Goal: Task Accomplishment & Management: Use online tool/utility

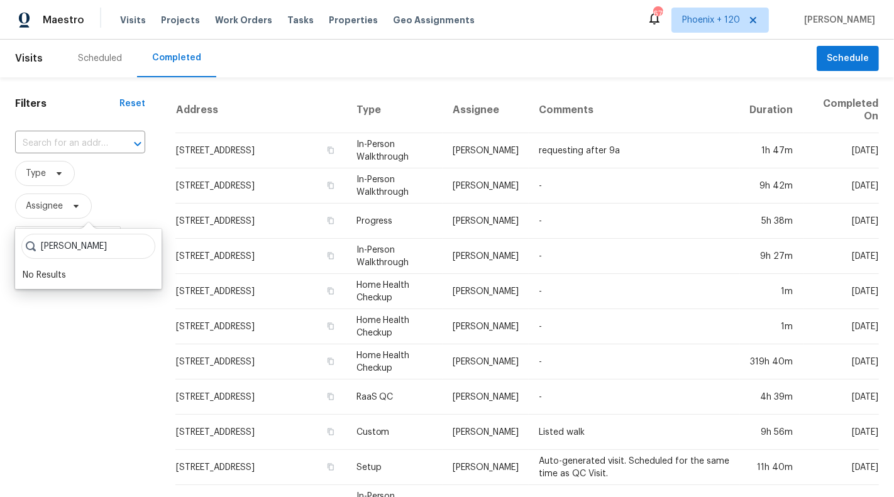
click at [105, 248] on input "matthew mce" at bounding box center [88, 246] width 134 height 25
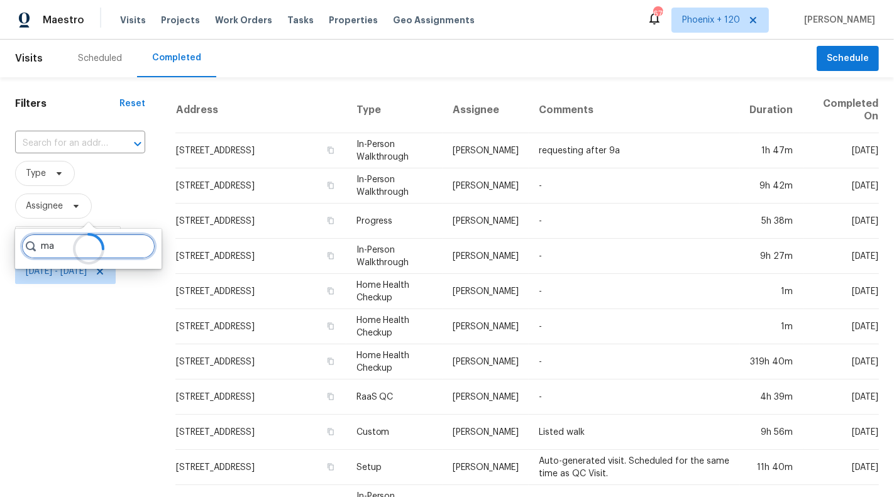
type input "m"
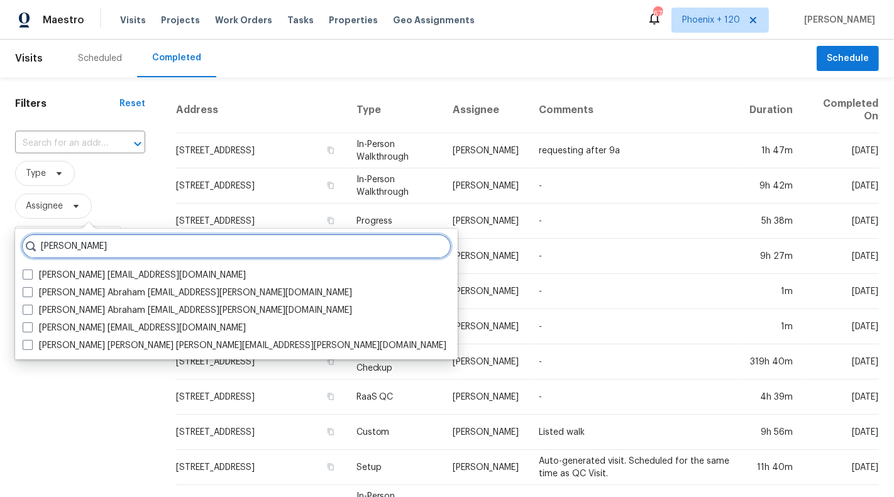
click at [125, 244] on input "matthew" at bounding box center [236, 246] width 430 height 25
click at [122, 243] on input "matthew" at bounding box center [236, 246] width 430 height 25
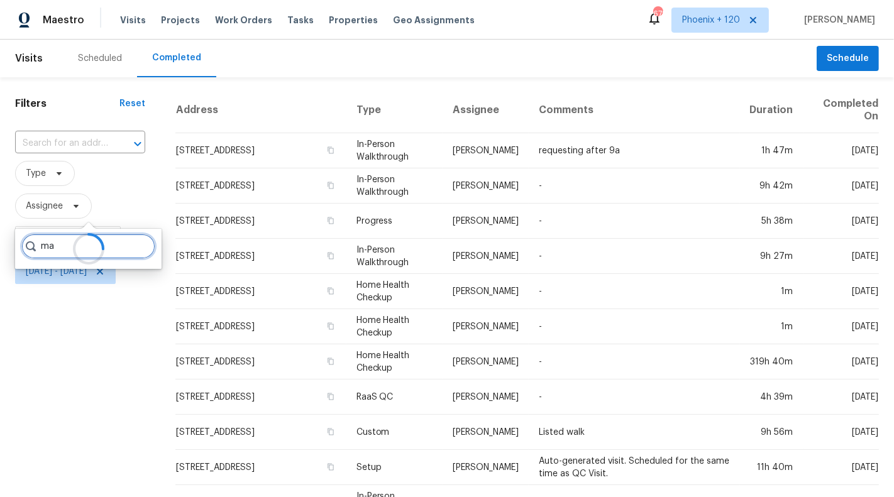
type input "m"
click at [65, 245] on div at bounding box center [88, 249] width 147 height 40
click at [71, 245] on icon at bounding box center [88, 249] width 35 height 35
click at [65, 245] on div at bounding box center [88, 249] width 147 height 40
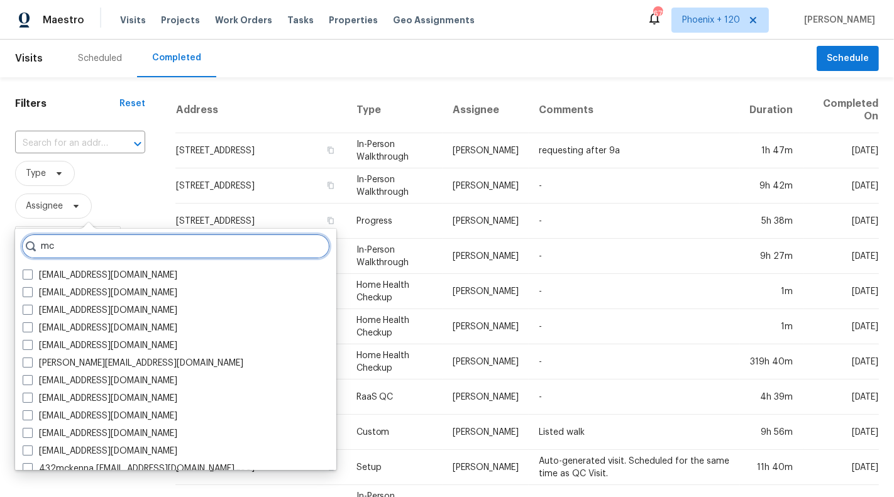
click at [67, 245] on input "mc" at bounding box center [175, 246] width 309 height 25
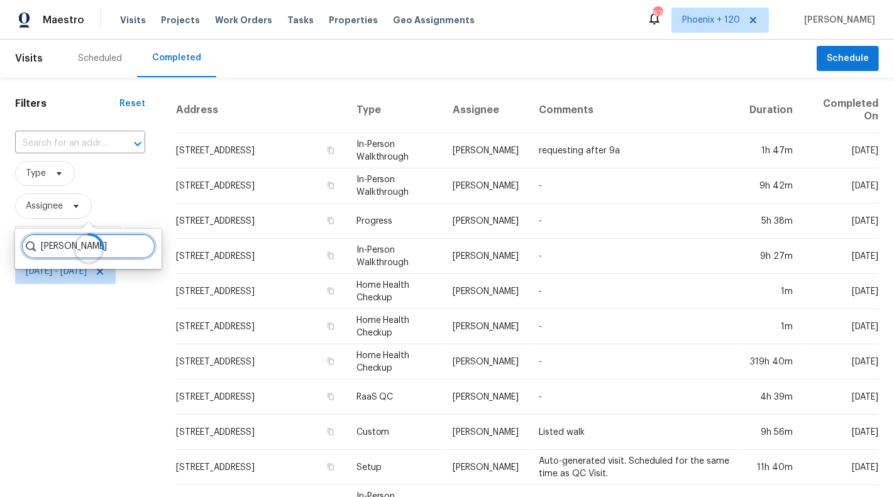
type input "mcEvoy"
click at [46, 244] on div at bounding box center [88, 249] width 147 height 40
click at [46, 245] on div at bounding box center [88, 249] width 147 height 40
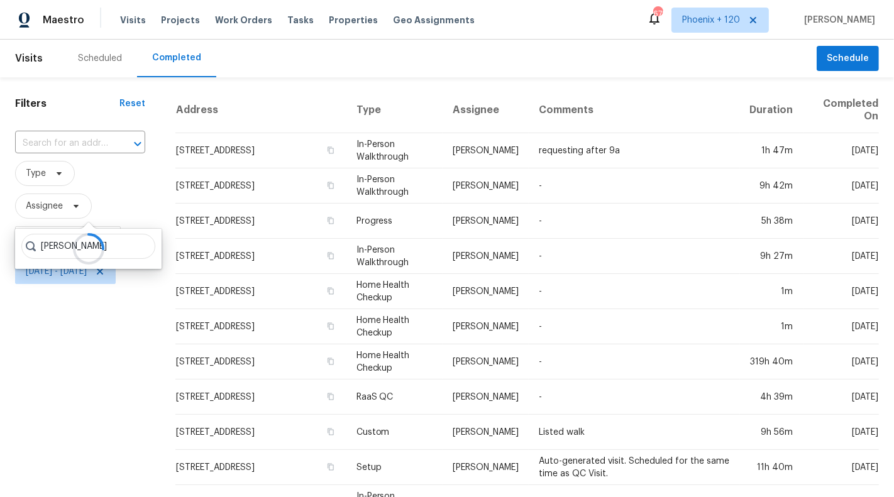
click at [126, 248] on div at bounding box center [88, 249] width 147 height 40
click at [114, 370] on div "Filters Reset ​ Type Assignee Scheduled Date Mon, Sep 01 - Tue, Sep 30" at bounding box center [80, 474] width 160 height 794
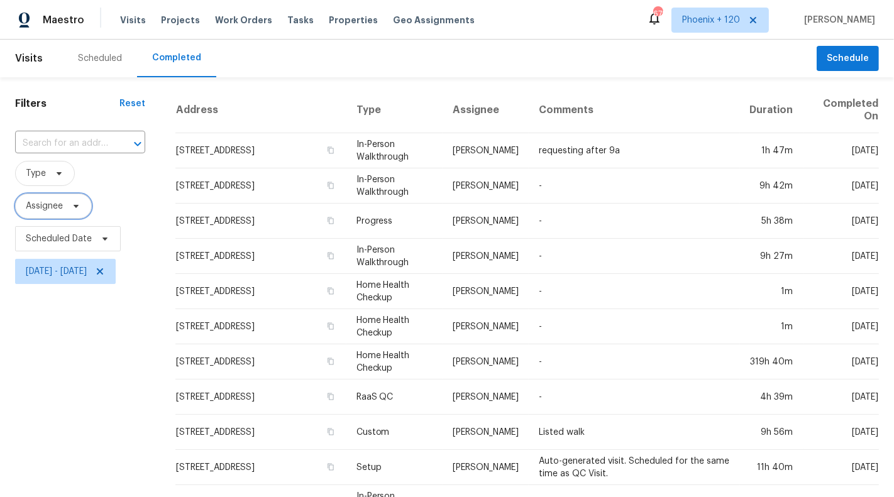
click at [57, 207] on span "Assignee" at bounding box center [44, 206] width 37 height 13
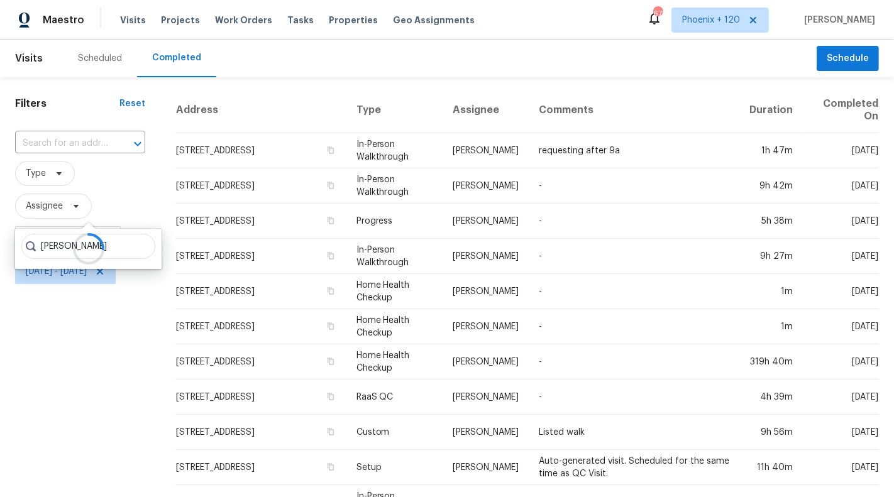
type input "McEvoy"
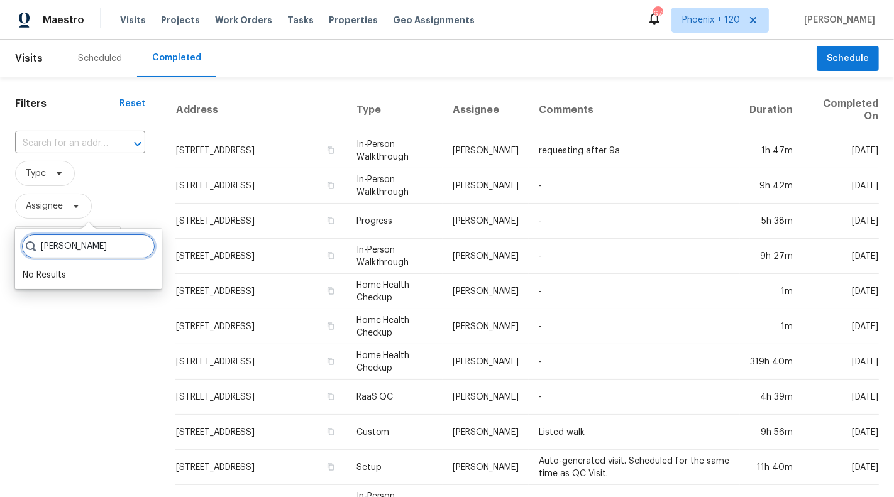
click at [135, 250] on input "McEvoy" at bounding box center [88, 246] width 134 height 25
click at [133, 245] on input "McEvoy" at bounding box center [88, 246] width 134 height 25
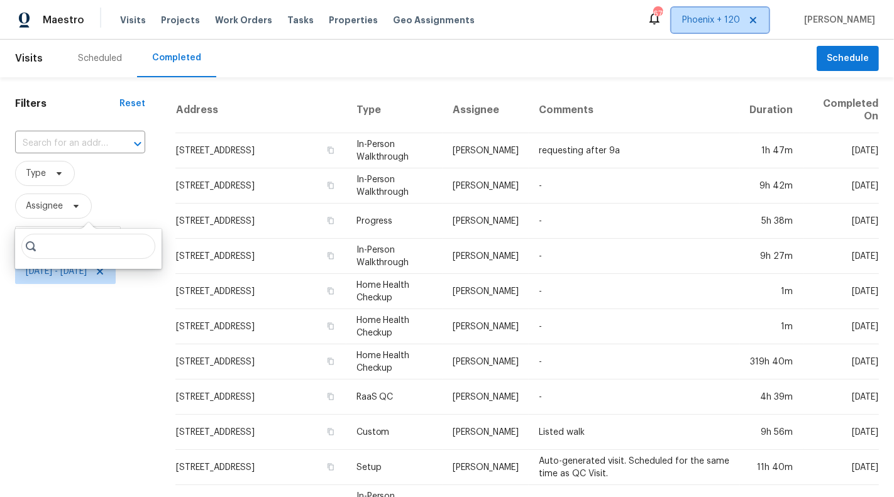
click at [733, 17] on span "Phoenix + 120" at bounding box center [711, 20] width 58 height 13
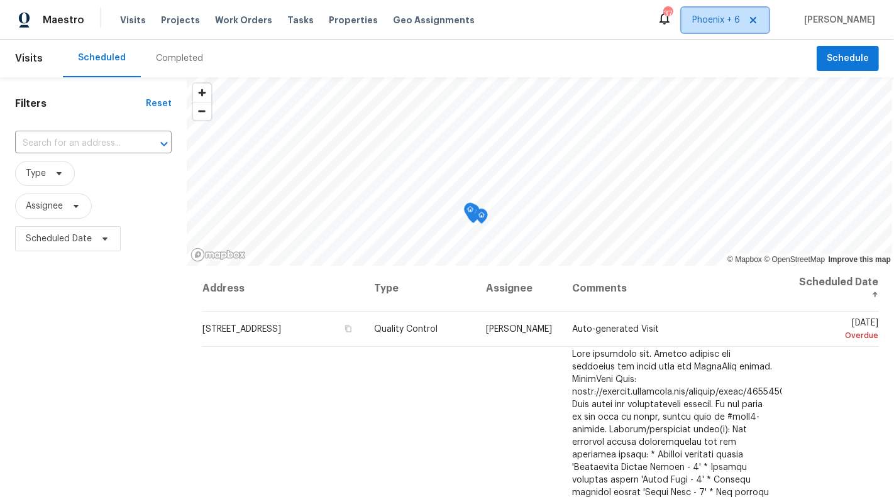
click at [735, 20] on span "Phoenix + 6" at bounding box center [716, 20] width 48 height 13
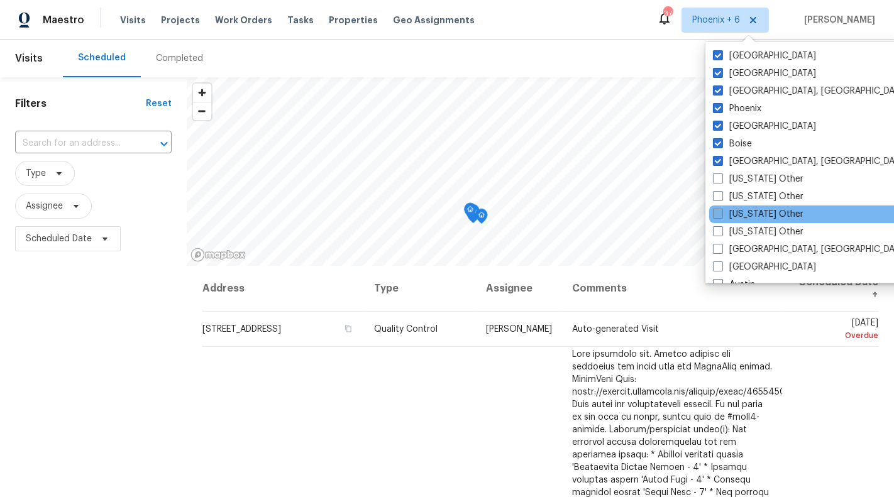
scroll to position [722, 0]
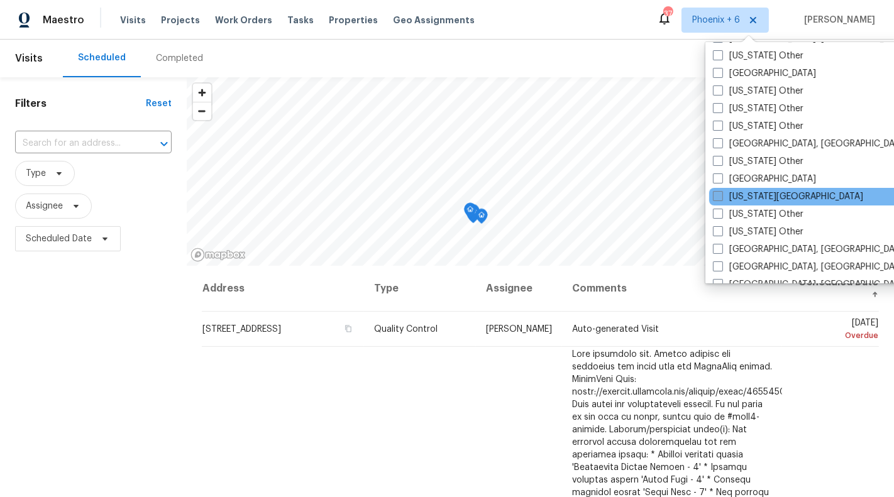
click at [743, 195] on label "Kansas City" at bounding box center [788, 197] width 150 height 13
click at [721, 195] on input "Kansas City" at bounding box center [717, 195] width 8 height 8
checkbox input "true"
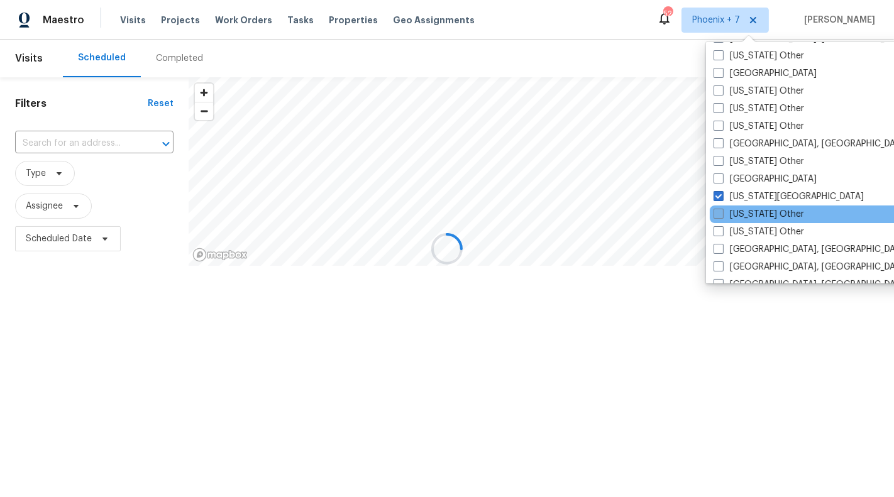
click at [746, 209] on label "Kansas Other" at bounding box center [759, 214] width 91 height 13
click at [722, 209] on input "Kansas Other" at bounding box center [718, 212] width 8 height 8
checkbox input "true"
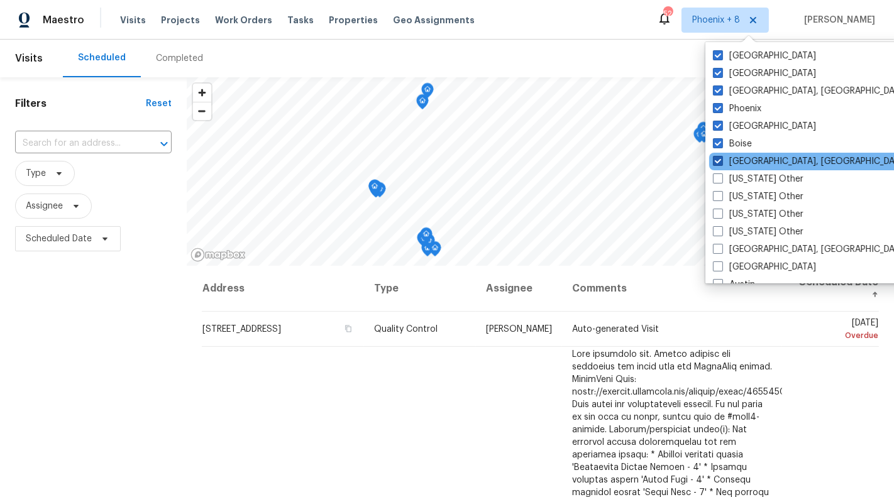
click at [741, 161] on label "Albuquerque, NM" at bounding box center [810, 161] width 195 height 13
click at [721, 161] on input "Albuquerque, NM" at bounding box center [717, 159] width 8 height 8
checkbox input "false"
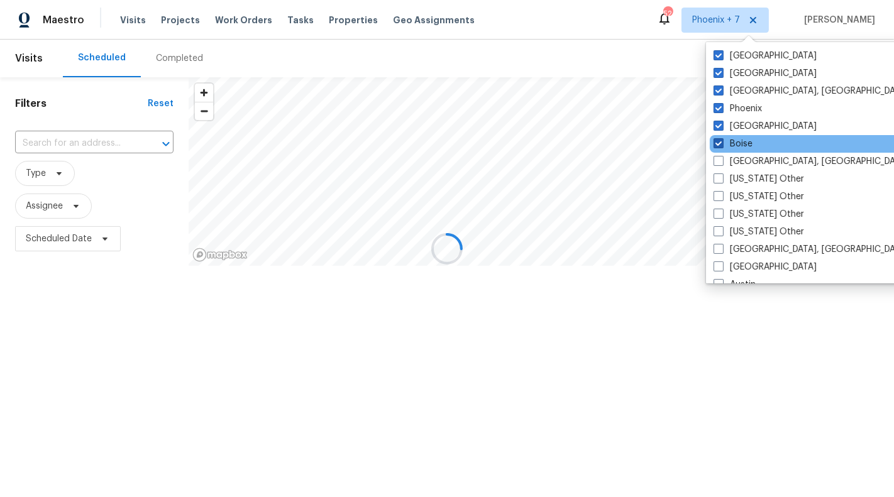
click at [739, 142] on label "Boise" at bounding box center [733, 144] width 39 height 13
click at [722, 142] on input "Boise" at bounding box center [718, 142] width 8 height 8
checkbox input "false"
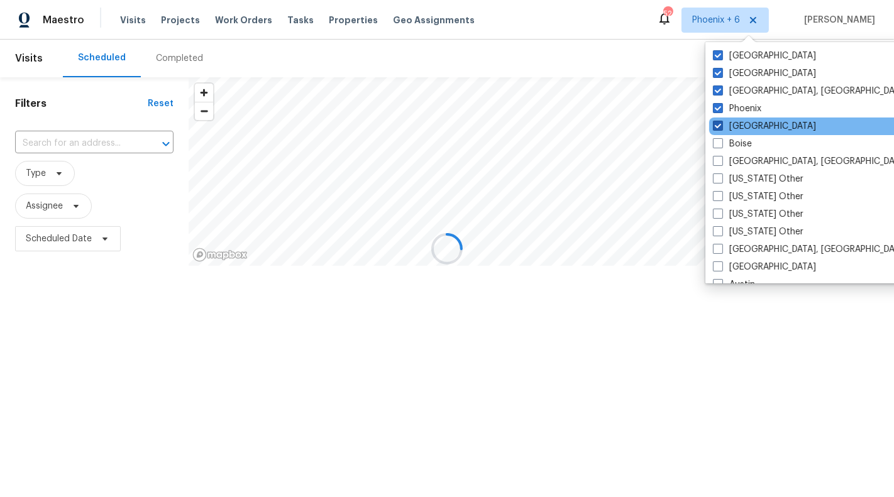
click at [739, 125] on label "Las Vegas" at bounding box center [764, 126] width 103 height 13
click at [721, 125] on input "Las Vegas" at bounding box center [717, 124] width 8 height 8
checkbox input "false"
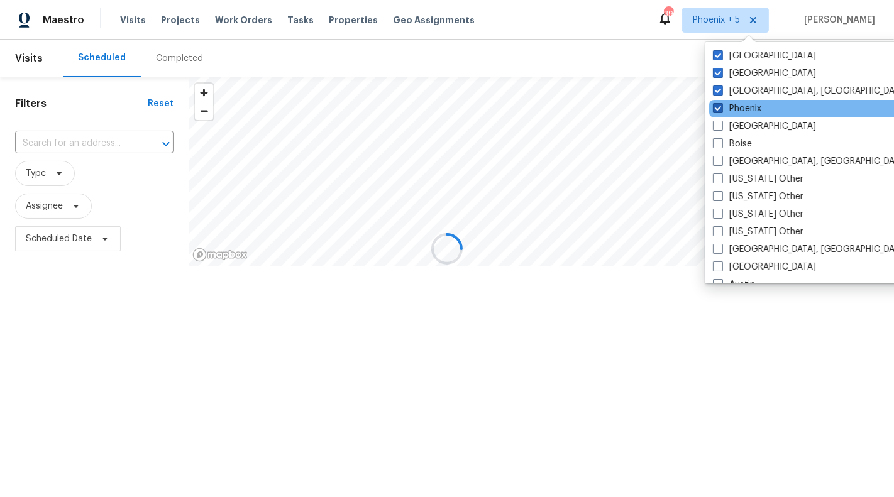
click at [739, 105] on label "Phoenix" at bounding box center [737, 108] width 48 height 13
click at [721, 105] on input "Phoenix" at bounding box center [717, 106] width 8 height 8
checkbox input "false"
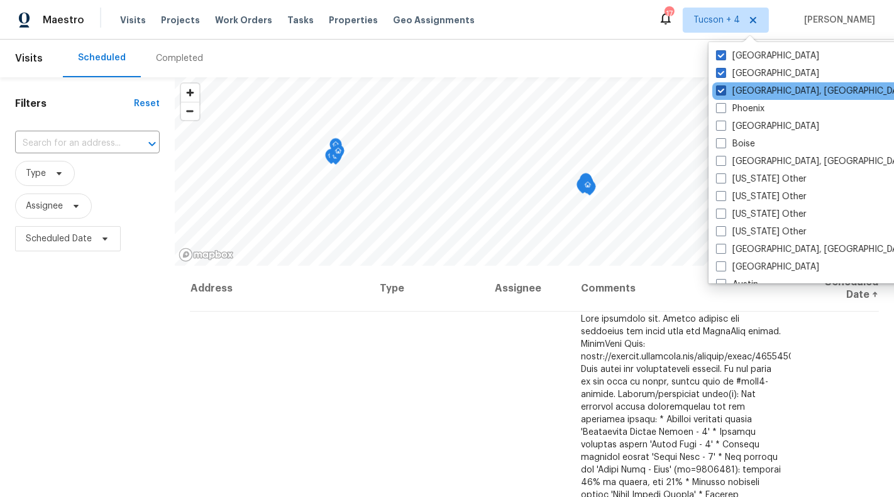
click at [739, 91] on label "Prescott, AZ" at bounding box center [813, 91] width 195 height 13
click at [724, 91] on input "Prescott, AZ" at bounding box center [720, 89] width 8 height 8
checkbox input "false"
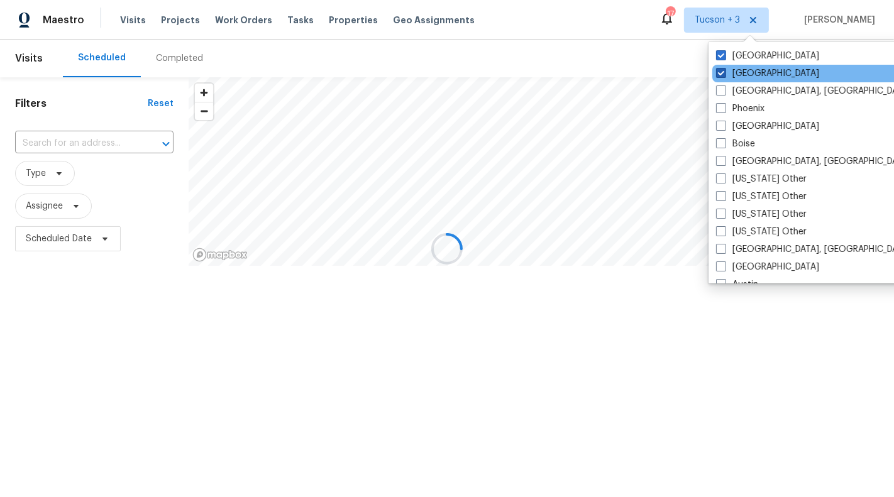
click at [745, 69] on label "Salt Lake City" at bounding box center [767, 73] width 103 height 13
click at [724, 69] on input "Salt Lake City" at bounding box center [720, 71] width 8 height 8
checkbox input "false"
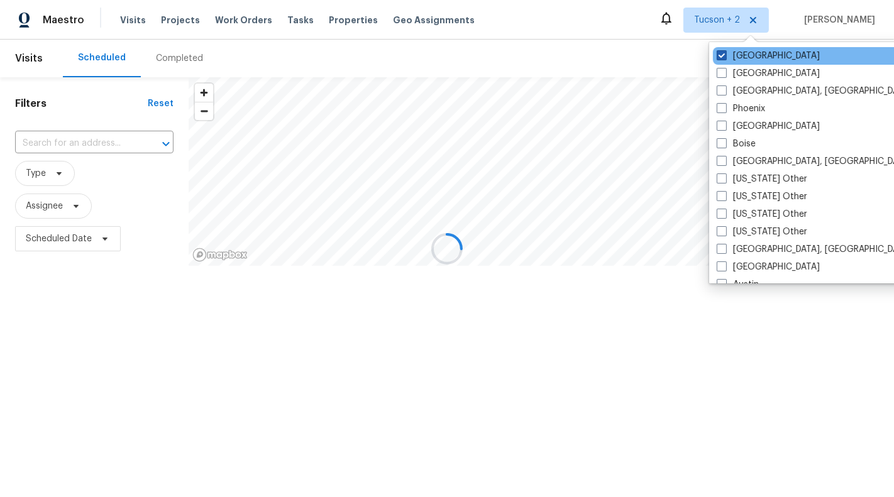
click at [743, 58] on label "Tucson" at bounding box center [768, 56] width 103 height 13
click at [725, 58] on input "Tucson" at bounding box center [721, 54] width 8 height 8
checkbox input "false"
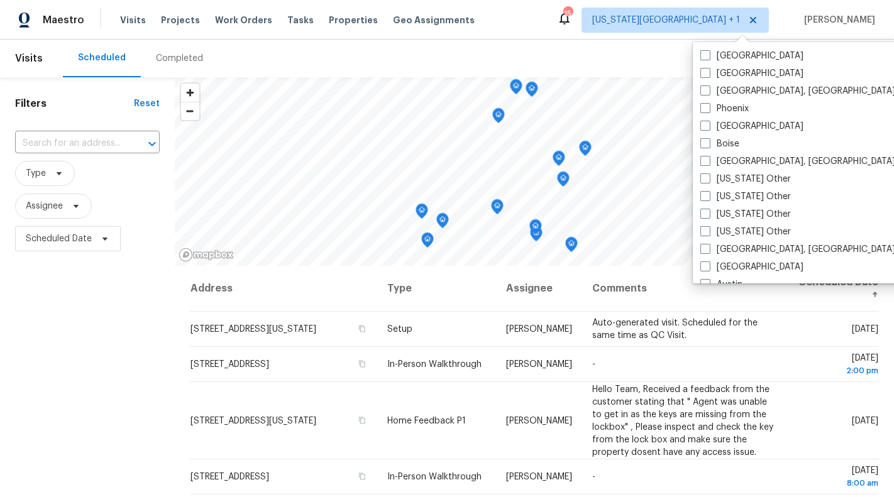
click at [187, 55] on div "Completed" at bounding box center [179, 58] width 47 height 13
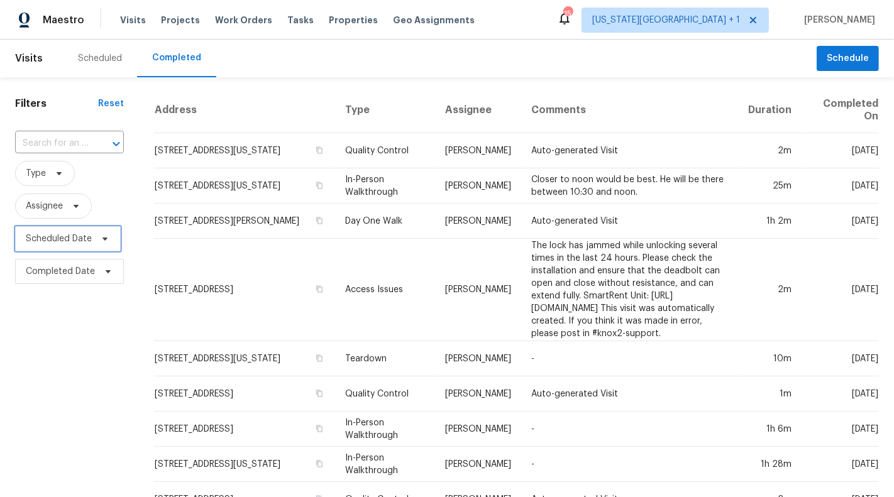
click at [55, 242] on span "Scheduled Date" at bounding box center [59, 239] width 66 height 13
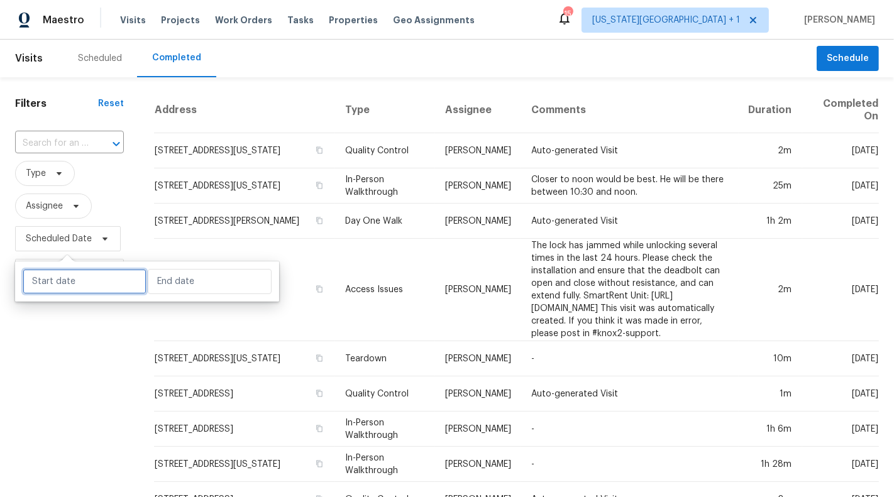
click at [66, 280] on input "text" at bounding box center [85, 281] width 124 height 25
select select "9"
select select "2025"
select select "10"
select select "2025"
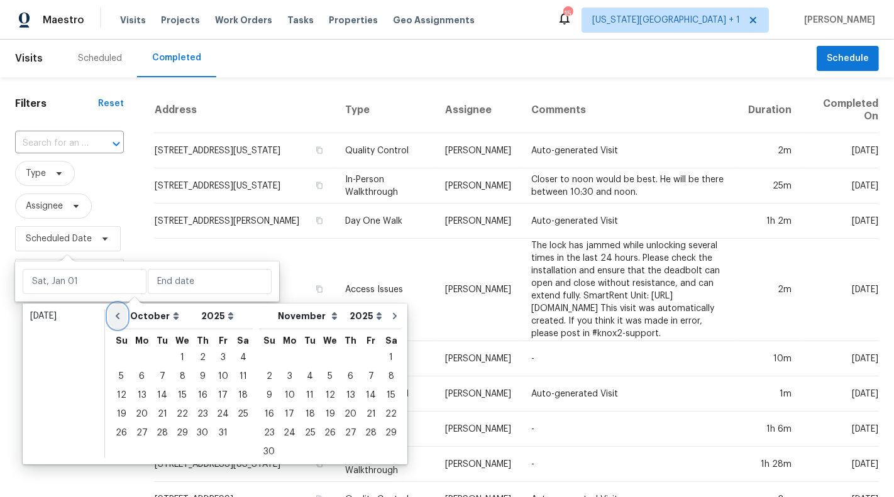
click at [118, 313] on icon "Go to previous month" at bounding box center [118, 316] width 4 height 6
select select "8"
select select "9"
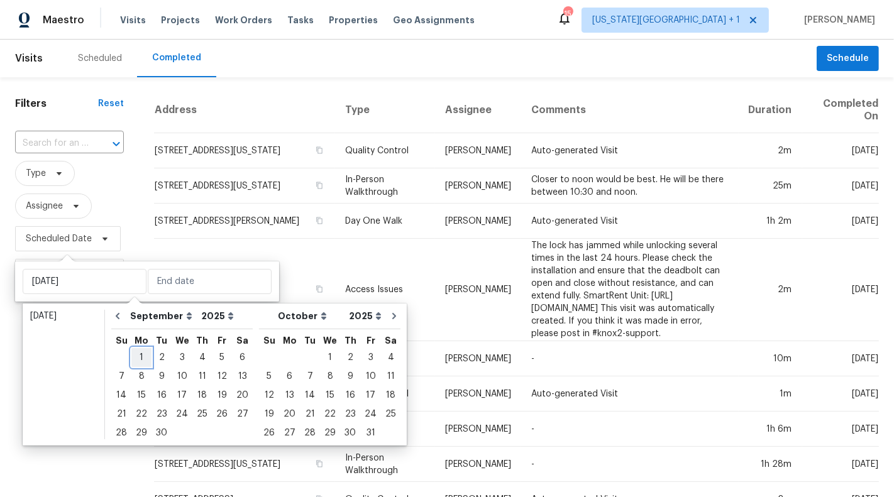
click at [137, 350] on div "1" at bounding box center [141, 358] width 20 height 18
type input "Mon, Sep 01"
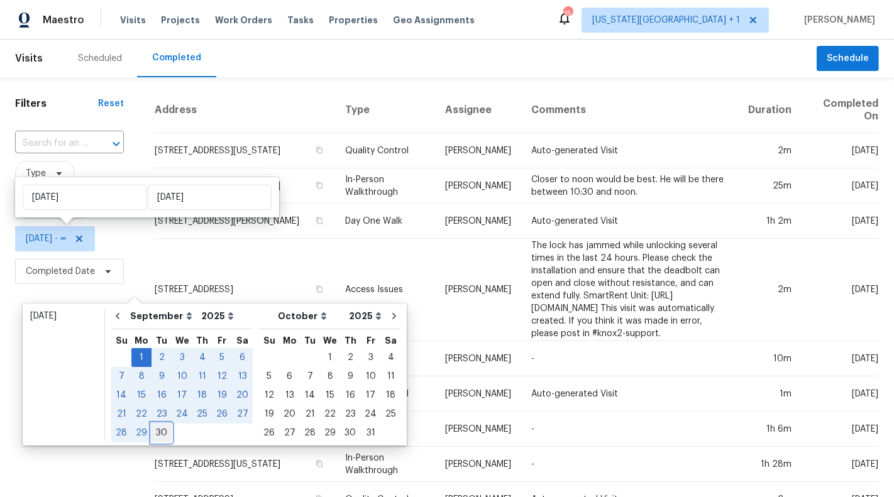
click at [165, 432] on div "30" at bounding box center [162, 433] width 20 height 18
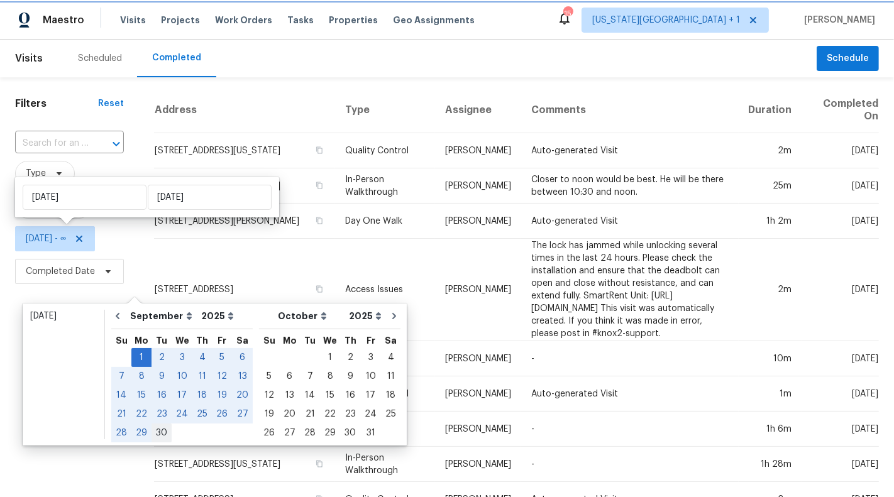
type input "[DATE]"
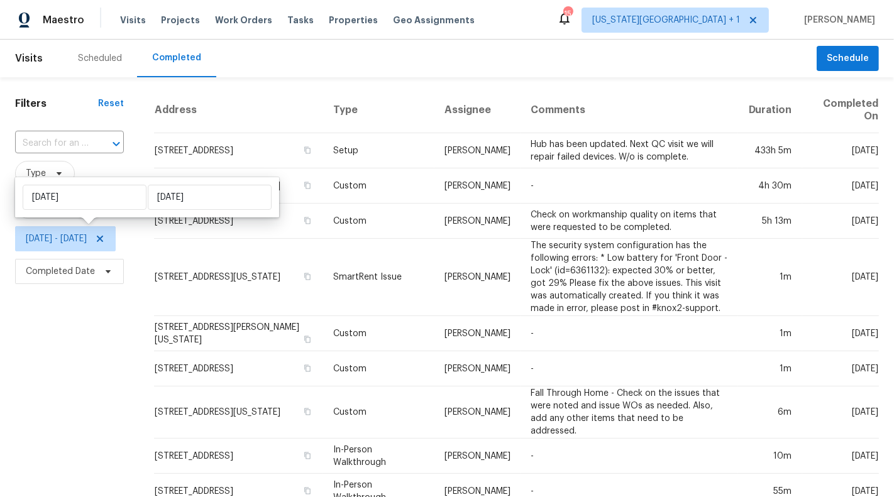
click at [81, 370] on div "Filters Reset ​ Type Assignee Mon, Sep 01 - Tue, Sep 30 Completed Date" at bounding box center [69, 503] width 139 height 853
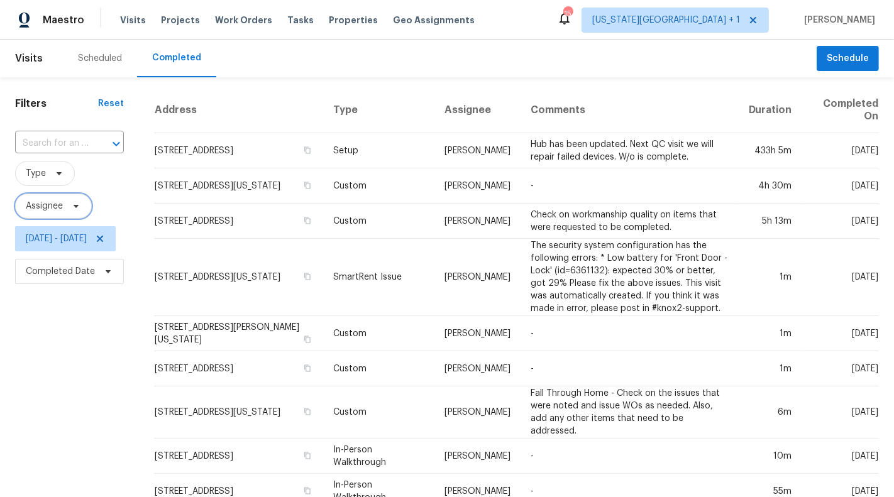
click at [61, 211] on span "Assignee" at bounding box center [44, 206] width 37 height 13
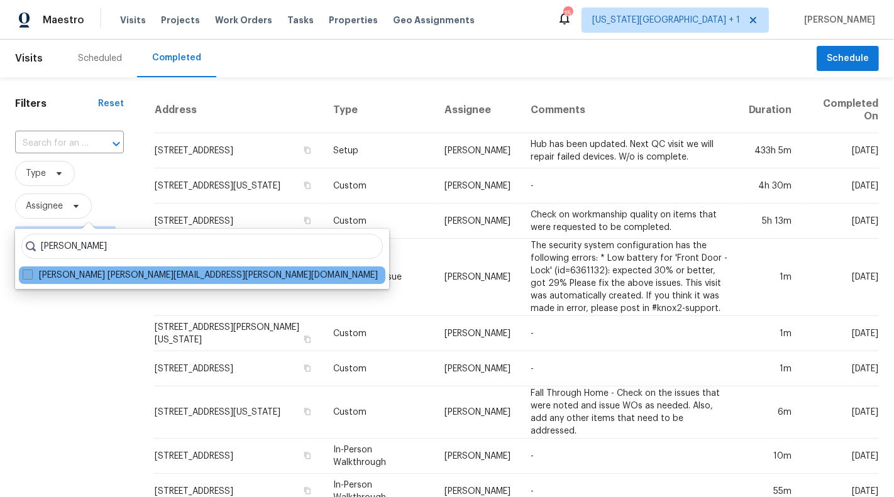
type input "matt mcevoy"
click at [82, 270] on label "Matt McEvoy matt.mcevoy@opendoor.com" at bounding box center [200, 275] width 355 height 13
click at [31, 270] on input "Matt McEvoy matt.mcevoy@opendoor.com" at bounding box center [27, 273] width 8 height 8
checkbox input "true"
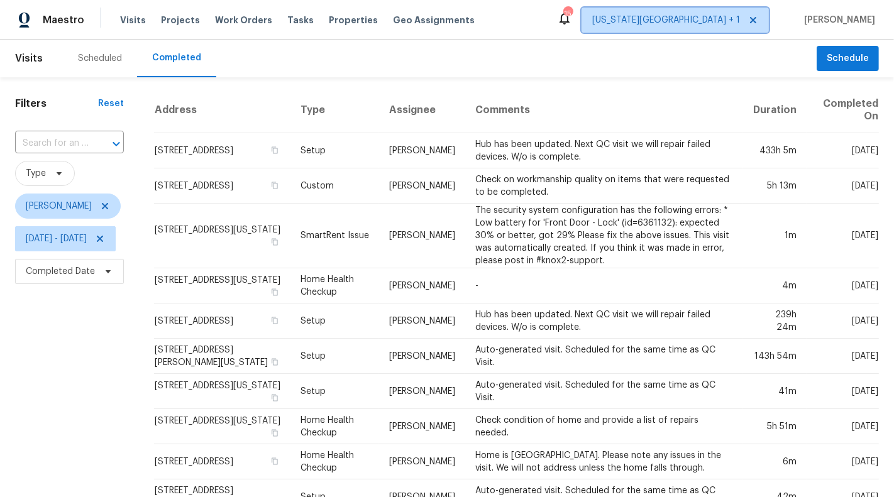
click at [740, 23] on span "Kansas City + 1" at bounding box center [666, 20] width 148 height 13
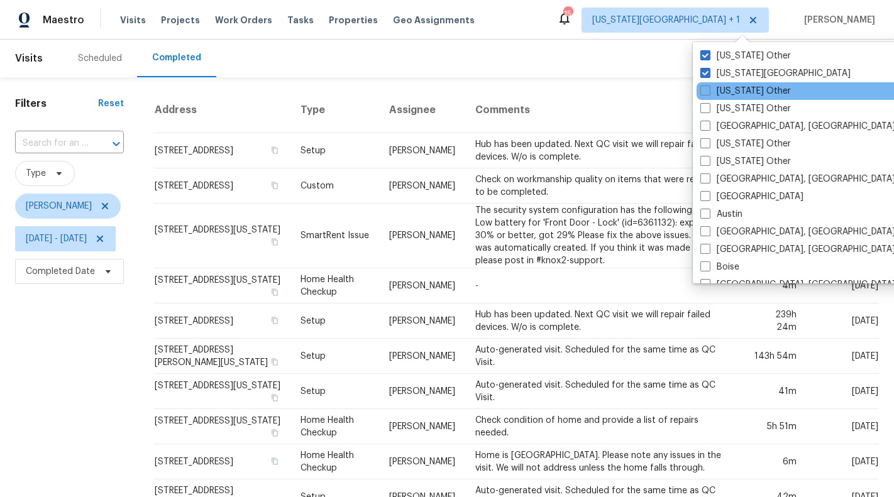
click at [743, 97] on div "Alabama Other" at bounding box center [823, 91] width 253 height 18
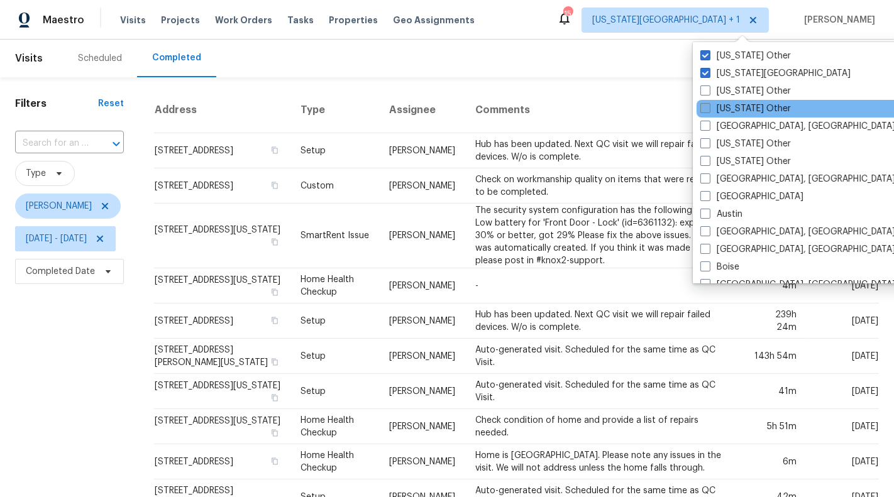
click at [744, 108] on label "Alaska Other" at bounding box center [746, 108] width 91 height 13
click at [709, 108] on input "Alaska Other" at bounding box center [705, 106] width 8 height 8
checkbox input "true"
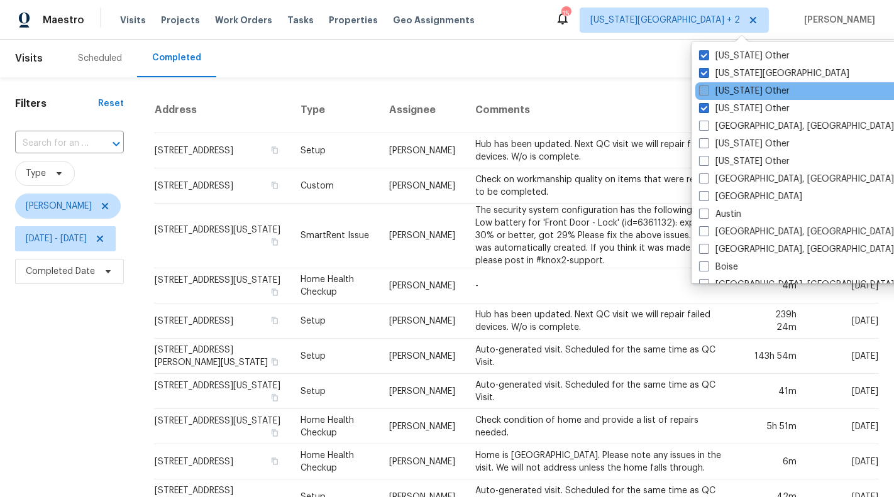
click at [743, 94] on label "Alabama Other" at bounding box center [744, 91] width 91 height 13
click at [707, 93] on input "Alabama Other" at bounding box center [703, 89] width 8 height 8
checkbox input "true"
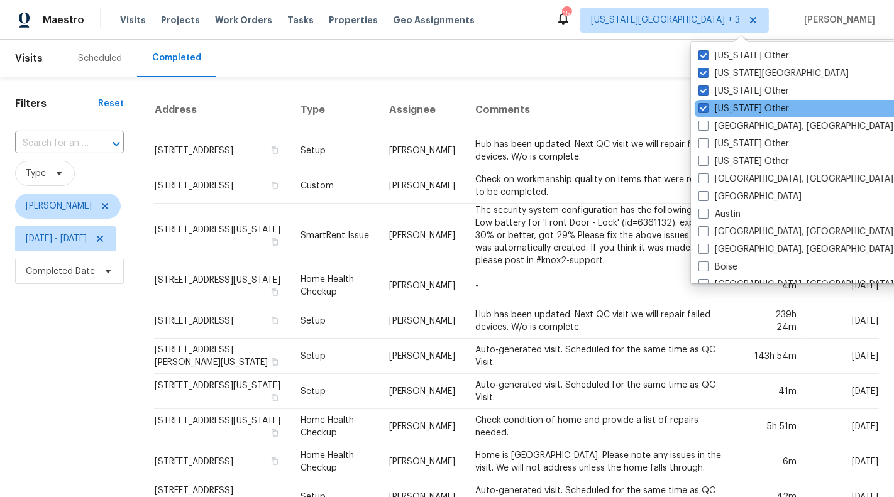
click at [743, 116] on div "Alaska Other" at bounding box center [821, 109] width 253 height 18
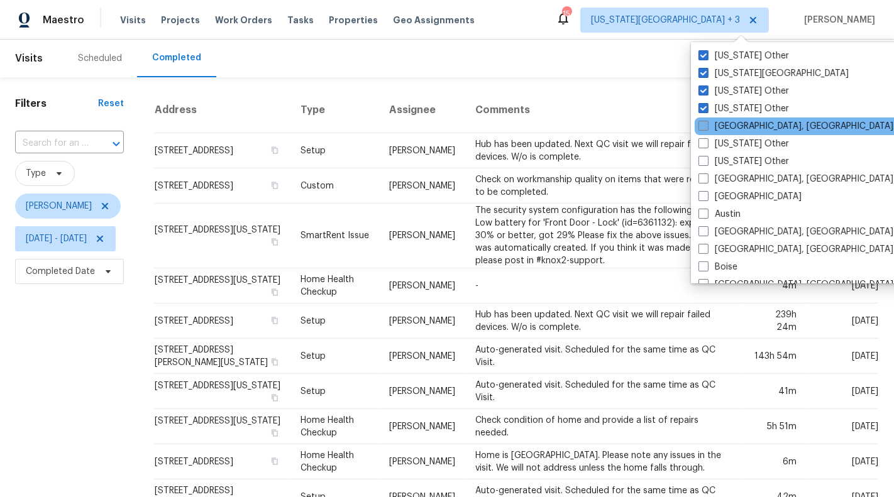
click at [743, 128] on label "Albuquerque, NM" at bounding box center [796, 126] width 195 height 13
click at [707, 128] on input "Albuquerque, NM" at bounding box center [703, 124] width 8 height 8
checkbox input "true"
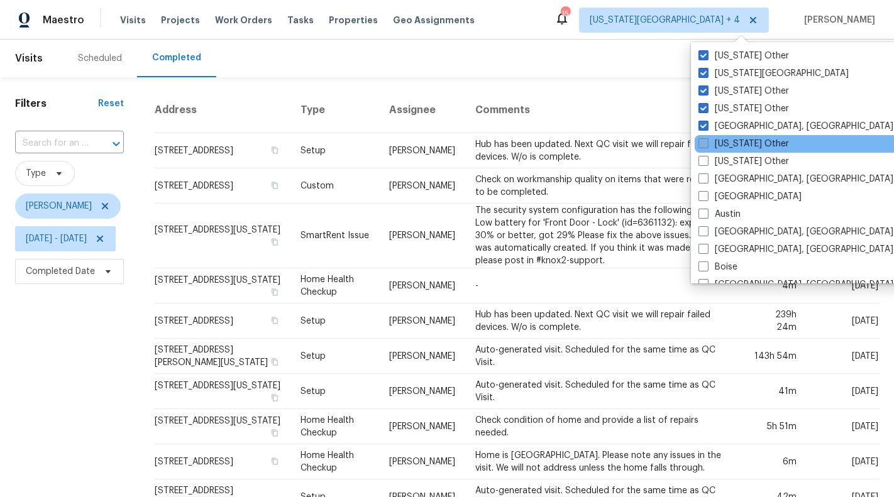
click at [743, 142] on label "Arizona Other" at bounding box center [744, 144] width 91 height 13
click at [707, 142] on input "Arizona Other" at bounding box center [703, 142] width 8 height 8
checkbox input "true"
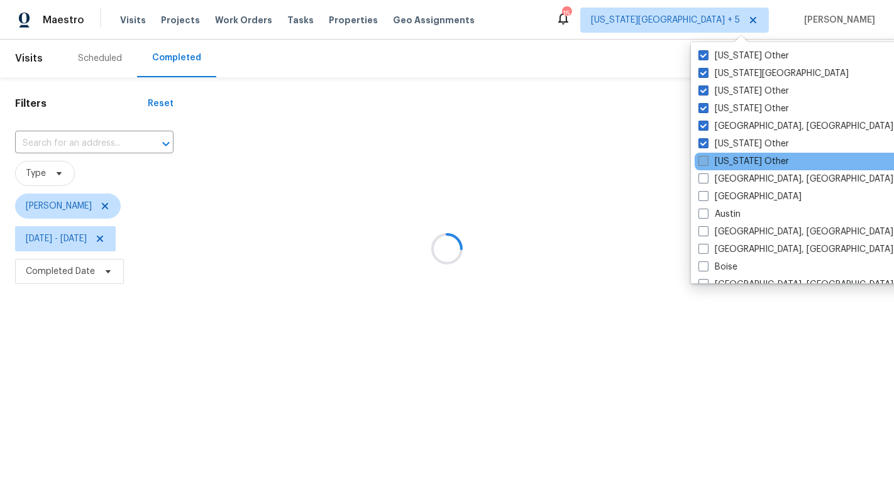
click at [743, 157] on label "Arkansas Other" at bounding box center [744, 161] width 91 height 13
click at [707, 157] on input "Arkansas Other" at bounding box center [703, 159] width 8 height 8
checkbox input "true"
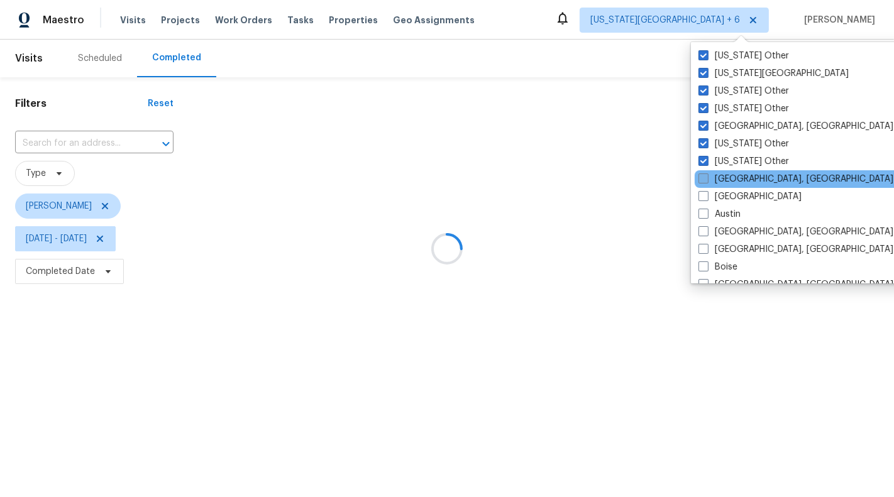
click at [743, 183] on label "Asheville, NC" at bounding box center [796, 179] width 195 height 13
click at [707, 181] on input "Asheville, NC" at bounding box center [703, 177] width 8 height 8
checkbox input "true"
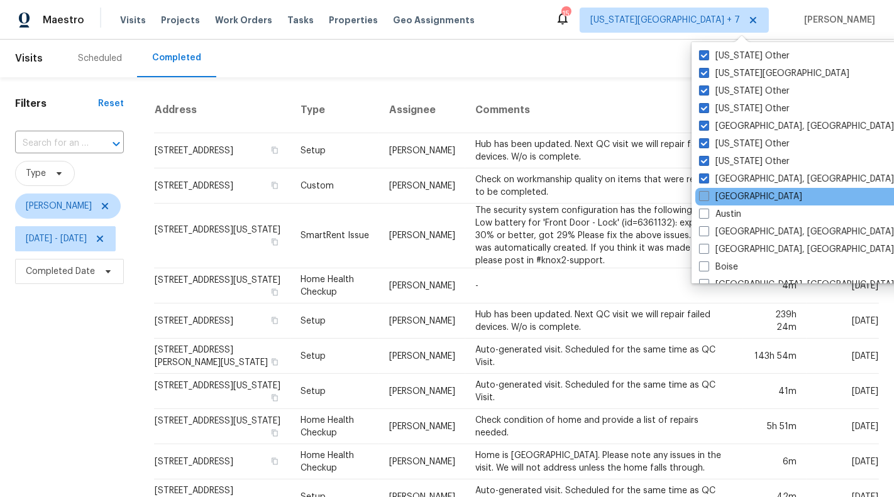
click at [742, 195] on label "Atlanta" at bounding box center [750, 197] width 103 height 13
click at [707, 195] on input "Atlanta" at bounding box center [703, 195] width 8 height 8
checkbox input "true"
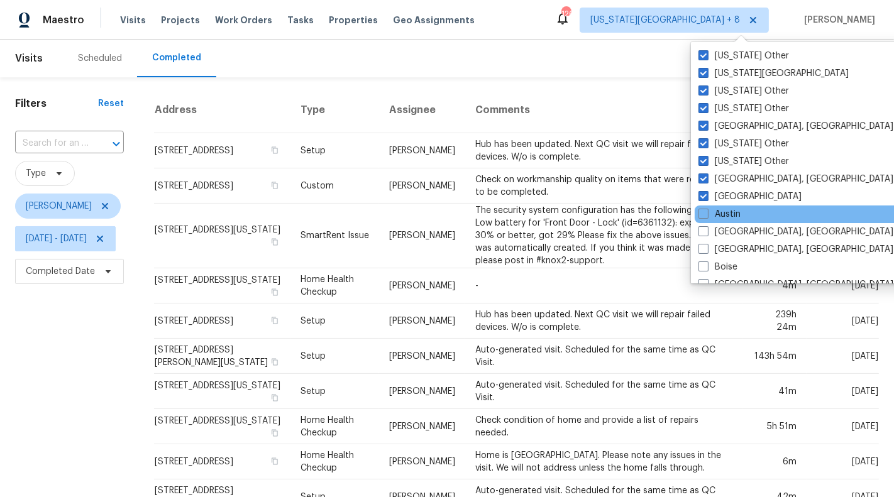
click at [743, 214] on div "Austin" at bounding box center [821, 215] width 253 height 18
click at [741, 217] on div "Austin" at bounding box center [821, 215] width 253 height 18
click at [724, 218] on label "Austin" at bounding box center [720, 214] width 42 height 13
click at [707, 216] on input "Austin" at bounding box center [703, 212] width 8 height 8
checkbox input "true"
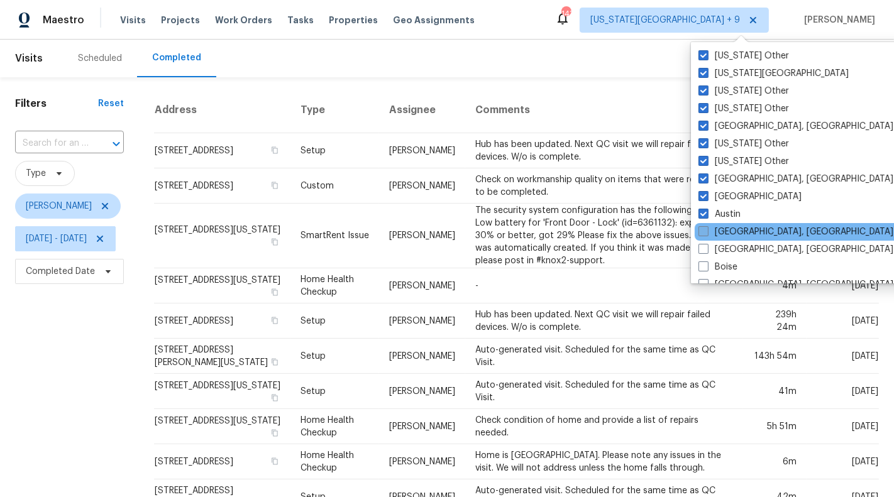
click at [727, 230] on label "Baltimore, MD" at bounding box center [796, 232] width 195 height 13
click at [707, 230] on input "Baltimore, MD" at bounding box center [703, 230] width 8 height 8
checkbox input "true"
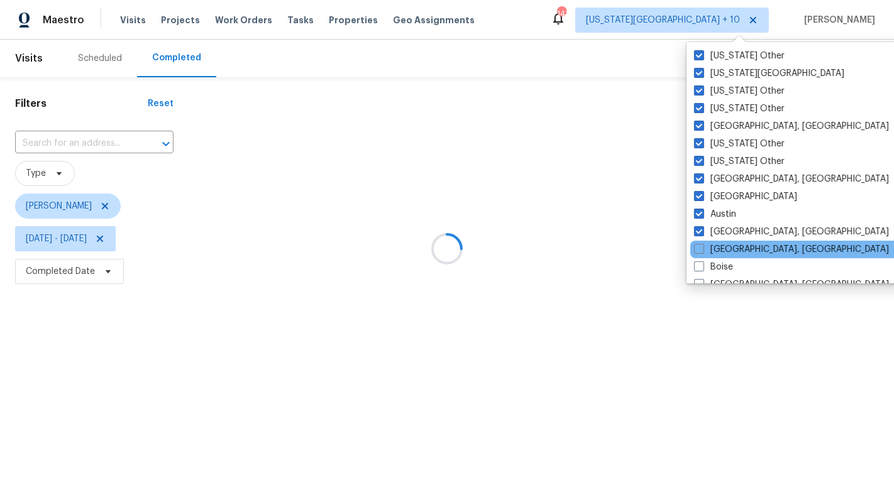
click at [727, 243] on div "Birmingham, AL" at bounding box center [816, 250] width 253 height 18
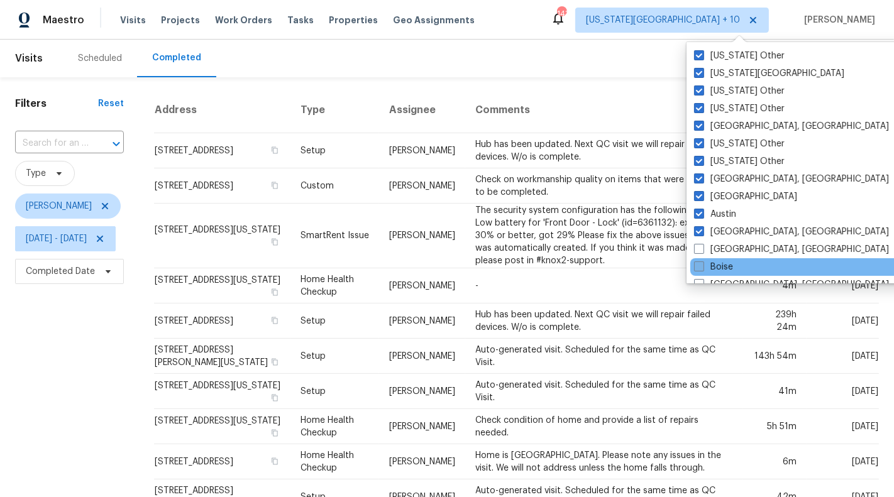
click at [727, 262] on label "Boise" at bounding box center [713, 267] width 39 height 13
click at [702, 262] on input "Boise" at bounding box center [698, 265] width 8 height 8
checkbox input "true"
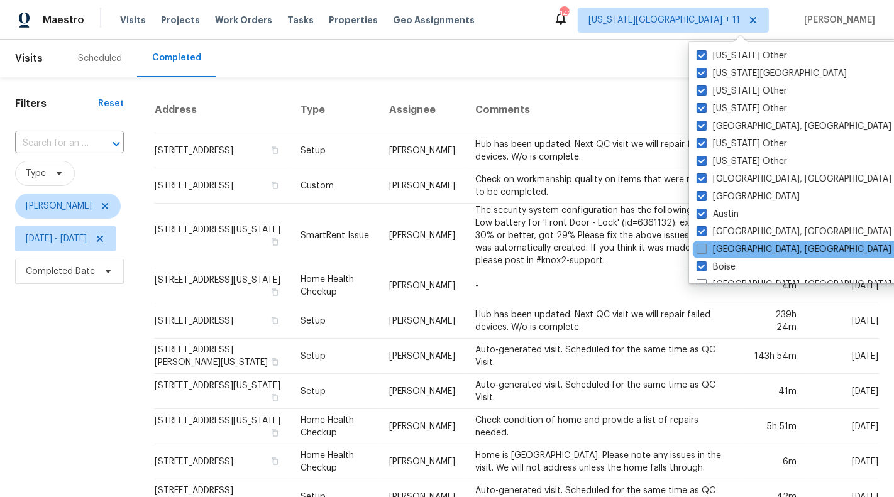
click at [727, 253] on label "Birmingham, AL" at bounding box center [794, 249] width 195 height 13
click at [705, 252] on input "Birmingham, AL" at bounding box center [701, 247] width 8 height 8
checkbox input "true"
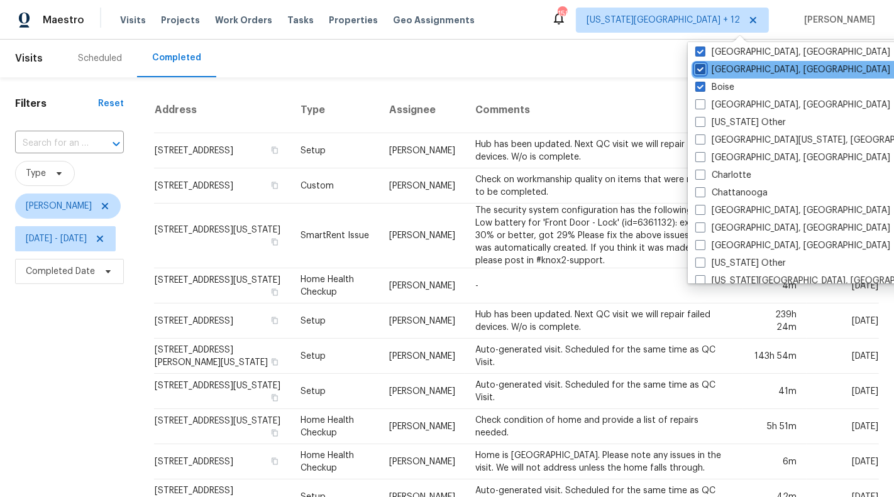
scroll to position [183, 0]
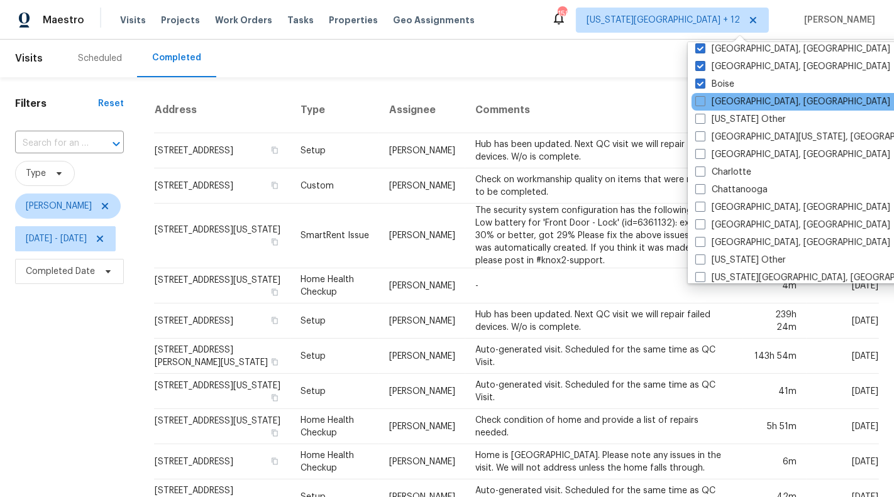
click at [718, 108] on div "Boston, MA" at bounding box center [818, 102] width 253 height 18
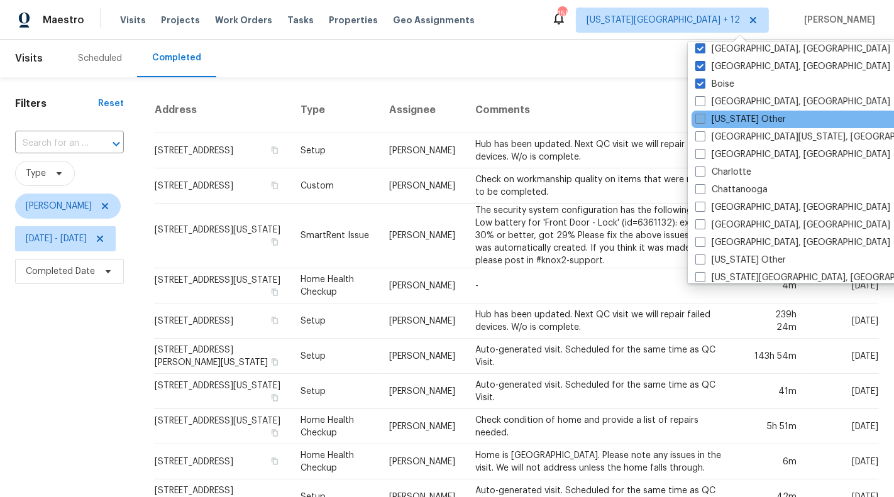
click at [721, 115] on label "California Other" at bounding box center [740, 119] width 91 height 13
click at [704, 115] on input "California Other" at bounding box center [699, 117] width 8 height 8
checkbox input "true"
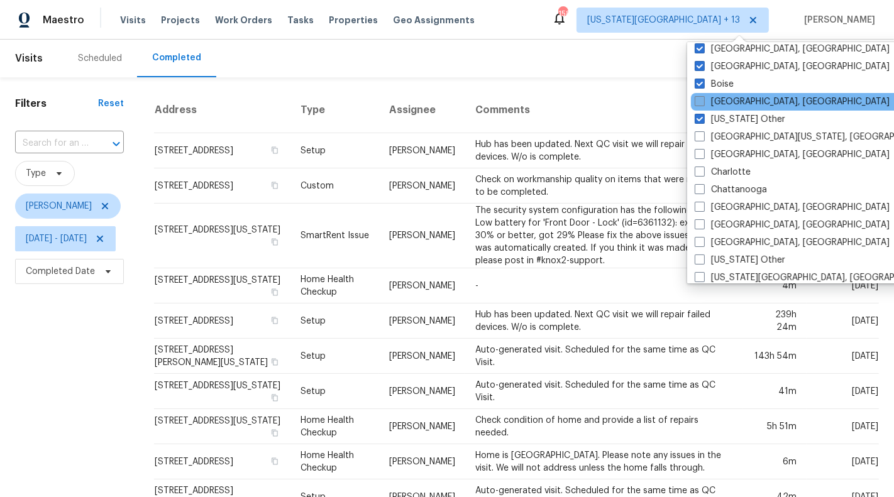
click at [721, 103] on label "Boston, MA" at bounding box center [792, 102] width 195 height 13
click at [703, 103] on input "Boston, MA" at bounding box center [699, 100] width 8 height 8
checkbox input "true"
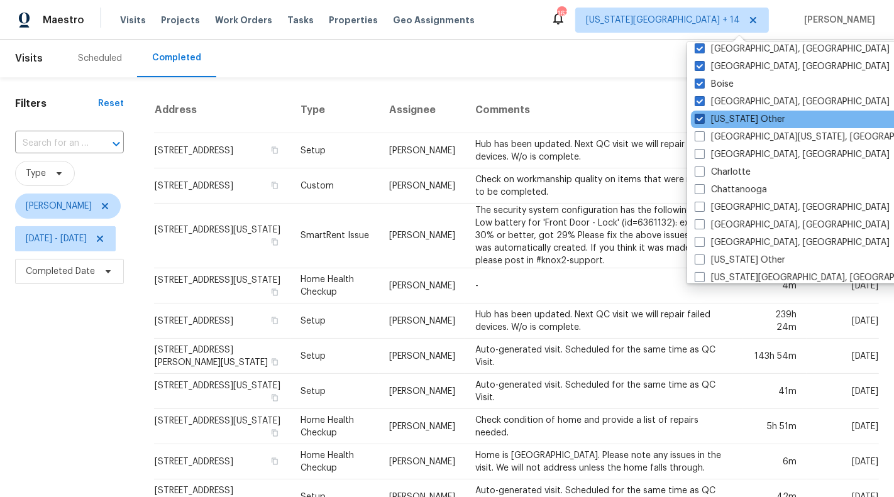
click at [726, 120] on label "California Other" at bounding box center [740, 119] width 91 height 13
click at [703, 120] on input "California Other" at bounding box center [699, 117] width 8 height 8
checkbox input "false"
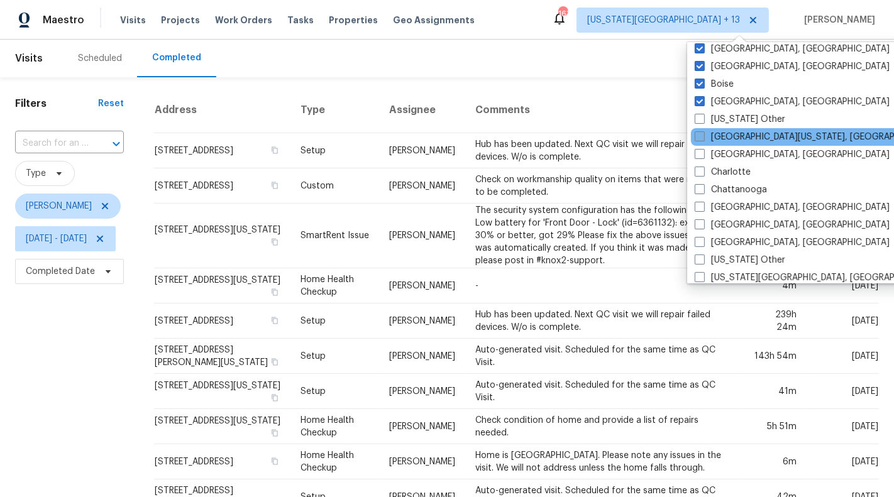
click at [729, 133] on label "Central California, CA" at bounding box center [816, 137] width 242 height 13
click at [703, 133] on input "Central California, CA" at bounding box center [699, 135] width 8 height 8
checkbox input "true"
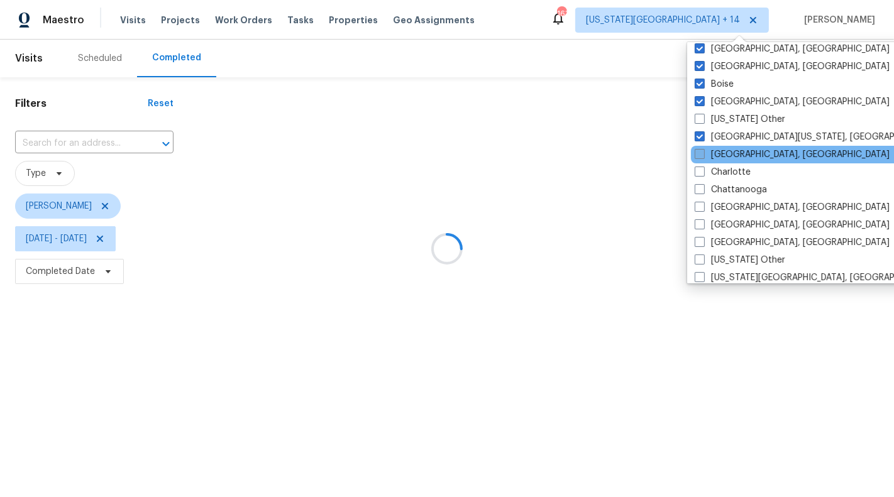
click at [729, 150] on label "Charleston, SC" at bounding box center [792, 154] width 195 height 13
click at [703, 150] on input "Charleston, SC" at bounding box center [699, 152] width 8 height 8
checkbox input "true"
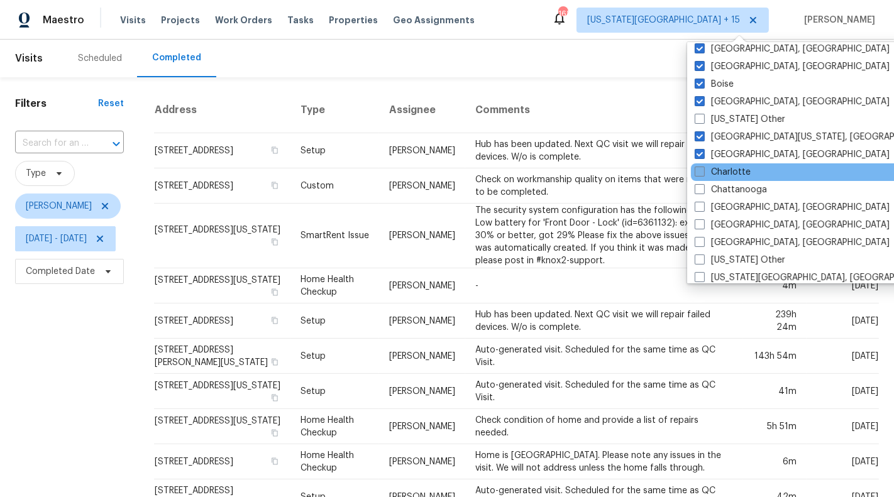
click at [729, 174] on label "Charlotte" at bounding box center [723, 172] width 56 height 13
click at [703, 174] on input "Charlotte" at bounding box center [699, 170] width 8 height 8
checkbox input "true"
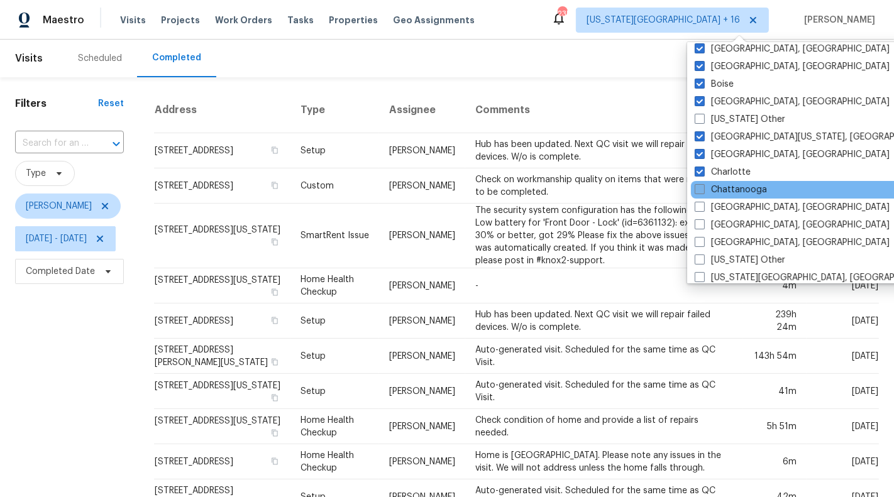
click at [730, 186] on label "Chattanooga" at bounding box center [731, 190] width 72 height 13
click at [703, 186] on input "Chattanooga" at bounding box center [699, 188] width 8 height 8
checkbox input "true"
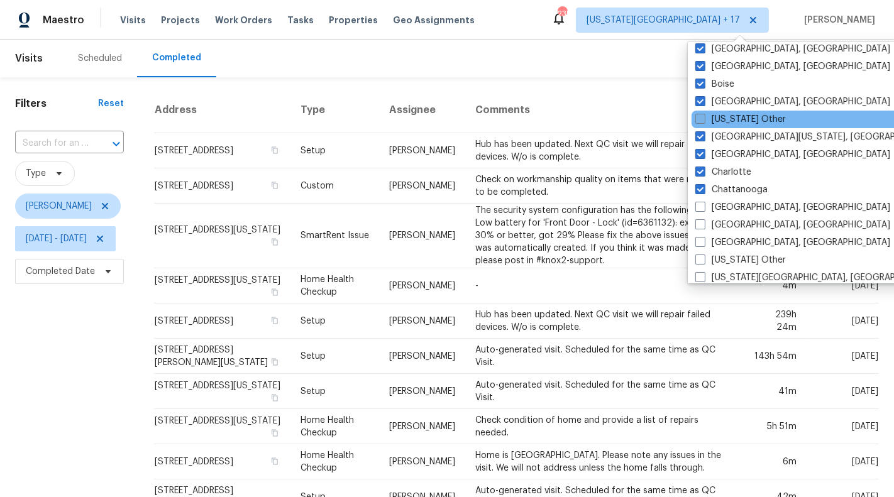
click at [724, 121] on label "California Other" at bounding box center [740, 119] width 91 height 13
click at [704, 121] on input "California Other" at bounding box center [699, 117] width 8 height 8
checkbox input "true"
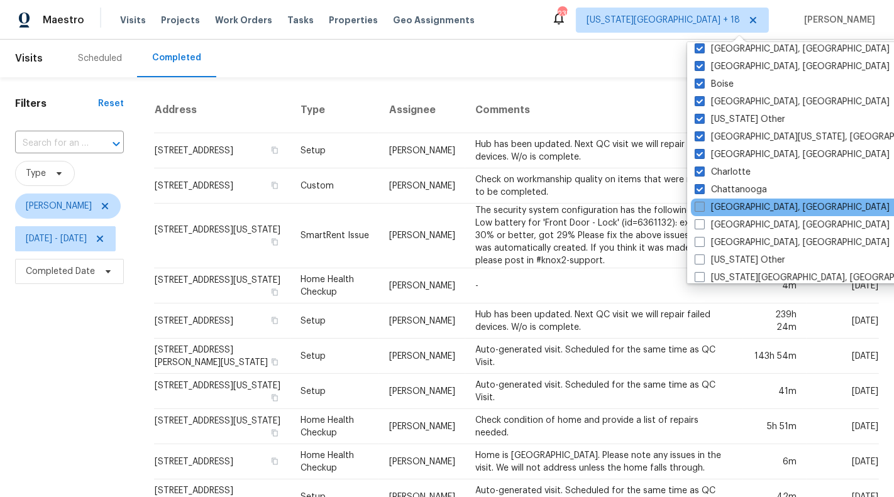
click at [740, 207] on label "Chicago, IL" at bounding box center [792, 207] width 195 height 13
click at [703, 207] on input "Chicago, IL" at bounding box center [699, 205] width 8 height 8
checkbox input "true"
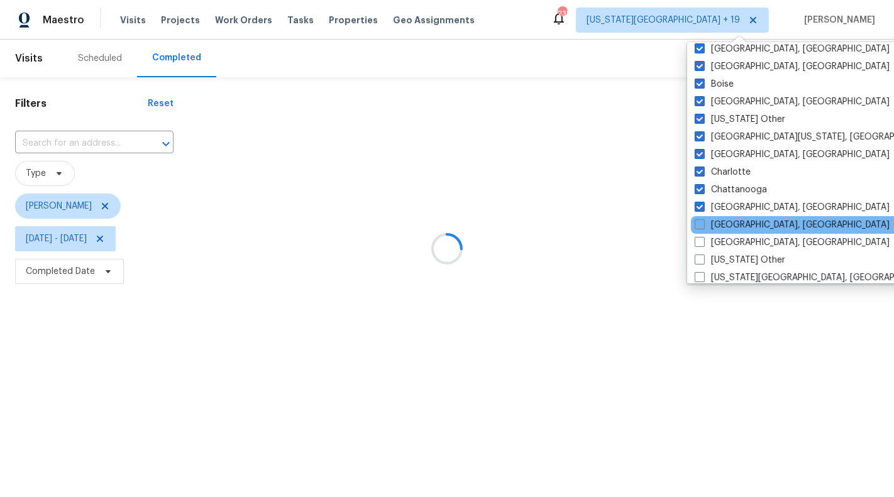
click at [740, 223] on label "Cincinnati, OH" at bounding box center [792, 225] width 195 height 13
click at [703, 223] on input "Cincinnati, OH" at bounding box center [699, 223] width 8 height 8
checkbox input "true"
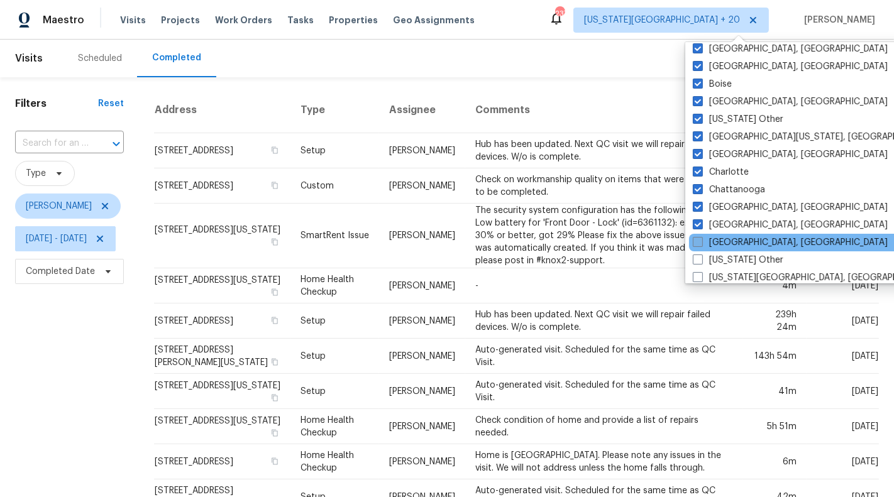
click at [739, 240] on label "Cleveland, OH" at bounding box center [790, 242] width 195 height 13
click at [701, 240] on input "Cleveland, OH" at bounding box center [697, 240] width 8 height 8
checkbox input "true"
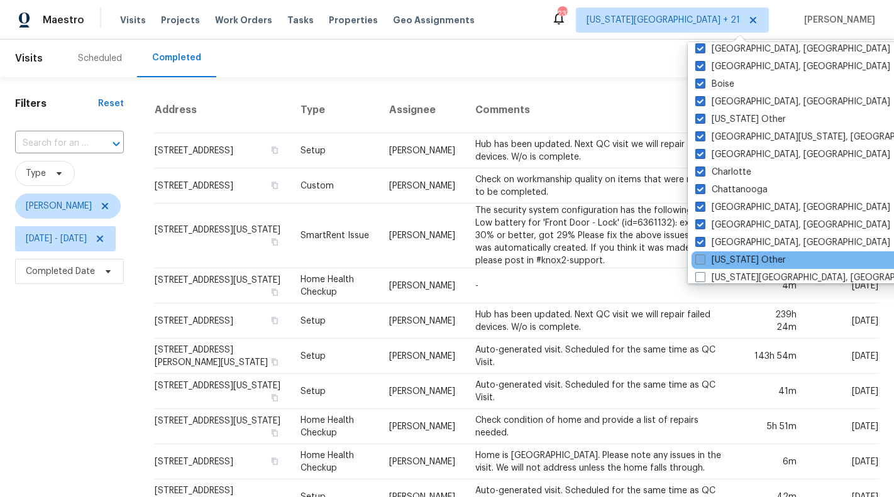
click at [740, 255] on label "Colorado Other" at bounding box center [740, 260] width 91 height 13
click at [704, 255] on input "Colorado Other" at bounding box center [699, 258] width 8 height 8
checkbox input "true"
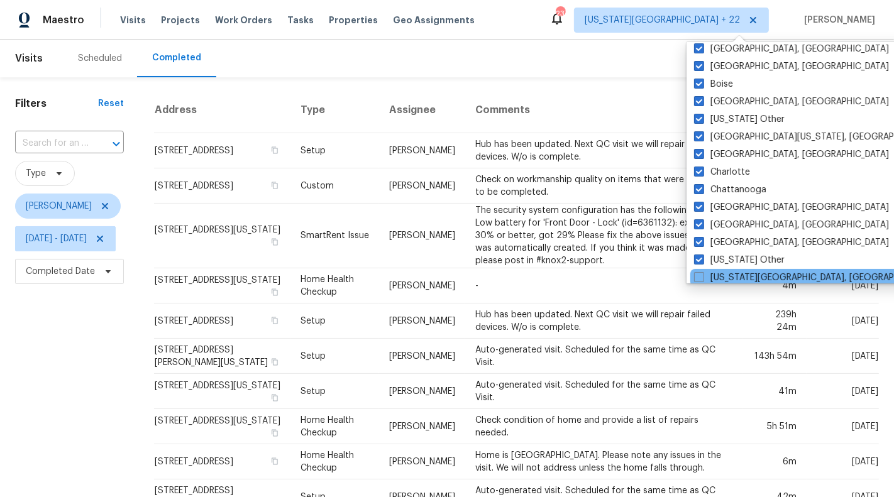
click at [741, 269] on div "Colorado Springs, CO" at bounding box center [816, 278] width 253 height 18
click at [745, 273] on label "Colorado Springs, CO" at bounding box center [815, 278] width 242 height 13
click at [702, 273] on input "Colorado Springs, CO" at bounding box center [698, 276] width 8 height 8
checkbox input "true"
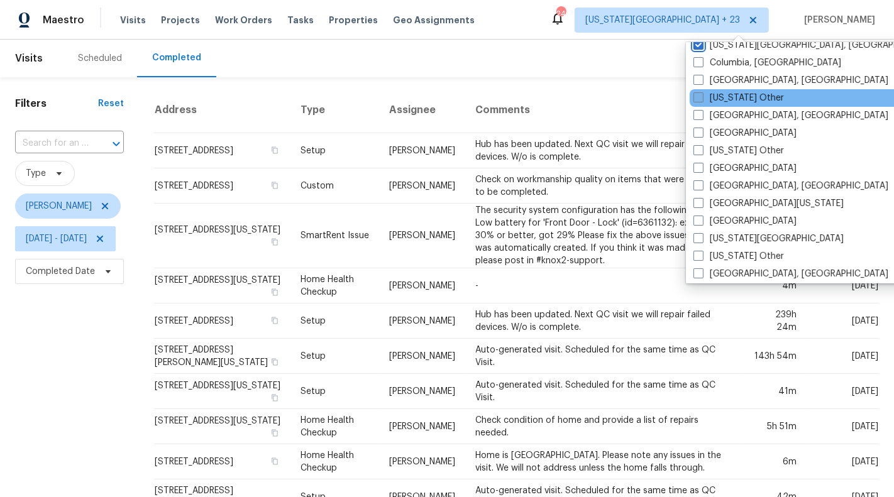
scroll to position [416, 0]
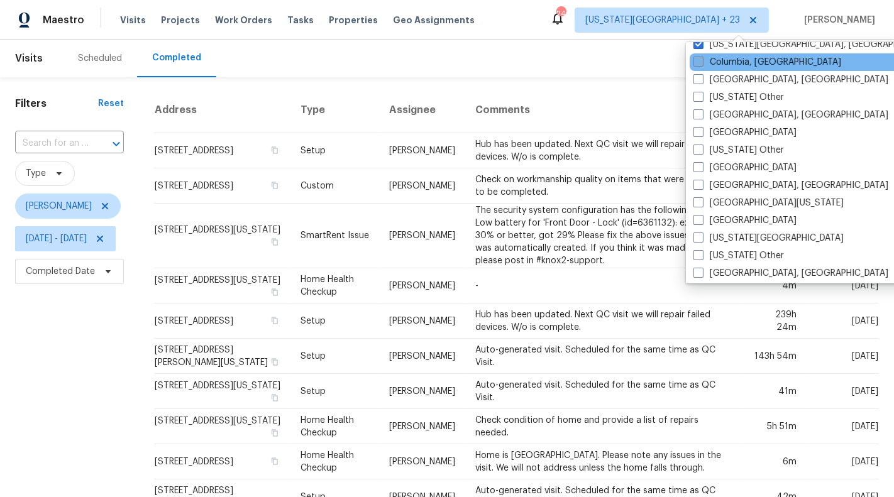
click at [734, 59] on label "Columbia, SC" at bounding box center [768, 62] width 148 height 13
click at [702, 59] on input "Columbia, SC" at bounding box center [698, 60] width 8 height 8
checkbox input "true"
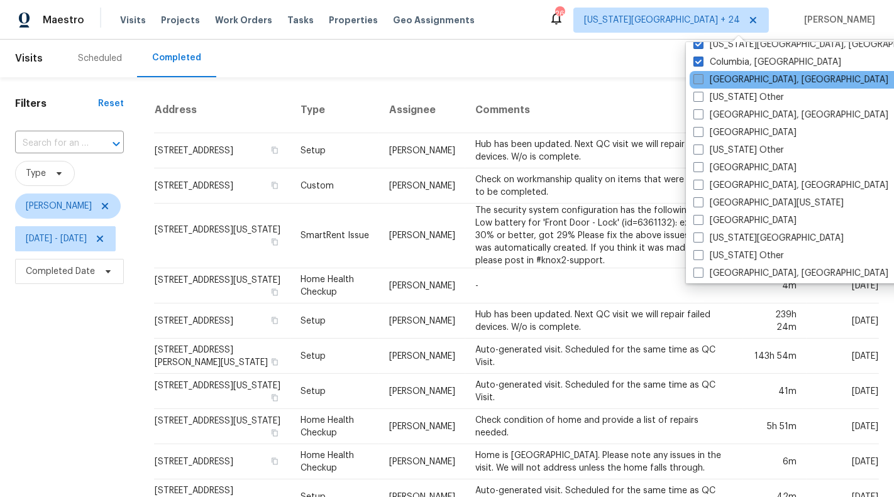
click at [736, 74] on label "[GEOGRAPHIC_DATA], [GEOGRAPHIC_DATA]" at bounding box center [791, 80] width 195 height 13
click at [702, 74] on input "[GEOGRAPHIC_DATA], [GEOGRAPHIC_DATA]" at bounding box center [698, 78] width 8 height 8
checkbox input "true"
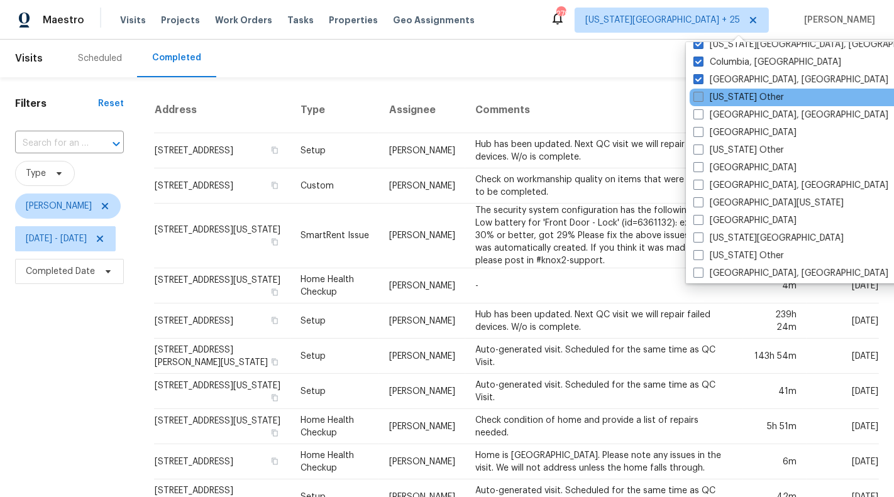
click at [739, 91] on label "Connecticut Other" at bounding box center [739, 97] width 91 height 13
click at [702, 91] on input "Connecticut Other" at bounding box center [698, 95] width 8 height 8
checkbox input "true"
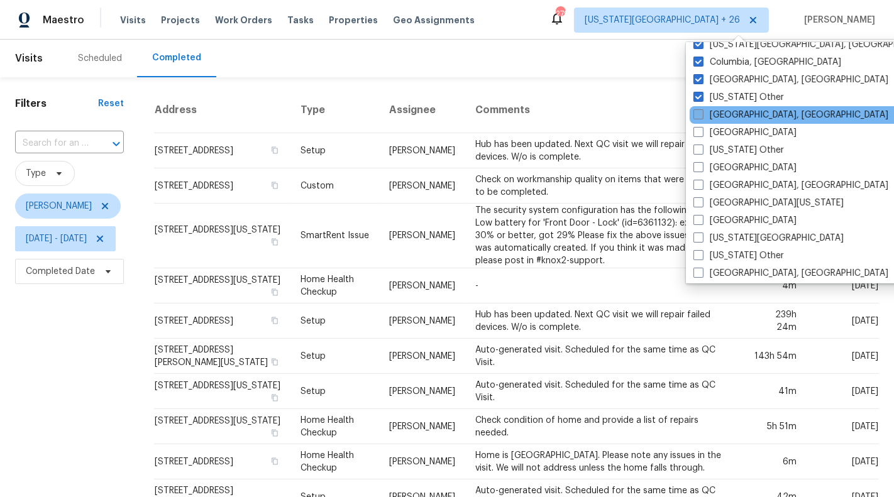
click at [741, 109] on label "Corpus Christi, TX" at bounding box center [791, 115] width 195 height 13
click at [702, 109] on input "Corpus Christi, TX" at bounding box center [698, 113] width 8 height 8
checkbox input "true"
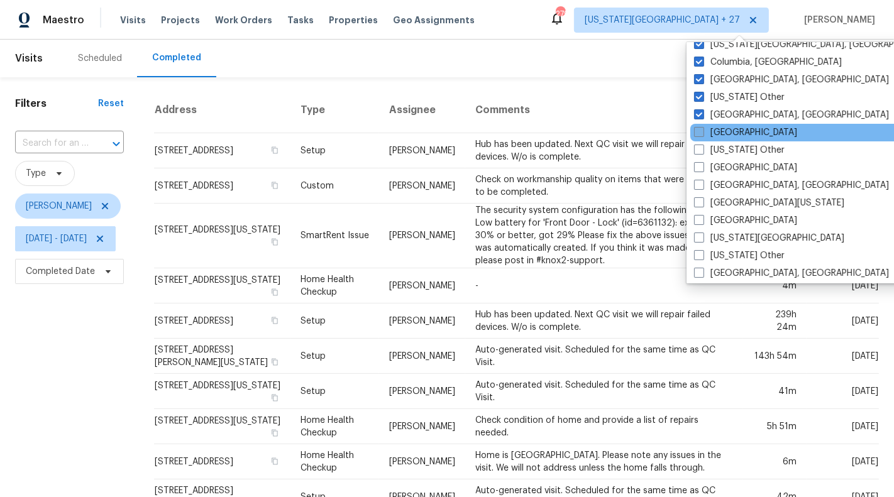
click at [730, 128] on label "Dallas" at bounding box center [745, 132] width 103 height 13
click at [702, 128] on input "Dallas" at bounding box center [698, 130] width 8 height 8
checkbox input "true"
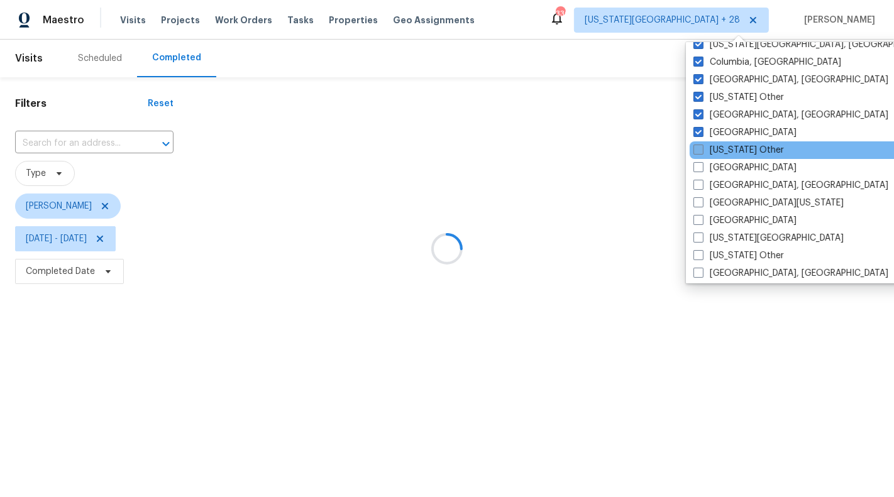
click at [733, 150] on label "Delaware Other" at bounding box center [739, 150] width 91 height 13
click at [702, 150] on input "Delaware Other" at bounding box center [698, 148] width 8 height 8
checkbox input "true"
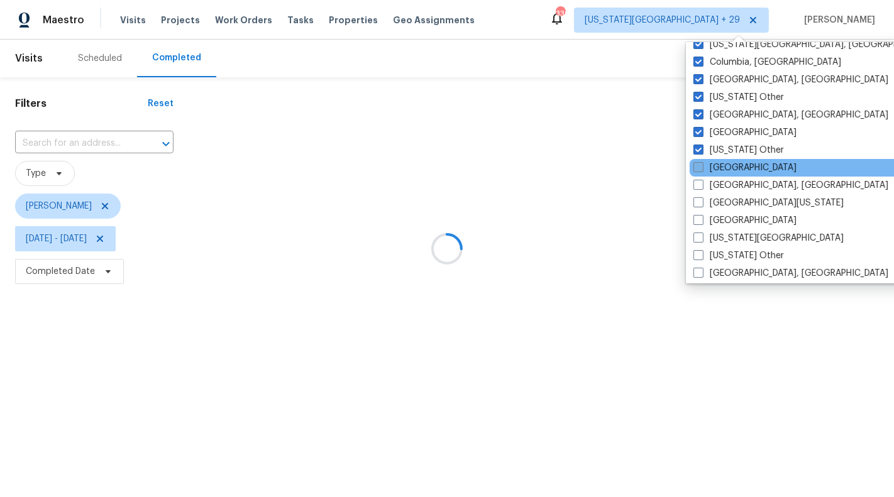
click at [733, 168] on label "Denver" at bounding box center [745, 168] width 103 height 13
click at [702, 168] on input "Denver" at bounding box center [698, 166] width 8 height 8
checkbox input "true"
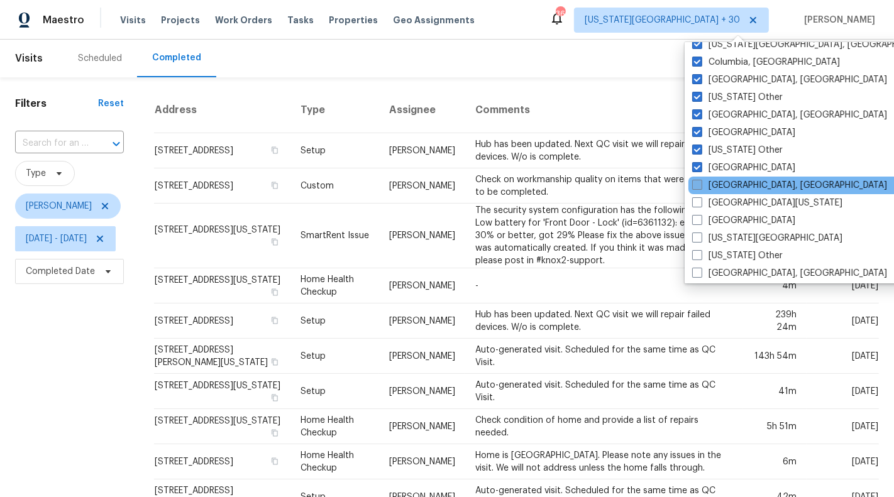
click at [733, 179] on label "Detroit, MI" at bounding box center [789, 185] width 195 height 13
click at [701, 179] on input "Detroit, MI" at bounding box center [696, 183] width 8 height 8
checkbox input "true"
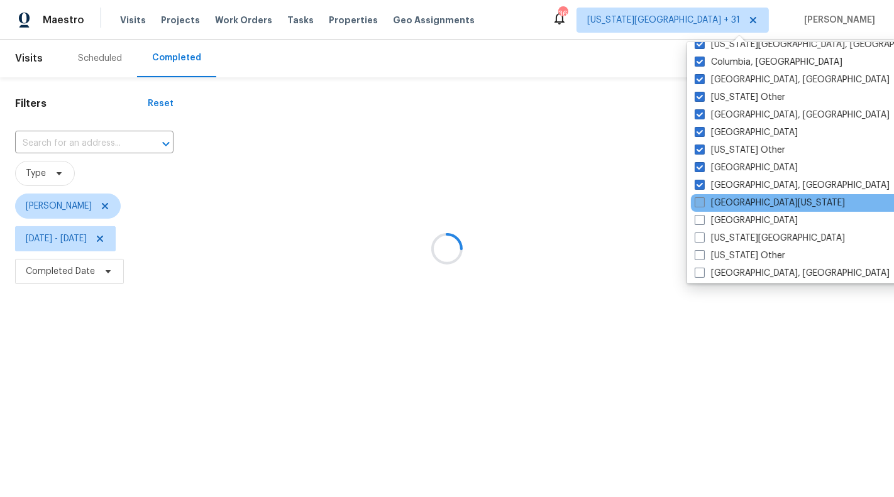
click at [736, 200] on label "East Texas" at bounding box center [770, 203] width 150 height 13
click at [703, 200] on input "East Texas" at bounding box center [699, 201] width 8 height 8
checkbox input "true"
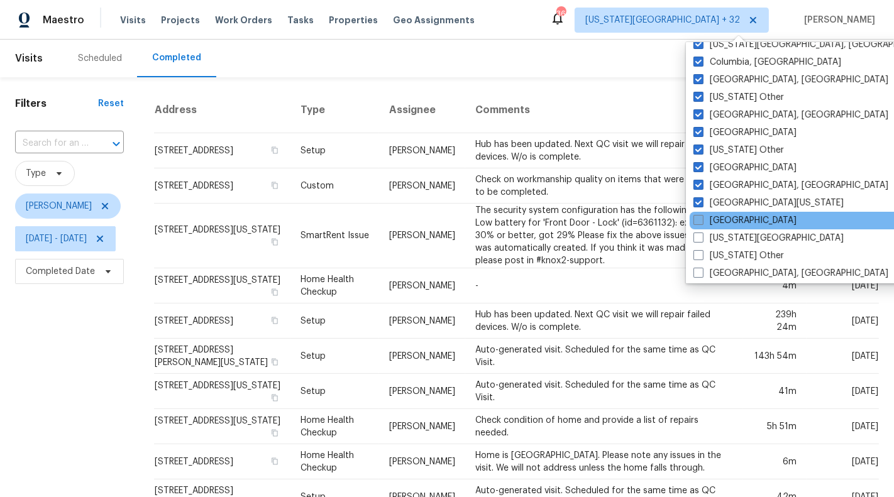
click at [736, 218] on label "El Paso" at bounding box center [745, 220] width 103 height 13
click at [702, 218] on input "El Paso" at bounding box center [698, 218] width 8 height 8
checkbox input "true"
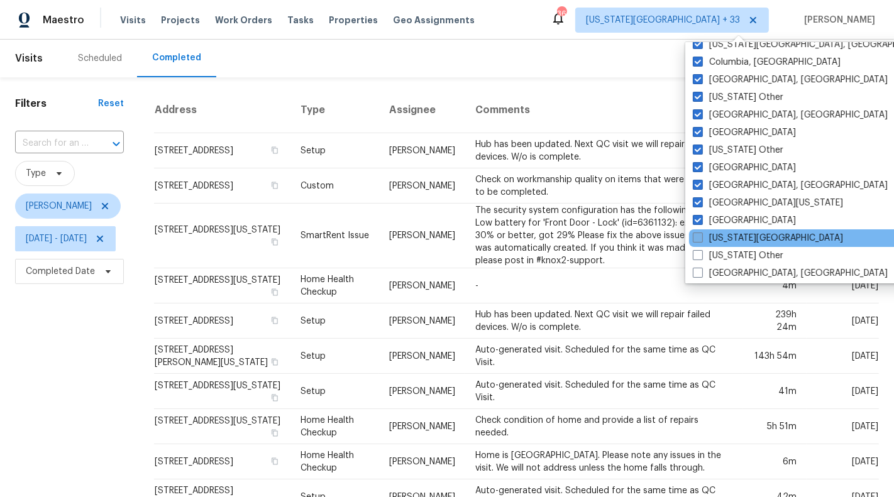
click at [741, 242] on label "Florida Panhandle" at bounding box center [768, 238] width 150 height 13
click at [701, 240] on input "Florida Panhandle" at bounding box center [697, 236] width 8 height 8
checkbox input "true"
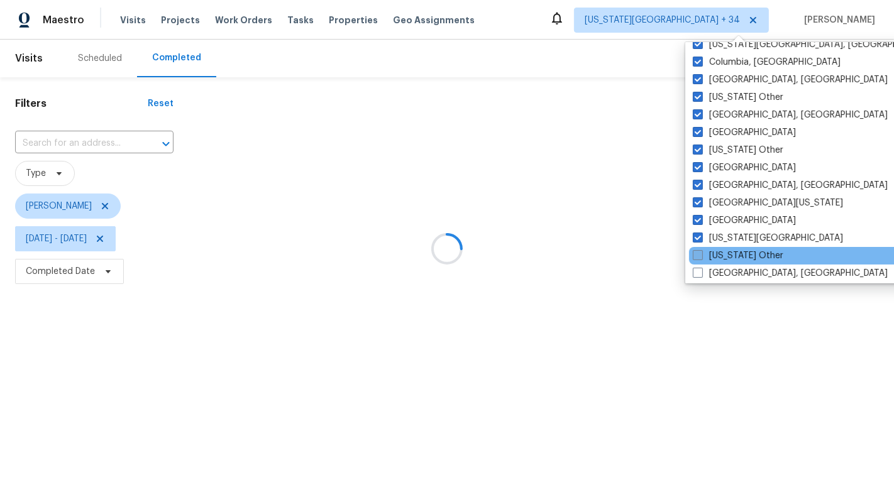
click at [742, 258] on label "Georgia Other" at bounding box center [738, 256] width 91 height 13
click at [701, 258] on input "Georgia Other" at bounding box center [697, 254] width 8 height 8
checkbox input "true"
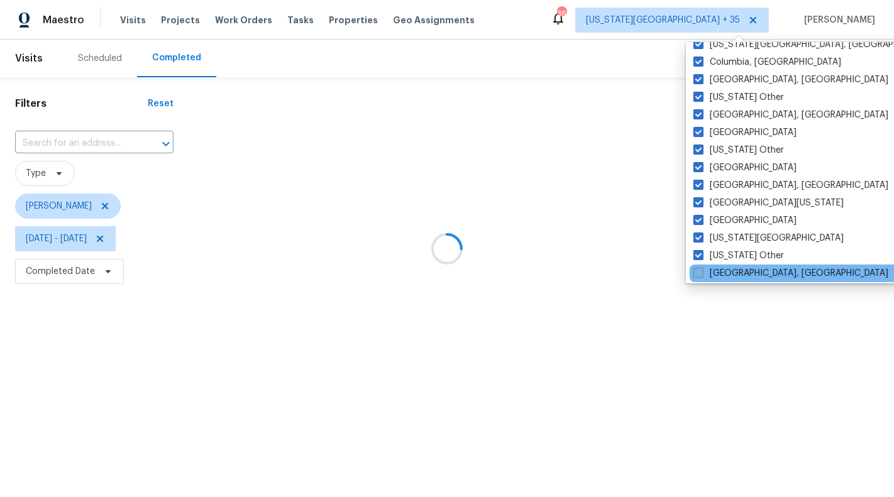
click at [742, 269] on label "Greensboro, NC" at bounding box center [791, 273] width 195 height 13
click at [702, 269] on input "Greensboro, NC" at bounding box center [698, 271] width 8 height 8
checkbox input "true"
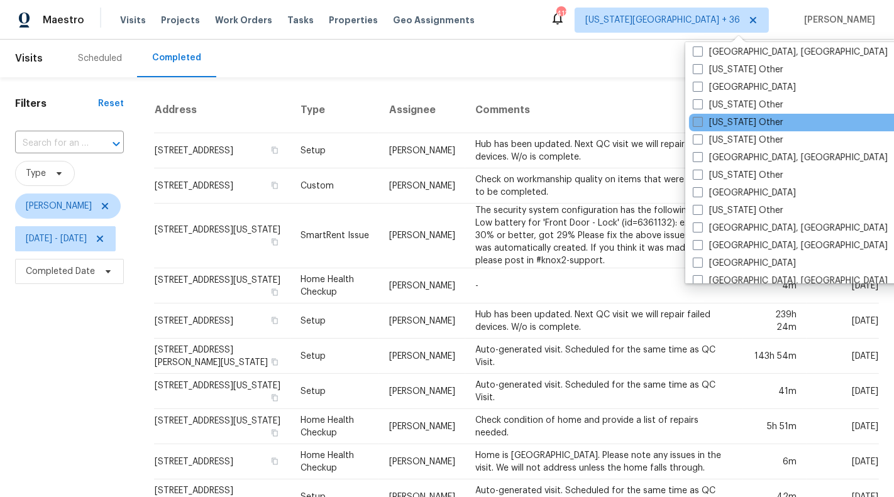
scroll to position [657, 0]
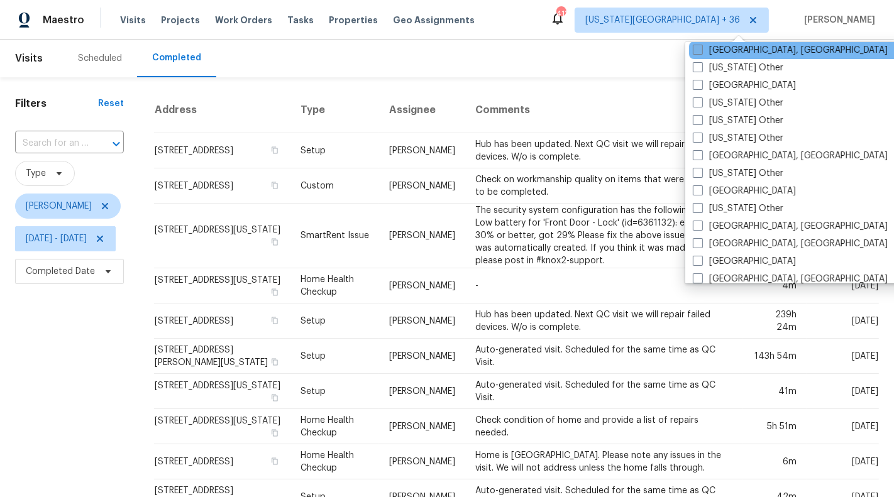
click at [728, 53] on label "Greenville, SC" at bounding box center [790, 50] width 195 height 13
click at [701, 52] on input "Greenville, SC" at bounding box center [697, 48] width 8 height 8
checkbox input "true"
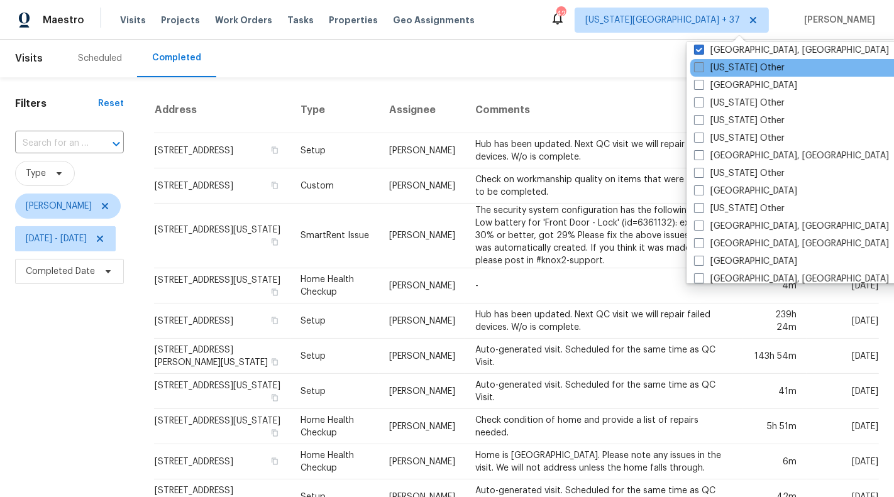
click at [729, 65] on label "Hawaii Other" at bounding box center [739, 68] width 91 height 13
click at [702, 65] on input "Hawaii Other" at bounding box center [698, 66] width 8 height 8
checkbox input "true"
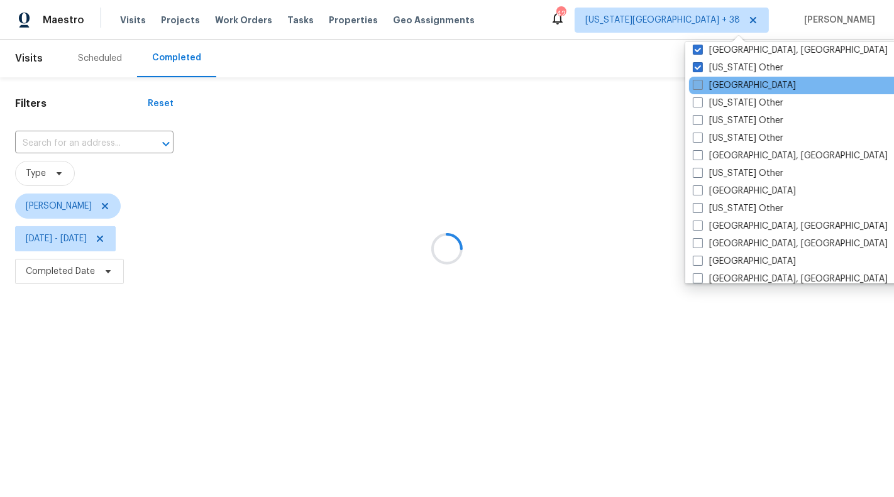
click at [729, 80] on label "Houston" at bounding box center [744, 85] width 103 height 13
click at [701, 80] on input "Houston" at bounding box center [697, 83] width 8 height 8
checkbox input "true"
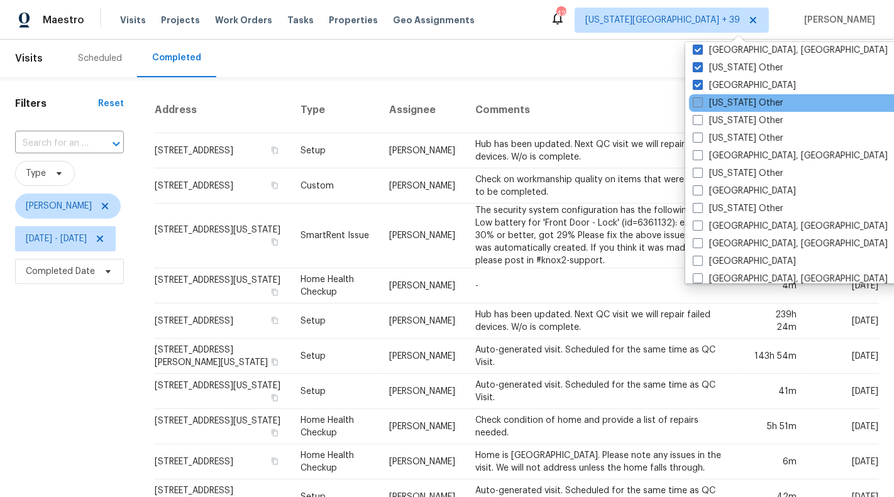
click at [731, 100] on label "Idaho Other" at bounding box center [738, 103] width 91 height 13
click at [701, 100] on input "Idaho Other" at bounding box center [697, 101] width 8 height 8
checkbox input "true"
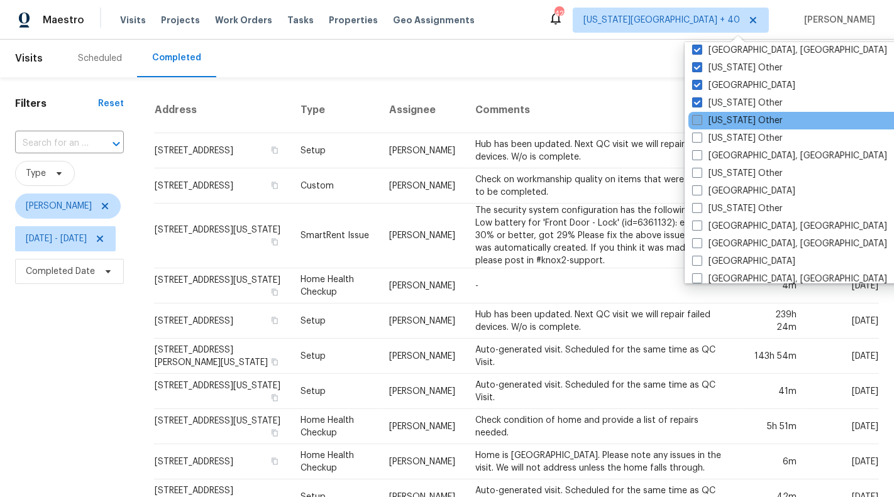
click at [733, 116] on label "Illinois Other" at bounding box center [737, 120] width 91 height 13
click at [701, 116] on input "Illinois Other" at bounding box center [696, 118] width 8 height 8
checkbox input "true"
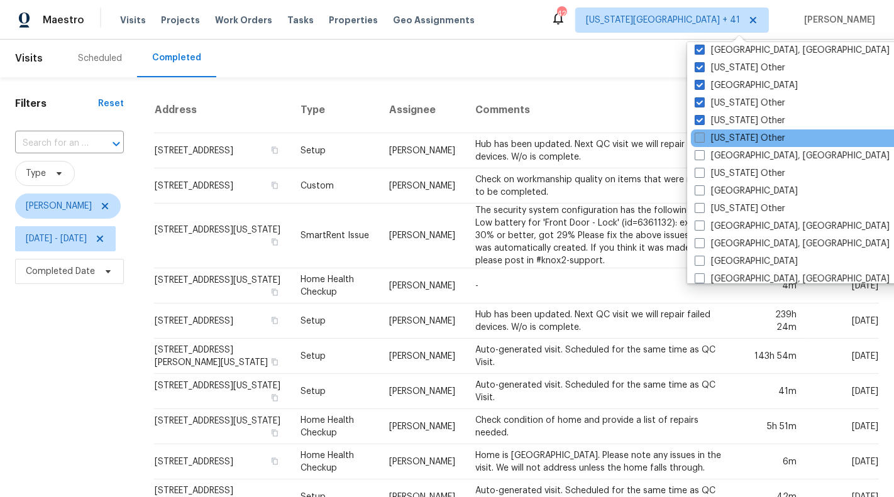
click at [734, 135] on label "Indiana Other" at bounding box center [740, 138] width 91 height 13
click at [703, 135] on input "Indiana Other" at bounding box center [699, 136] width 8 height 8
checkbox input "true"
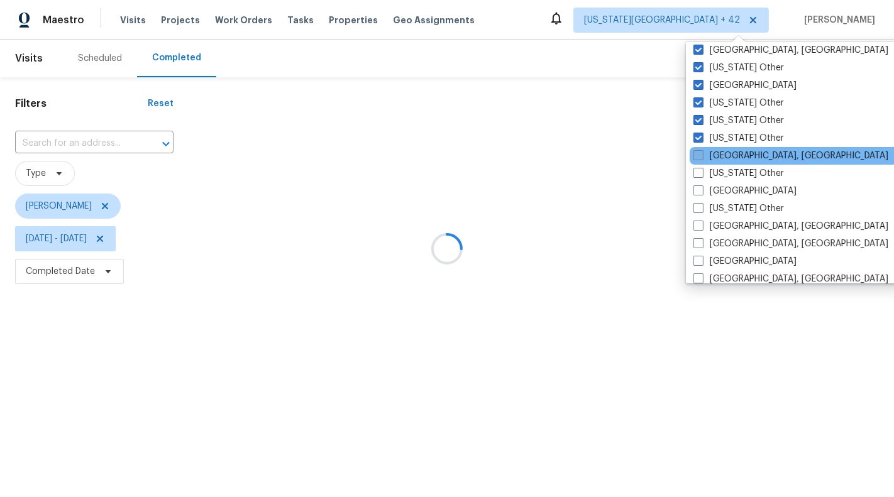
click at [734, 153] on label "Indianapolis, IN" at bounding box center [791, 156] width 195 height 13
click at [702, 153] on input "Indianapolis, IN" at bounding box center [698, 154] width 8 height 8
checkbox input "true"
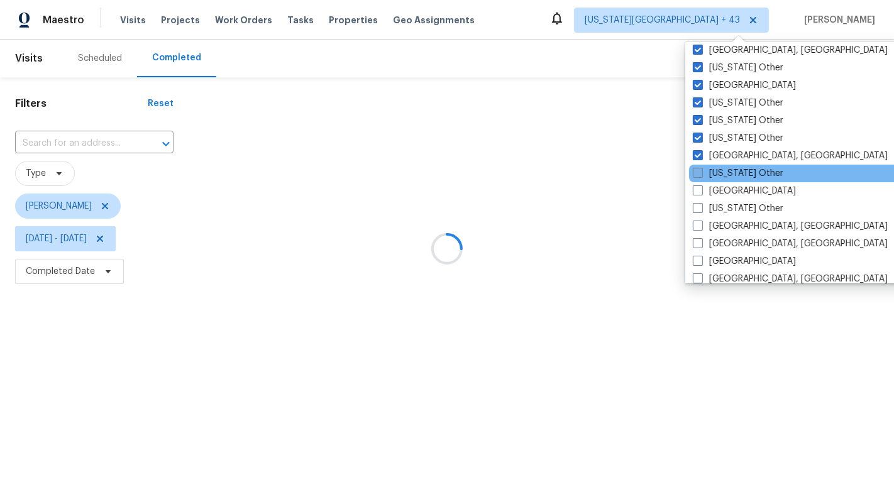
click at [734, 167] on label "Iowa Other" at bounding box center [738, 173] width 91 height 13
click at [701, 167] on input "Iowa Other" at bounding box center [697, 171] width 8 height 8
checkbox input "true"
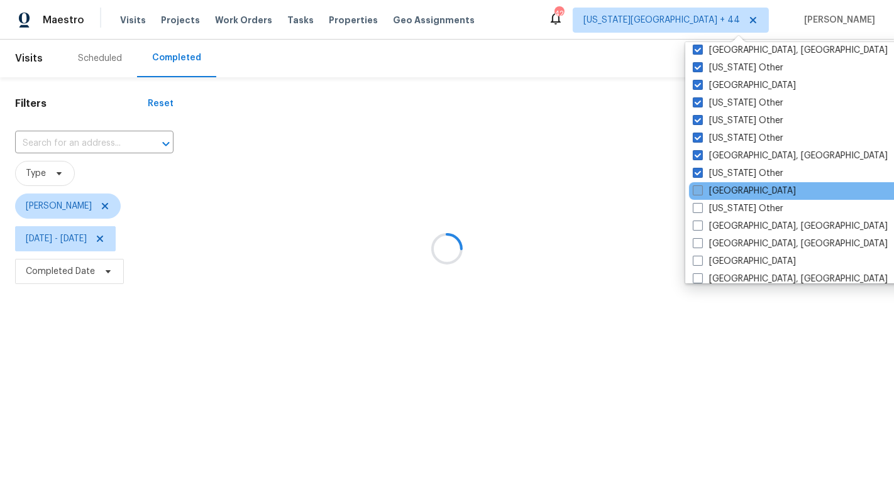
click at [736, 189] on label "Jacksonville" at bounding box center [744, 191] width 103 height 13
click at [701, 189] on input "Jacksonville" at bounding box center [697, 189] width 8 height 8
checkbox input "true"
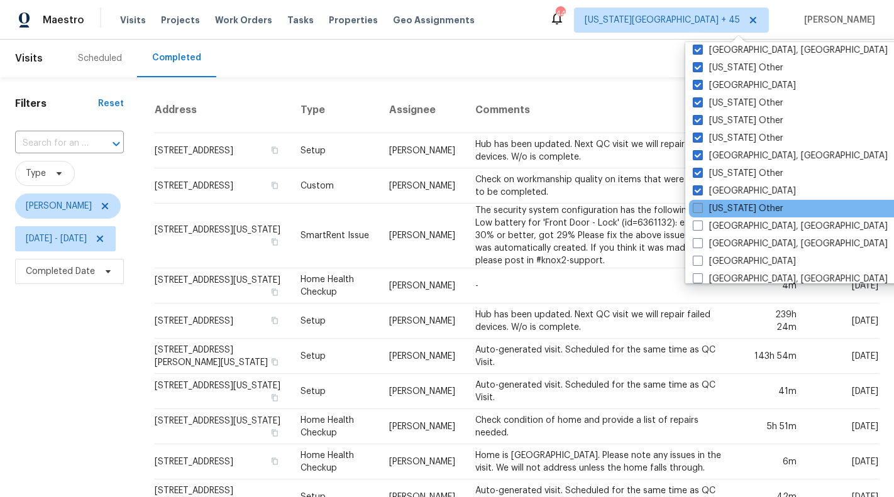
click at [738, 206] on label "Kentucky Other" at bounding box center [738, 208] width 91 height 13
click at [701, 206] on input "Kentucky Other" at bounding box center [697, 206] width 8 height 8
checkbox input "true"
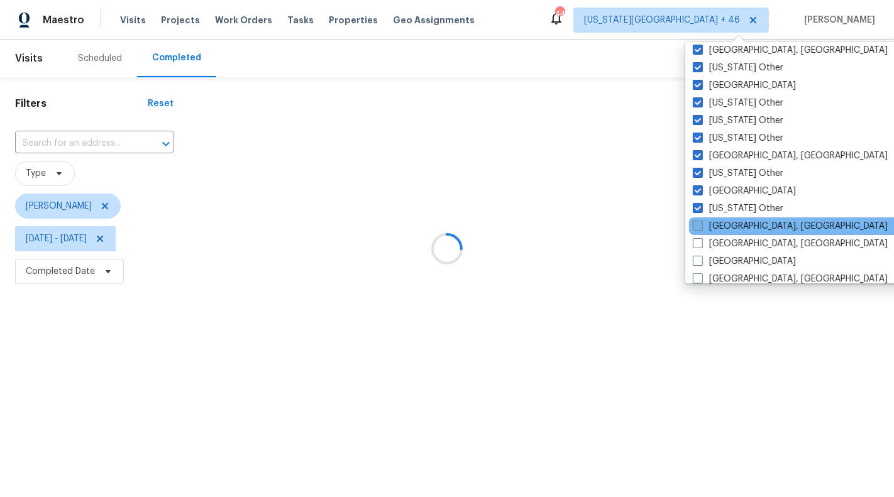
click at [738, 226] on label "Killeen, TX" at bounding box center [790, 226] width 195 height 13
click at [701, 226] on input "Killeen, TX" at bounding box center [697, 224] width 8 height 8
checkbox input "true"
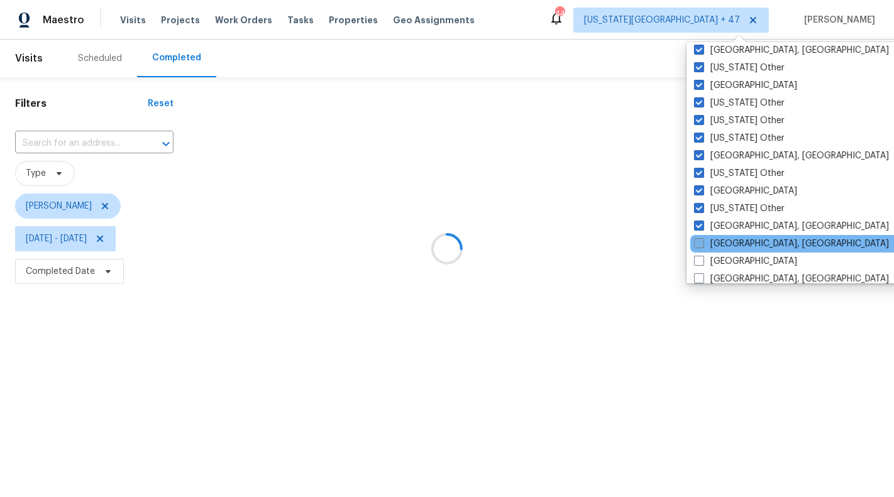
click at [738, 240] on label "Knoxville, TN" at bounding box center [791, 244] width 195 height 13
click at [702, 240] on input "Knoxville, TN" at bounding box center [698, 242] width 8 height 8
checkbox input "true"
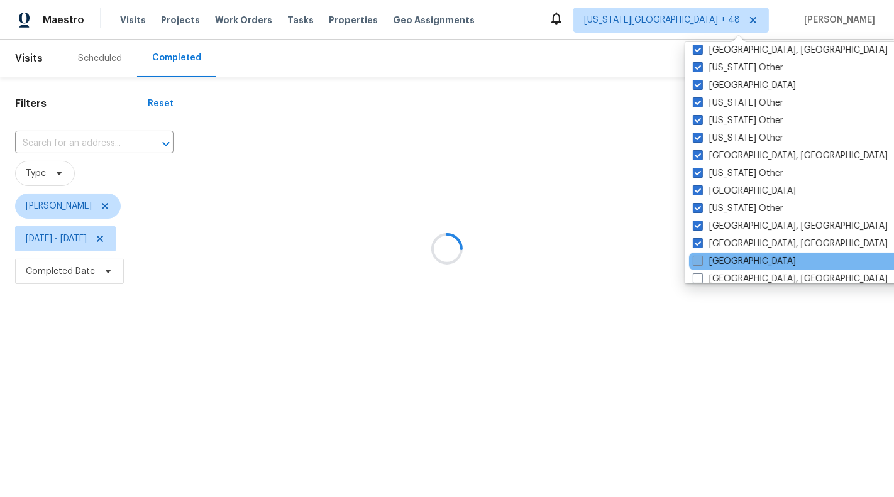
click at [738, 255] on label "Las Vegas" at bounding box center [744, 261] width 103 height 13
click at [701, 255] on input "Las Vegas" at bounding box center [697, 259] width 8 height 8
checkbox input "true"
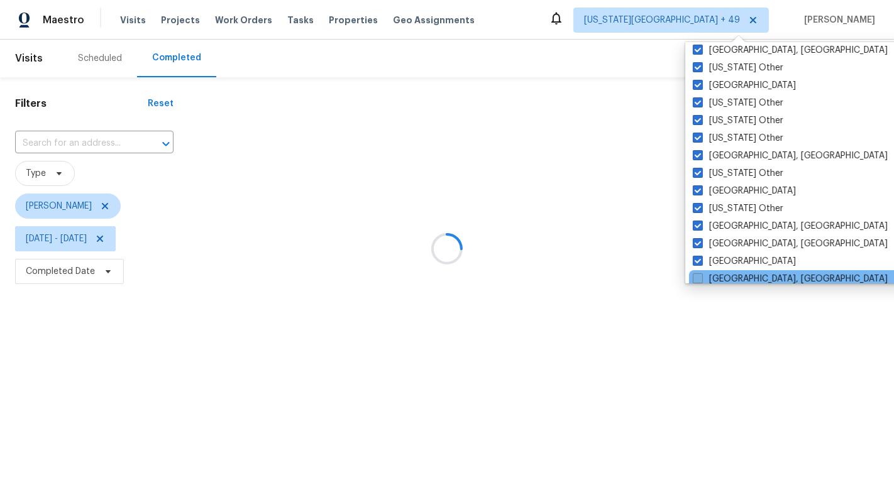
click at [740, 273] on label "Little Rock, AR" at bounding box center [790, 279] width 195 height 13
click at [701, 273] on input "Little Rock, AR" at bounding box center [697, 277] width 8 height 8
checkbox input "true"
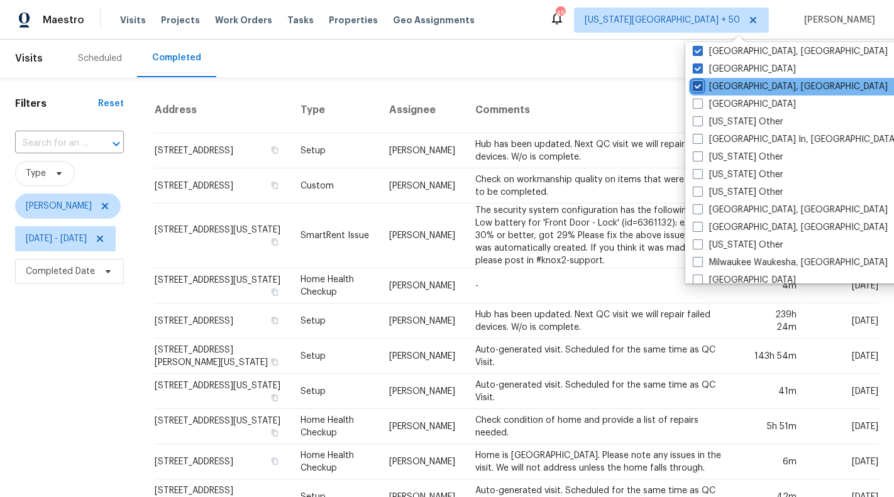
scroll to position [859, 0]
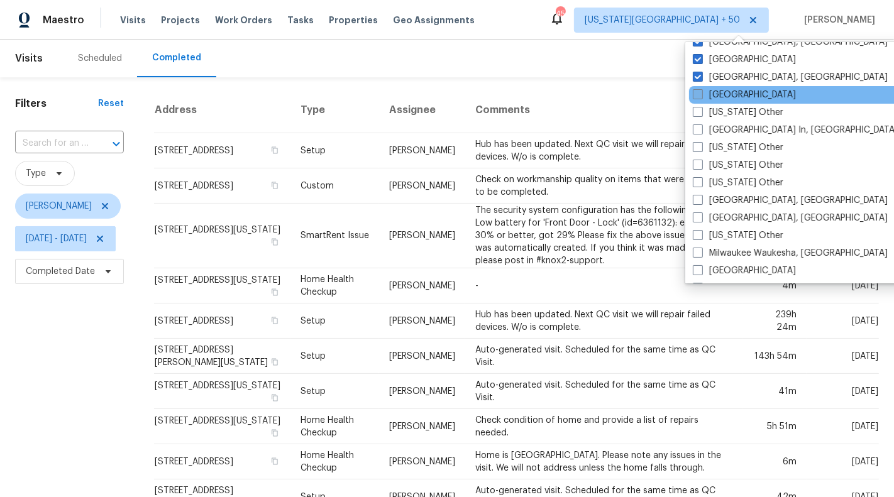
click at [728, 98] on label "Los Angeles" at bounding box center [744, 95] width 103 height 13
click at [701, 97] on input "Los Angeles" at bounding box center [697, 93] width 8 height 8
checkbox input "true"
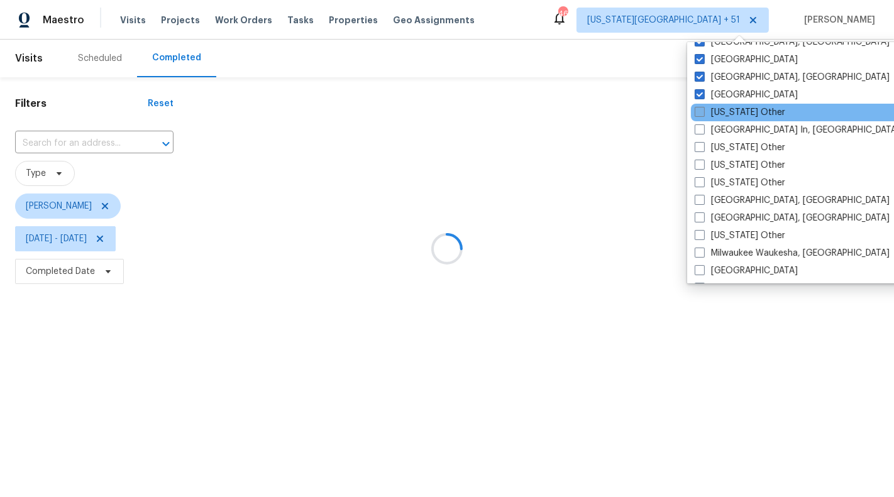
click at [728, 113] on label "Louisiana Other" at bounding box center [740, 112] width 91 height 13
click at [703, 113] on input "Louisiana Other" at bounding box center [699, 110] width 8 height 8
checkbox input "true"
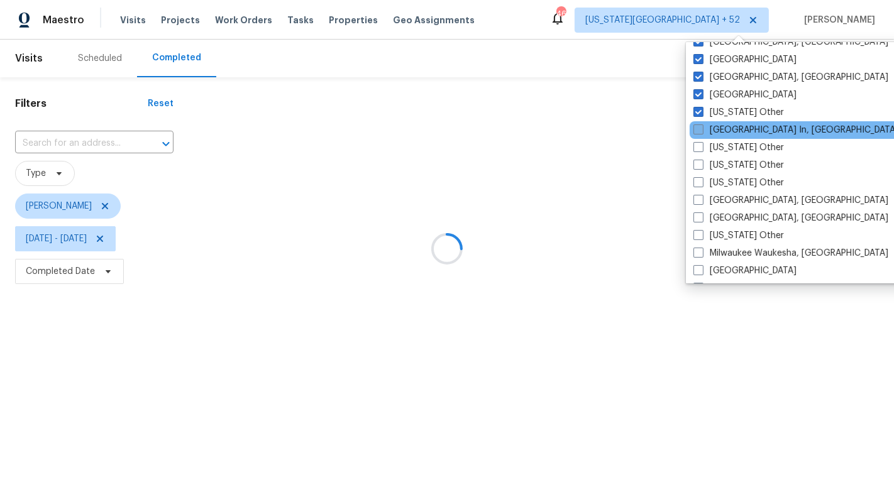
click at [728, 128] on label "Louisville In, KY" at bounding box center [796, 130] width 205 height 13
click at [702, 128] on input "Louisville In, KY" at bounding box center [698, 128] width 8 height 8
checkbox input "true"
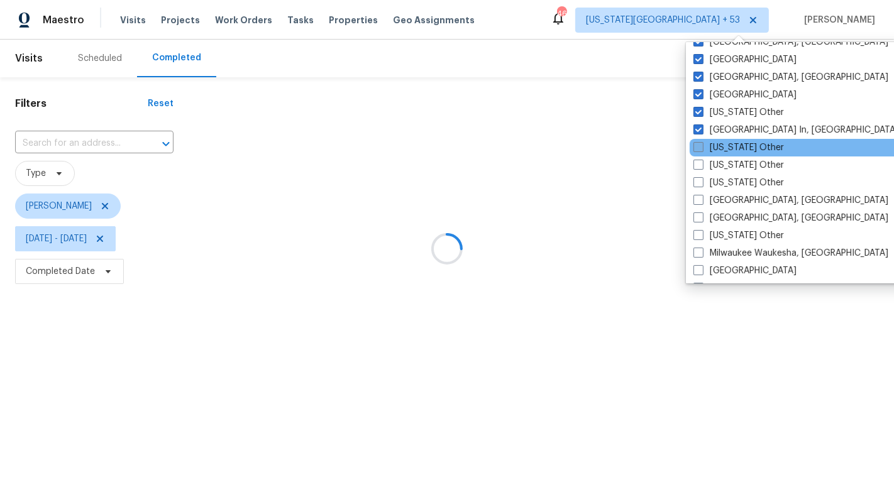
click at [728, 145] on label "Maine Other" at bounding box center [739, 147] width 91 height 13
click at [702, 145] on input "Maine Other" at bounding box center [698, 145] width 8 height 8
checkbox input "true"
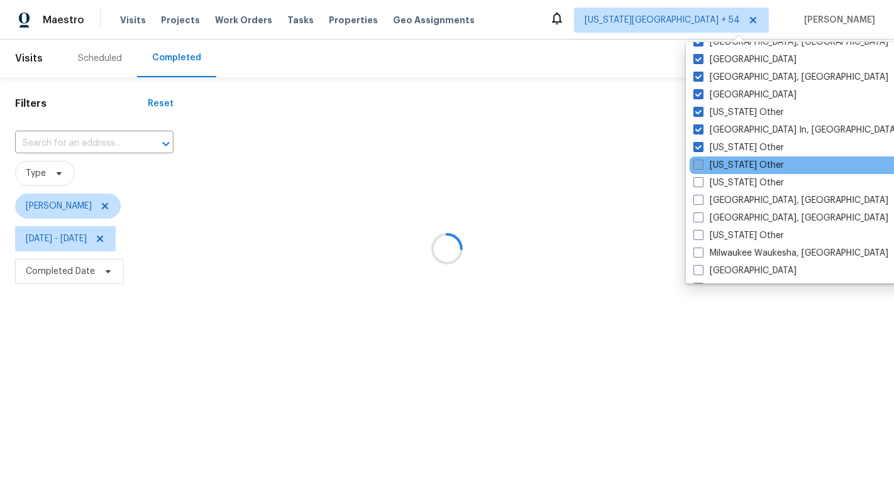
click at [728, 161] on label "Maryland Other" at bounding box center [739, 165] width 91 height 13
click at [702, 161] on input "Maryland Other" at bounding box center [698, 163] width 8 height 8
checkbox input "true"
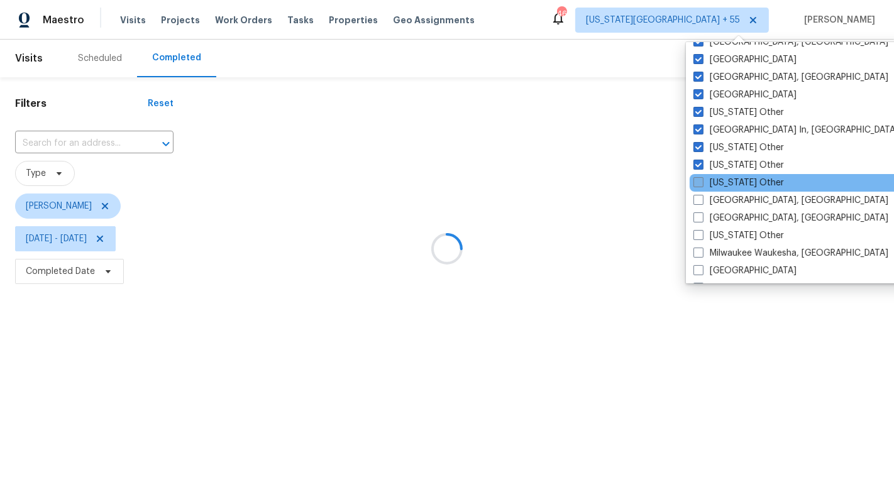
click at [728, 179] on label "Massachusetts Other" at bounding box center [739, 183] width 91 height 13
click at [702, 179] on input "Massachusetts Other" at bounding box center [698, 181] width 8 height 8
checkbox input "true"
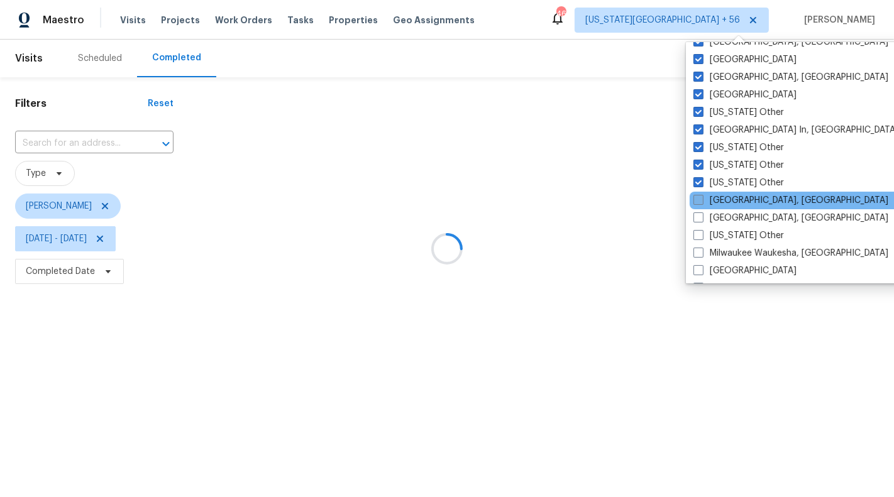
click at [729, 199] on label "Memphis, TN" at bounding box center [791, 200] width 195 height 13
click at [702, 199] on input "Memphis, TN" at bounding box center [698, 198] width 8 height 8
checkbox input "true"
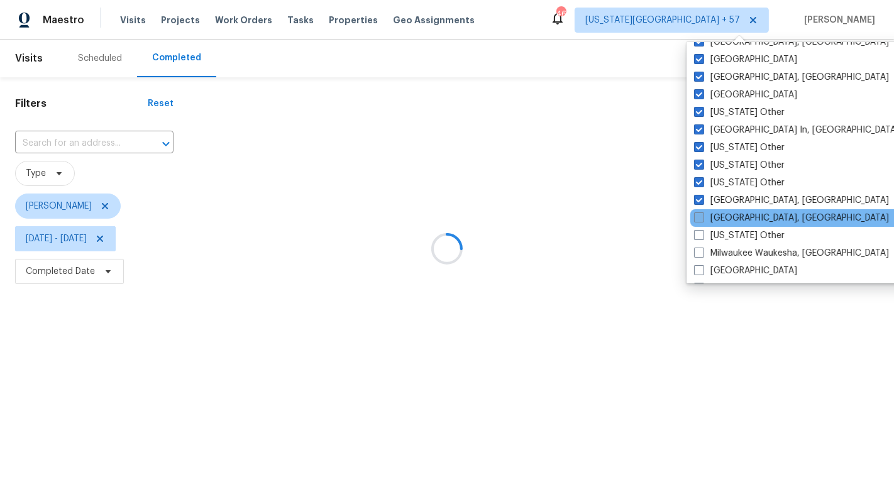
click at [729, 214] on label "Miami, FL" at bounding box center [791, 218] width 195 height 13
click at [702, 214] on input "Miami, FL" at bounding box center [698, 216] width 8 height 8
checkbox input "true"
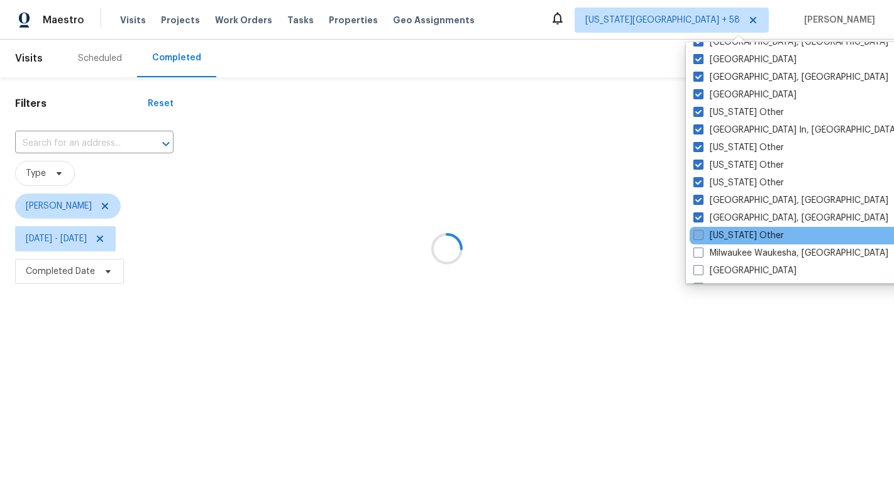
click at [729, 231] on label "Michigan Other" at bounding box center [739, 236] width 91 height 13
click at [702, 231] on input "Michigan Other" at bounding box center [698, 234] width 8 height 8
checkbox input "true"
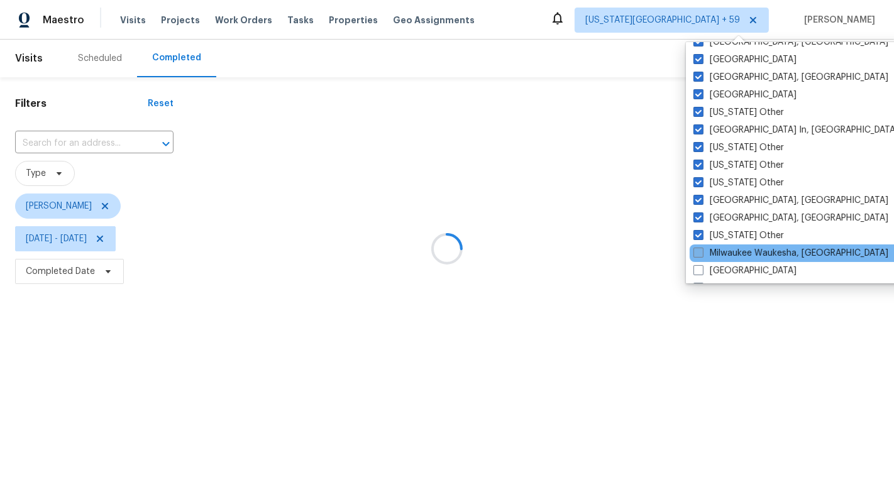
click at [729, 249] on label "Milwaukee Waukesha, WI" at bounding box center [791, 253] width 195 height 13
click at [702, 249] on input "Milwaukee Waukesha, WI" at bounding box center [698, 251] width 8 height 8
checkbox input "true"
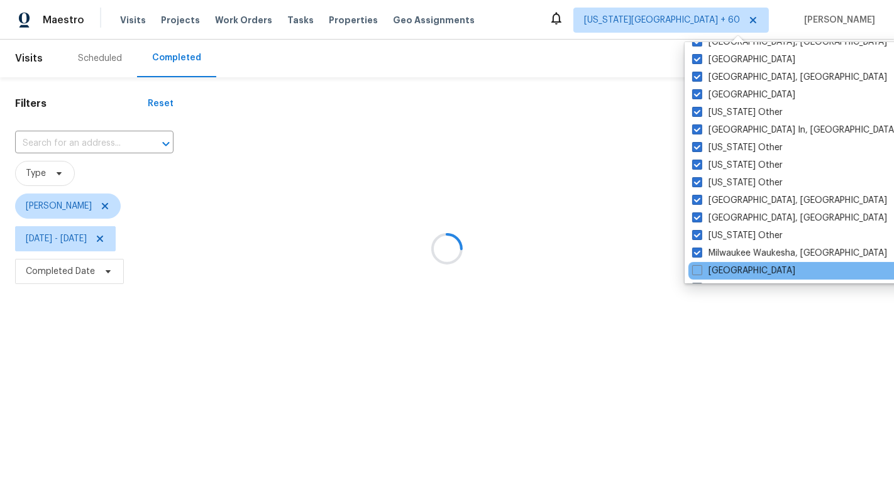
click at [729, 262] on div "Minneapolis" at bounding box center [815, 271] width 253 height 18
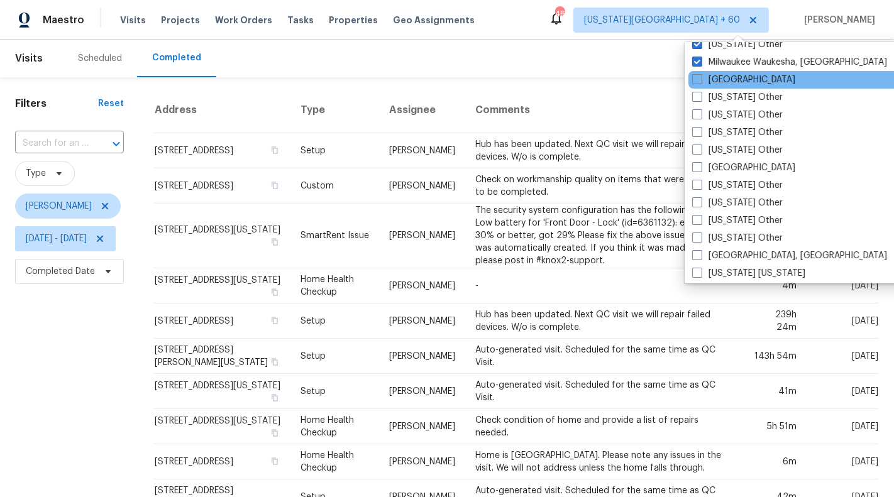
scroll to position [1059, 0]
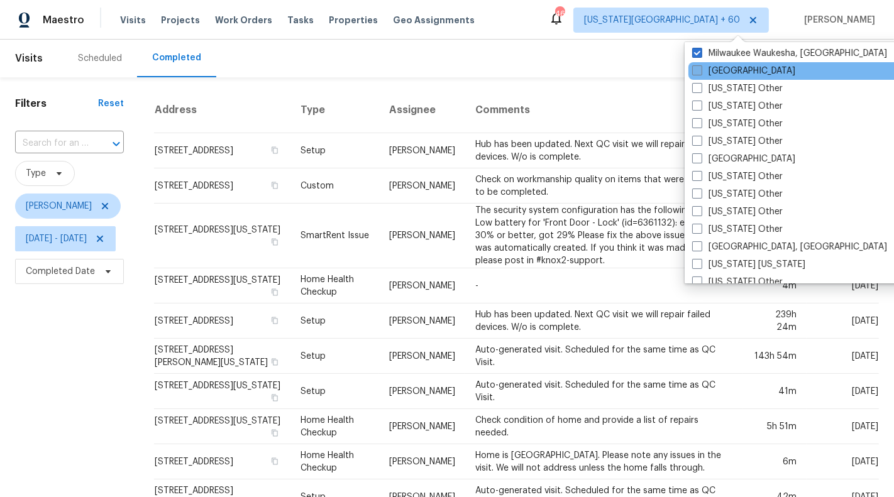
click at [725, 74] on label "Minneapolis" at bounding box center [743, 71] width 103 height 13
click at [701, 73] on input "Minneapolis" at bounding box center [696, 69] width 8 height 8
checkbox input "true"
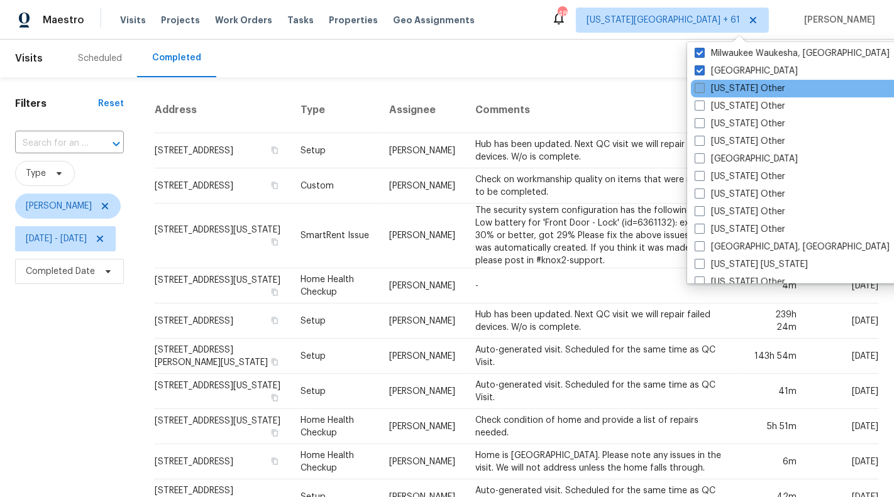
click at [726, 86] on label "Minnesota Other" at bounding box center [740, 88] width 91 height 13
click at [703, 86] on input "Minnesota Other" at bounding box center [699, 86] width 8 height 8
checkbox input "true"
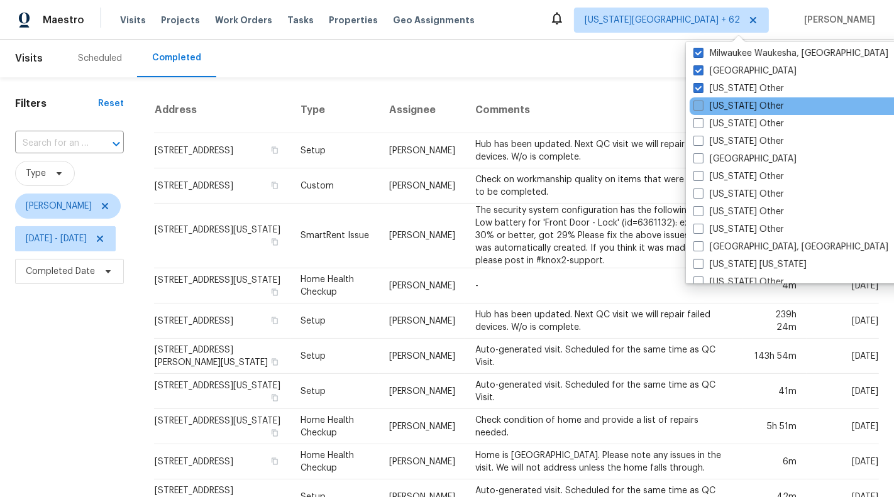
click at [726, 101] on label "Mississippi Other" at bounding box center [739, 106] width 91 height 13
click at [702, 101] on input "Mississippi Other" at bounding box center [698, 104] width 8 height 8
checkbox input "true"
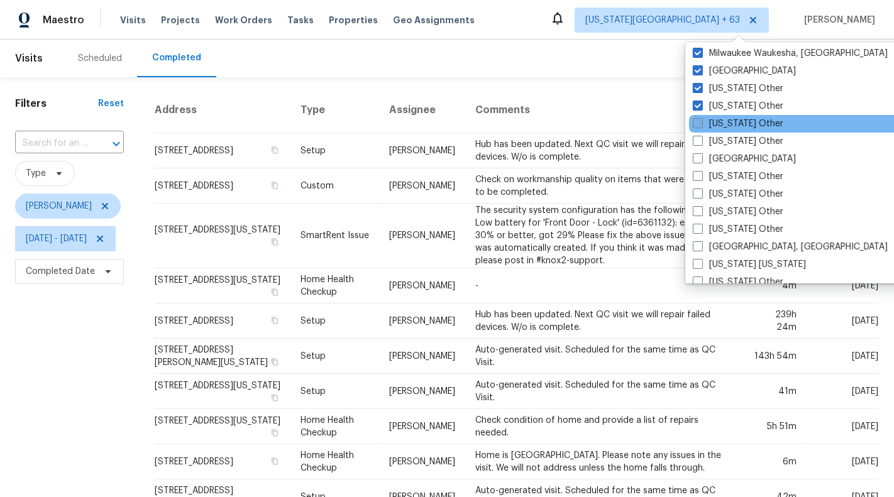
click at [728, 124] on label "Missouri Other" at bounding box center [738, 124] width 91 height 13
click at [701, 124] on input "Missouri Other" at bounding box center [697, 122] width 8 height 8
checkbox input "true"
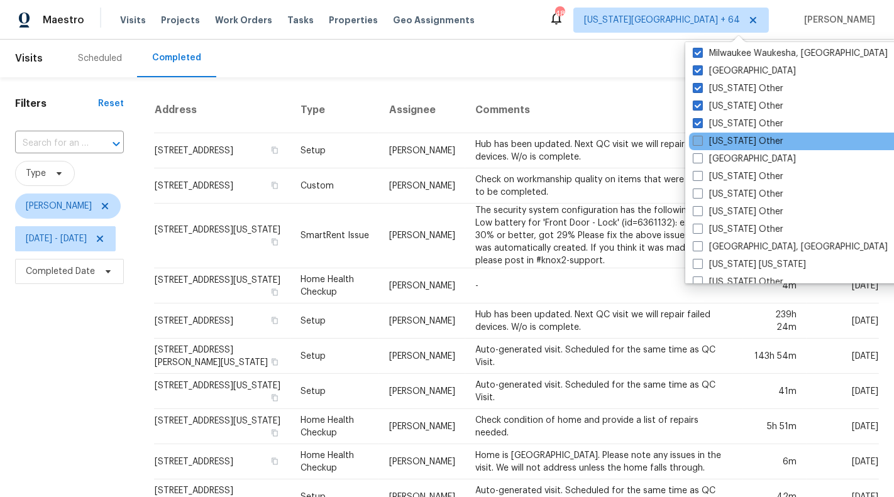
click at [730, 142] on label "Montana Other" at bounding box center [738, 141] width 91 height 13
click at [701, 142] on input "Montana Other" at bounding box center [697, 139] width 8 height 8
checkbox input "true"
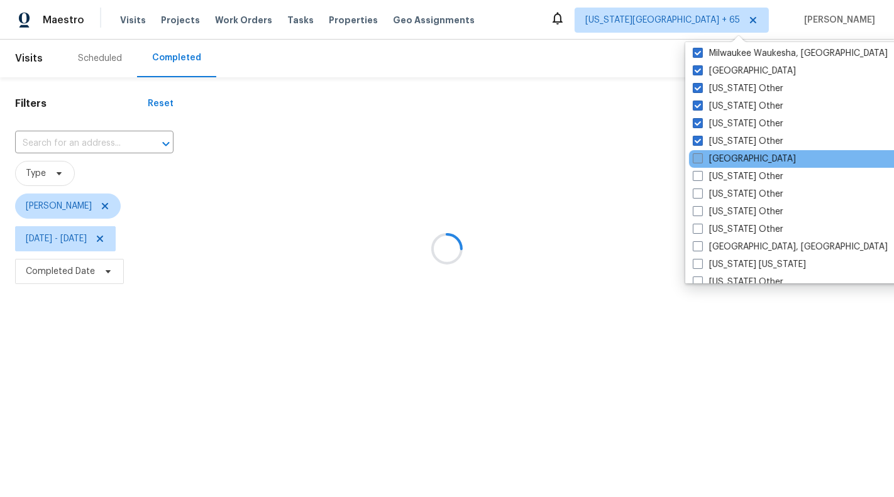
click at [730, 153] on label "Nashville" at bounding box center [744, 159] width 103 height 13
click at [701, 153] on input "Nashville" at bounding box center [697, 157] width 8 height 8
checkbox input "true"
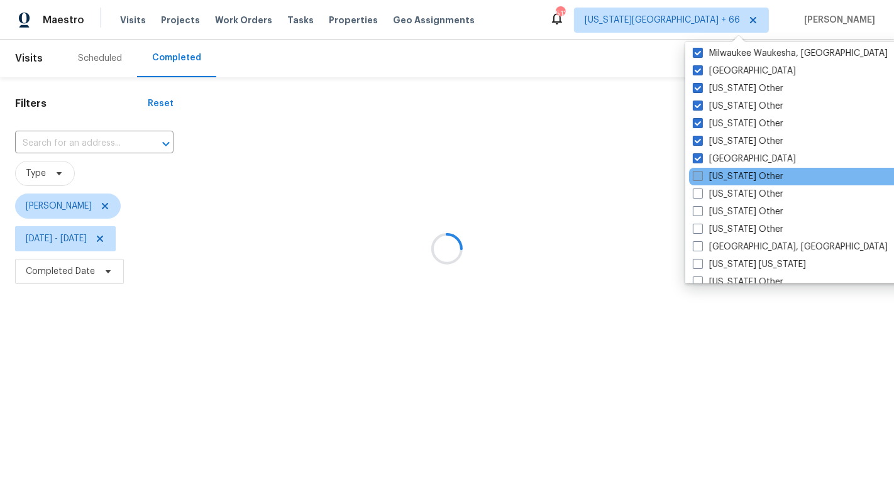
click at [731, 175] on label "Nebraska Other" at bounding box center [738, 176] width 91 height 13
click at [701, 175] on input "Nebraska Other" at bounding box center [697, 174] width 8 height 8
checkbox input "true"
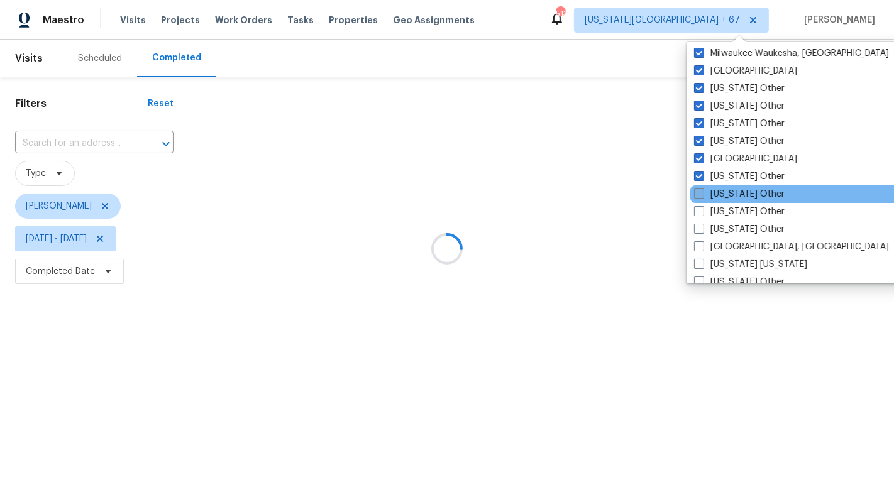
click at [731, 193] on label "Nevada Other" at bounding box center [739, 194] width 91 height 13
click at [702, 193] on input "Nevada Other" at bounding box center [698, 192] width 8 height 8
checkbox input "true"
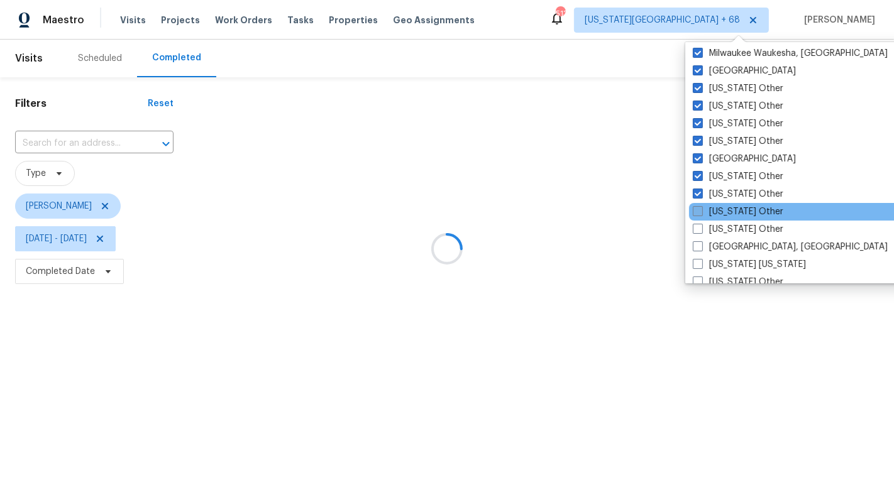
click at [736, 214] on label "New Hampshire Other" at bounding box center [738, 212] width 91 height 13
click at [701, 214] on input "New Hampshire Other" at bounding box center [697, 210] width 8 height 8
checkbox input "true"
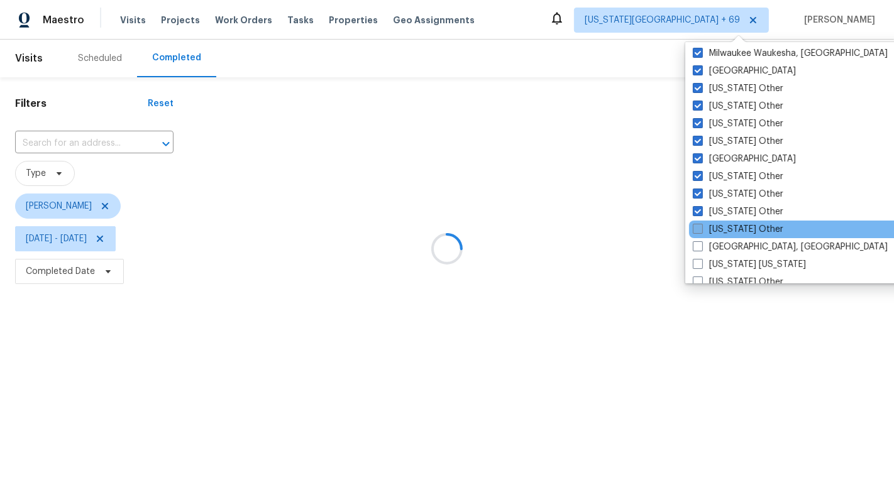
click at [737, 232] on label "New Mexico Other" at bounding box center [738, 229] width 91 height 13
click at [701, 231] on input "New Mexico Other" at bounding box center [697, 227] width 8 height 8
checkbox input "true"
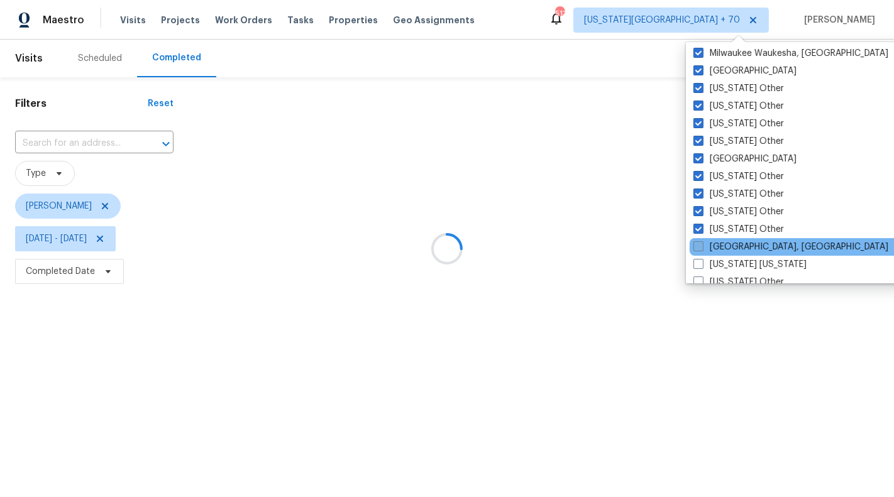
click at [737, 243] on label "New Orleans, LA" at bounding box center [791, 247] width 195 height 13
click at [702, 243] on input "New Orleans, LA" at bounding box center [698, 245] width 8 height 8
checkbox input "true"
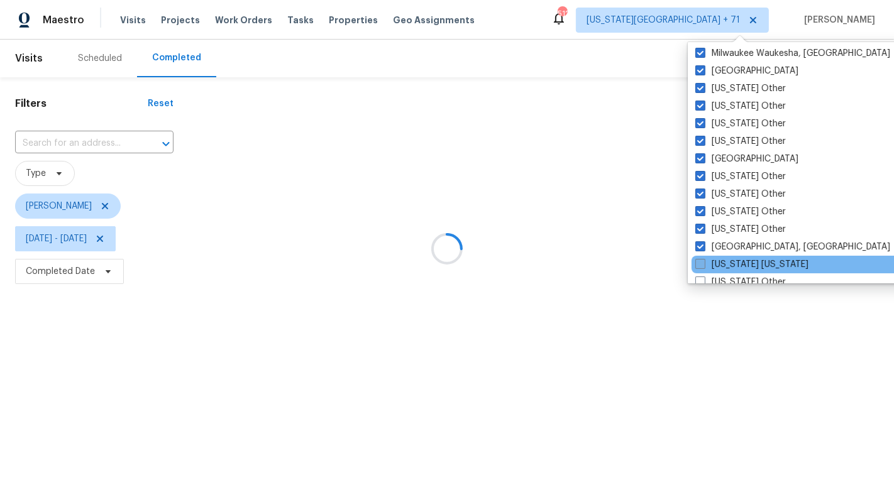
click at [737, 261] on label "New York New Jersey" at bounding box center [751, 264] width 113 height 13
click at [704, 261] on input "New York New Jersey" at bounding box center [699, 262] width 8 height 8
checkbox input "true"
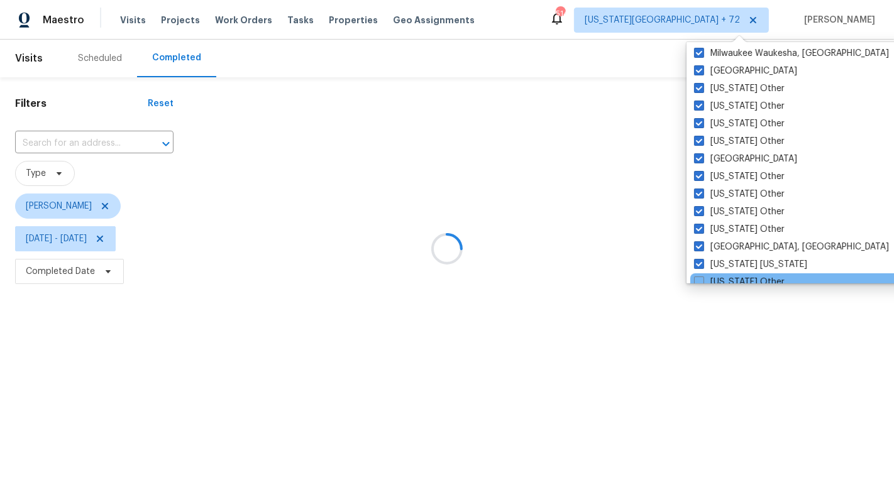
click at [739, 274] on div "New York Other" at bounding box center [816, 283] width 253 height 18
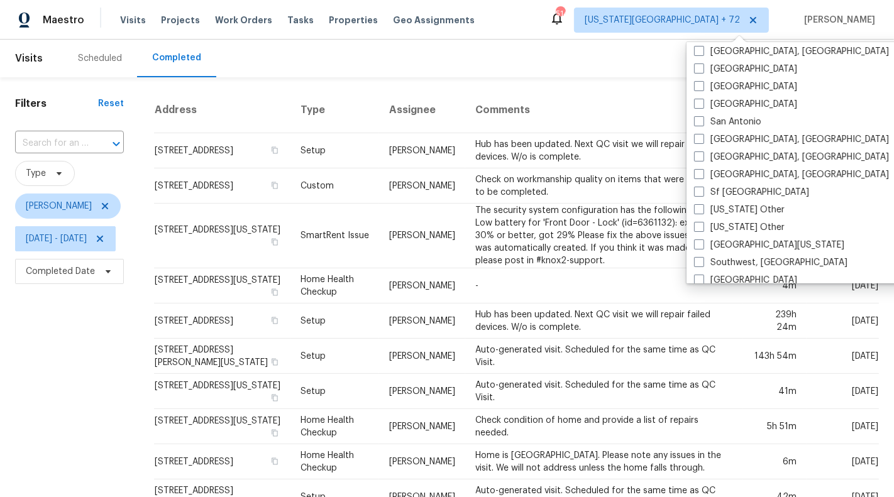
scroll to position [1898, 0]
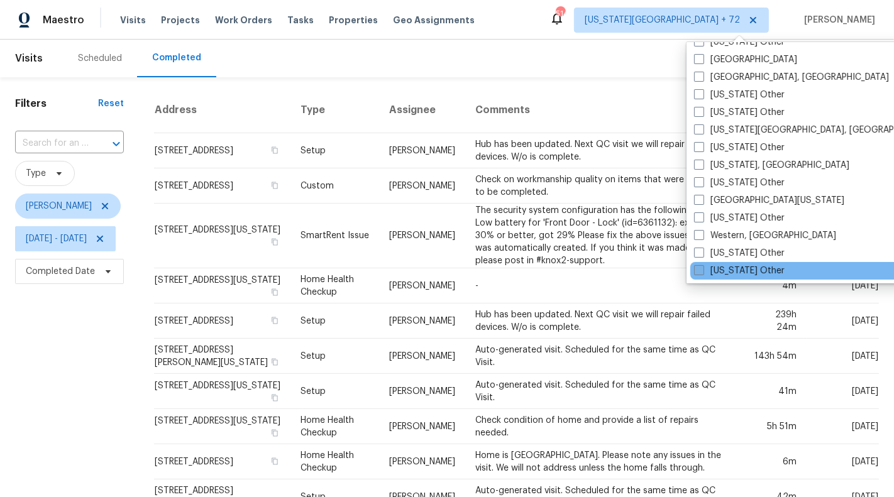
click at [737, 266] on label "Wyoming Other" at bounding box center [739, 271] width 91 height 13
click at [702, 266] on input "Wyoming Other" at bounding box center [698, 269] width 8 height 8
checkbox input "true"
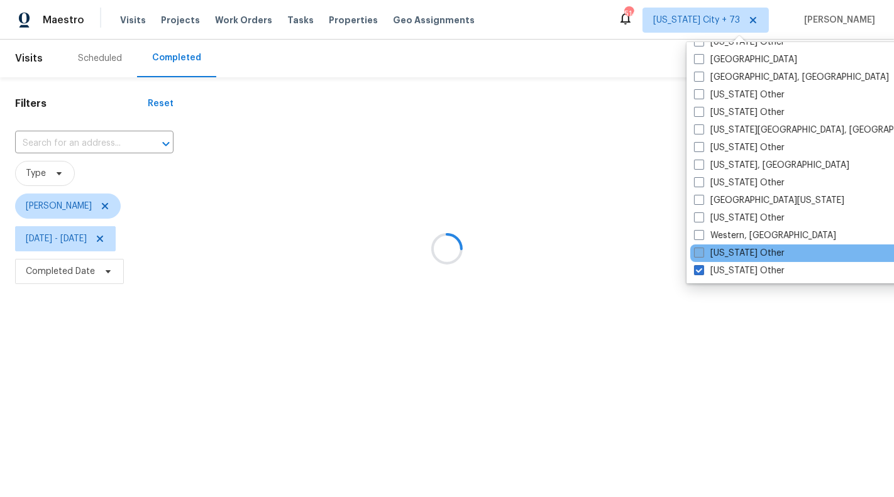
click at [738, 248] on label "Wisconsin Other" at bounding box center [739, 253] width 91 height 13
click at [702, 248] on input "Wisconsin Other" at bounding box center [698, 251] width 8 height 8
checkbox input "true"
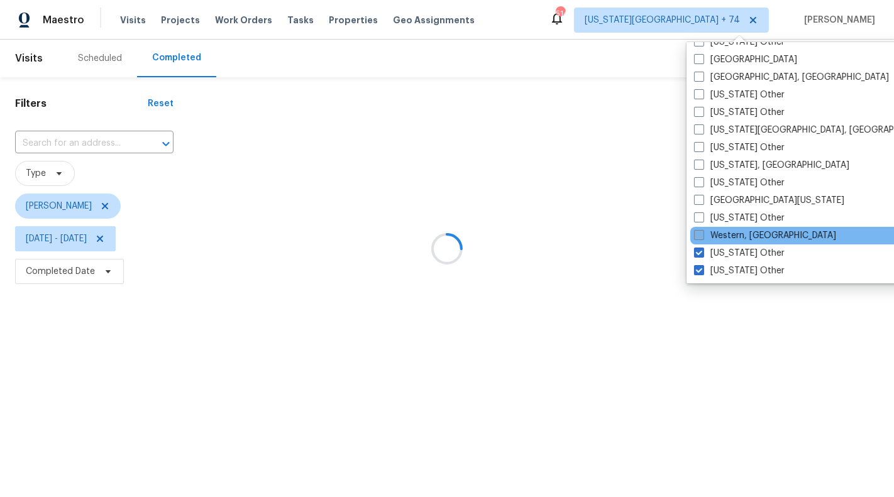
click at [736, 230] on label "Western, NY" at bounding box center [765, 236] width 142 height 13
click at [702, 230] on input "Western, NY" at bounding box center [698, 234] width 8 height 8
checkbox input "true"
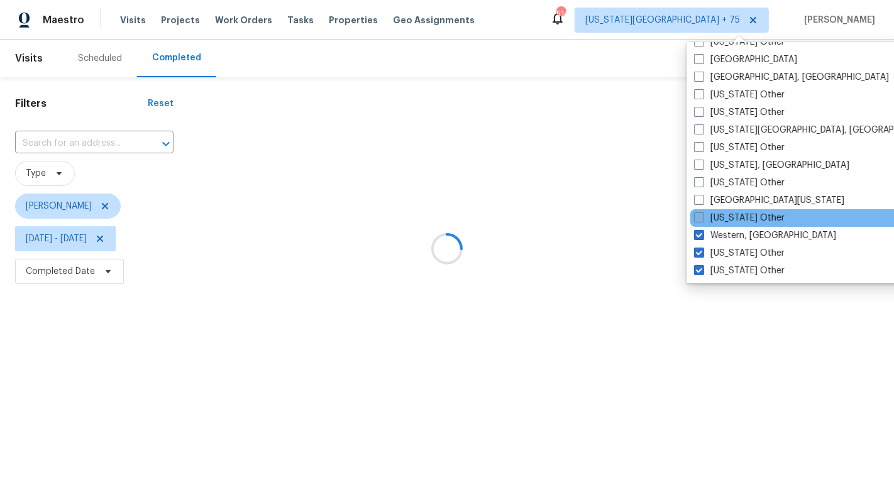
click at [736, 213] on label "West Virginia Other" at bounding box center [739, 218] width 91 height 13
click at [702, 213] on input "West Virginia Other" at bounding box center [698, 216] width 8 height 8
checkbox input "true"
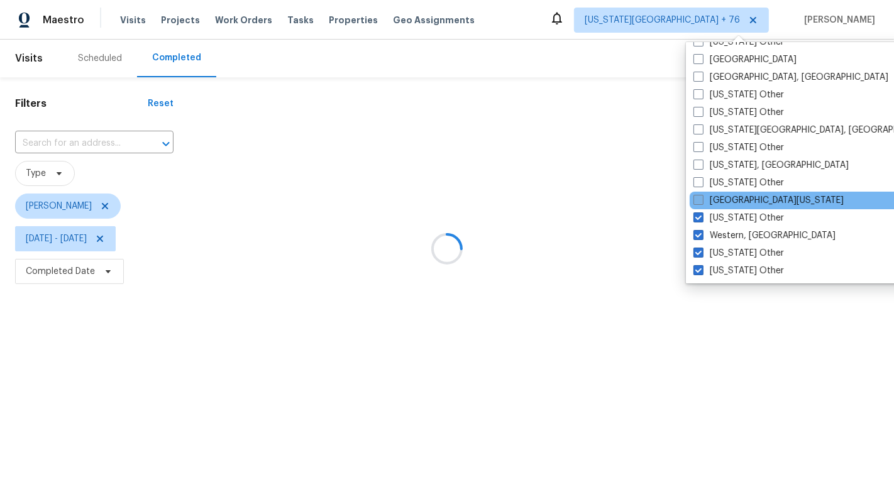
click at [733, 197] on label "West Texas" at bounding box center [769, 200] width 150 height 13
click at [702, 197] on input "West Texas" at bounding box center [698, 198] width 8 height 8
checkbox input "true"
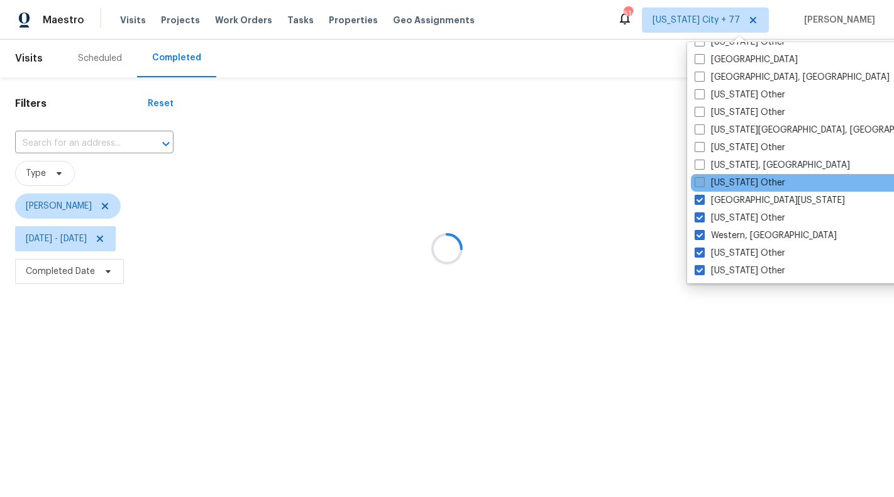
click at [733, 177] on label "Washington Other" at bounding box center [740, 183] width 91 height 13
click at [703, 177] on input "Washington Other" at bounding box center [699, 181] width 8 height 8
checkbox input "true"
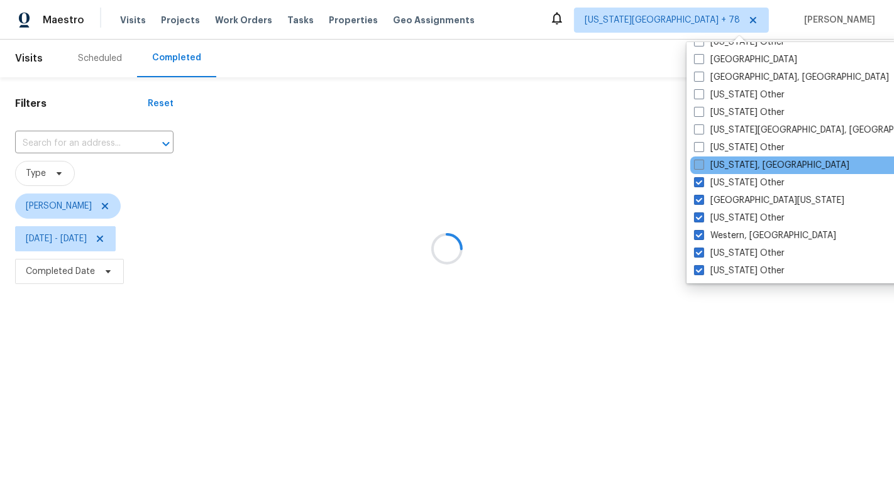
click at [731, 162] on label "Washington, DC" at bounding box center [771, 165] width 155 height 13
click at [702, 162] on input "Washington, DC" at bounding box center [698, 163] width 8 height 8
checkbox input "true"
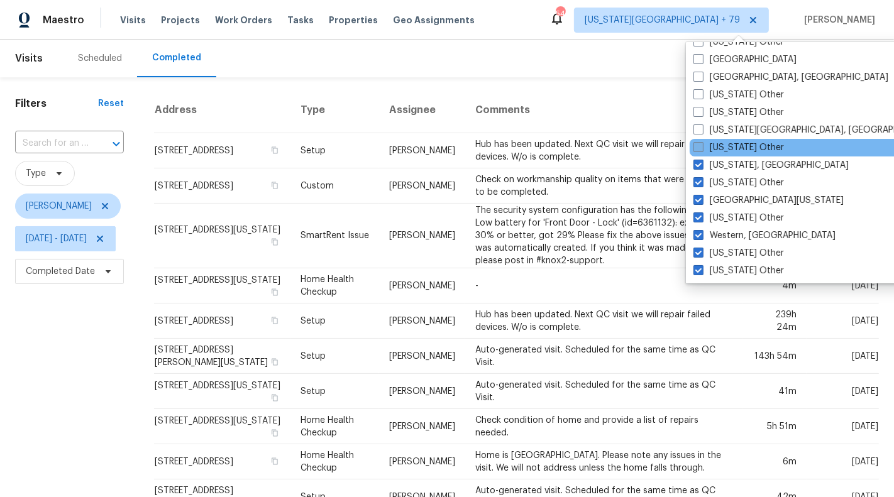
click at [729, 141] on label "Virginia Other" at bounding box center [739, 147] width 91 height 13
click at [702, 141] on input "Virginia Other" at bounding box center [698, 145] width 8 height 8
checkbox input "true"
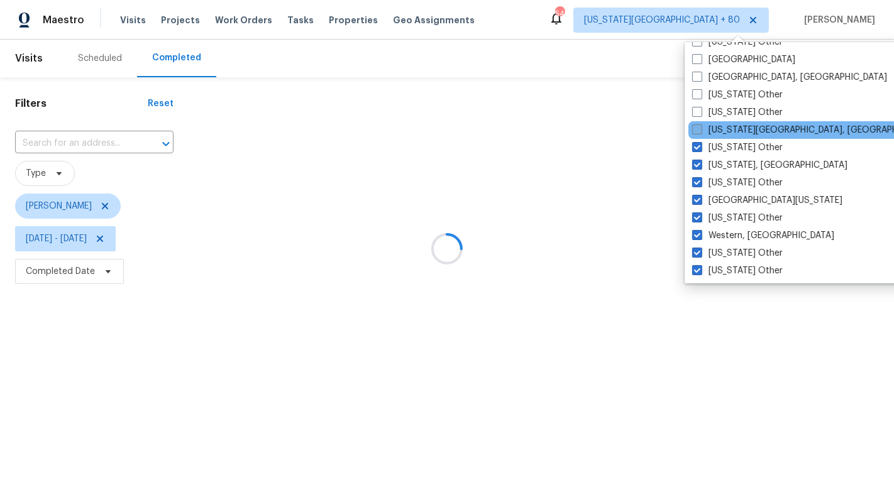
click at [729, 126] on label "Virginia Beach, VA" at bounding box center [813, 130] width 242 height 13
click at [701, 126] on input "Virginia Beach, VA" at bounding box center [696, 128] width 8 height 8
checkbox input "true"
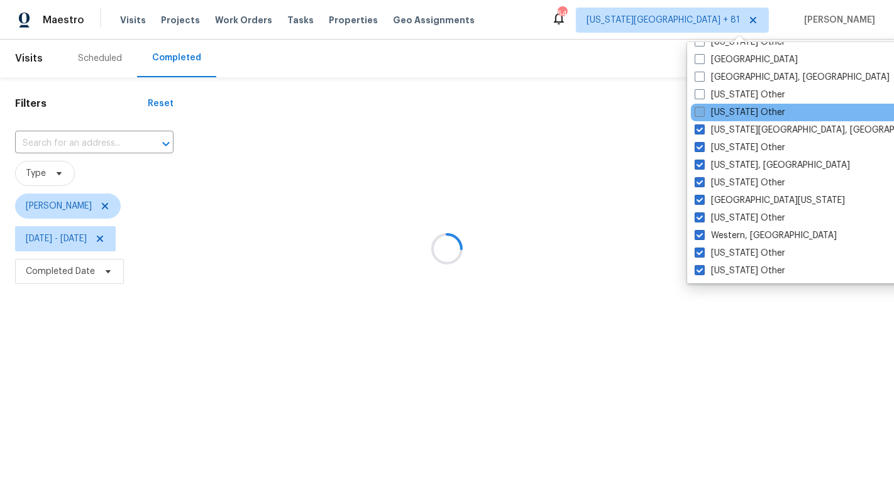
click at [728, 109] on label "Vermont Other" at bounding box center [740, 112] width 91 height 13
click at [703, 109] on input "Vermont Other" at bounding box center [699, 110] width 8 height 8
checkbox input "true"
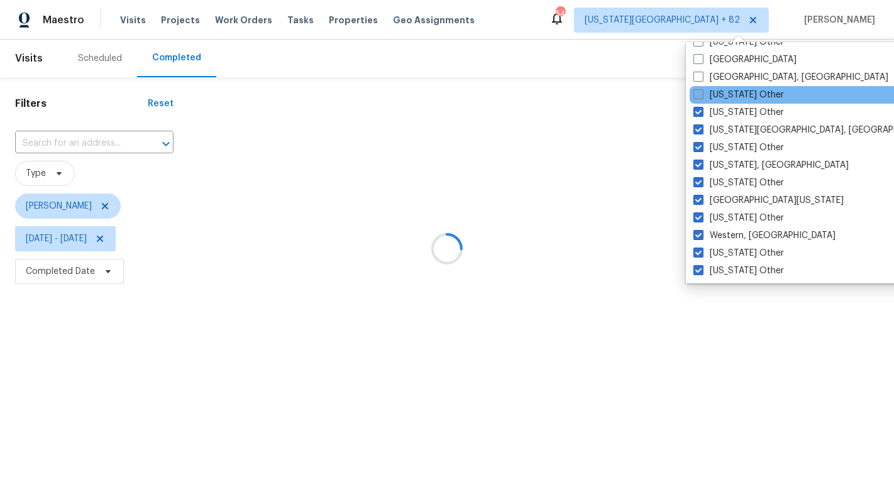
click at [728, 93] on label "Utah Other" at bounding box center [739, 95] width 91 height 13
click at [702, 93] on input "Utah Other" at bounding box center [698, 93] width 8 height 8
checkbox input "true"
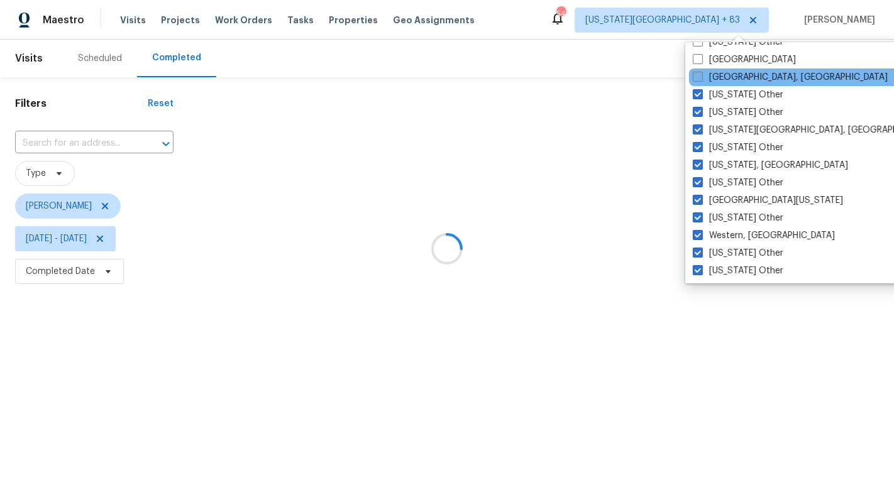
click at [728, 71] on label "Tulsa, OK" at bounding box center [790, 77] width 195 height 13
click at [701, 71] on input "Tulsa, OK" at bounding box center [697, 75] width 8 height 8
checkbox input "true"
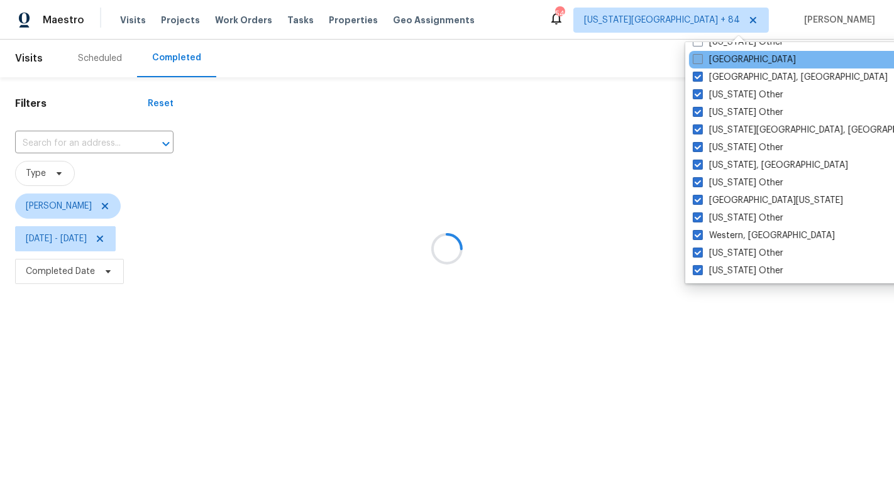
click at [727, 58] on label "Tucson" at bounding box center [744, 59] width 103 height 13
click at [701, 58] on input "Tucson" at bounding box center [697, 57] width 8 height 8
checkbox input "true"
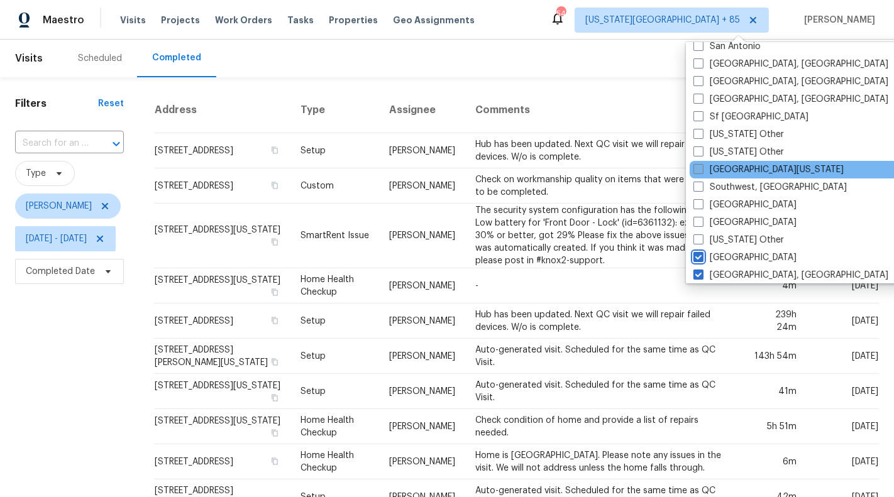
scroll to position [1697, 0]
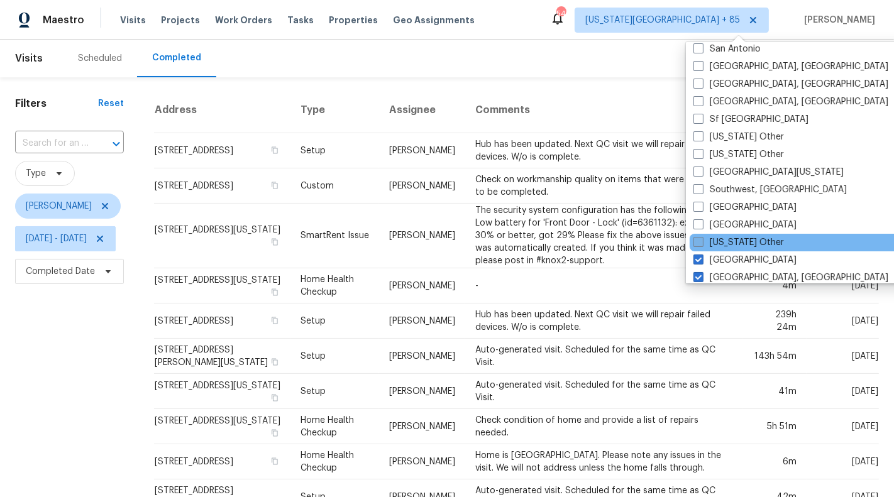
click at [756, 240] on label "Tennessee Other" at bounding box center [739, 242] width 91 height 13
click at [702, 240] on input "Tennessee Other" at bounding box center [698, 240] width 8 height 8
checkbox input "true"
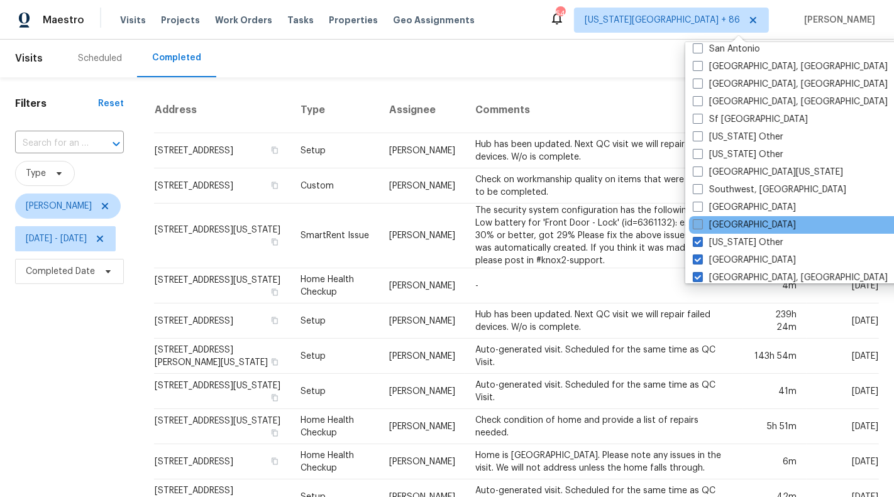
click at [729, 222] on label "Tampa" at bounding box center [744, 225] width 103 height 13
click at [701, 222] on input "Tampa" at bounding box center [697, 223] width 8 height 8
checkbox input "true"
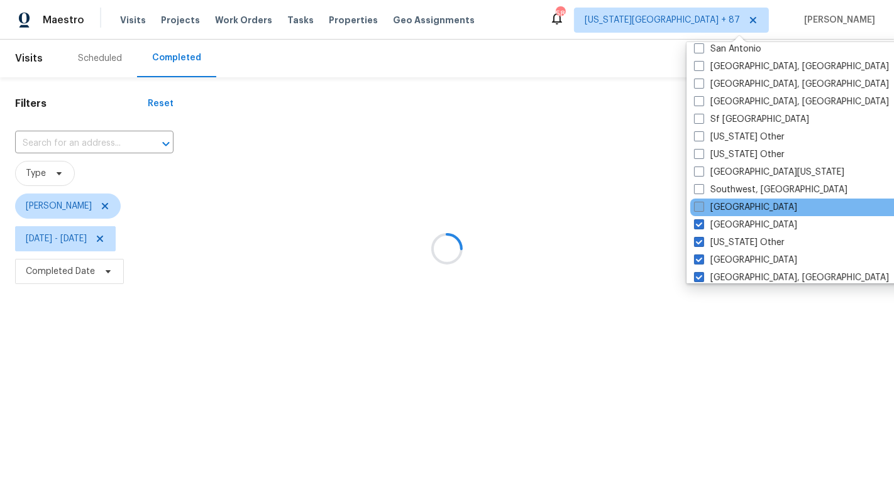
click at [729, 201] on label "St Louis" at bounding box center [745, 207] width 103 height 13
click at [702, 201] on input "St Louis" at bounding box center [698, 205] width 8 height 8
checkbox input "true"
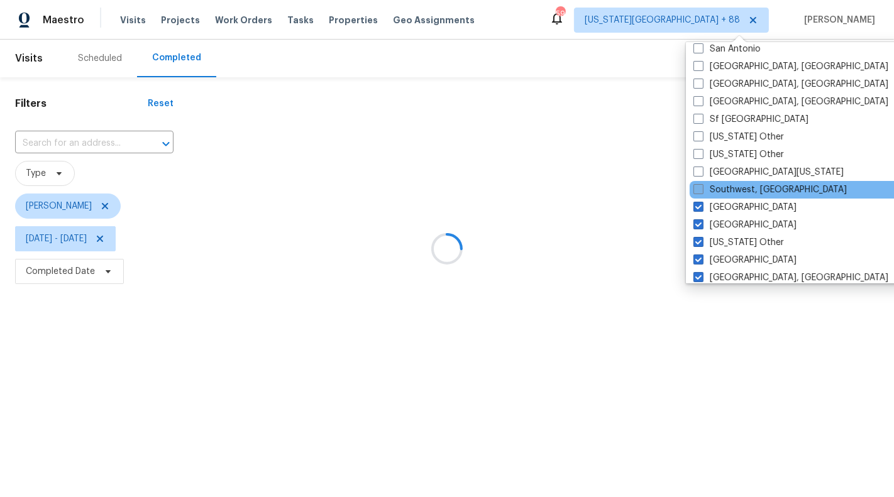
click at [729, 184] on label "Southwest, FL" at bounding box center [770, 190] width 153 height 13
click at [702, 184] on input "Southwest, FL" at bounding box center [698, 188] width 8 height 8
checkbox input "true"
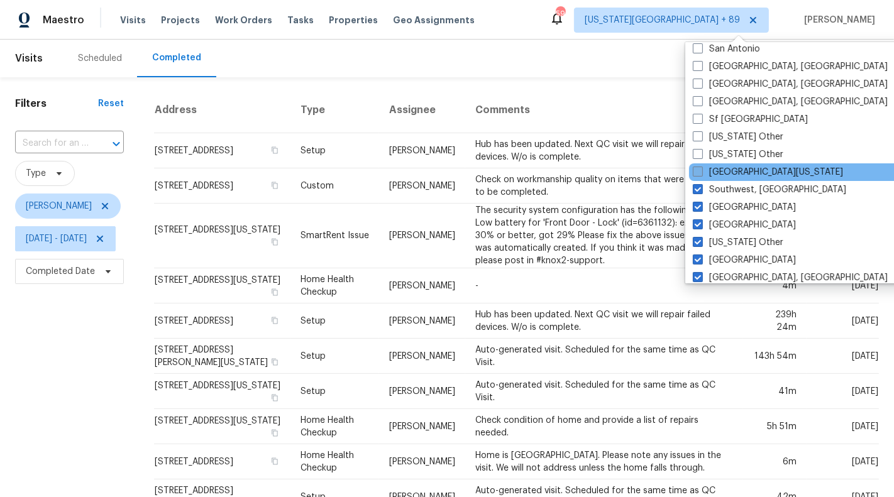
click at [729, 170] on label "South Texas" at bounding box center [768, 172] width 150 height 13
click at [701, 170] on input "South Texas" at bounding box center [697, 170] width 8 height 8
checkbox input "true"
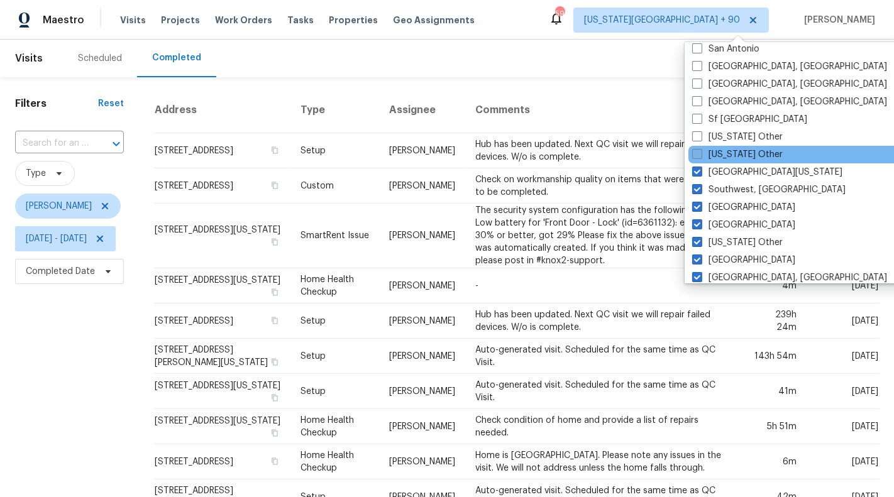
click at [729, 148] on label "South Dakota Other" at bounding box center [737, 154] width 91 height 13
click at [701, 148] on input "South Dakota Other" at bounding box center [696, 152] width 8 height 8
checkbox input "true"
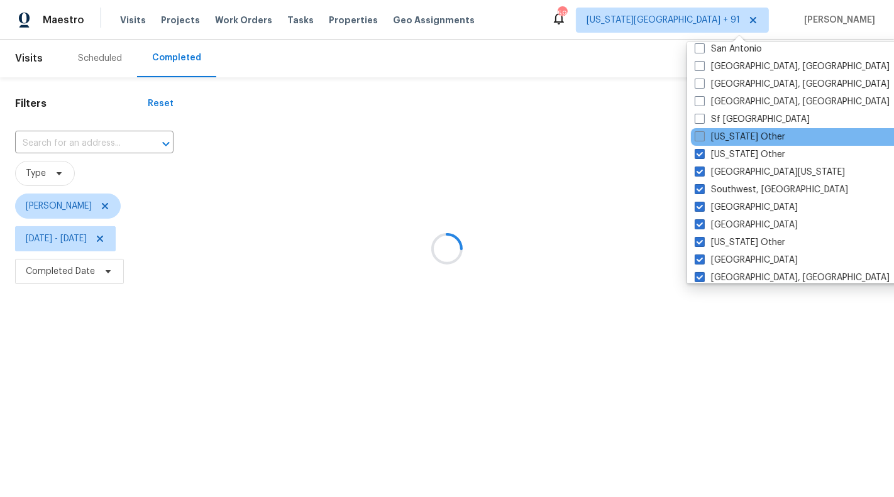
click at [729, 131] on label "South Carolina Other" at bounding box center [740, 137] width 91 height 13
click at [703, 131] on input "South Carolina Other" at bounding box center [699, 135] width 8 height 8
checkbox input "true"
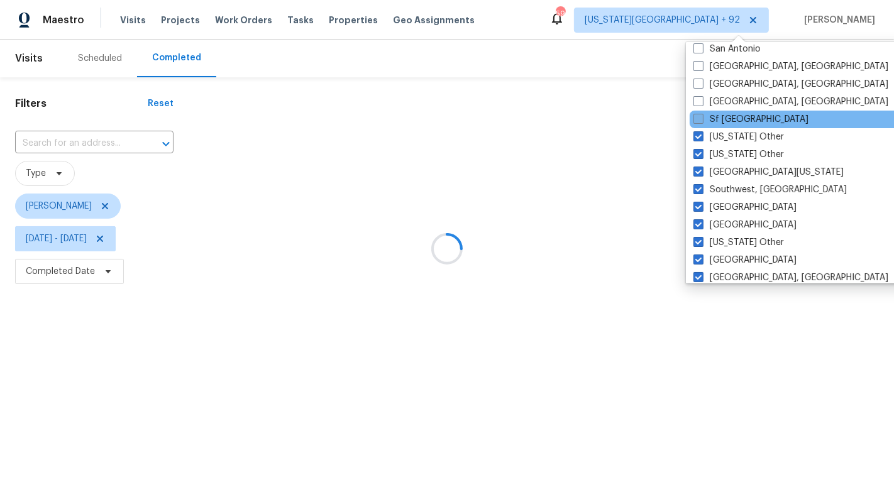
click at [728, 113] on label "Sf Bay Area" at bounding box center [751, 119] width 115 height 13
click at [702, 113] on input "Sf Bay Area" at bounding box center [698, 117] width 8 height 8
checkbox input "true"
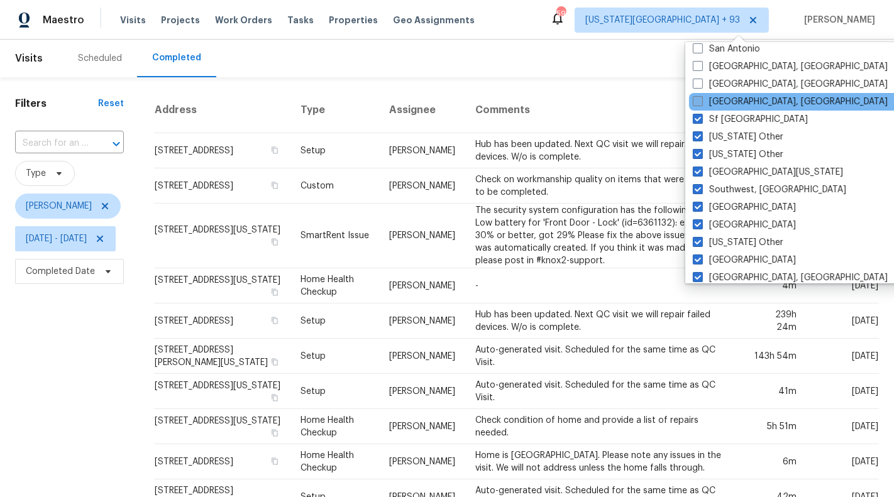
click at [728, 96] on label "Seattle, WA" at bounding box center [790, 102] width 195 height 13
click at [701, 96] on input "Seattle, WA" at bounding box center [697, 100] width 8 height 8
checkbox input "true"
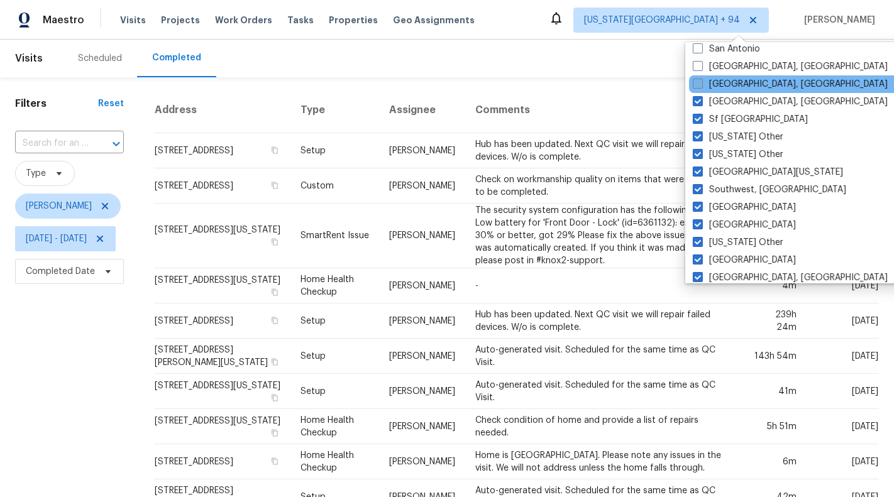
click at [728, 82] on label "Savannah, GA" at bounding box center [790, 84] width 195 height 13
click at [701, 82] on input "Savannah, GA" at bounding box center [697, 82] width 8 height 8
checkbox input "true"
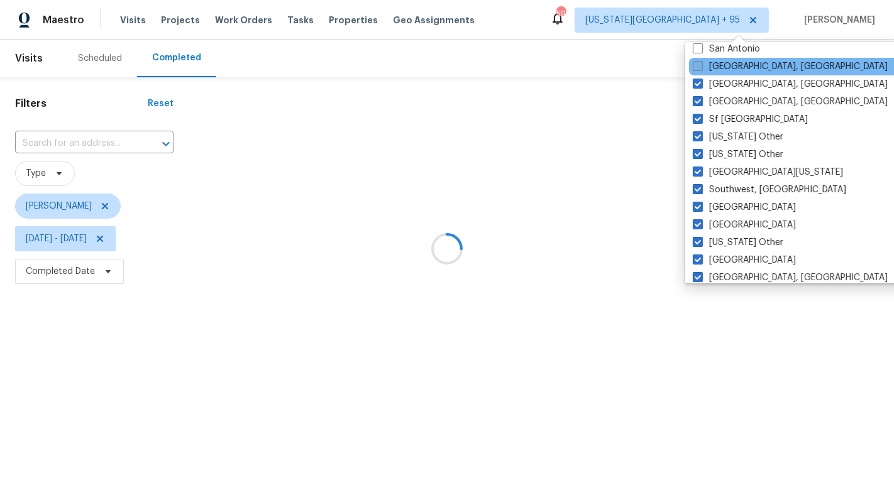
click at [728, 67] on label "San Diego, CA" at bounding box center [790, 66] width 195 height 13
click at [701, 67] on input "San Diego, CA" at bounding box center [697, 64] width 8 height 8
checkbox input "true"
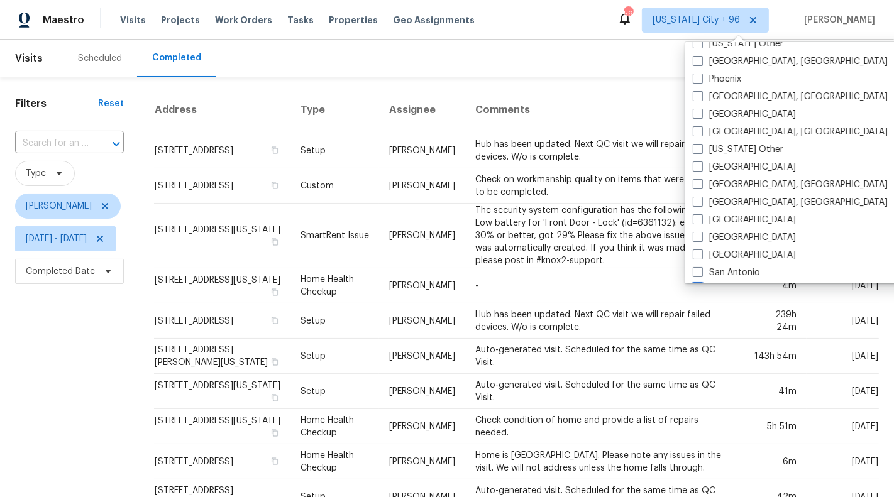
scroll to position [1519, 0]
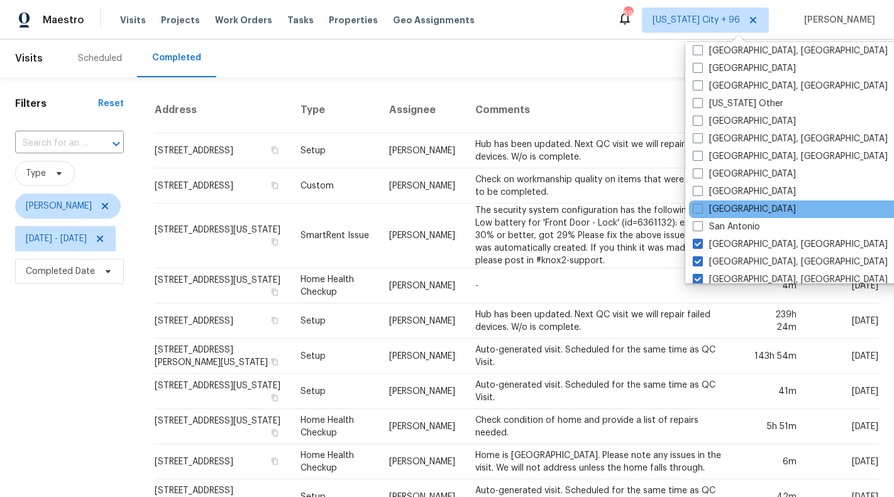
click at [745, 216] on div "Salt Lake City" at bounding box center [815, 210] width 253 height 18
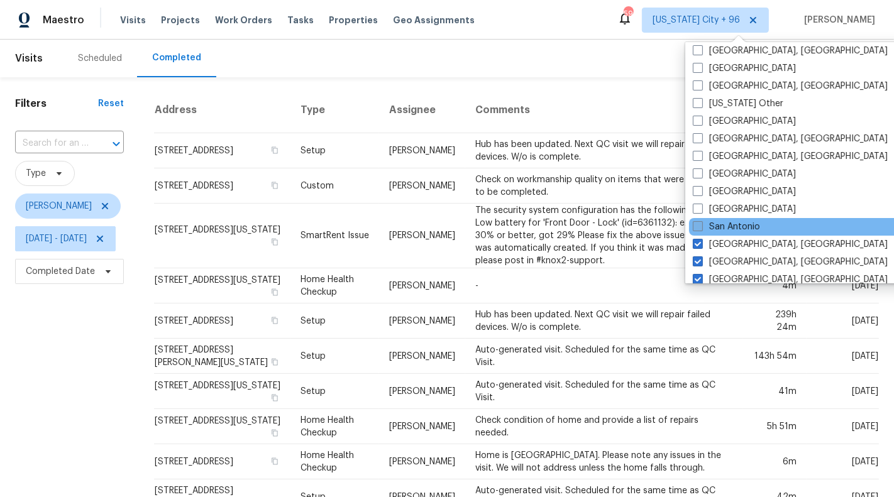
click at [745, 226] on label "San Antonio" at bounding box center [726, 227] width 67 height 13
click at [701, 226] on input "San Antonio" at bounding box center [697, 225] width 8 height 8
checkbox input "true"
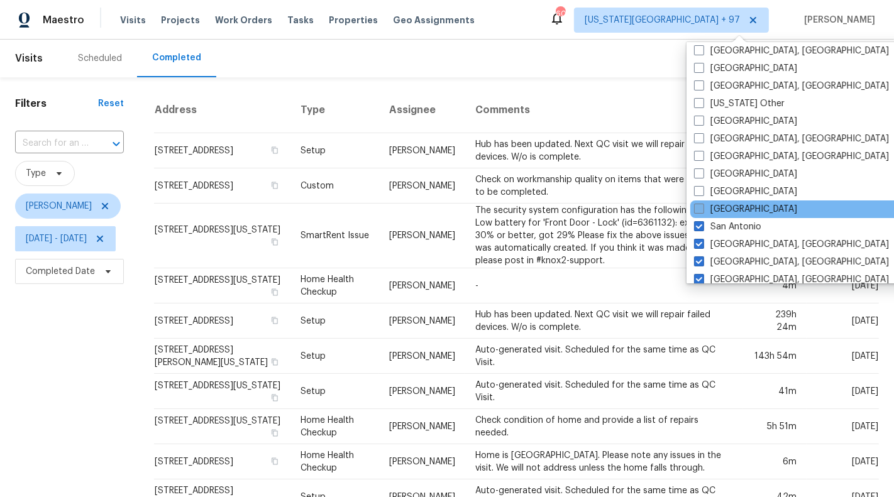
click at [745, 208] on label "Salt Lake City" at bounding box center [745, 209] width 103 height 13
click at [702, 208] on input "Salt Lake City" at bounding box center [698, 207] width 8 height 8
checkbox input "true"
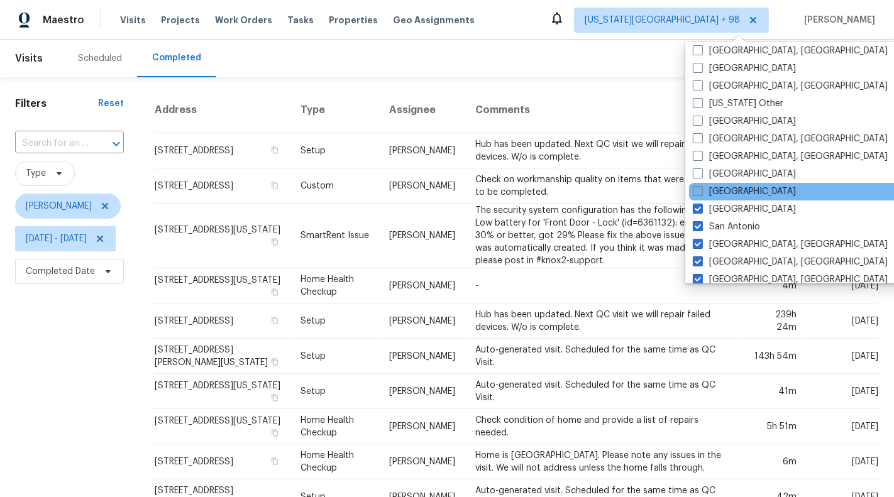
click at [739, 187] on label "Sacramento" at bounding box center [744, 192] width 103 height 13
click at [701, 187] on input "Sacramento" at bounding box center [697, 190] width 8 height 8
checkbox input "true"
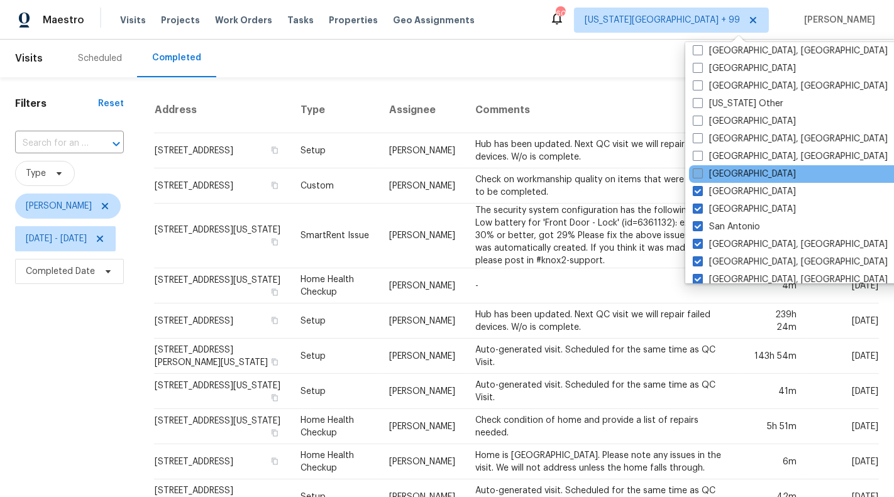
click at [732, 168] on label "Riverside" at bounding box center [744, 174] width 103 height 13
click at [701, 168] on input "Riverside" at bounding box center [697, 172] width 8 height 8
checkbox input "true"
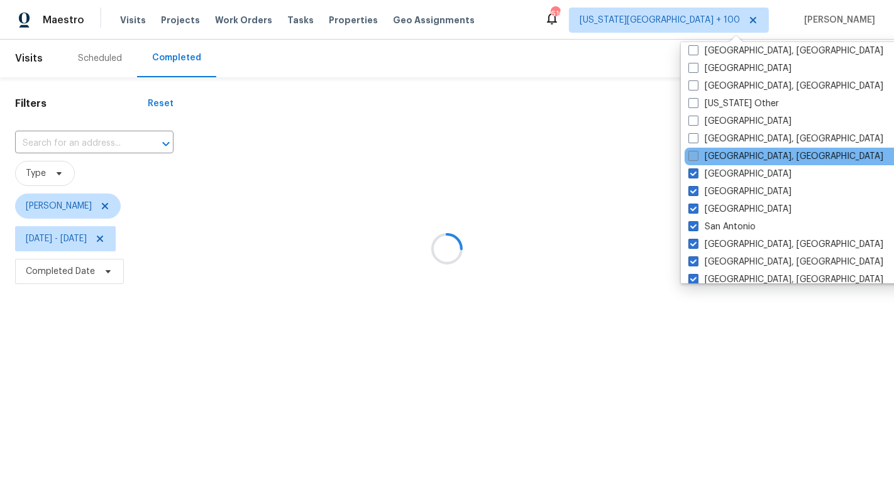
click at [731, 152] on label "Richmond, VA" at bounding box center [786, 156] width 195 height 13
click at [697, 152] on input "Richmond, VA" at bounding box center [693, 154] width 8 height 8
checkbox input "true"
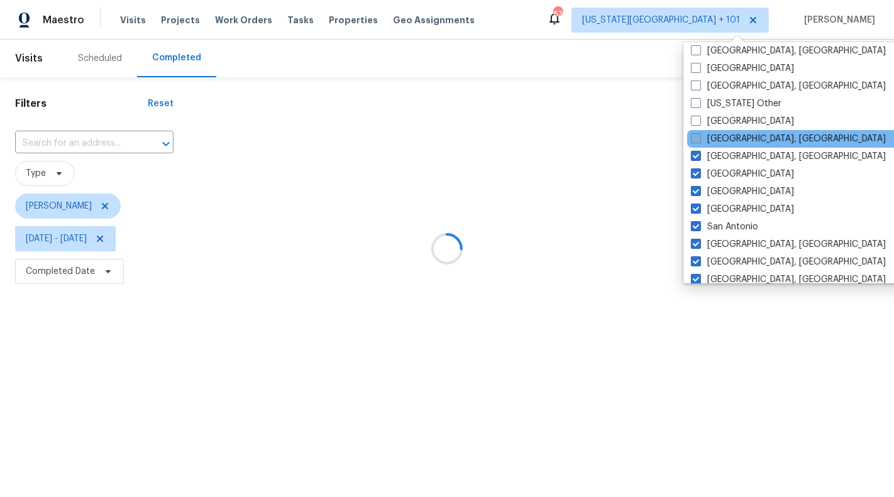
click at [726, 135] on label "Reno, NV" at bounding box center [788, 139] width 195 height 13
click at [699, 135] on input "Reno, NV" at bounding box center [695, 137] width 8 height 8
checkbox input "true"
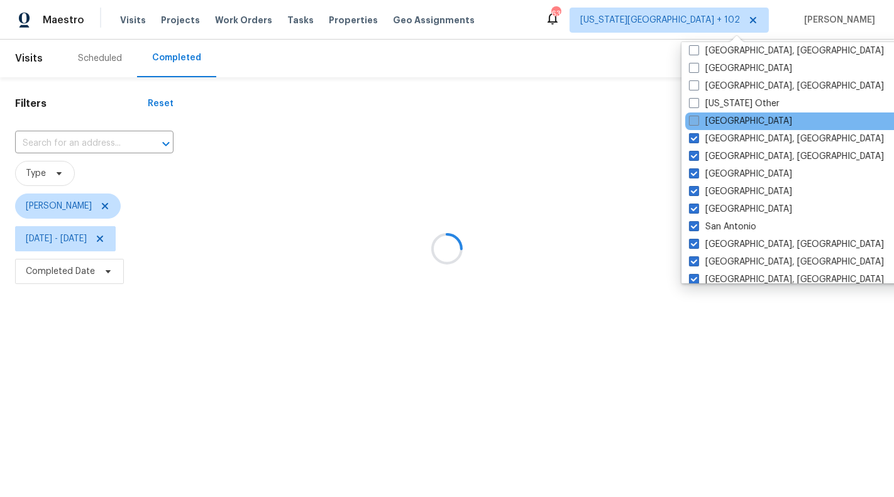
click at [724, 119] on label "Raleigh" at bounding box center [740, 121] width 103 height 13
click at [697, 119] on input "Raleigh" at bounding box center [693, 119] width 8 height 8
checkbox input "true"
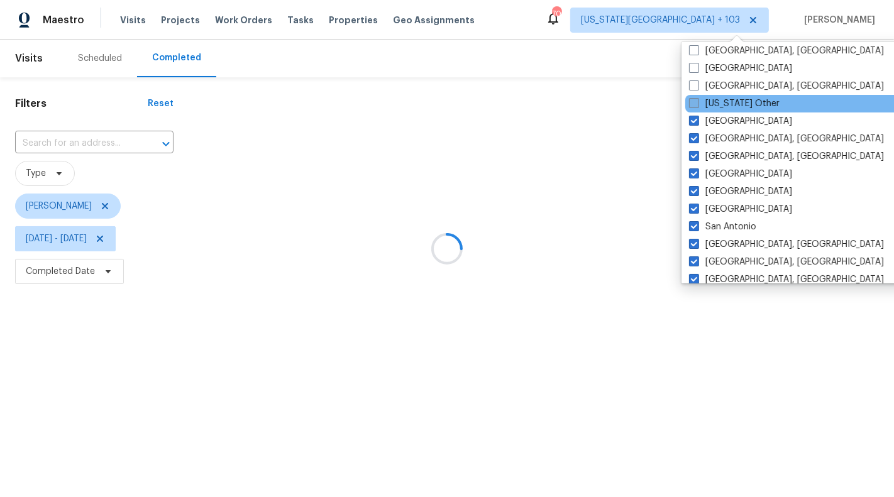
click at [724, 101] on label "Puerto Rico Other" at bounding box center [734, 103] width 91 height 13
click at [697, 101] on input "Puerto Rico Other" at bounding box center [693, 101] width 8 height 8
checkbox input "true"
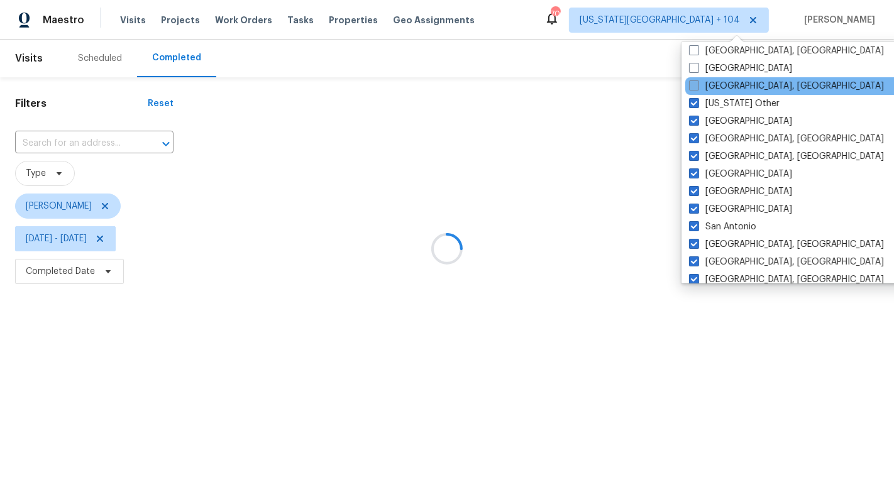
click at [724, 88] on label "Prescott, AZ" at bounding box center [786, 86] width 195 height 13
click at [697, 88] on input "Prescott, AZ" at bounding box center [693, 84] width 8 height 8
checkbox input "true"
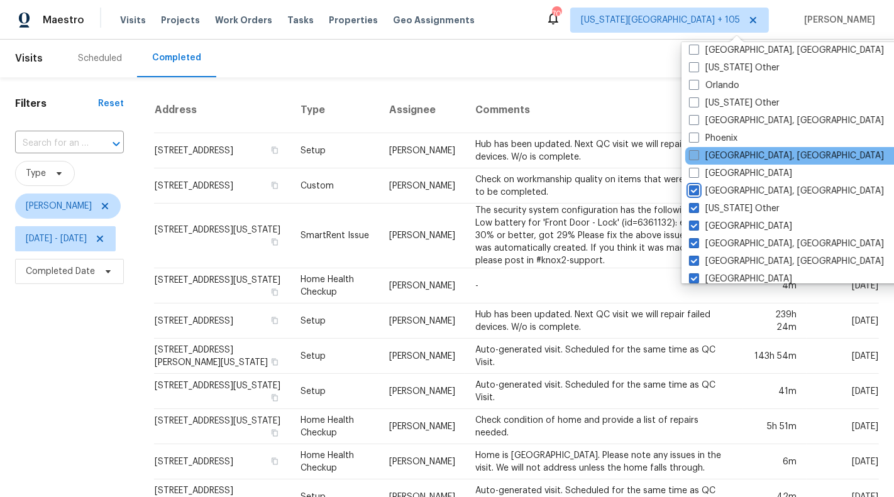
scroll to position [1413, 0]
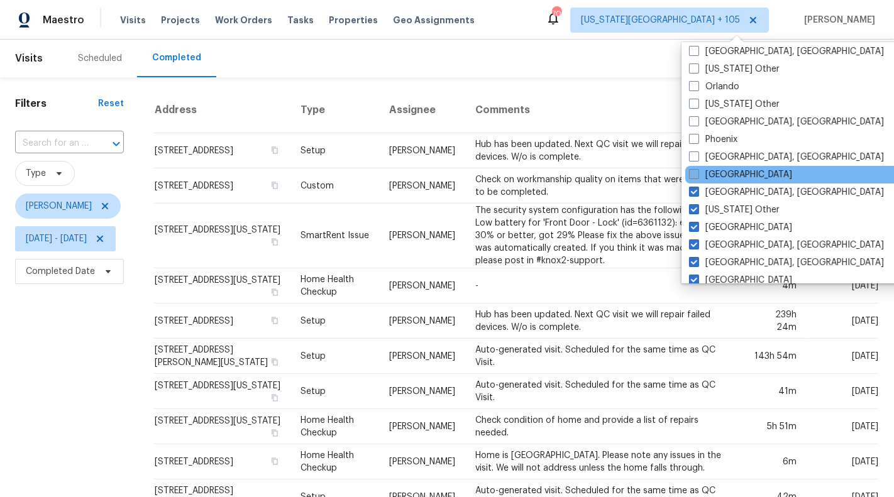
click at [739, 172] on label "Portland" at bounding box center [740, 175] width 103 height 13
click at [697, 172] on input "Portland" at bounding box center [693, 173] width 8 height 8
checkbox input "true"
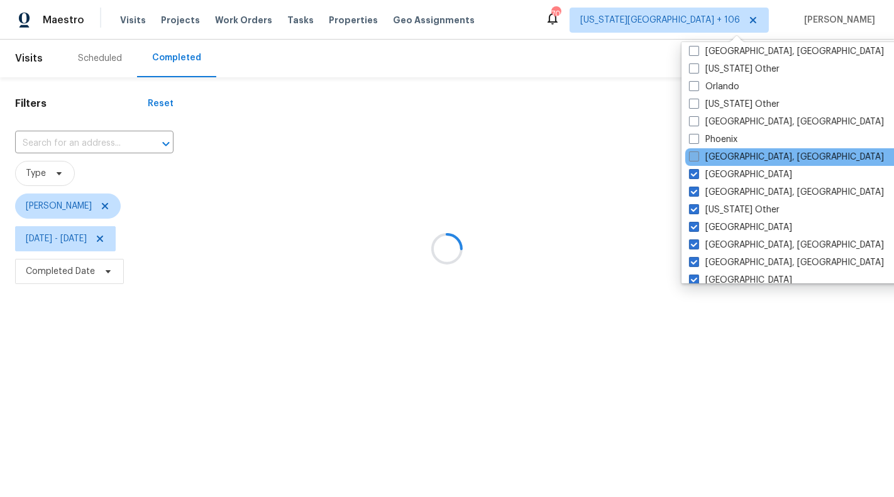
click at [739, 158] on label "Pittsburgh, PA" at bounding box center [786, 157] width 195 height 13
click at [697, 158] on input "Pittsburgh, PA" at bounding box center [693, 155] width 8 height 8
checkbox input "true"
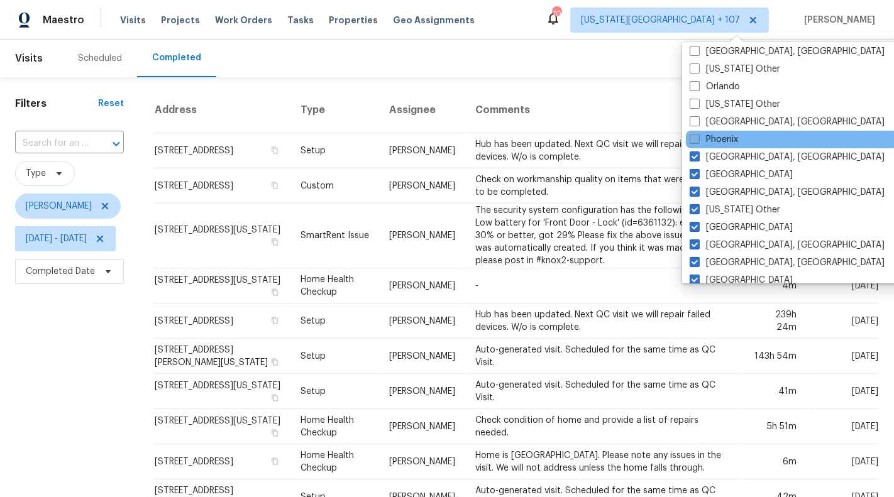
click at [729, 136] on label "Phoenix" at bounding box center [714, 139] width 48 height 13
click at [698, 136] on input "Phoenix" at bounding box center [694, 137] width 8 height 8
checkbox input "true"
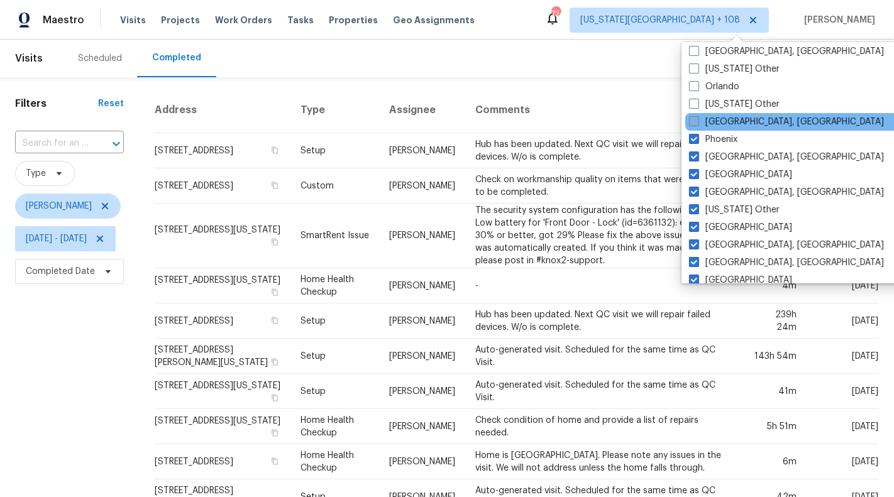
click at [729, 123] on label "Philadelphia, PA" at bounding box center [786, 122] width 195 height 13
click at [697, 123] on input "Philadelphia, PA" at bounding box center [693, 120] width 8 height 8
checkbox input "true"
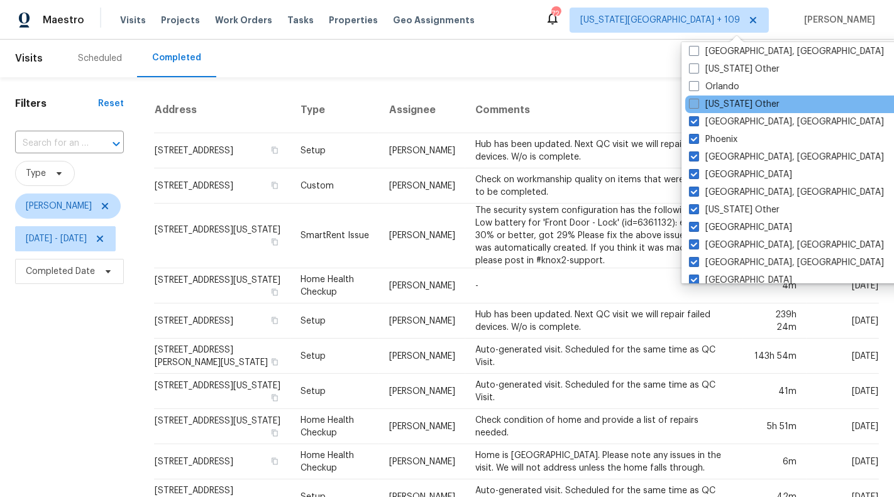
click at [729, 100] on label "Pennsylvania Other" at bounding box center [734, 104] width 91 height 13
click at [697, 100] on input "Pennsylvania Other" at bounding box center [693, 102] width 8 height 8
checkbox input "true"
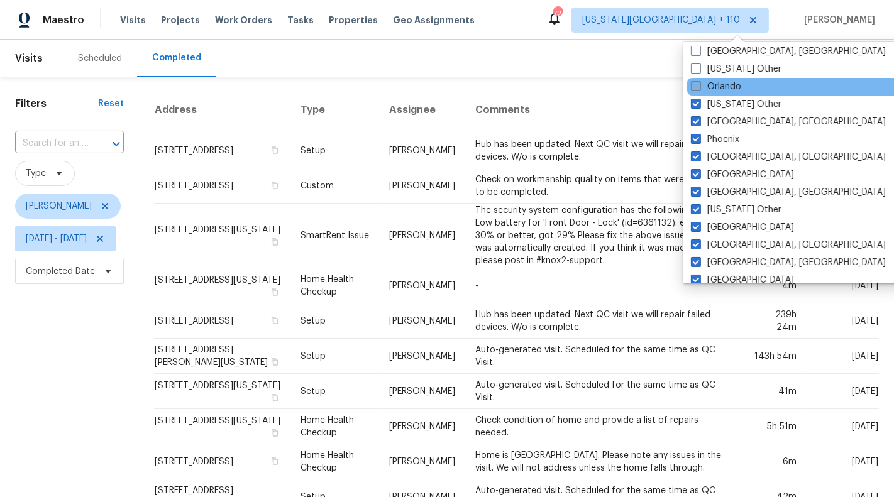
click at [727, 83] on label "Orlando" at bounding box center [716, 86] width 50 height 13
click at [699, 83] on input "Orlando" at bounding box center [695, 84] width 8 height 8
checkbox input "true"
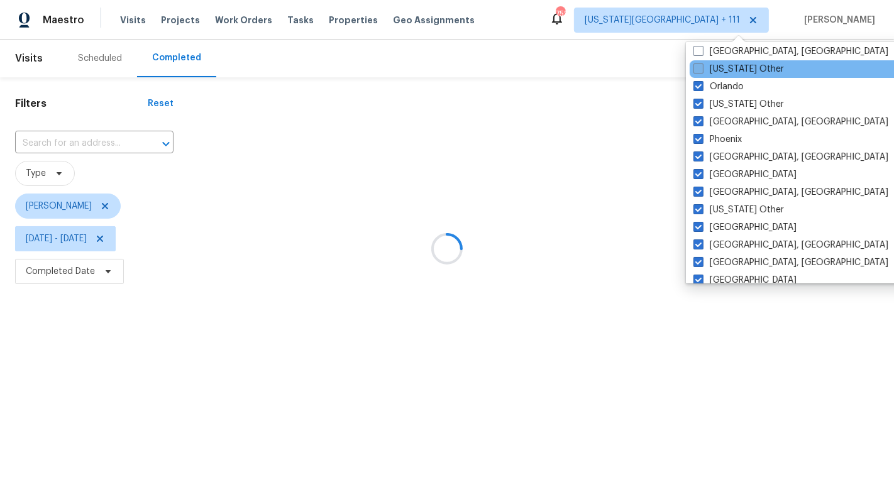
click at [728, 68] on label "Oregon Other" at bounding box center [739, 69] width 91 height 13
click at [702, 68] on input "Oregon Other" at bounding box center [698, 67] width 8 height 8
checkbox input "true"
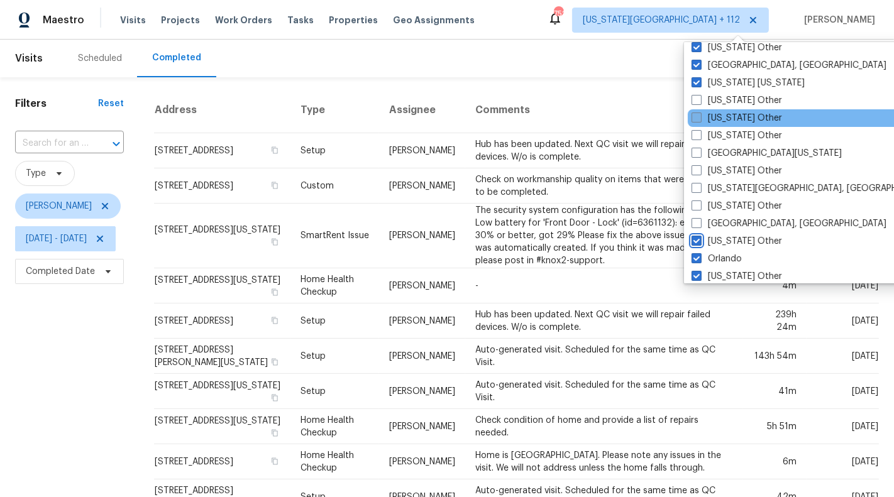
scroll to position [1239, 0]
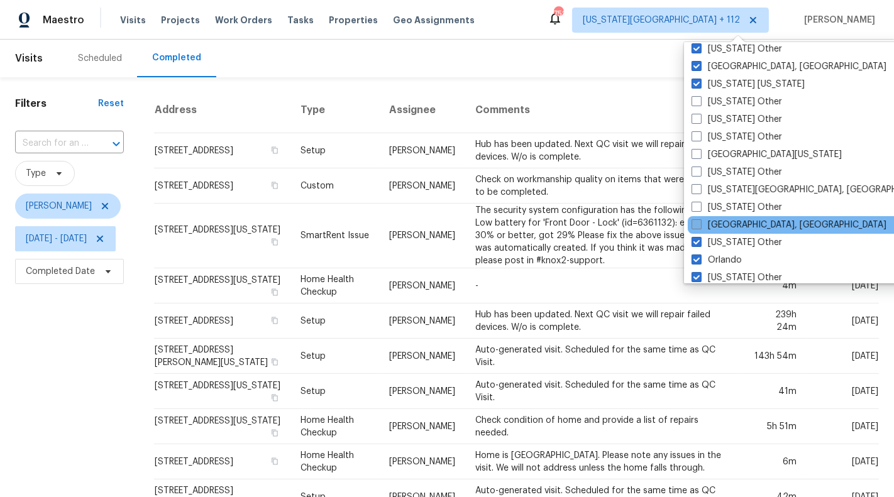
click at [743, 225] on label "Omaha, NE" at bounding box center [789, 225] width 195 height 13
click at [700, 225] on input "Omaha, NE" at bounding box center [696, 223] width 8 height 8
checkbox input "true"
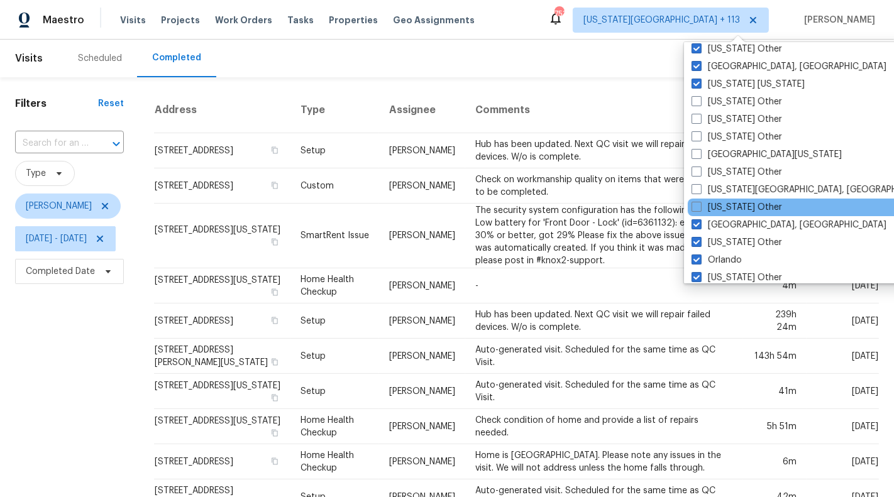
click at [743, 213] on div "Oklahoma Other" at bounding box center [814, 208] width 253 height 18
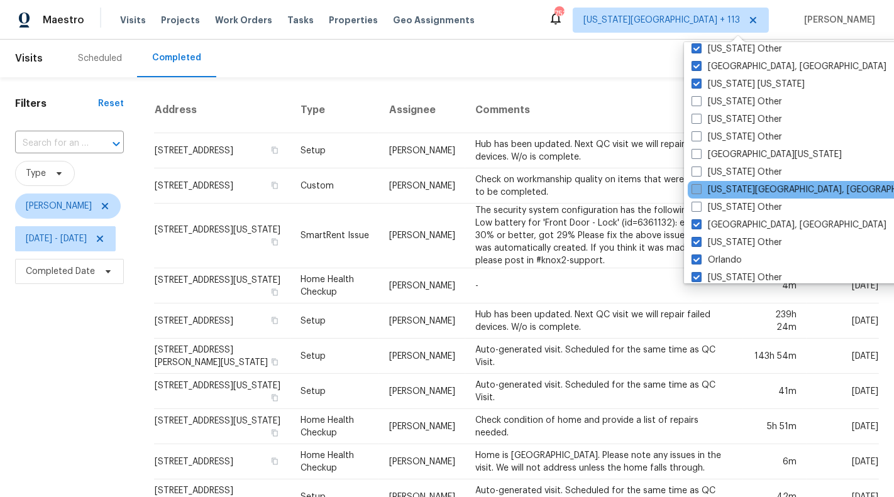
click at [743, 192] on label "Oklahoma City, OK" at bounding box center [813, 190] width 242 height 13
click at [700, 192] on input "Oklahoma City, OK" at bounding box center [696, 188] width 8 height 8
checkbox input "true"
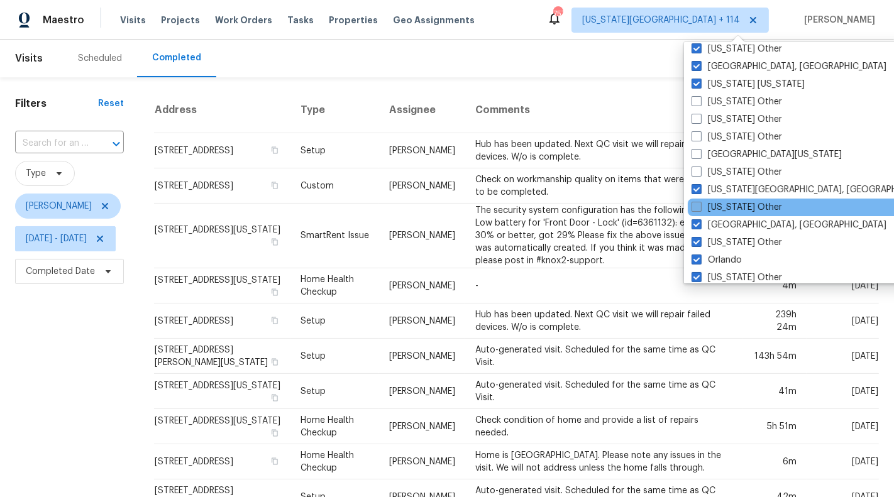
click at [742, 207] on label "Oklahoma Other" at bounding box center [737, 207] width 91 height 13
click at [700, 207] on input "Oklahoma Other" at bounding box center [696, 205] width 8 height 8
checkbox input "true"
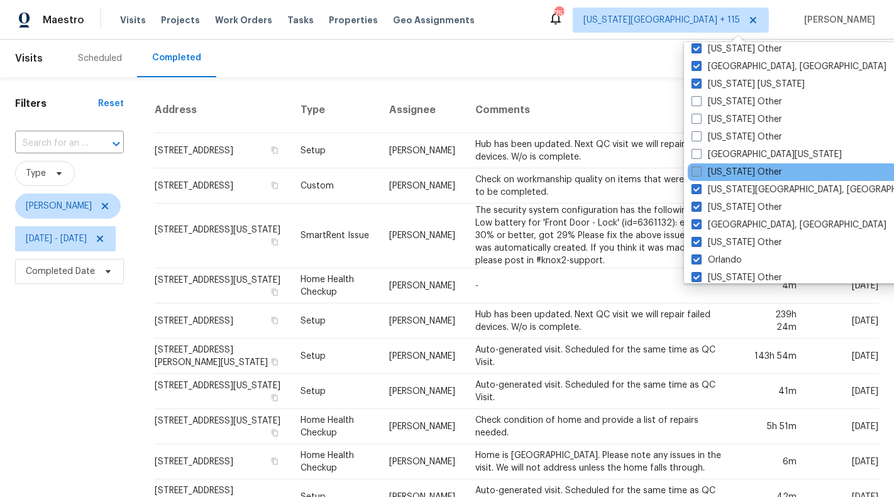
click at [739, 170] on label "Ohio Other" at bounding box center [737, 172] width 91 height 13
click at [700, 170] on input "Ohio Other" at bounding box center [696, 170] width 8 height 8
checkbox input "true"
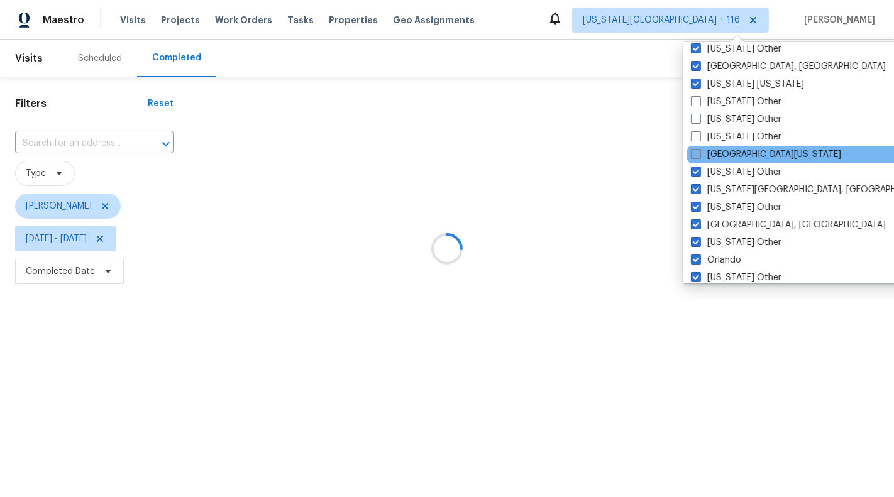
click at [738, 152] on label "Northern Colorado" at bounding box center [766, 154] width 150 height 13
click at [699, 152] on input "Northern Colorado" at bounding box center [695, 152] width 8 height 8
checkbox input "true"
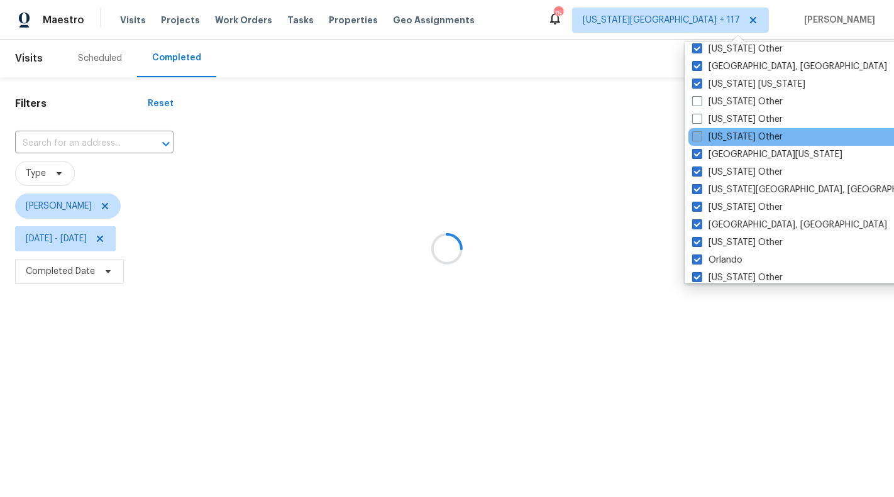
click at [738, 133] on label "North Dakota Other" at bounding box center [737, 137] width 91 height 13
click at [701, 133] on input "North Dakota Other" at bounding box center [696, 135] width 8 height 8
checkbox input "true"
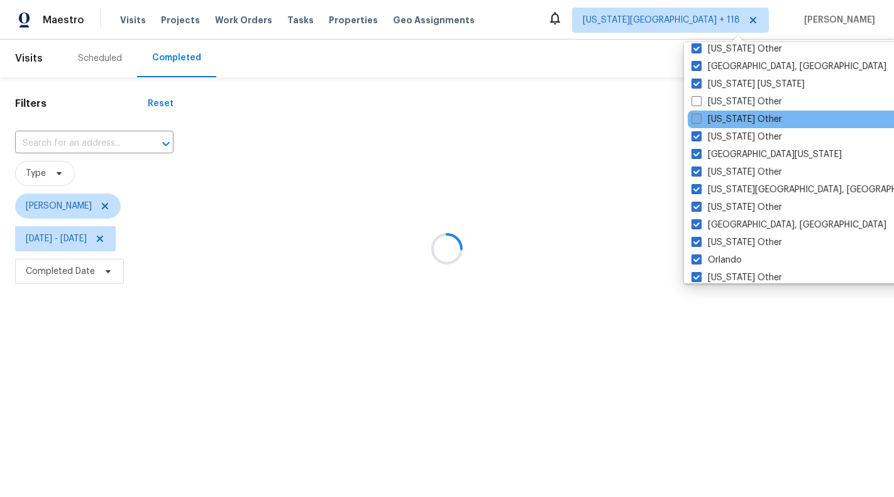
click at [736, 119] on label "North Carolina Other" at bounding box center [737, 119] width 91 height 13
click at [700, 119] on input "North Carolina Other" at bounding box center [696, 117] width 8 height 8
checkbox input "true"
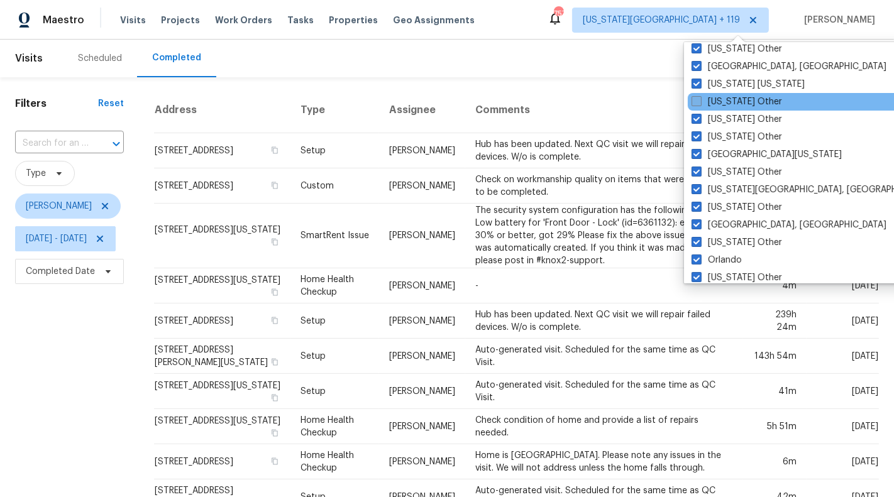
click at [736, 99] on label "New York Other" at bounding box center [737, 102] width 91 height 13
click at [700, 99] on input "New York Other" at bounding box center [696, 100] width 8 height 8
checkbox input "true"
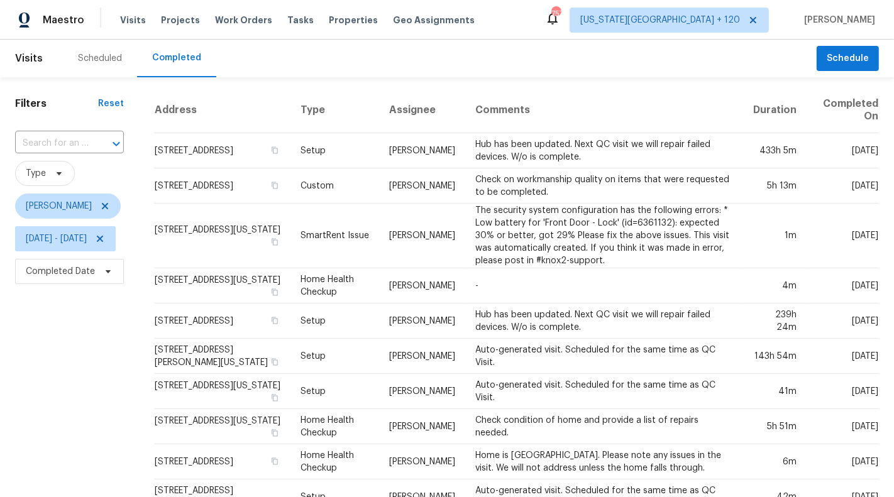
click at [609, 19] on div "Maestro Visits Projects Work Orders Tasks Properties Geo Assignments 757 Kansas…" at bounding box center [447, 20] width 894 height 40
click at [100, 205] on icon at bounding box center [105, 206] width 10 height 10
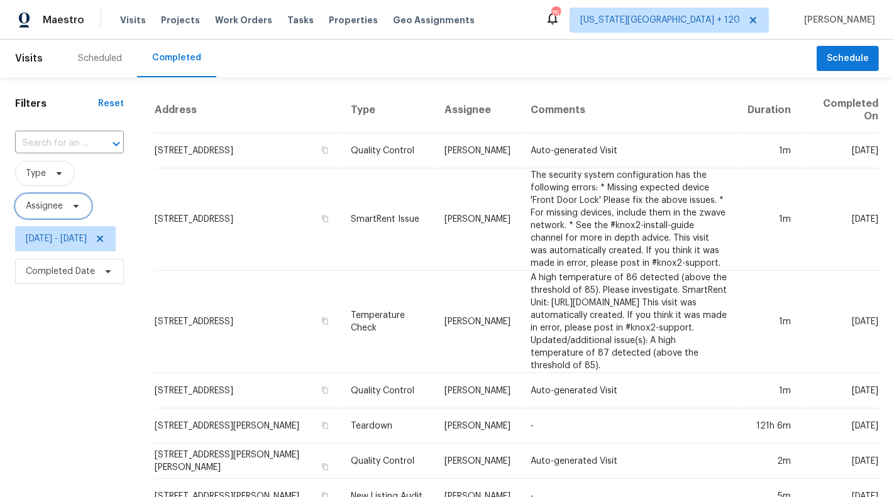
click at [57, 207] on span "Assignee" at bounding box center [44, 206] width 37 height 13
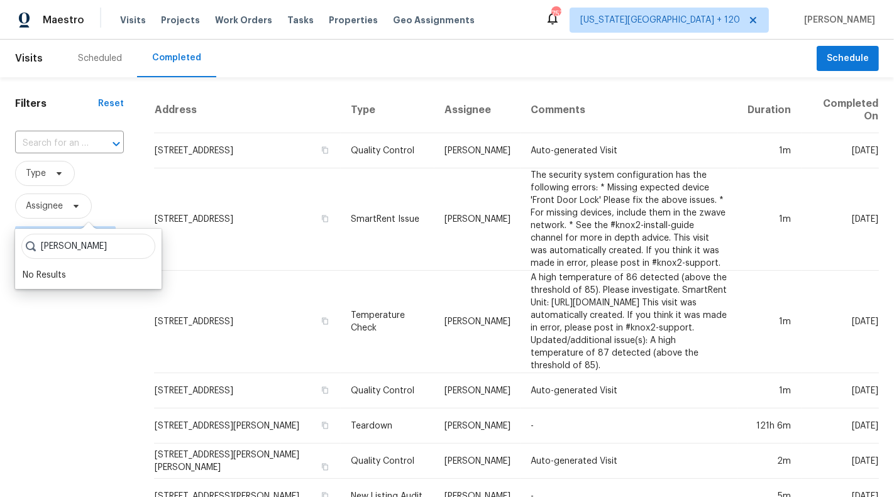
type input "[PERSON_NAME]"
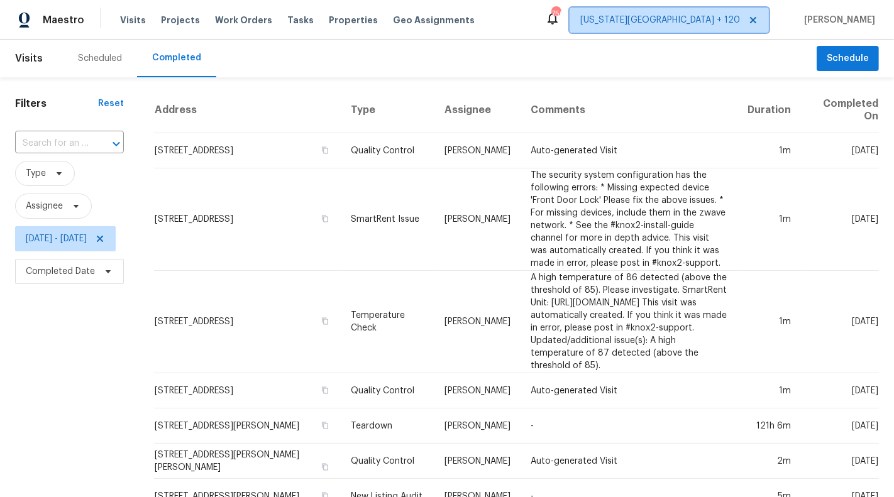
click at [722, 28] on span "Kansas City + 120" at bounding box center [669, 20] width 199 height 25
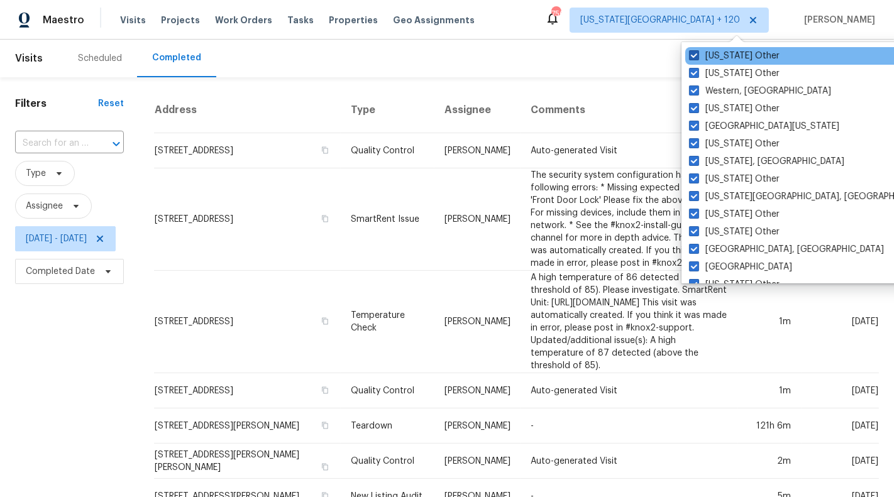
click at [724, 60] on label "Wyoming Other" at bounding box center [734, 56] width 91 height 13
click at [697, 58] on input "Wyoming Other" at bounding box center [693, 54] width 8 height 8
checkbox input "false"
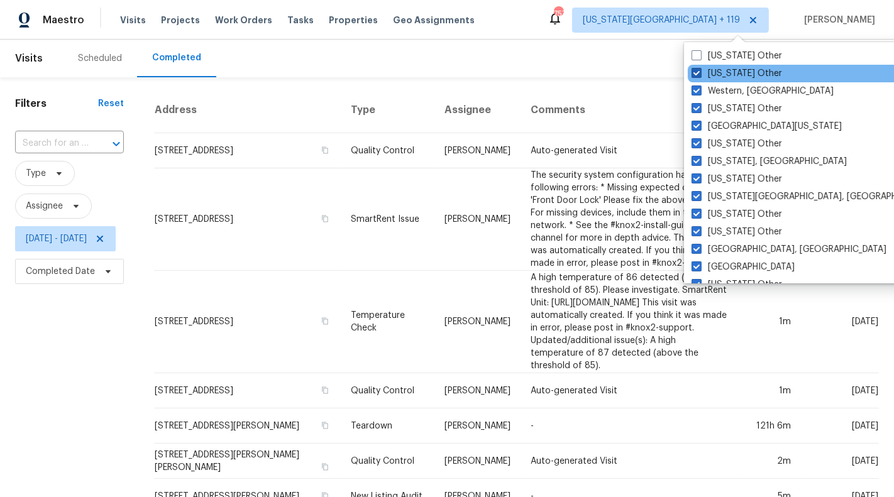
click at [726, 71] on label "Wisconsin Other" at bounding box center [737, 73] width 91 height 13
click at [700, 71] on input "Wisconsin Other" at bounding box center [696, 71] width 8 height 8
checkbox input "false"
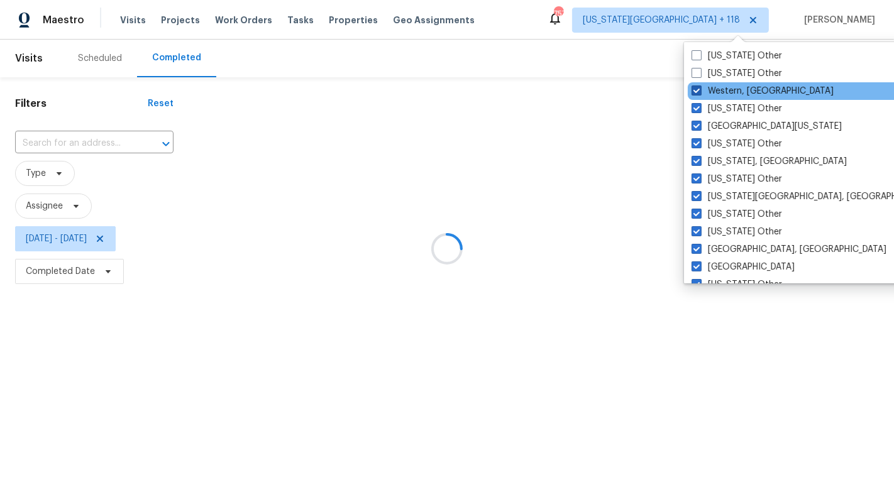
click at [726, 85] on label "Western, NY" at bounding box center [763, 91] width 142 height 13
click at [700, 85] on input "Western, NY" at bounding box center [696, 89] width 8 height 8
checkbox input "false"
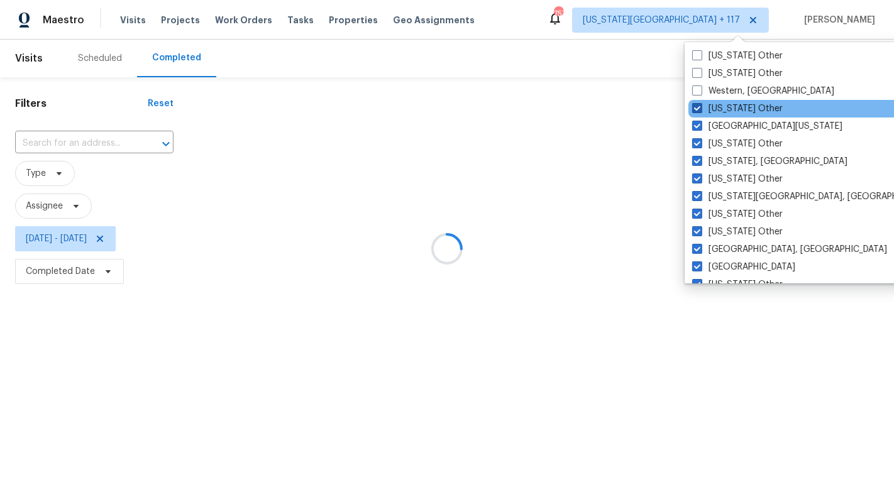
click at [728, 106] on label "West Virginia Other" at bounding box center [737, 108] width 91 height 13
click at [701, 106] on input "West Virginia Other" at bounding box center [696, 106] width 8 height 8
checkbox input "false"
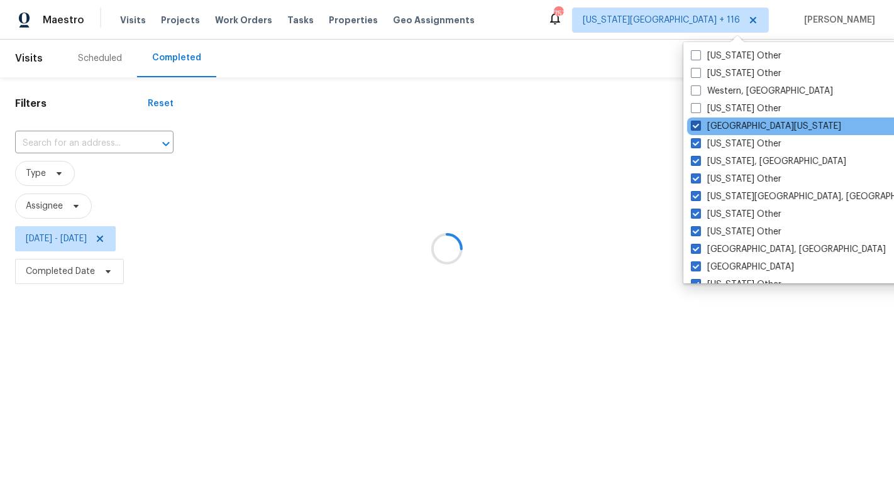
click at [728, 123] on label "West Texas" at bounding box center [766, 126] width 150 height 13
click at [699, 123] on input "West Texas" at bounding box center [695, 124] width 8 height 8
checkbox input "false"
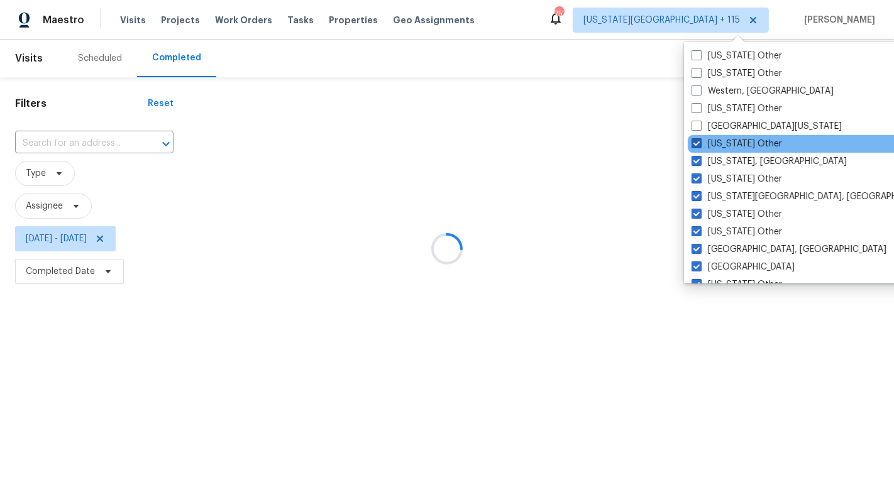
click at [729, 140] on label "Washington Other" at bounding box center [737, 144] width 91 height 13
click at [700, 140] on input "Washington Other" at bounding box center [696, 142] width 8 height 8
checkbox input "false"
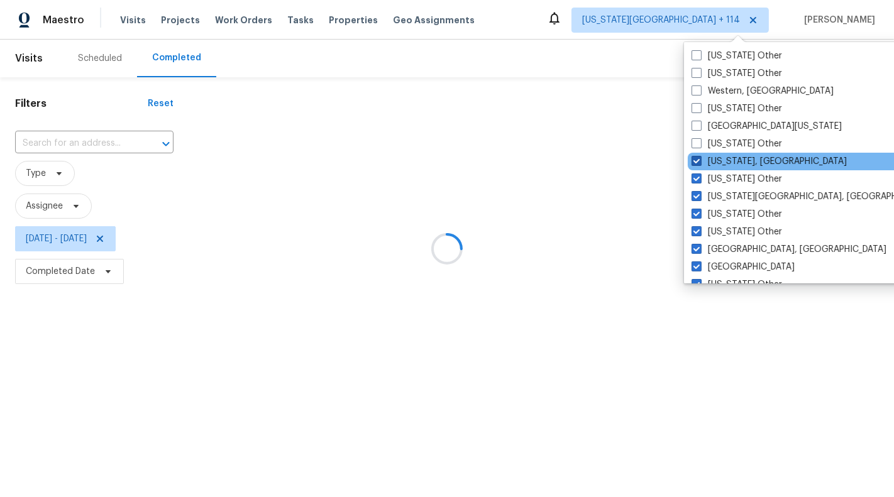
click at [729, 162] on label "Washington, DC" at bounding box center [769, 161] width 155 height 13
click at [700, 162] on input "Washington, DC" at bounding box center [696, 159] width 8 height 8
checkbox input "false"
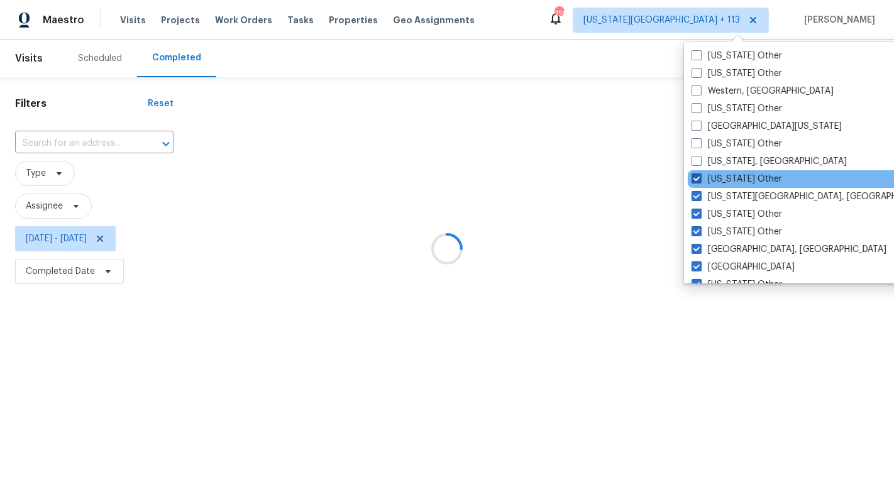
click at [729, 180] on label "Virginia Other" at bounding box center [737, 179] width 91 height 13
click at [700, 180] on input "Virginia Other" at bounding box center [696, 177] width 8 height 8
checkbox input "false"
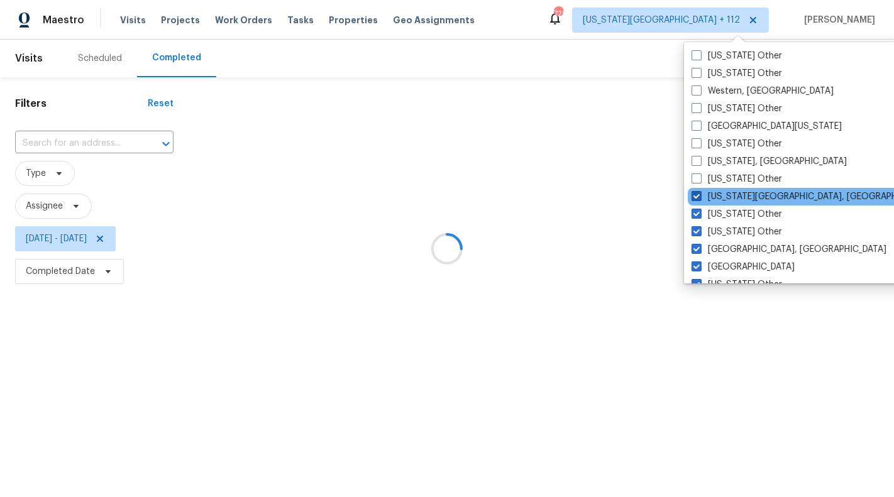
click at [729, 195] on label "Virginia Beach, VA" at bounding box center [813, 197] width 242 height 13
click at [700, 195] on input "Virginia Beach, VA" at bounding box center [696, 195] width 8 height 8
checkbox input "false"
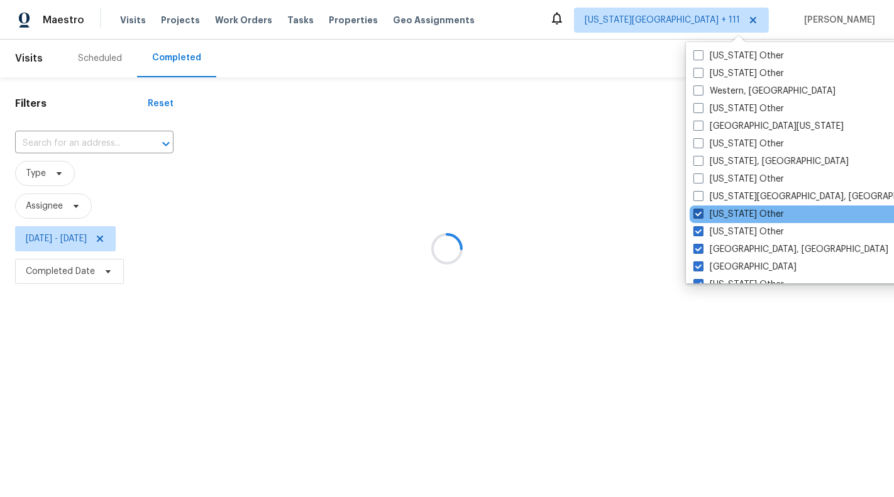
click at [729, 214] on label "Vermont Other" at bounding box center [739, 214] width 91 height 13
click at [702, 214] on input "Vermont Other" at bounding box center [698, 212] width 8 height 8
checkbox input "false"
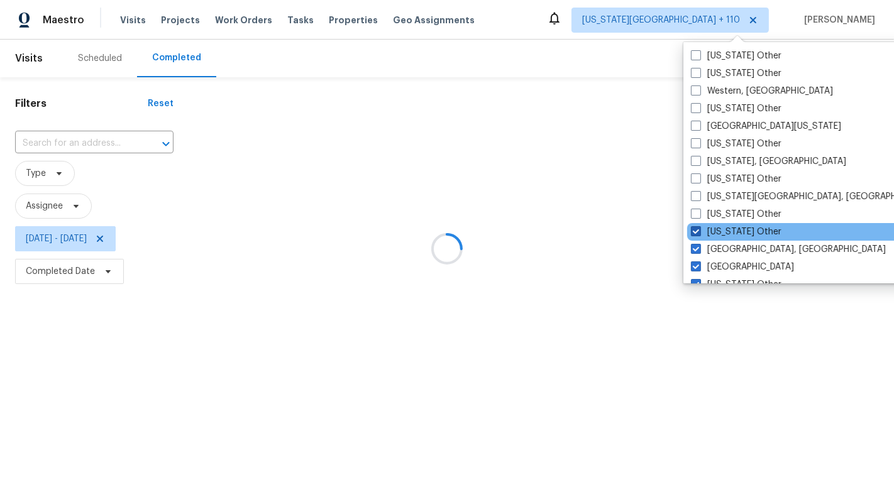
click at [729, 229] on label "Utah Other" at bounding box center [736, 232] width 91 height 13
click at [699, 229] on input "Utah Other" at bounding box center [695, 230] width 8 height 8
checkbox input "false"
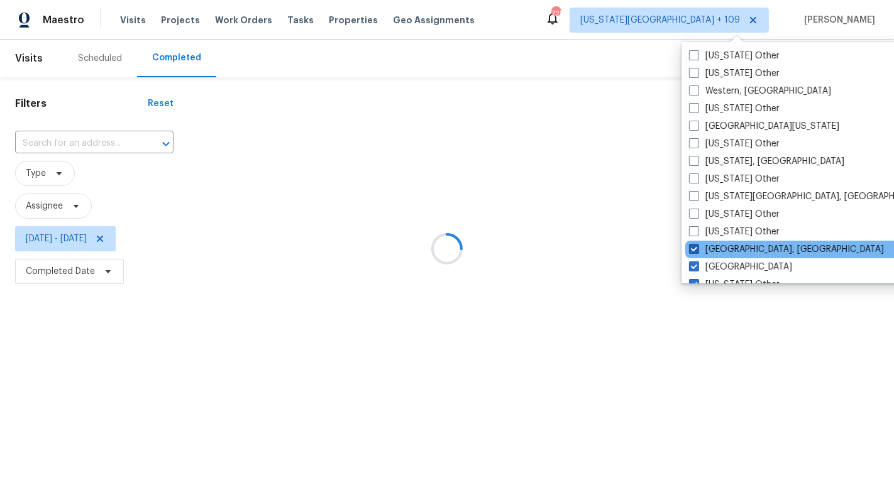
click at [729, 246] on label "Tulsa, OK" at bounding box center [786, 249] width 195 height 13
click at [697, 246] on input "Tulsa, OK" at bounding box center [693, 247] width 8 height 8
checkbox input "false"
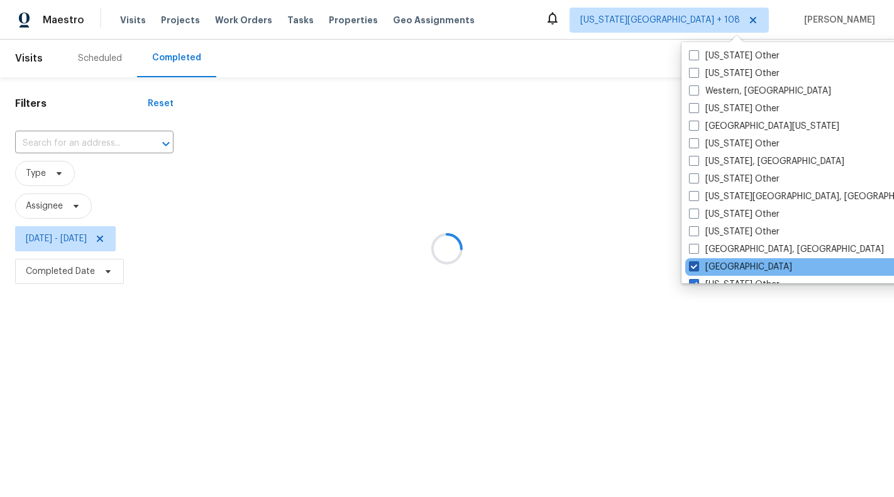
click at [731, 262] on label "Tucson" at bounding box center [740, 267] width 103 height 13
click at [697, 262] on input "Tucson" at bounding box center [693, 265] width 8 height 8
checkbox input "false"
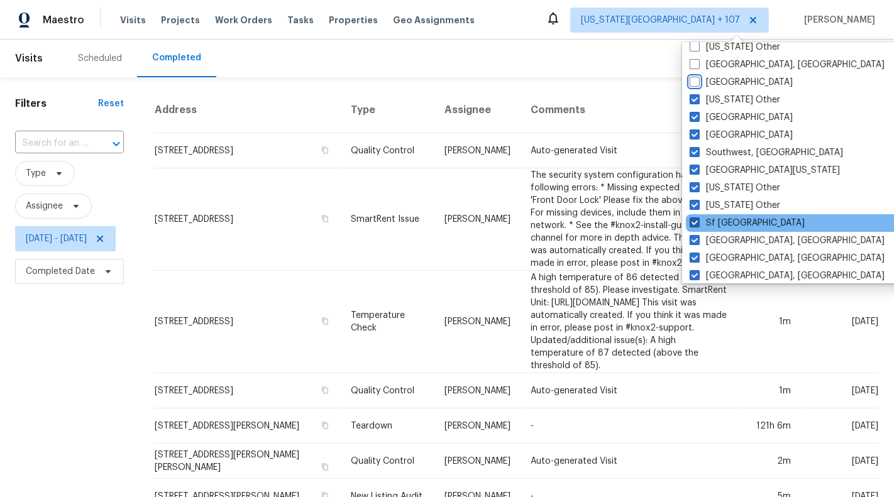
scroll to position [196, 0]
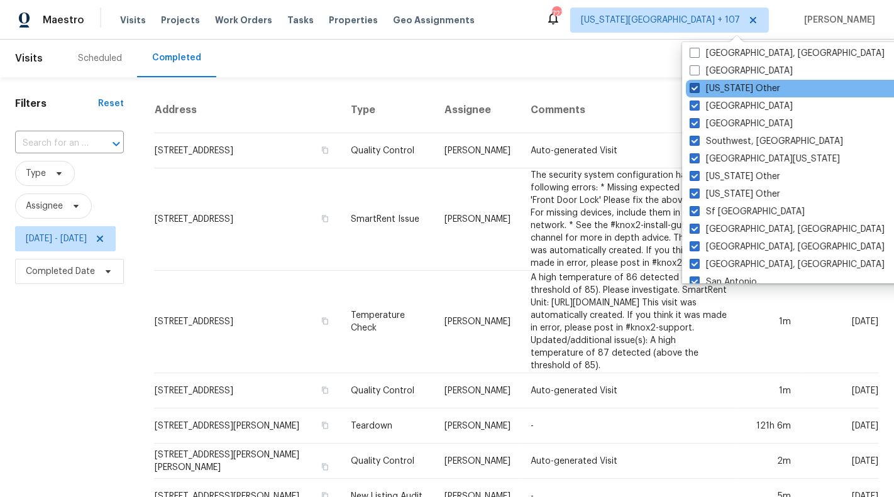
click at [733, 88] on label "Tennessee Other" at bounding box center [735, 88] width 91 height 13
click at [698, 88] on input "Tennessee Other" at bounding box center [694, 86] width 8 height 8
checkbox input "false"
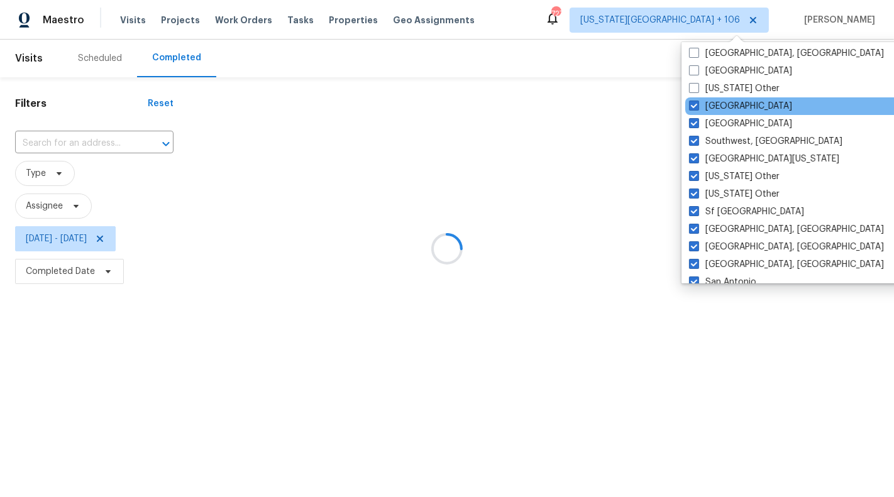
click at [728, 99] on div "Tampa" at bounding box center [811, 106] width 253 height 18
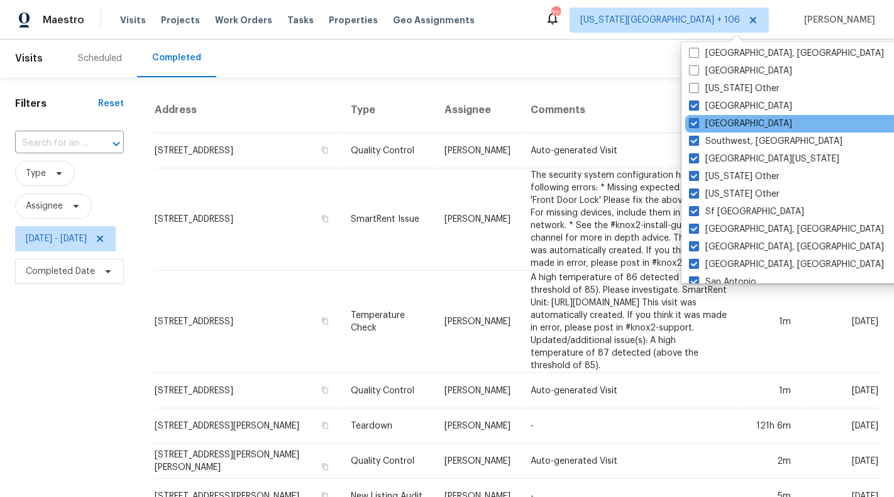
click at [726, 116] on div "St Louis" at bounding box center [811, 124] width 253 height 18
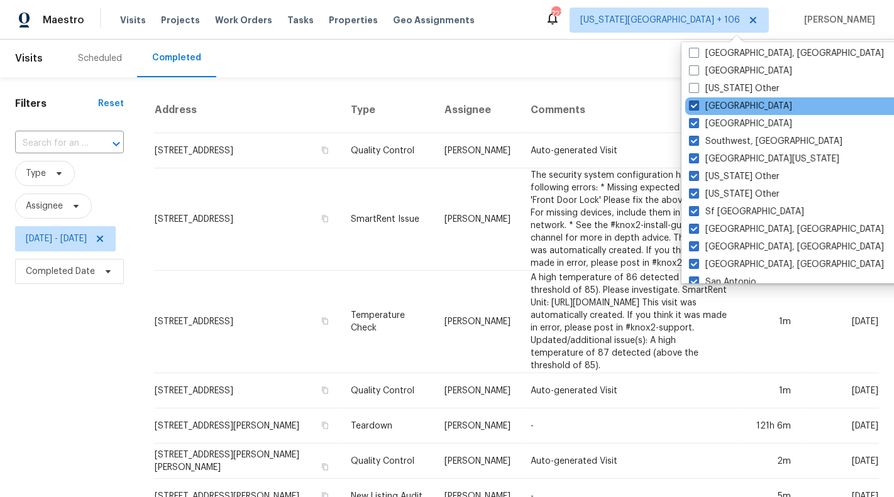
click at [719, 108] on label "Tampa" at bounding box center [740, 106] width 103 height 13
click at [697, 108] on input "Tampa" at bounding box center [693, 104] width 8 height 8
checkbox input "false"
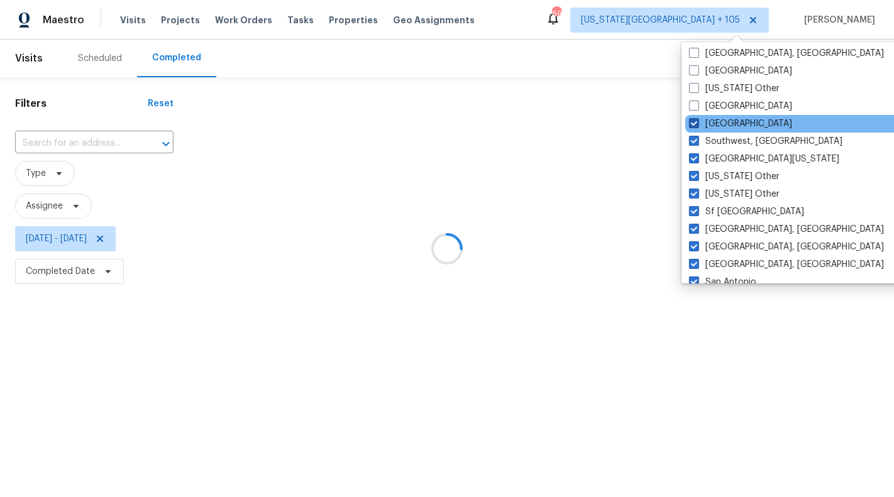
click at [719, 124] on label "St Louis" at bounding box center [740, 124] width 103 height 13
click at [697, 124] on input "St Louis" at bounding box center [693, 122] width 8 height 8
checkbox input "false"
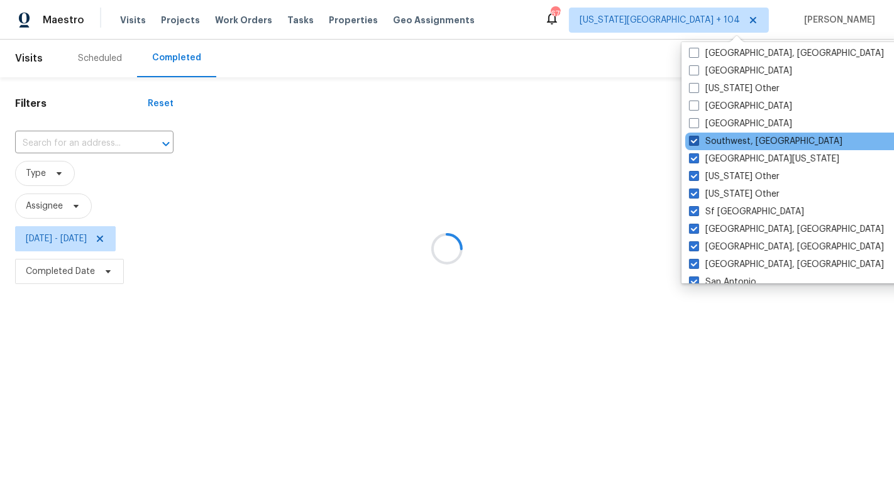
click at [721, 141] on label "Southwest, FL" at bounding box center [765, 141] width 153 height 13
click at [697, 141] on input "Southwest, FL" at bounding box center [693, 139] width 8 height 8
checkbox input "false"
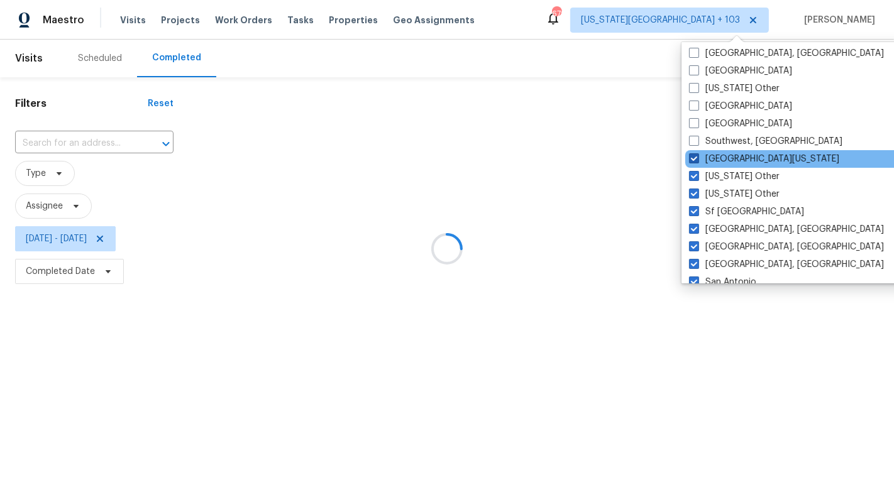
click at [721, 153] on label "South Texas" at bounding box center [764, 159] width 150 height 13
click at [697, 153] on input "South Texas" at bounding box center [693, 157] width 8 height 8
checkbox input "false"
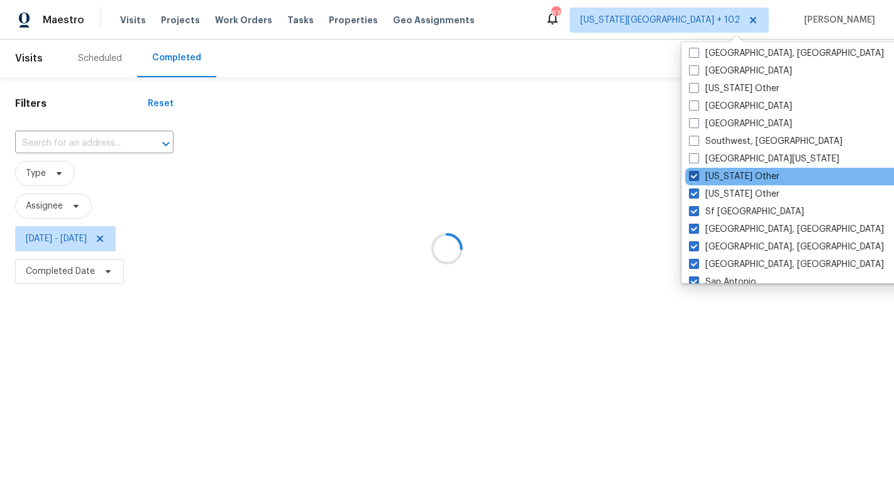
click at [723, 175] on label "South Dakota Other" at bounding box center [734, 176] width 91 height 13
click at [697, 175] on input "South Dakota Other" at bounding box center [693, 174] width 8 height 8
checkbox input "false"
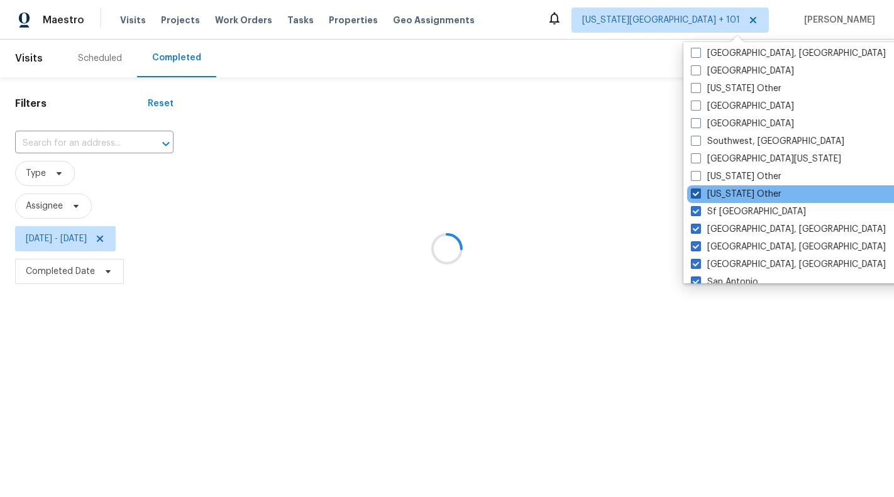
click at [724, 189] on label "South Carolina Other" at bounding box center [736, 194] width 91 height 13
click at [699, 189] on input "South Carolina Other" at bounding box center [695, 192] width 8 height 8
checkbox input "false"
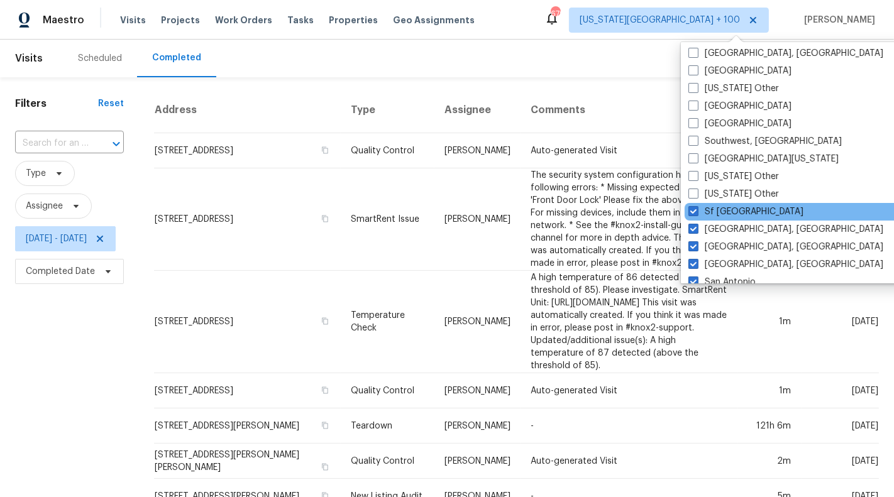
click at [727, 219] on div "Sf Bay Area" at bounding box center [811, 212] width 253 height 18
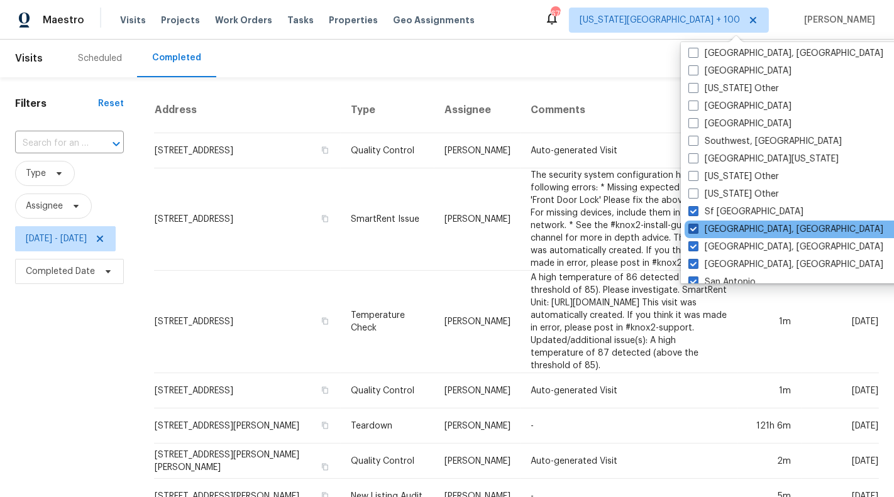
click at [728, 233] on label "Seattle, WA" at bounding box center [786, 229] width 195 height 13
click at [697, 231] on input "Seattle, WA" at bounding box center [693, 227] width 8 height 8
checkbox input "false"
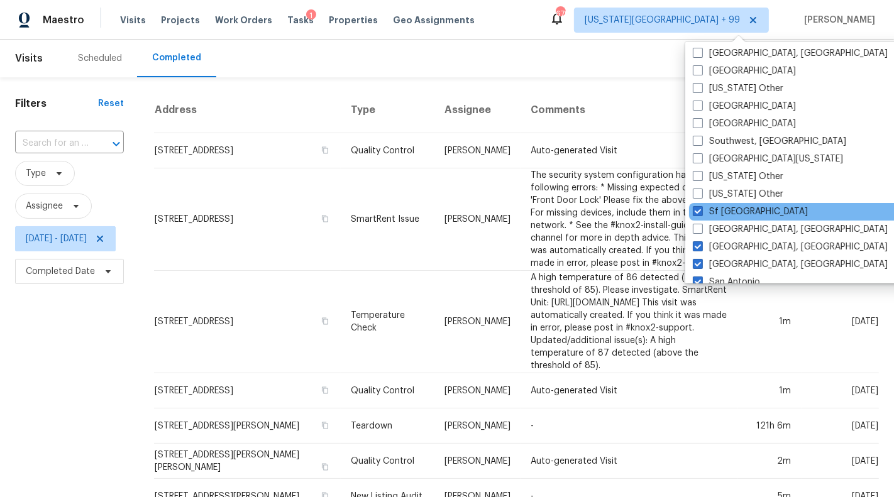
click at [728, 219] on div "Sf Bay Area" at bounding box center [815, 212] width 253 height 18
click at [726, 215] on label "Sf Bay Area" at bounding box center [750, 212] width 115 height 13
click at [701, 214] on input "Sf Bay Area" at bounding box center [697, 210] width 8 height 8
checkbox input "false"
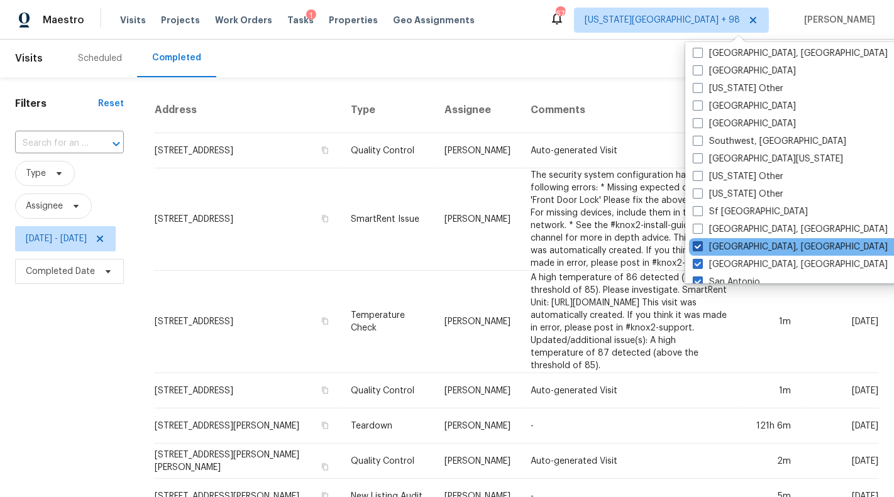
click at [732, 245] on label "Savannah, GA" at bounding box center [790, 247] width 195 height 13
click at [701, 245] on input "Savannah, GA" at bounding box center [697, 245] width 8 height 8
checkbox input "false"
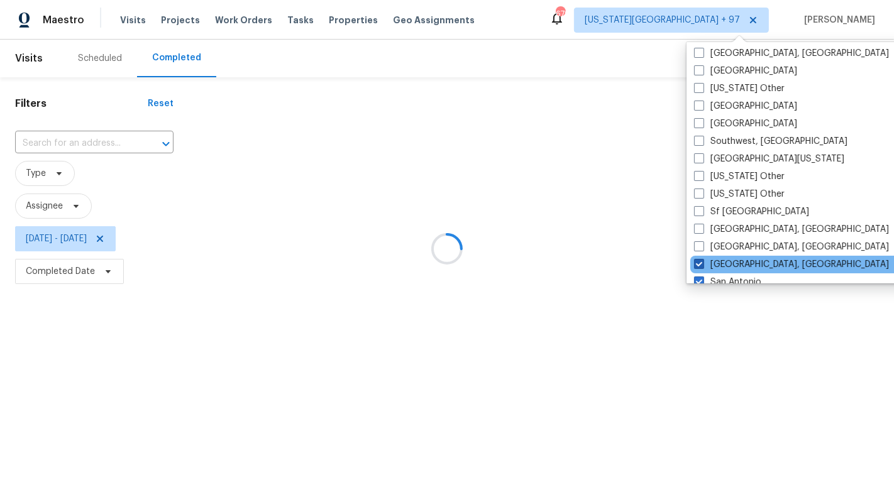
click at [732, 259] on label "San Diego, CA" at bounding box center [791, 264] width 195 height 13
click at [702, 259] on input "San Diego, CA" at bounding box center [698, 262] width 8 height 8
checkbox input "false"
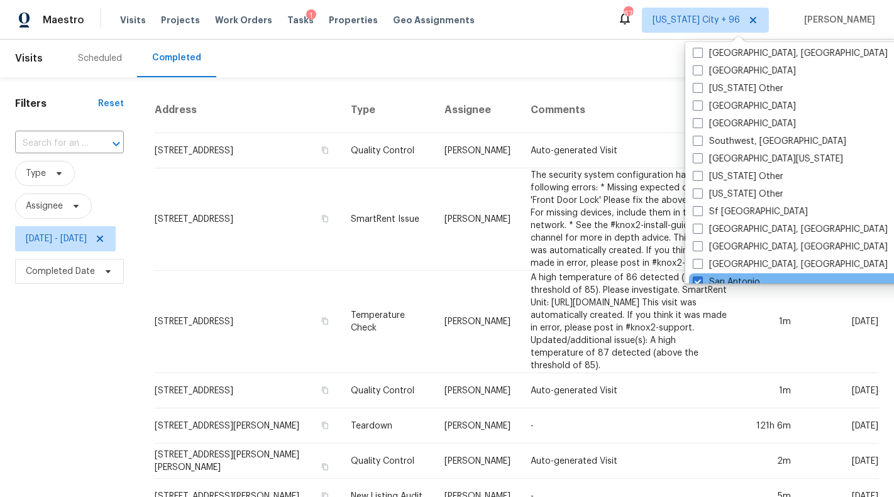
click at [733, 274] on div "San Antonio" at bounding box center [815, 283] width 253 height 18
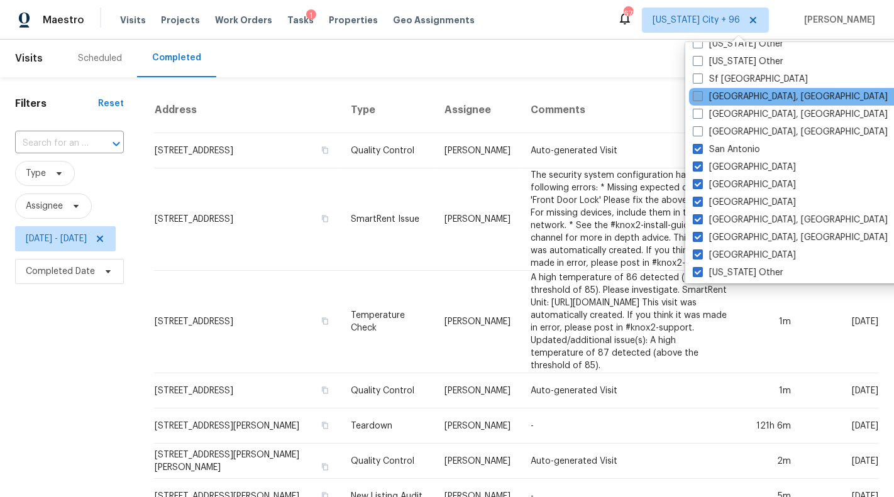
scroll to position [352, 0]
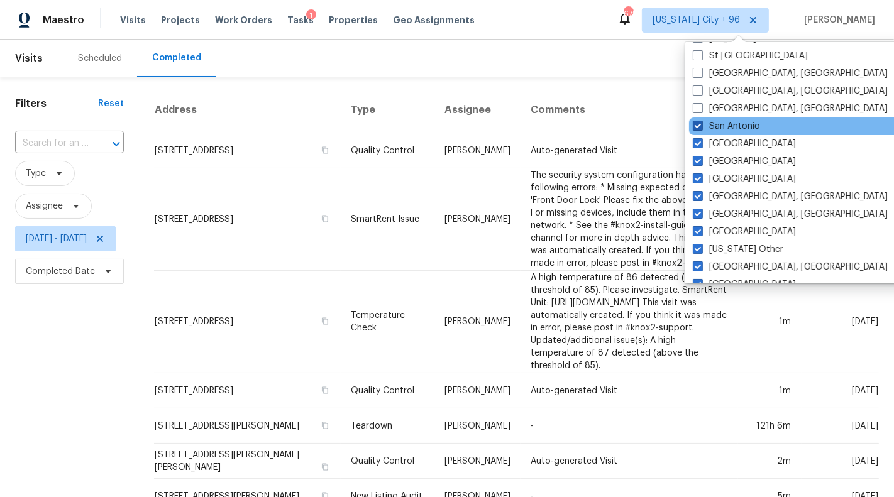
click at [733, 125] on label "San Antonio" at bounding box center [726, 126] width 67 height 13
click at [701, 125] on input "San Antonio" at bounding box center [697, 124] width 8 height 8
checkbox input "false"
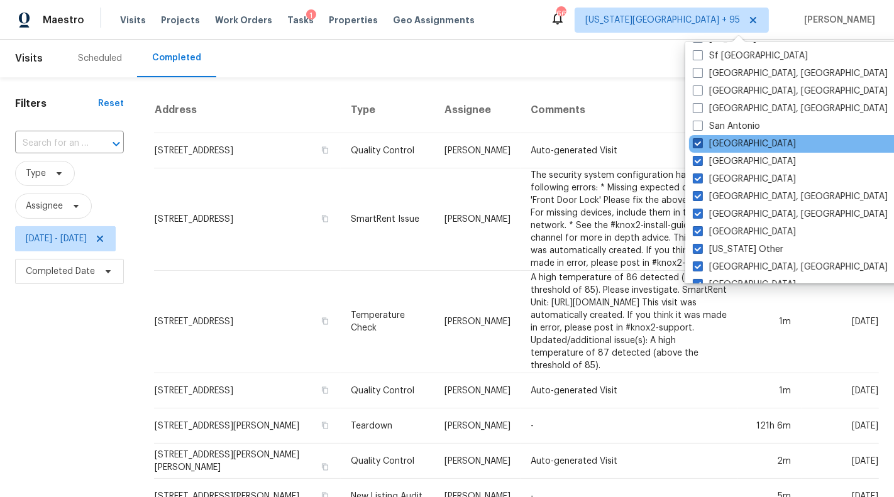
click at [734, 140] on label "Salt Lake City" at bounding box center [744, 144] width 103 height 13
click at [701, 140] on input "Salt Lake City" at bounding box center [697, 142] width 8 height 8
checkbox input "false"
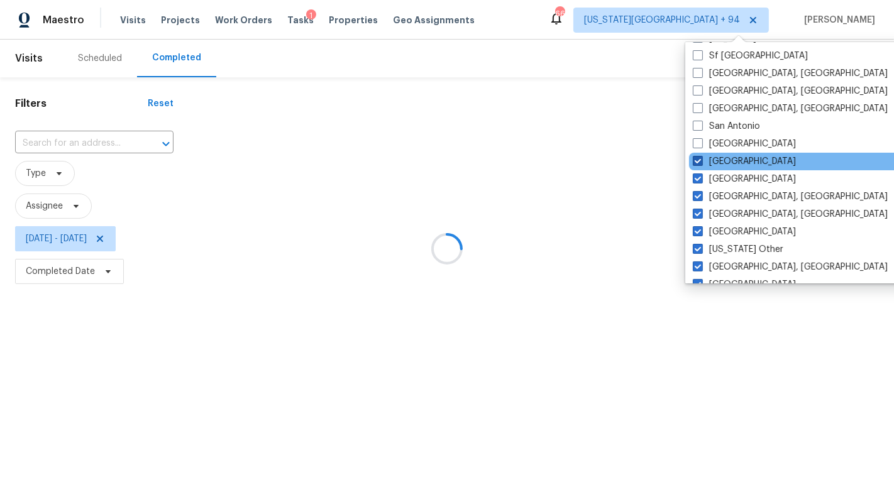
click at [735, 160] on label "Sacramento" at bounding box center [744, 161] width 103 height 13
click at [701, 160] on input "Sacramento" at bounding box center [697, 159] width 8 height 8
checkbox input "false"
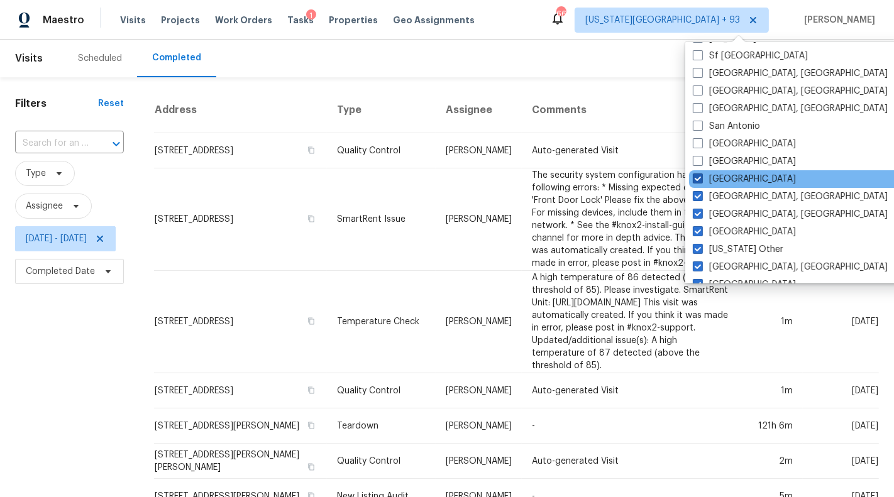
click at [735, 175] on label "Riverside" at bounding box center [744, 179] width 103 height 13
click at [701, 175] on input "Riverside" at bounding box center [697, 177] width 8 height 8
checkbox input "false"
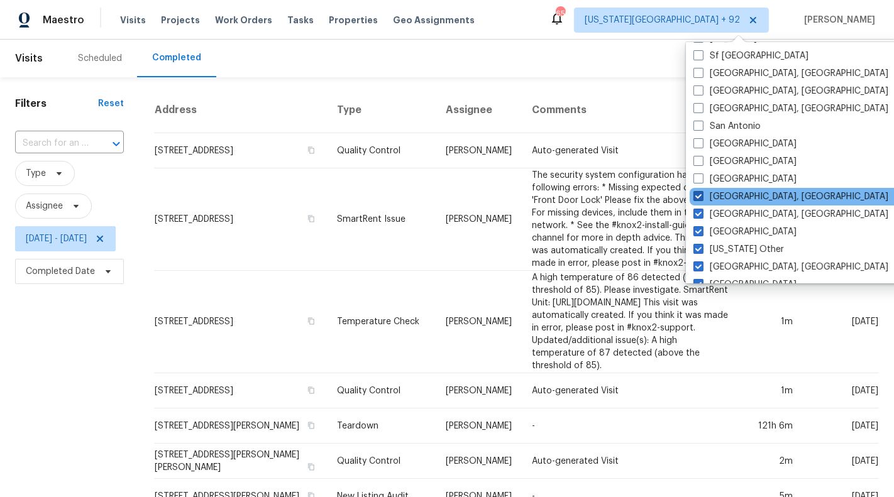
click at [736, 191] on label "Richmond, VA" at bounding box center [791, 197] width 195 height 13
click at [702, 191] on input "Richmond, VA" at bounding box center [698, 195] width 8 height 8
checkbox input "false"
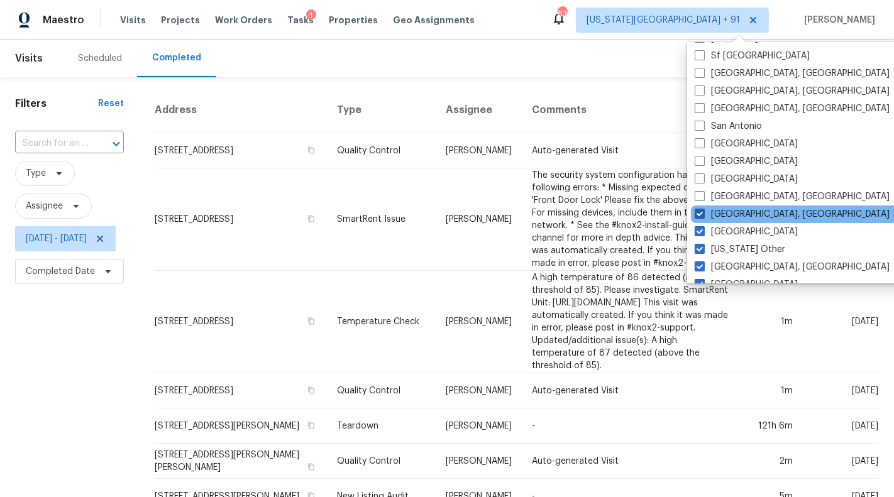
click at [734, 214] on label "Reno, NV" at bounding box center [792, 214] width 195 height 13
click at [703, 214] on input "Reno, NV" at bounding box center [699, 212] width 8 height 8
checkbox input "false"
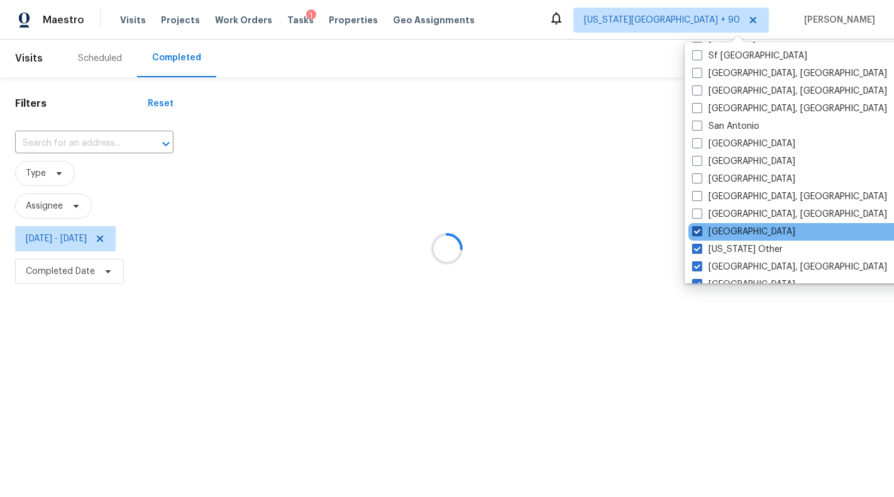
click at [734, 231] on label "Raleigh" at bounding box center [743, 232] width 103 height 13
click at [701, 231] on input "Raleigh" at bounding box center [696, 230] width 8 height 8
checkbox input "false"
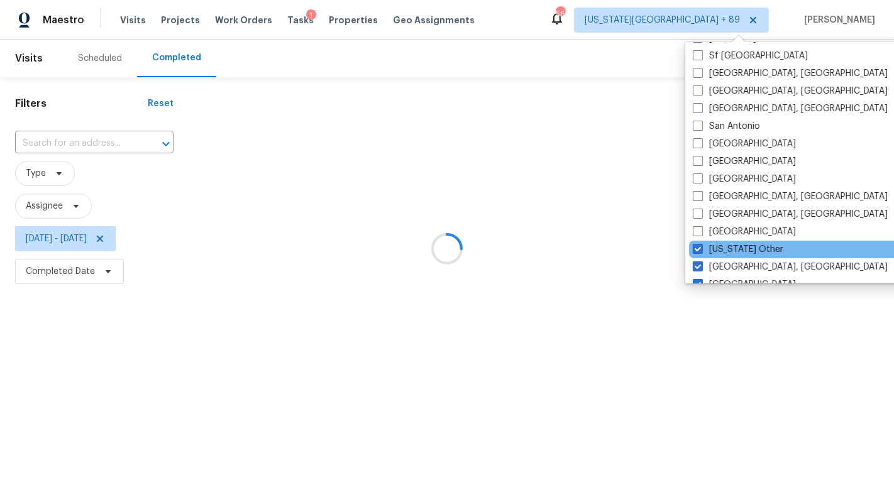
click at [735, 242] on div "Puerto Rico Other" at bounding box center [815, 250] width 253 height 18
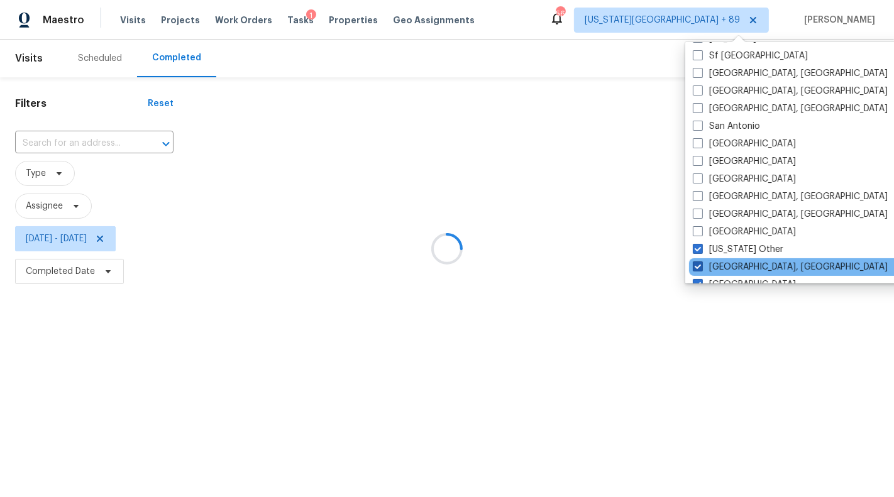
click at [735, 262] on label "Prescott, AZ" at bounding box center [790, 267] width 195 height 13
click at [701, 262] on input "Prescott, AZ" at bounding box center [697, 265] width 8 height 8
checkbox input "false"
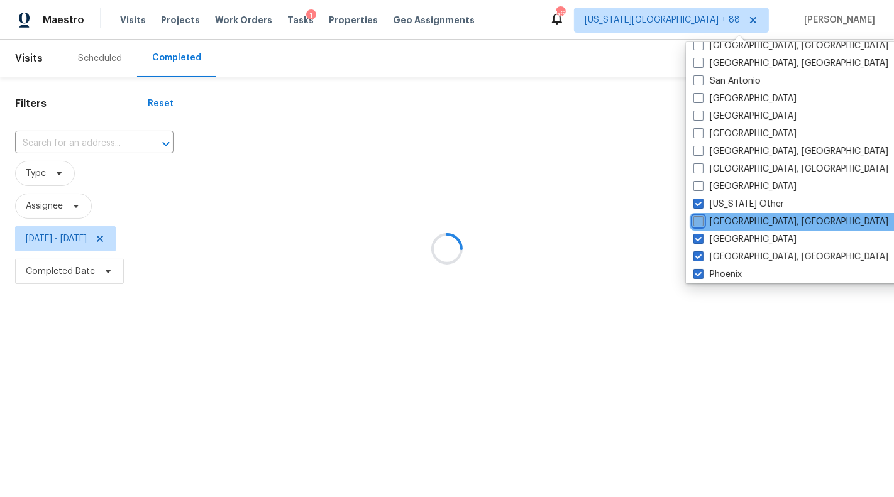
scroll to position [436, 0]
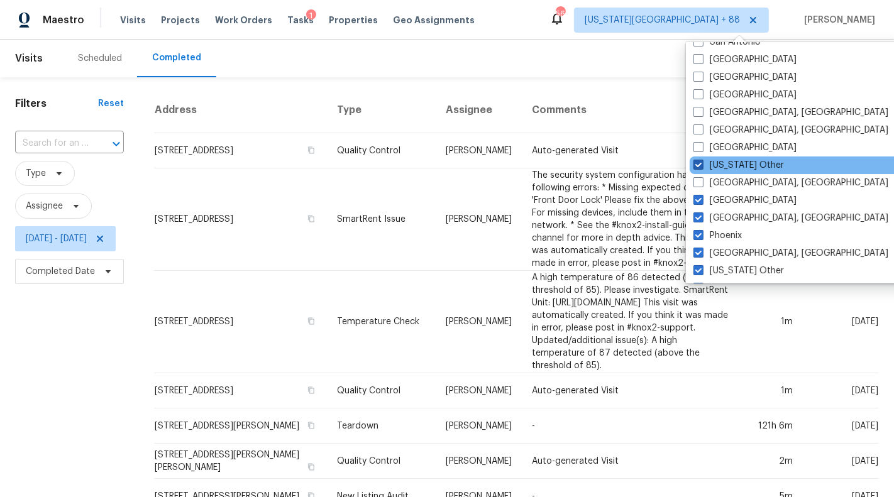
click at [727, 169] on label "Puerto Rico Other" at bounding box center [739, 165] width 91 height 13
click at [702, 167] on input "Puerto Rico Other" at bounding box center [698, 163] width 8 height 8
checkbox input "false"
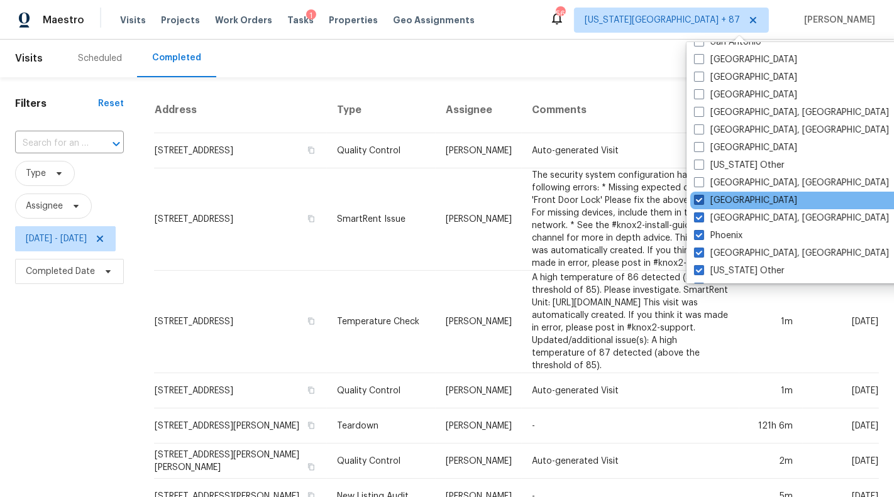
click at [732, 197] on label "Portland" at bounding box center [745, 200] width 103 height 13
click at [702, 197] on input "Portland" at bounding box center [698, 198] width 8 height 8
checkbox input "false"
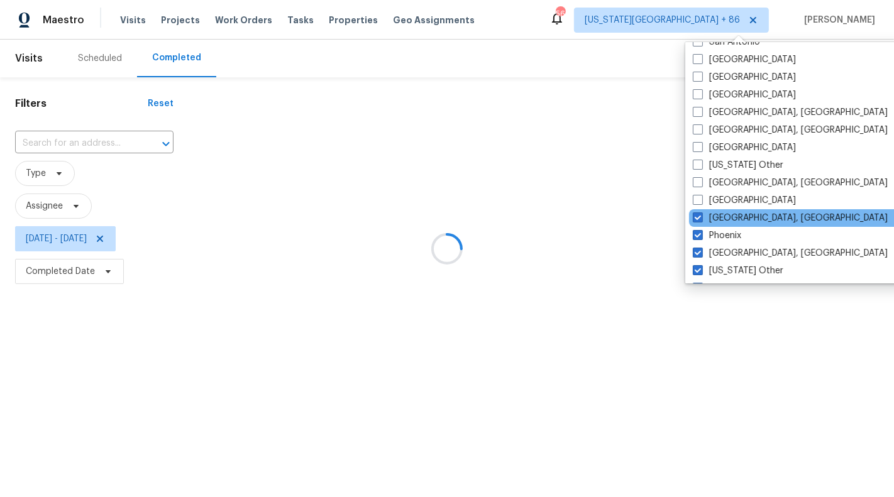
click at [732, 211] on div "Pittsburgh, PA" at bounding box center [815, 218] width 253 height 18
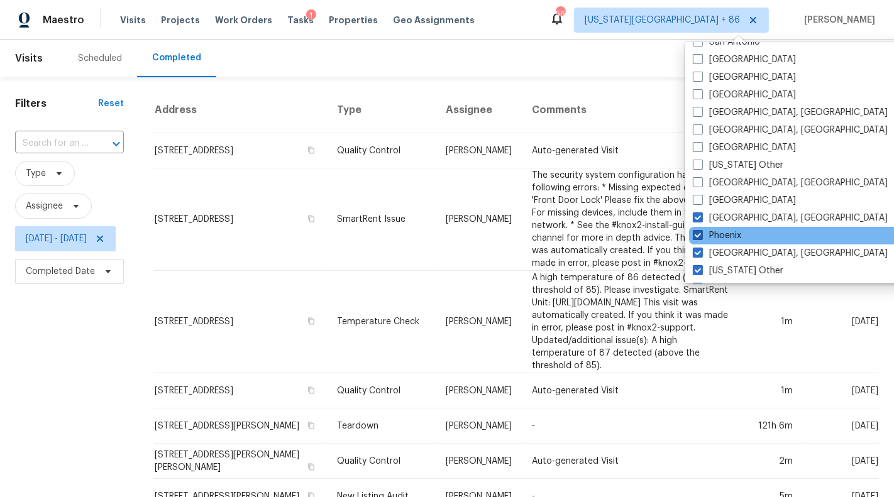
click at [733, 235] on label "Phoenix" at bounding box center [717, 236] width 48 height 13
click at [701, 235] on input "Phoenix" at bounding box center [697, 234] width 8 height 8
checkbox input "false"
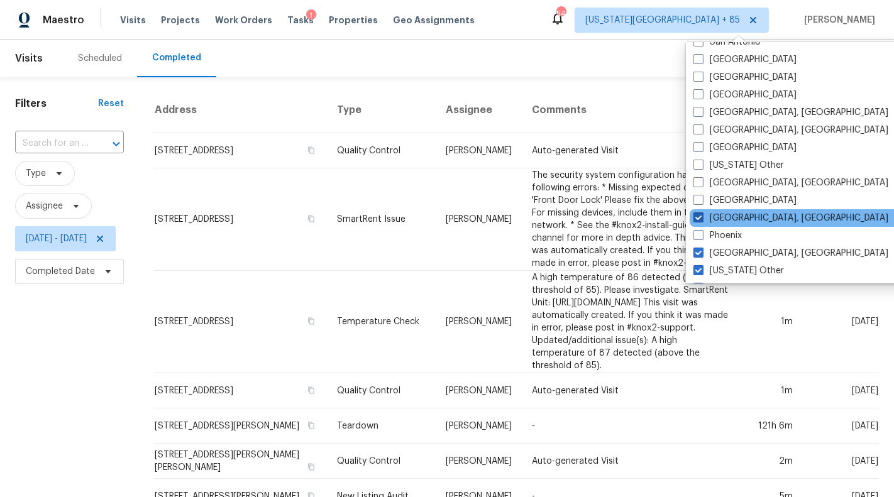
click at [731, 219] on label "Pittsburgh, PA" at bounding box center [791, 218] width 195 height 13
click at [702, 219] on input "Pittsburgh, PA" at bounding box center [698, 216] width 8 height 8
checkbox input "false"
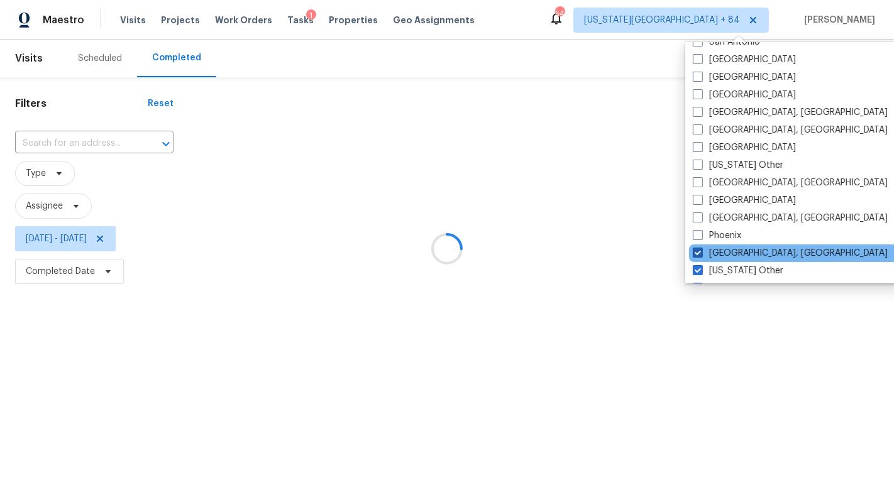
click at [733, 250] on label "Philadelphia, PA" at bounding box center [790, 253] width 195 height 13
click at [701, 250] on input "Philadelphia, PA" at bounding box center [697, 251] width 8 height 8
checkbox input "false"
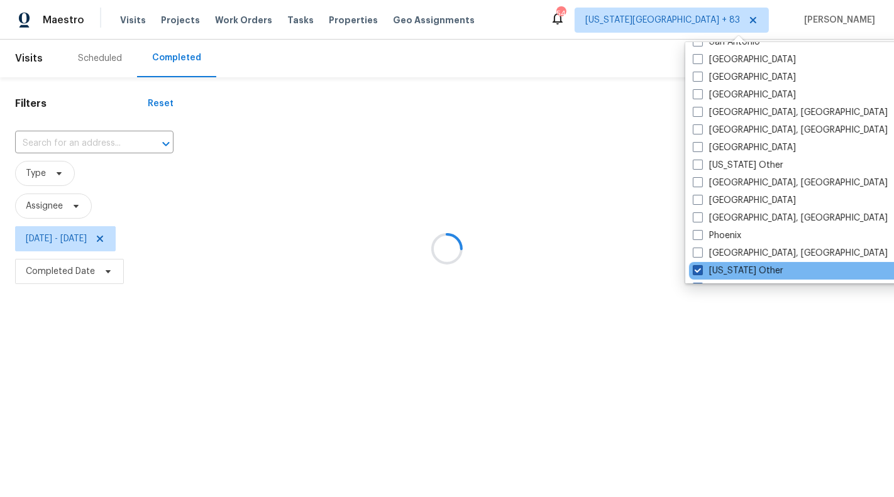
click at [734, 265] on label "Pennsylvania Other" at bounding box center [738, 271] width 91 height 13
click at [701, 265] on input "Pennsylvania Other" at bounding box center [697, 269] width 8 height 8
checkbox input "false"
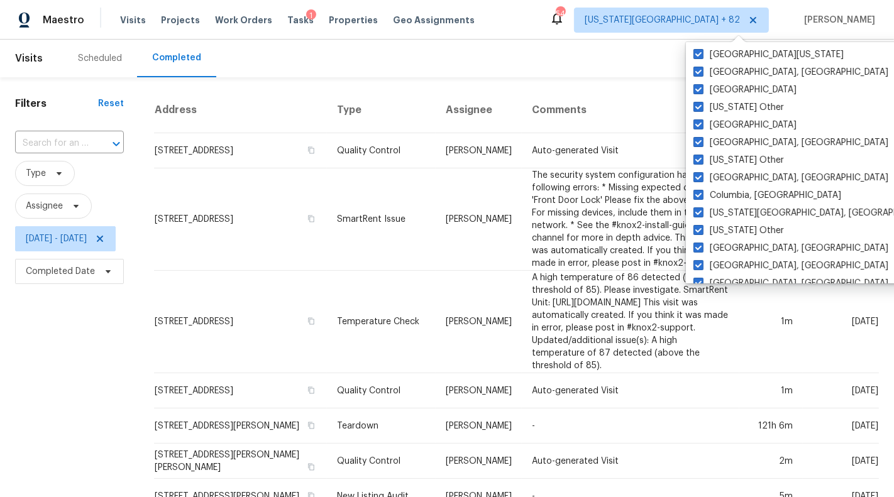
scroll to position [1898, 0]
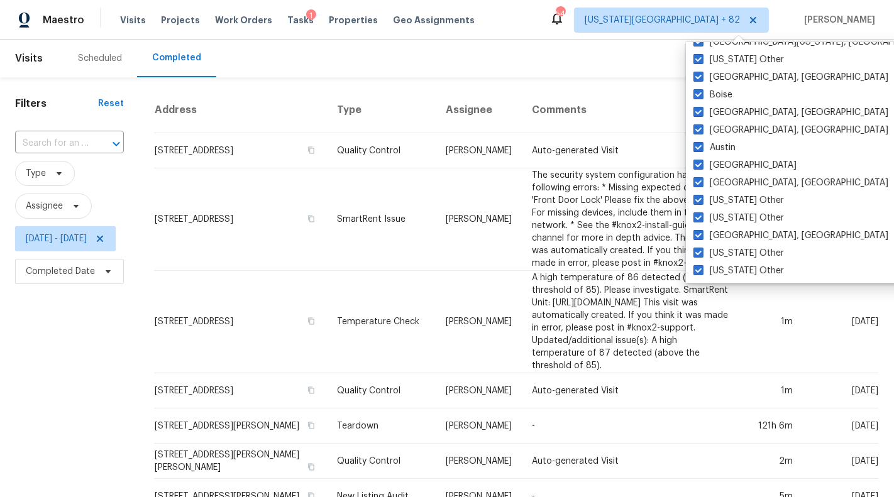
click at [734, 265] on label "Alabama Other" at bounding box center [739, 271] width 91 height 13
click at [702, 265] on input "Alabama Other" at bounding box center [698, 269] width 8 height 8
checkbox input "false"
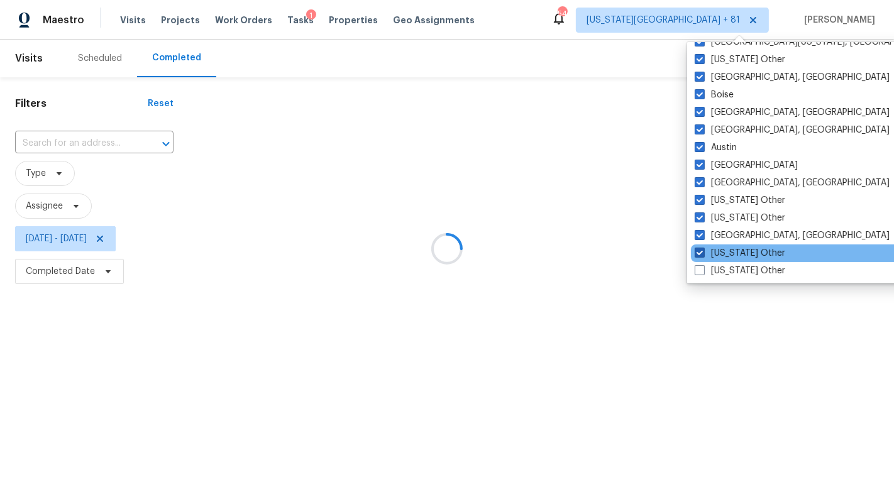
click at [733, 253] on label "Alaska Other" at bounding box center [740, 253] width 91 height 13
click at [703, 253] on input "Alaska Other" at bounding box center [699, 251] width 8 height 8
checkbox input "false"
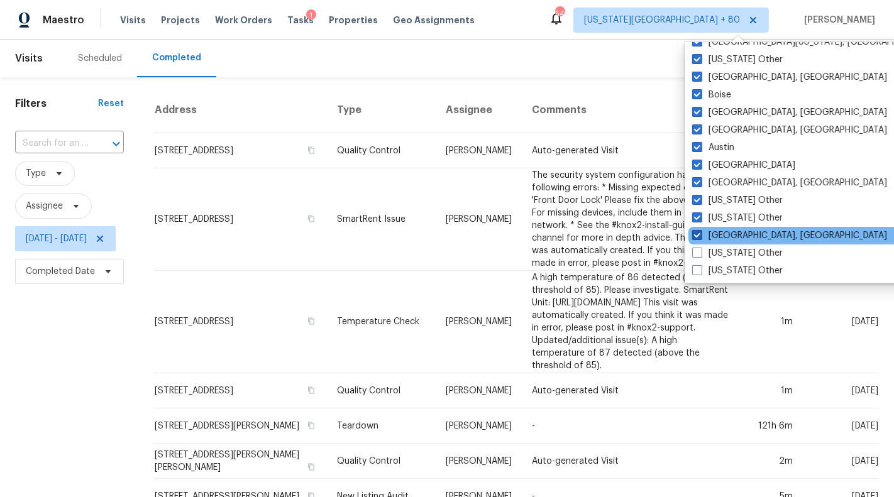
click at [732, 236] on label "Albuquerque, NM" at bounding box center [789, 236] width 195 height 13
click at [701, 236] on input "Albuquerque, NM" at bounding box center [696, 234] width 8 height 8
checkbox input "false"
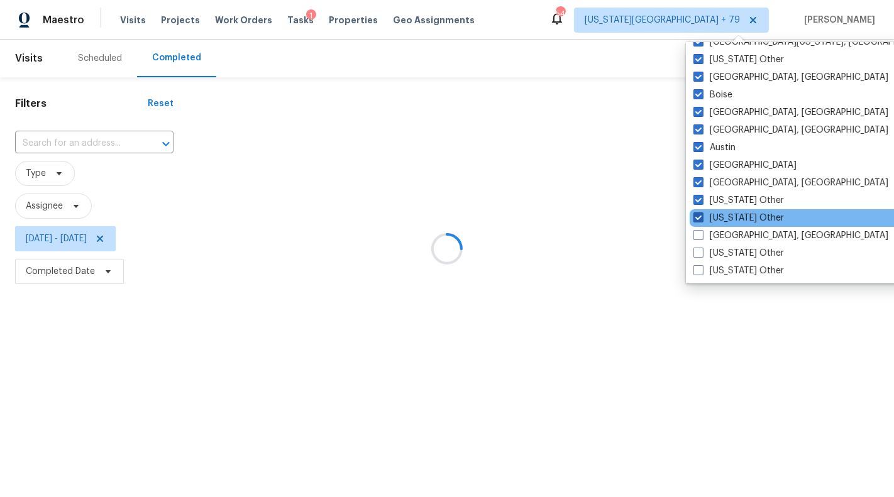
click at [729, 218] on label "Arizona Other" at bounding box center [739, 218] width 91 height 13
click at [702, 218] on input "Arizona Other" at bounding box center [698, 216] width 8 height 8
checkbox input "false"
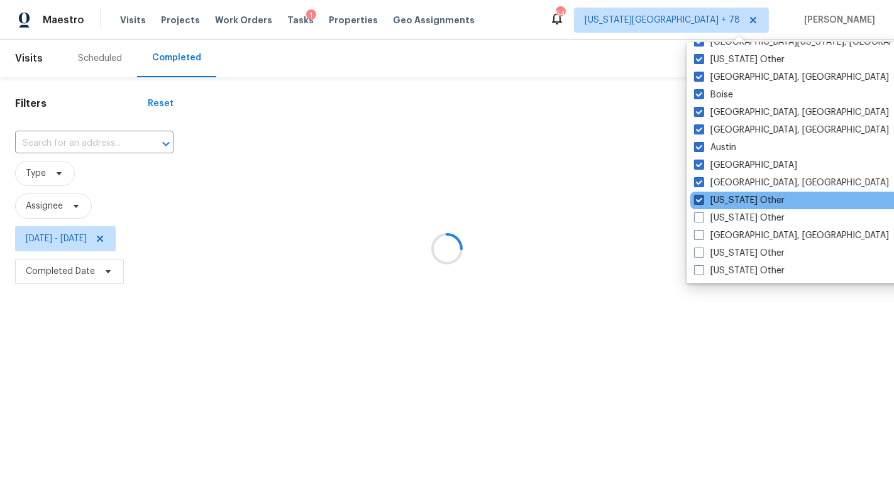
click at [729, 198] on label "Arkansas Other" at bounding box center [739, 200] width 91 height 13
click at [702, 198] on input "Arkansas Other" at bounding box center [698, 198] width 8 height 8
checkbox input "false"
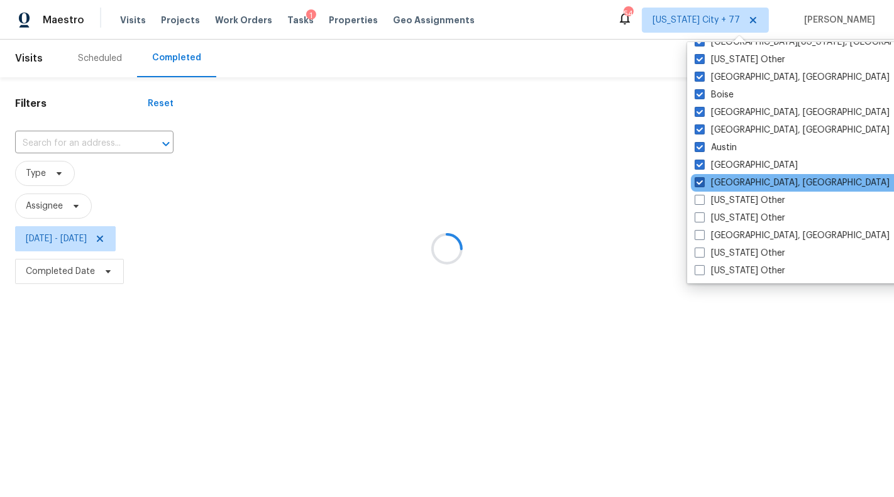
click at [729, 180] on label "Asheville, NC" at bounding box center [792, 183] width 195 height 13
click at [703, 180] on input "Asheville, NC" at bounding box center [699, 181] width 8 height 8
checkbox input "false"
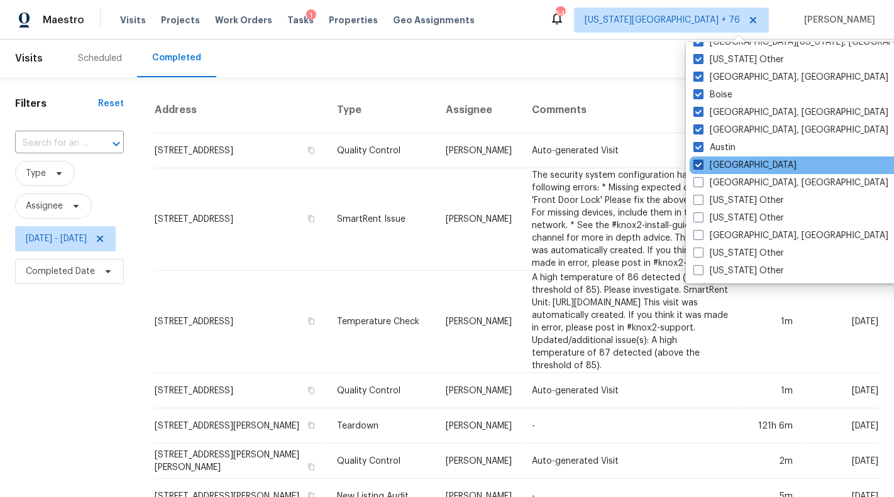
click at [726, 162] on label "Atlanta" at bounding box center [745, 165] width 103 height 13
click at [702, 162] on input "Atlanta" at bounding box center [698, 163] width 8 height 8
checkbox input "false"
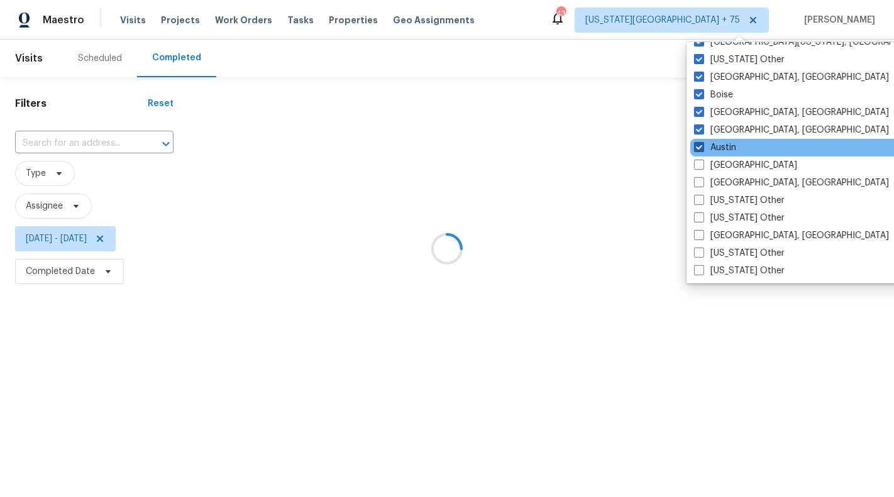
click at [725, 145] on label "Austin" at bounding box center [715, 147] width 42 height 13
click at [702, 145] on input "Austin" at bounding box center [698, 145] width 8 height 8
checkbox input "false"
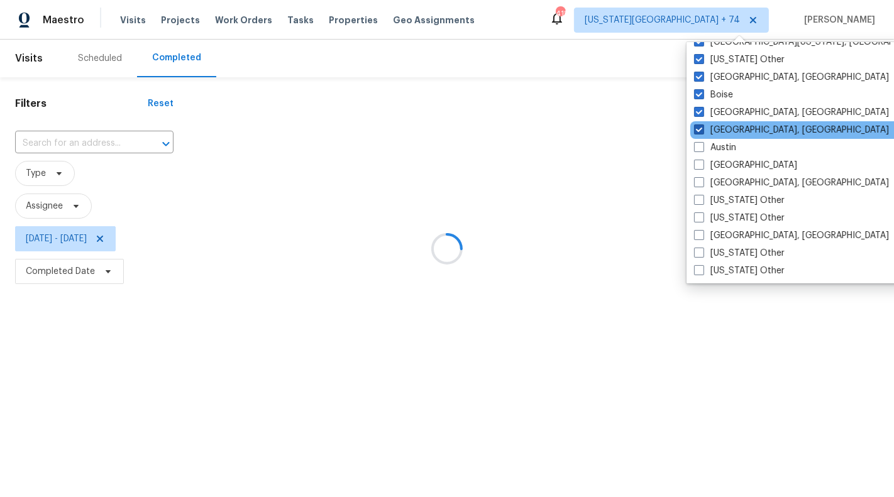
click at [725, 130] on label "Baltimore, MD" at bounding box center [791, 130] width 195 height 13
click at [702, 130] on input "Baltimore, MD" at bounding box center [698, 128] width 8 height 8
checkbox input "false"
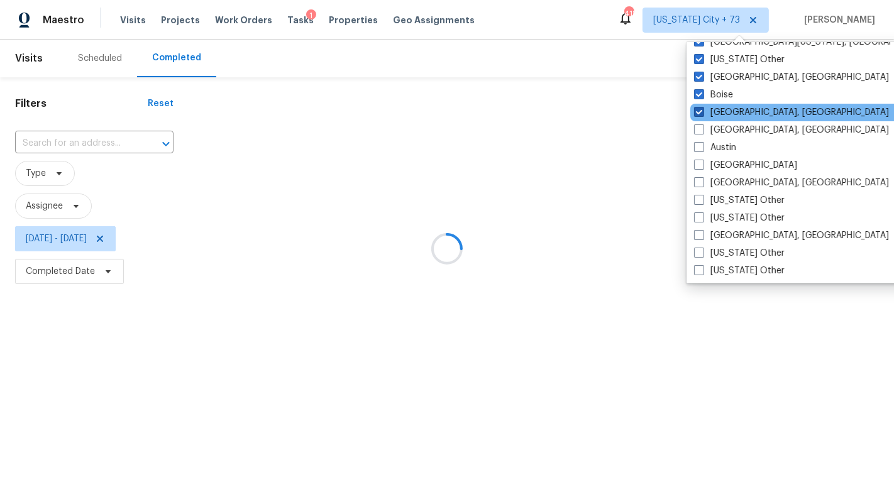
click at [725, 115] on label "Birmingham, AL" at bounding box center [791, 112] width 195 height 13
click at [702, 114] on input "Birmingham, AL" at bounding box center [698, 110] width 8 height 8
checkbox input "false"
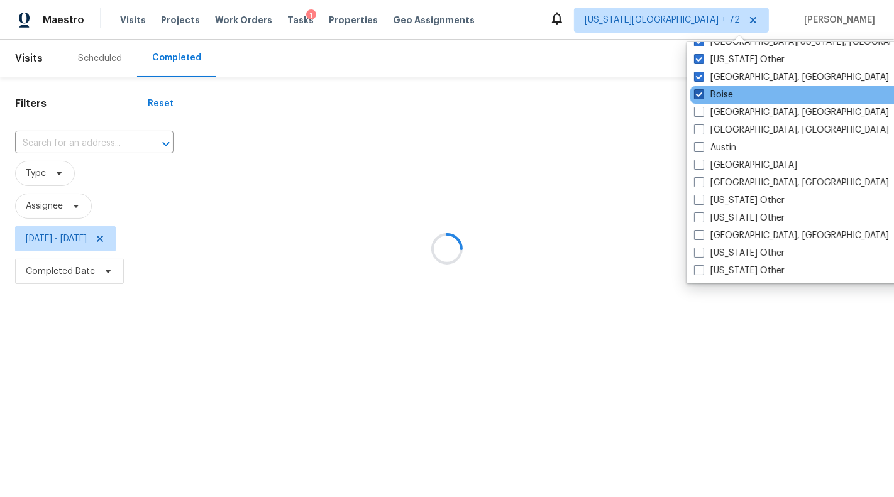
click at [722, 99] on label "Boise" at bounding box center [713, 95] width 39 height 13
click at [702, 97] on input "Boise" at bounding box center [698, 93] width 8 height 8
checkbox input "false"
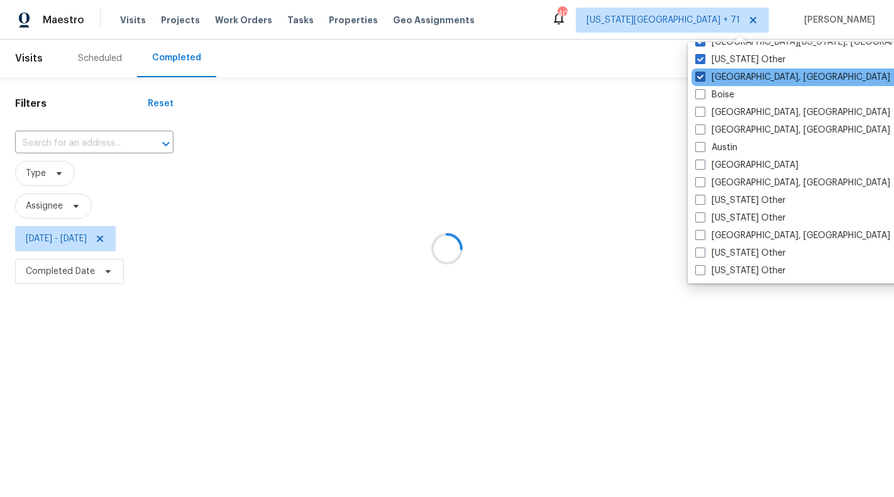
click at [726, 81] on label "Boston, MA" at bounding box center [792, 77] width 195 height 13
click at [704, 79] on input "Boston, MA" at bounding box center [699, 75] width 8 height 8
checkbox input "false"
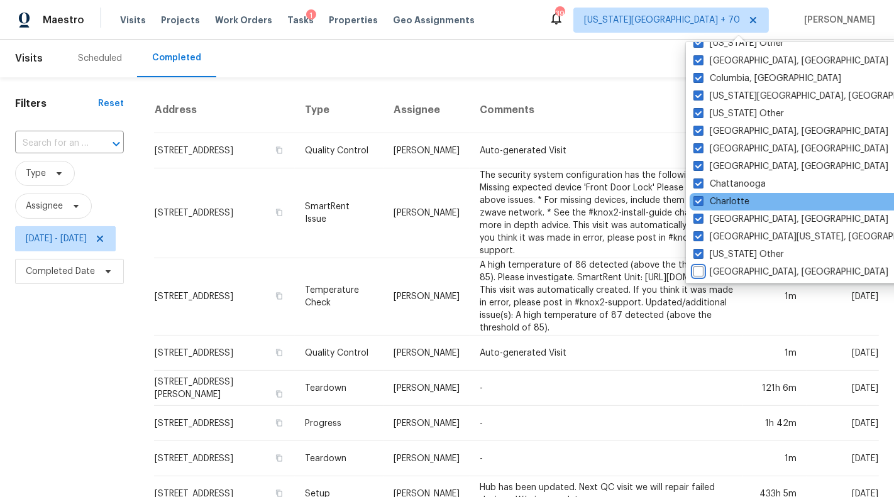
scroll to position [1702, 0]
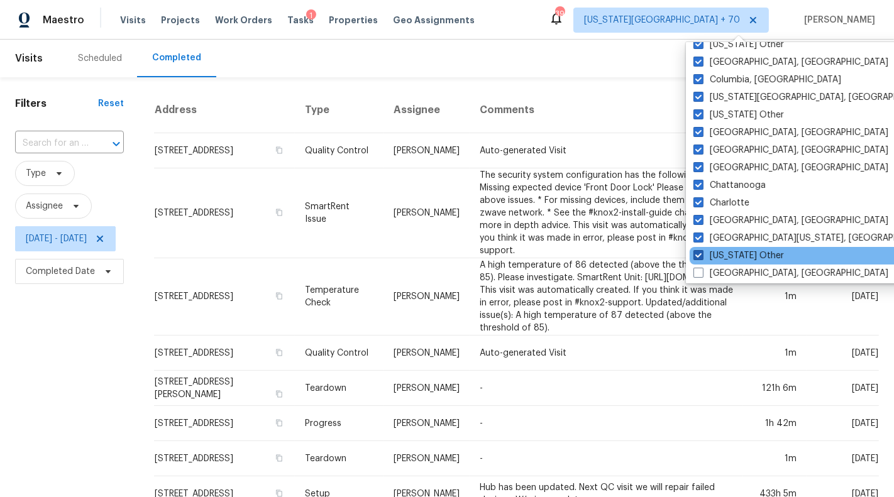
click at [748, 254] on label "California Other" at bounding box center [739, 256] width 91 height 13
click at [702, 254] on input "California Other" at bounding box center [698, 254] width 8 height 8
checkbox input "false"
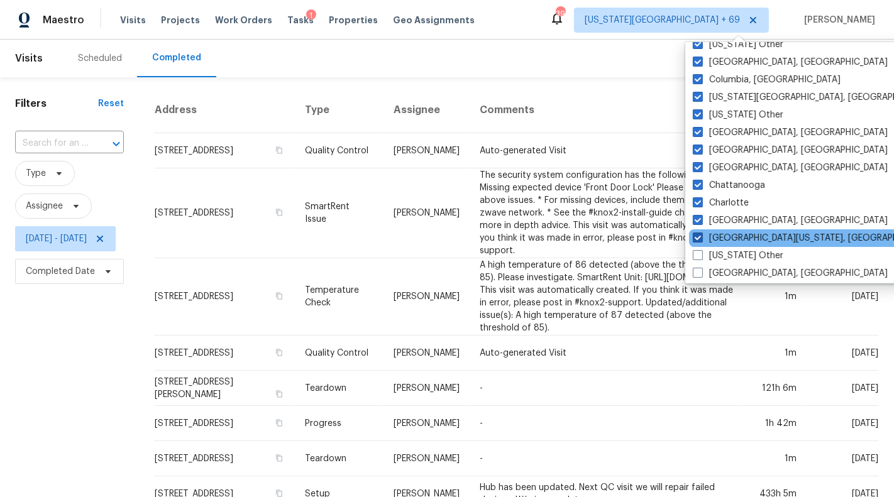
click at [741, 238] on label "Central California, CA" at bounding box center [814, 238] width 242 height 13
click at [701, 238] on input "Central California, CA" at bounding box center [697, 236] width 8 height 8
checkbox input "false"
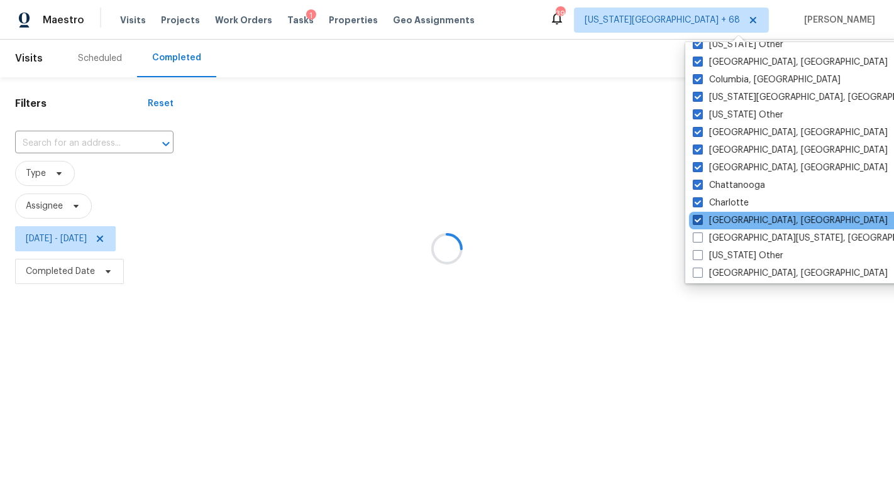
click at [734, 218] on label "Charleston, SC" at bounding box center [790, 220] width 195 height 13
click at [701, 218] on input "Charleston, SC" at bounding box center [697, 218] width 8 height 8
checkbox input "false"
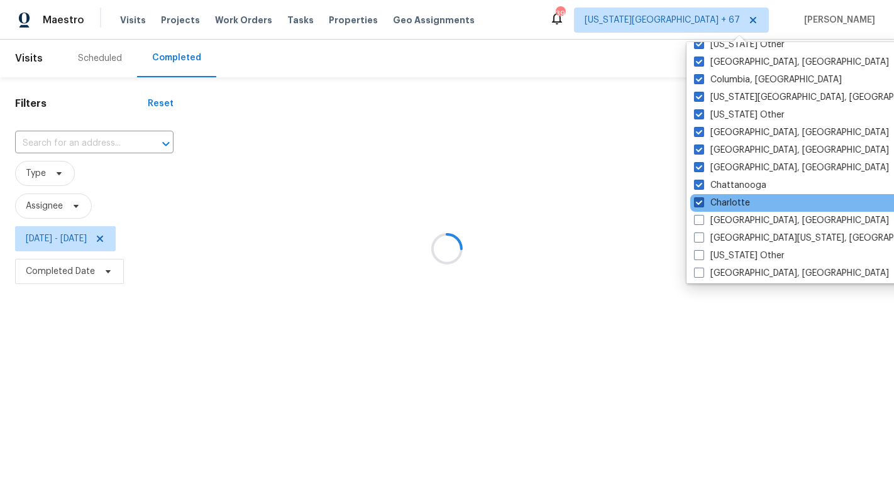
click at [730, 203] on label "Charlotte" at bounding box center [722, 203] width 56 height 13
click at [702, 203] on input "Charlotte" at bounding box center [698, 201] width 8 height 8
checkbox input "false"
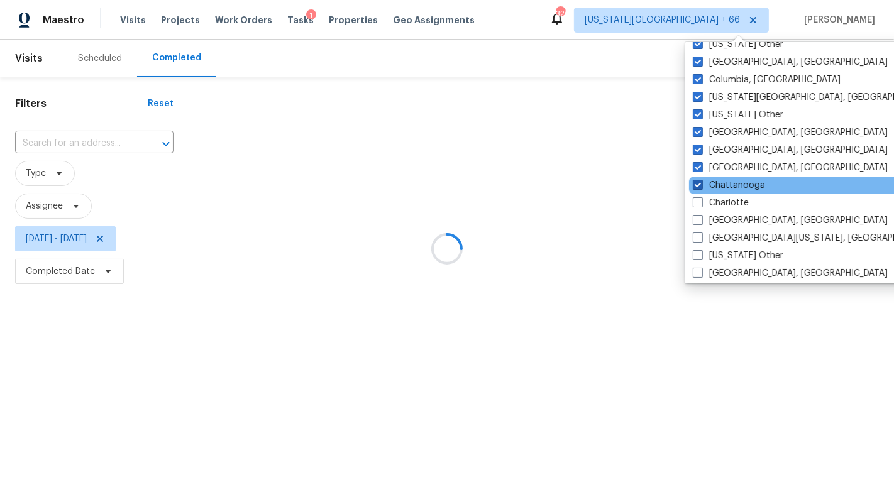
click at [730, 184] on label "Chattanooga" at bounding box center [729, 185] width 72 height 13
click at [701, 184] on input "Chattanooga" at bounding box center [697, 183] width 8 height 8
checkbox input "false"
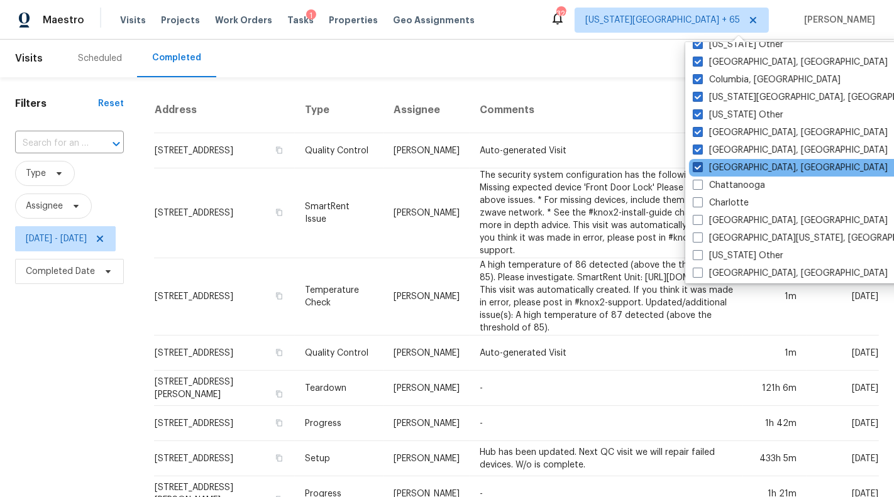
click at [726, 167] on label "Chicago, IL" at bounding box center [790, 168] width 195 height 13
click at [701, 167] on input "Chicago, IL" at bounding box center [697, 166] width 8 height 8
checkbox input "false"
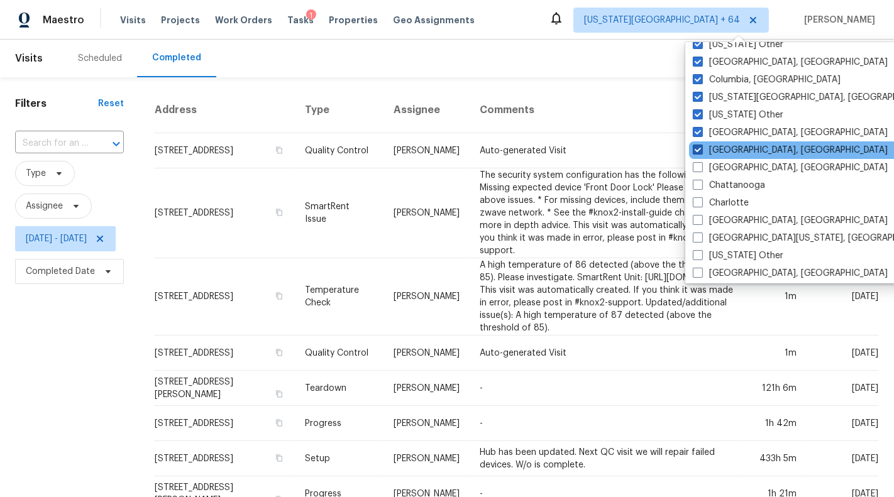
click at [726, 152] on label "Cincinnati, OH" at bounding box center [790, 150] width 195 height 13
click at [701, 152] on input "Cincinnati, OH" at bounding box center [697, 148] width 8 height 8
checkbox input "false"
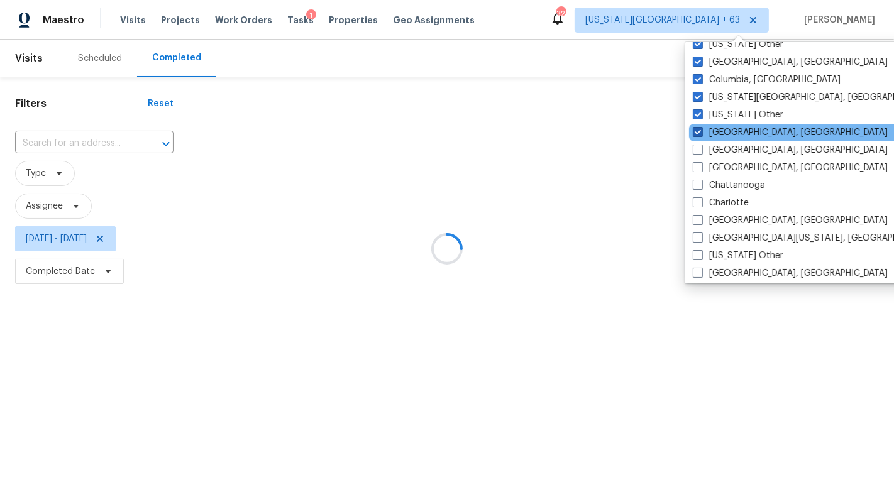
click at [726, 129] on label "Cleveland, OH" at bounding box center [790, 132] width 195 height 13
click at [701, 129] on input "Cleveland, OH" at bounding box center [697, 130] width 8 height 8
checkbox input "false"
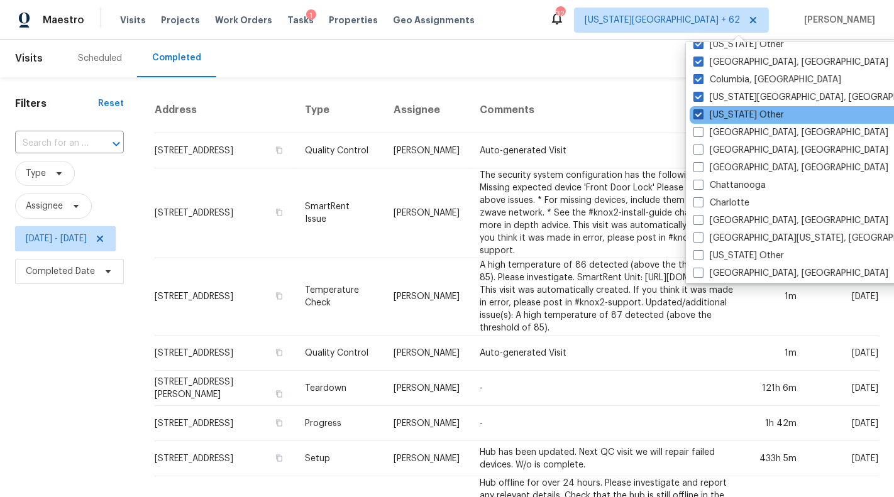
click at [726, 114] on label "Colorado Other" at bounding box center [739, 115] width 91 height 13
click at [702, 114] on input "Colorado Other" at bounding box center [698, 113] width 8 height 8
checkbox input "false"
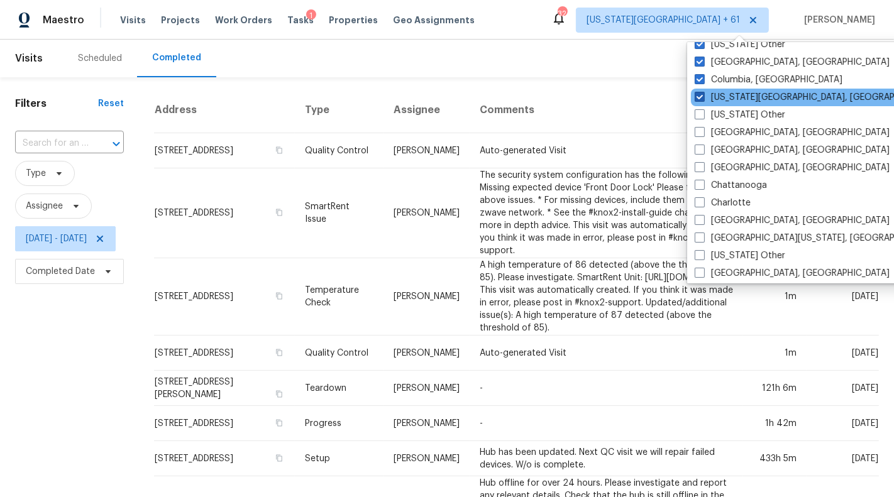
click at [726, 94] on label "Colorado Springs, CO" at bounding box center [816, 97] width 242 height 13
click at [703, 94] on input "Colorado Springs, CO" at bounding box center [699, 95] width 8 height 8
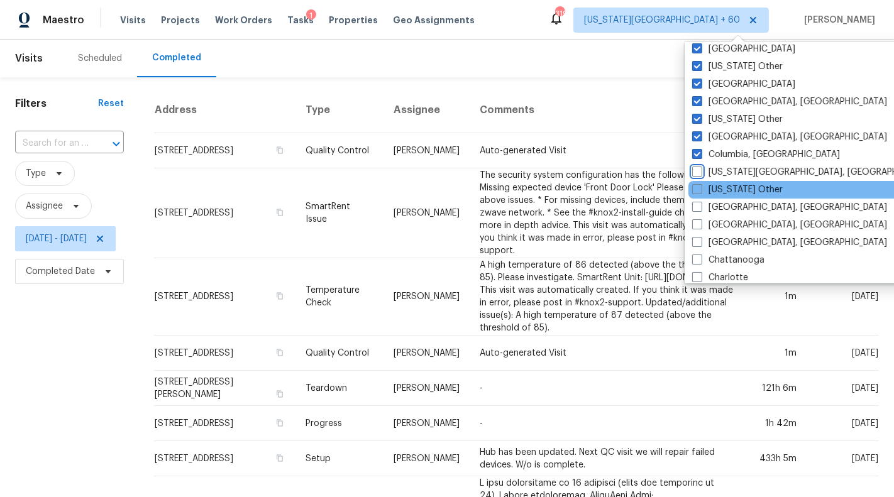
scroll to position [1624, 0]
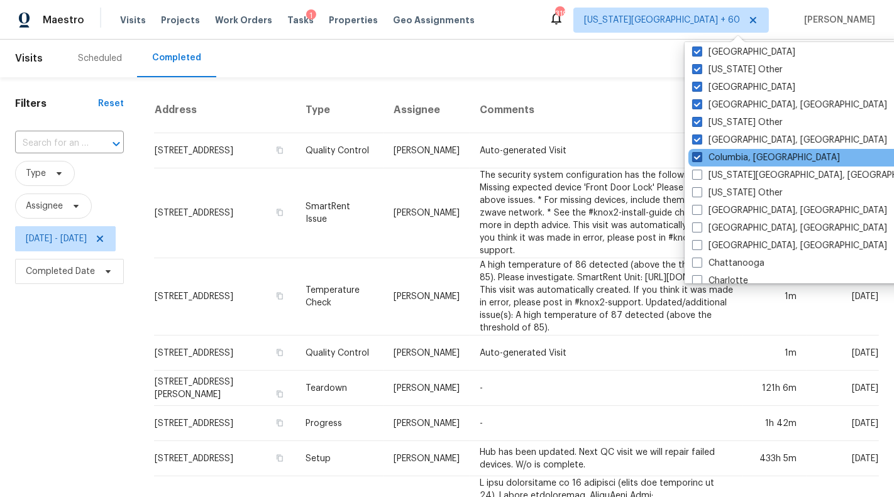
click at [731, 160] on label "Columbia, SC" at bounding box center [766, 158] width 148 height 13
click at [701, 160] on input "Columbia, SC" at bounding box center [696, 156] width 8 height 8
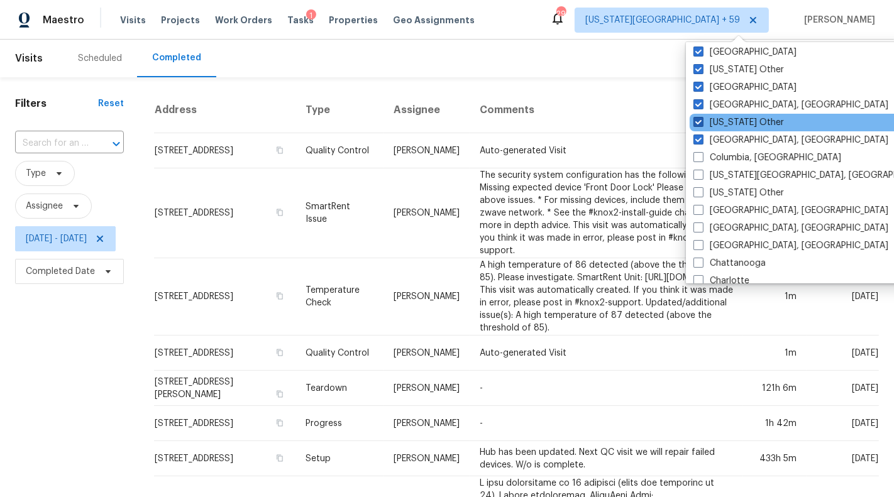
click at [731, 118] on label "Connecticut Other" at bounding box center [739, 122] width 91 height 13
click at [702, 118] on input "Connecticut Other" at bounding box center [698, 120] width 8 height 8
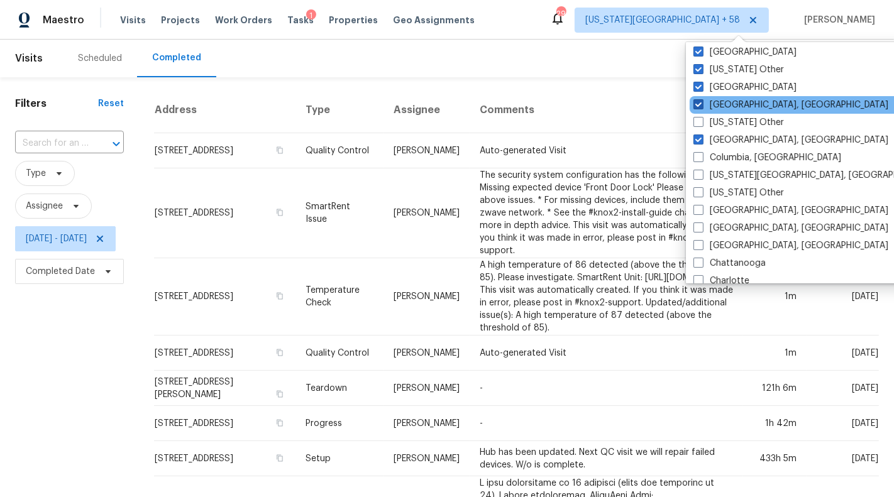
click at [731, 102] on label "Corpus Christi, TX" at bounding box center [791, 105] width 195 height 13
click at [702, 102] on input "Corpus Christi, TX" at bounding box center [698, 103] width 8 height 8
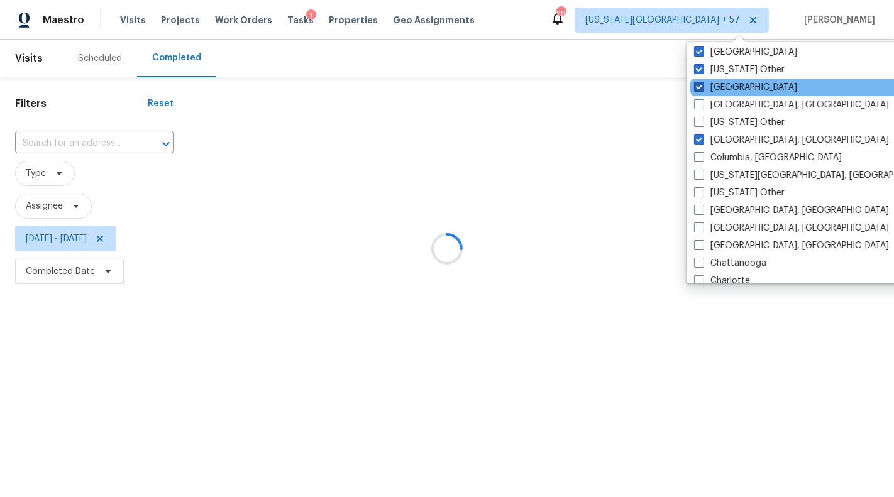
click at [726, 85] on label "Dallas" at bounding box center [745, 87] width 103 height 13
click at [702, 85] on input "Dallas" at bounding box center [698, 85] width 8 height 8
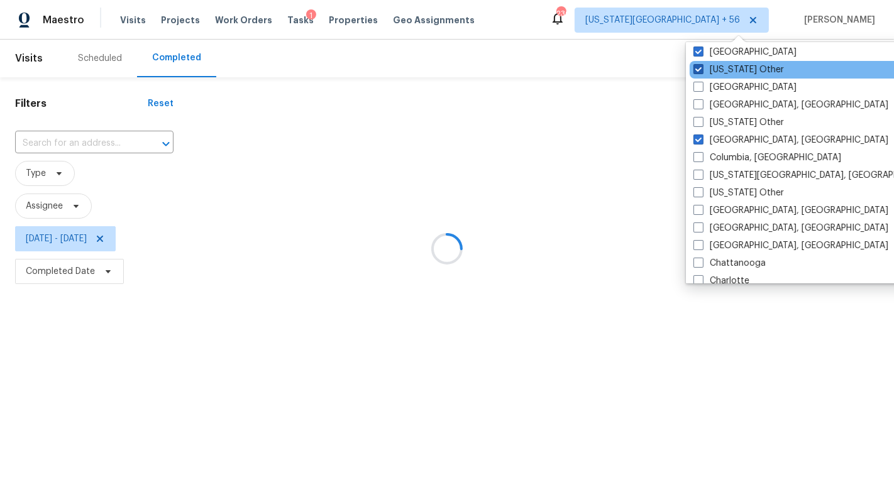
click at [727, 70] on label "Delaware Other" at bounding box center [739, 70] width 91 height 13
click at [702, 70] on input "Delaware Other" at bounding box center [698, 68] width 8 height 8
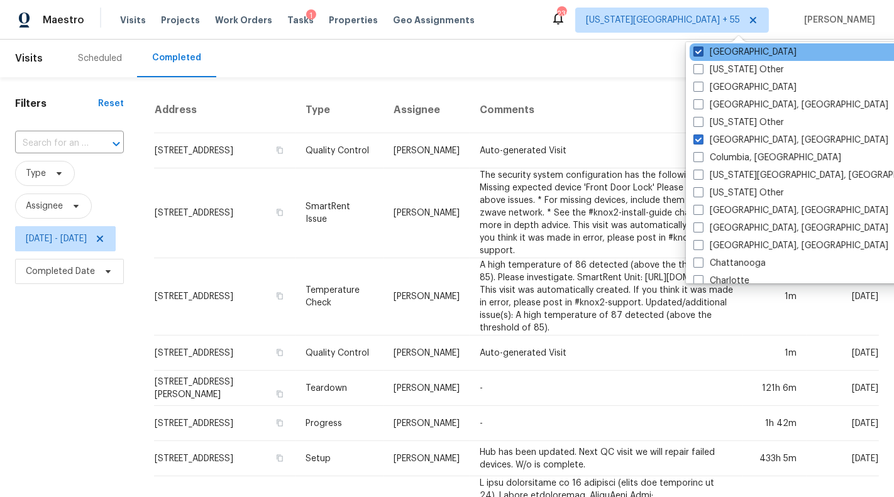
click at [726, 52] on label "Denver" at bounding box center [745, 52] width 103 height 13
click at [702, 52] on input "Denver" at bounding box center [698, 50] width 8 height 8
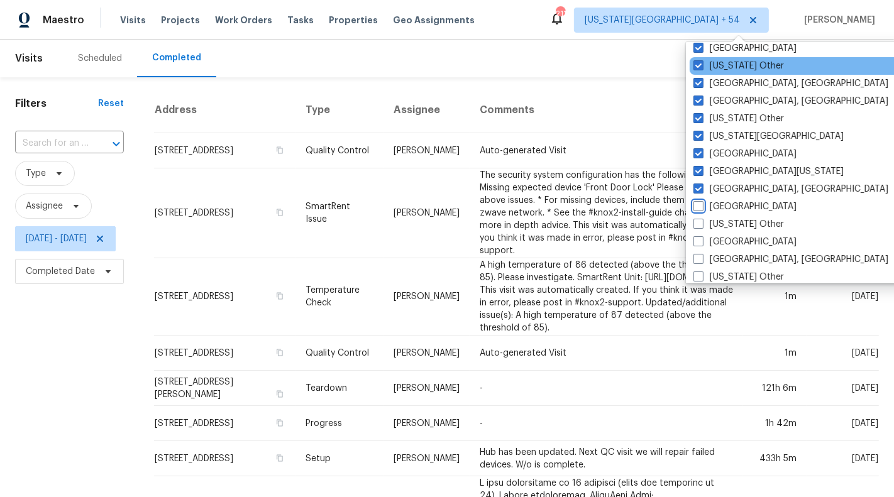
scroll to position [1444, 0]
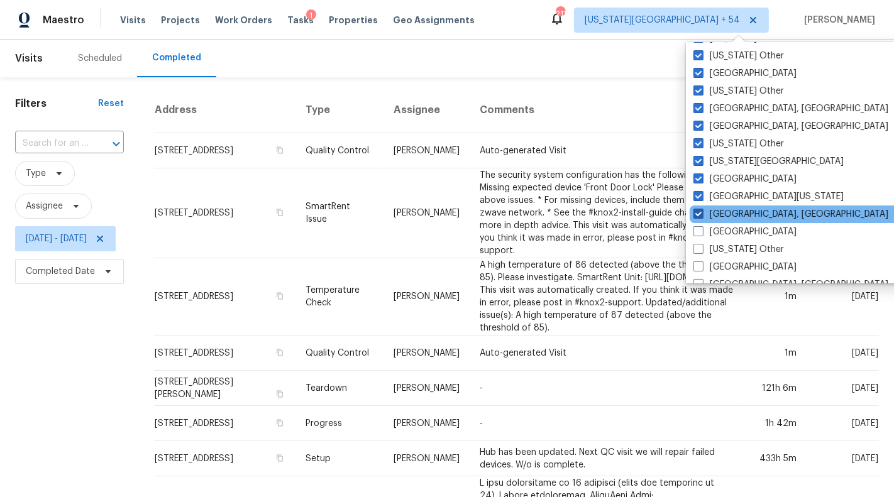
click at [740, 212] on label "Detroit, MI" at bounding box center [791, 214] width 195 height 13
click at [702, 212] on input "Detroit, MI" at bounding box center [698, 212] width 8 height 8
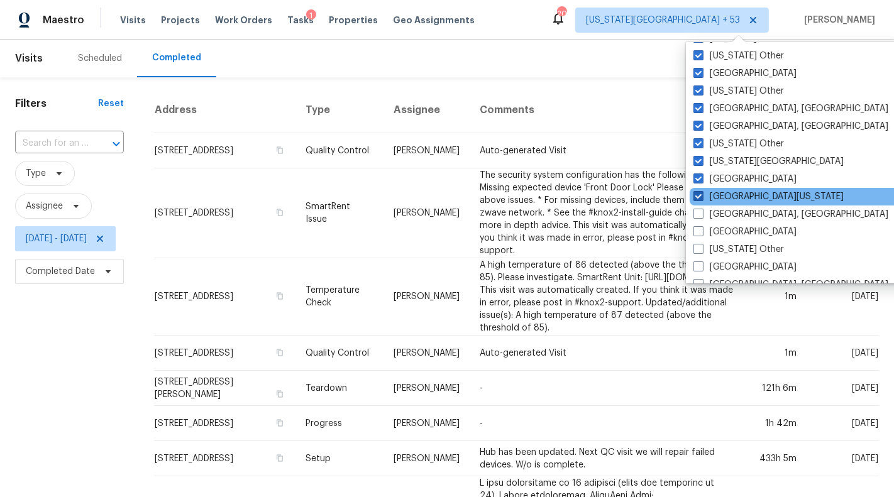
click at [739, 193] on label "East Texas" at bounding box center [769, 197] width 150 height 13
click at [702, 193] on input "East Texas" at bounding box center [698, 195] width 8 height 8
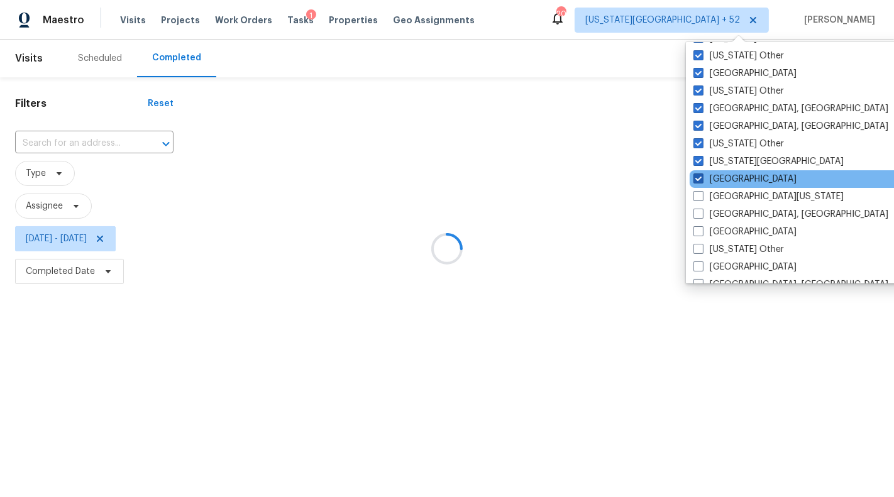
click at [733, 176] on label "El Paso" at bounding box center [745, 179] width 103 height 13
click at [702, 176] on input "El Paso" at bounding box center [698, 177] width 8 height 8
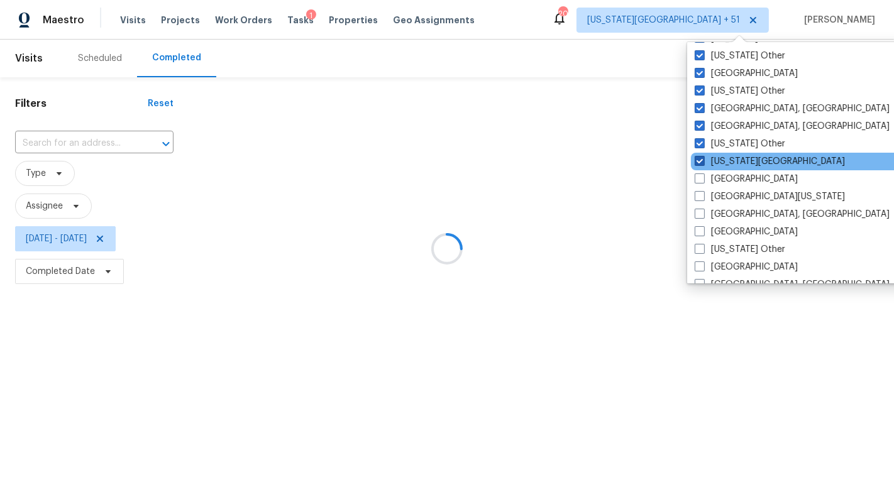
click at [736, 159] on label "Florida Panhandle" at bounding box center [770, 161] width 150 height 13
click at [703, 159] on input "Florida Panhandle" at bounding box center [699, 159] width 8 height 8
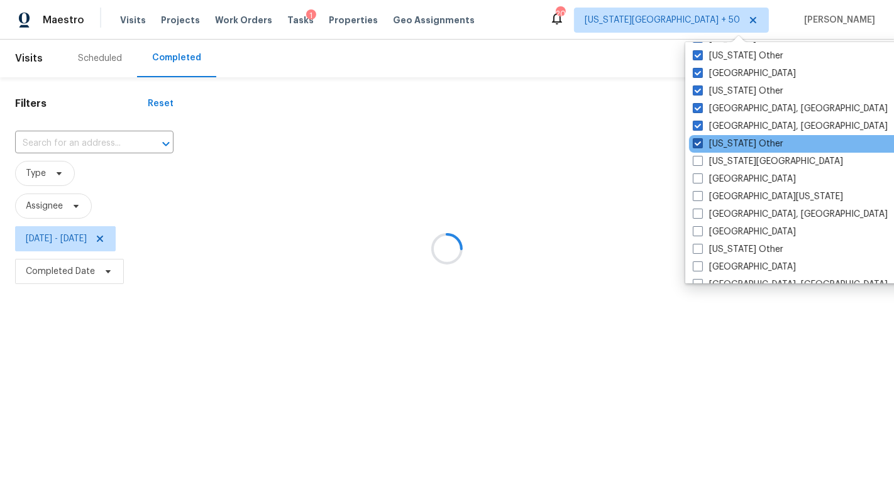
click at [735, 145] on label "Georgia Other" at bounding box center [738, 144] width 91 height 13
click at [701, 145] on input "Georgia Other" at bounding box center [697, 142] width 8 height 8
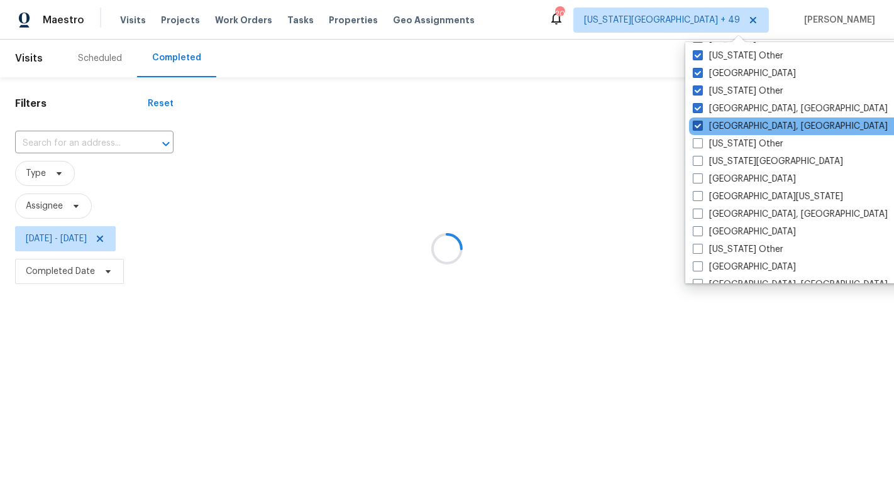
click at [734, 123] on label "Greensboro, NC" at bounding box center [790, 126] width 195 height 13
click at [701, 123] on input "Greensboro, NC" at bounding box center [697, 124] width 8 height 8
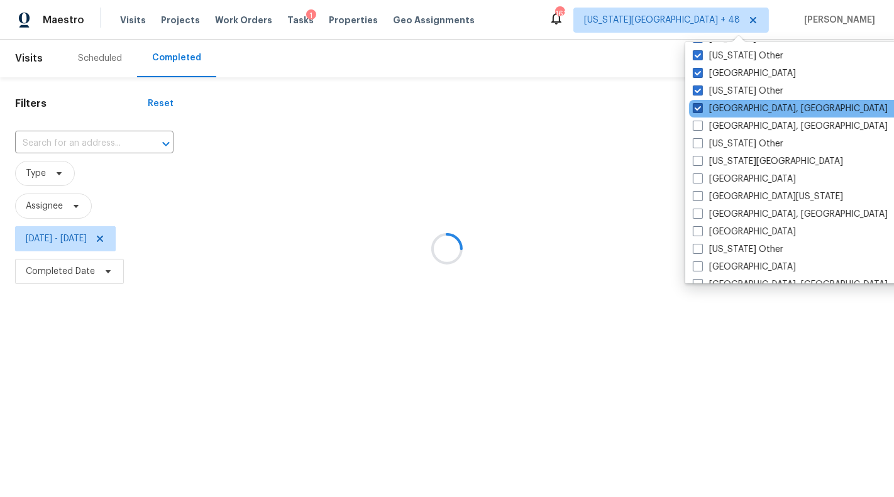
click at [733, 108] on label "Greenville, SC" at bounding box center [790, 108] width 195 height 13
click at [701, 108] on input "Greenville, SC" at bounding box center [697, 106] width 8 height 8
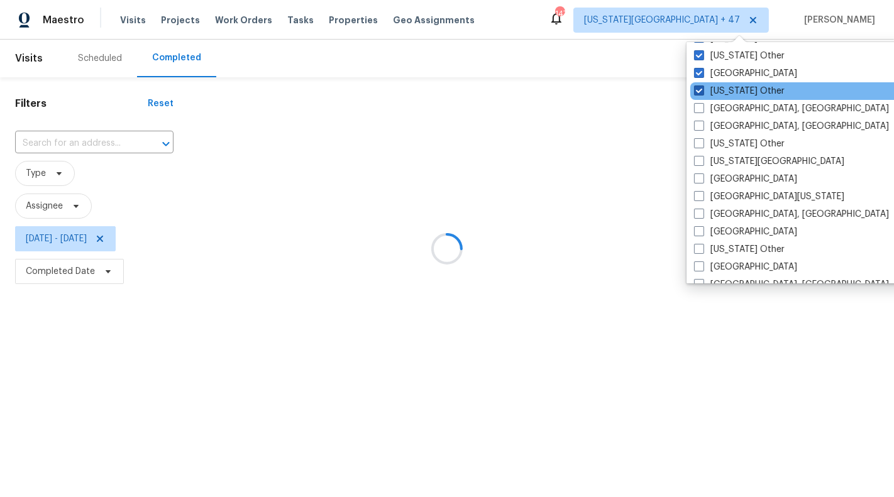
click at [732, 91] on label "Hawaii Other" at bounding box center [739, 91] width 91 height 13
click at [702, 91] on input "Hawaii Other" at bounding box center [698, 89] width 8 height 8
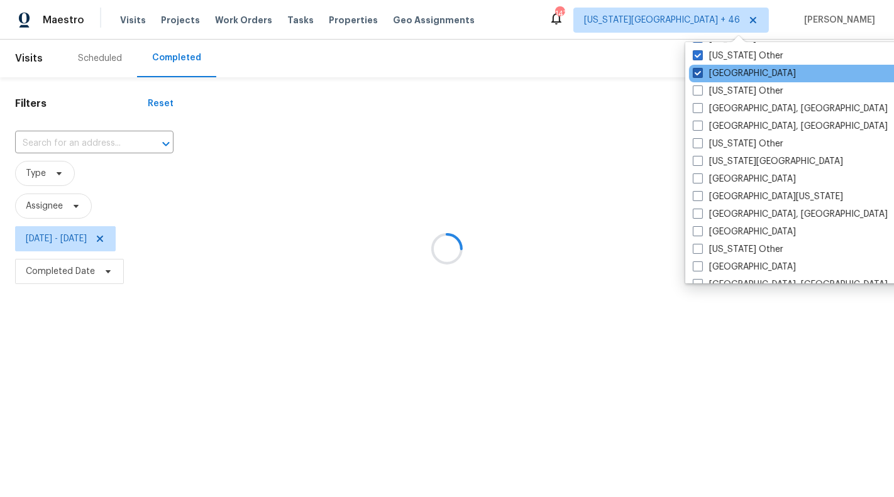
click at [731, 77] on label "Houston" at bounding box center [744, 73] width 103 height 13
click at [701, 75] on input "Houston" at bounding box center [697, 71] width 8 height 8
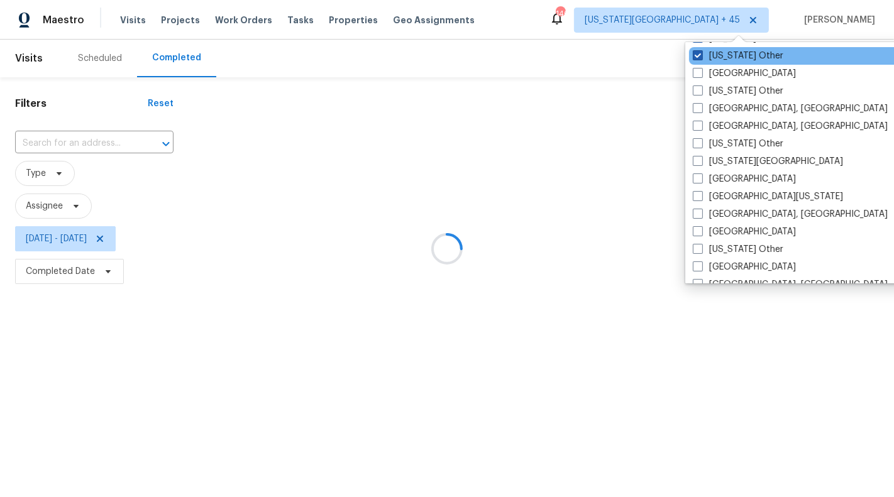
click at [731, 61] on label "Idaho Other" at bounding box center [738, 56] width 91 height 13
click at [701, 58] on input "Idaho Other" at bounding box center [697, 54] width 8 height 8
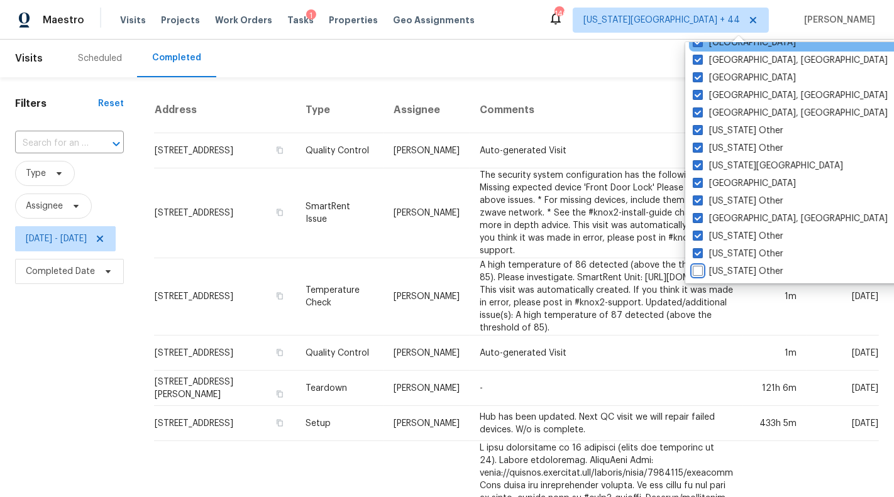
scroll to position [1242, 0]
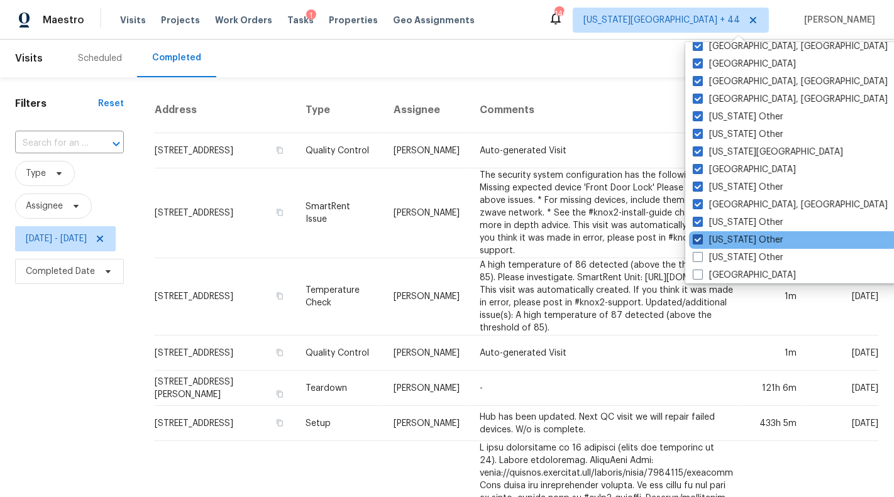
click at [741, 245] on label "Illinois Other" at bounding box center [738, 240] width 91 height 13
click at [701, 242] on input "Illinois Other" at bounding box center [697, 238] width 8 height 8
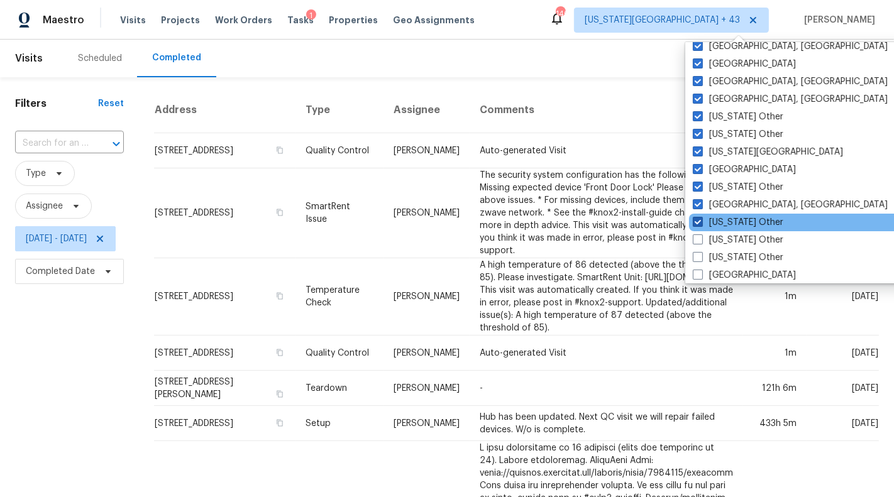
click at [738, 223] on label "Indiana Other" at bounding box center [738, 222] width 91 height 13
click at [701, 223] on input "Indiana Other" at bounding box center [697, 220] width 8 height 8
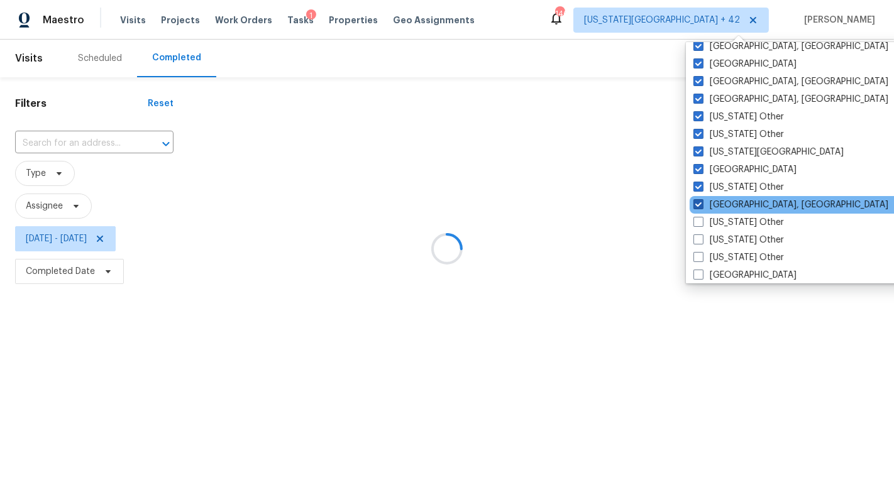
click at [734, 199] on label "Indianapolis, IN" at bounding box center [791, 205] width 195 height 13
click at [702, 199] on input "Indianapolis, IN" at bounding box center [698, 203] width 8 height 8
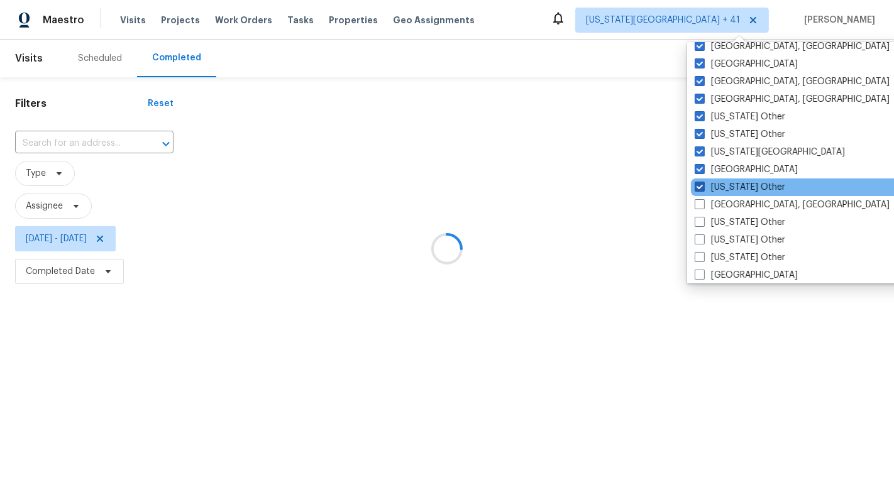
click at [732, 185] on label "Iowa Other" at bounding box center [740, 187] width 91 height 13
click at [703, 185] on input "Iowa Other" at bounding box center [699, 185] width 8 height 8
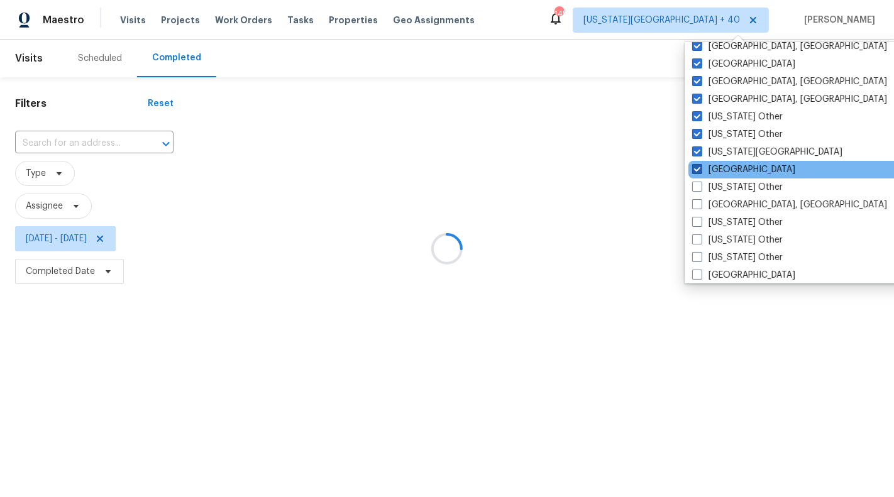
click at [731, 169] on label "Jacksonville" at bounding box center [743, 169] width 103 height 13
click at [701, 169] on input "Jacksonville" at bounding box center [696, 167] width 8 height 8
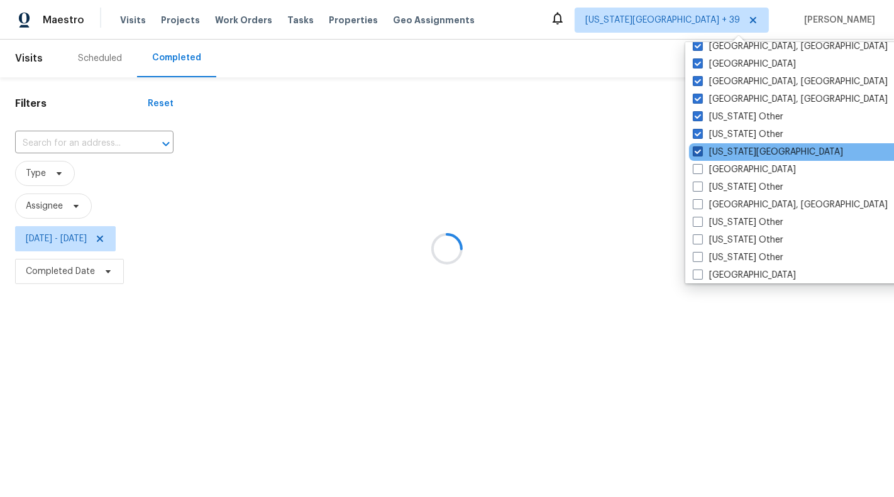
click at [731, 149] on label "Kansas City" at bounding box center [768, 152] width 150 height 13
click at [701, 149] on input "Kansas City" at bounding box center [697, 150] width 8 height 8
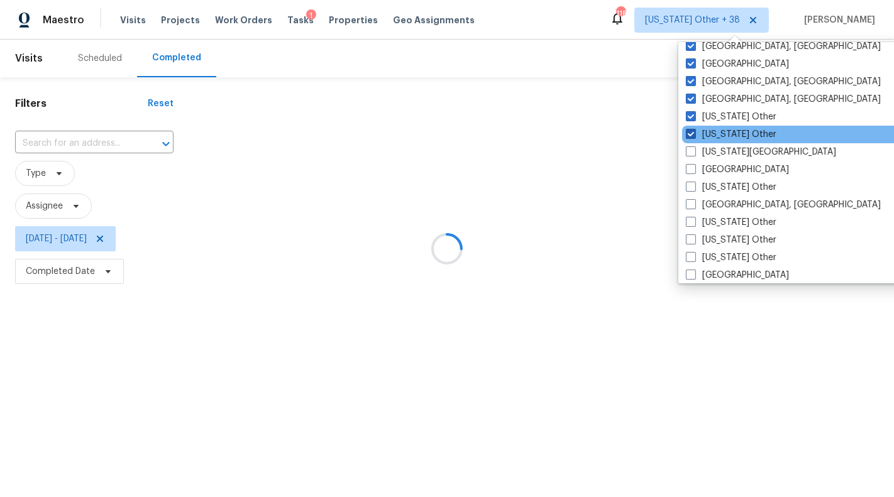
click at [731, 134] on label "Kansas Other" at bounding box center [731, 134] width 91 height 13
click at [694, 134] on input "Kansas Other" at bounding box center [690, 132] width 8 height 8
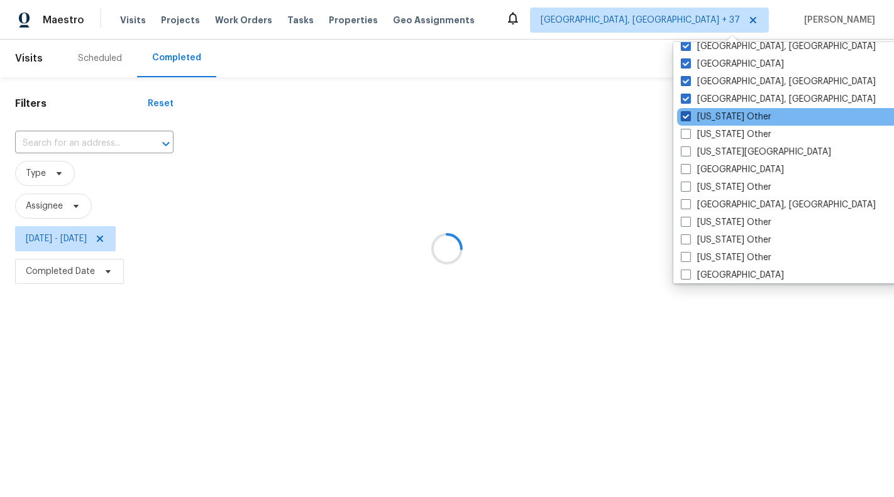
click at [730, 120] on label "Kentucky Other" at bounding box center [726, 117] width 91 height 13
click at [689, 119] on input "Kentucky Other" at bounding box center [685, 115] width 8 height 8
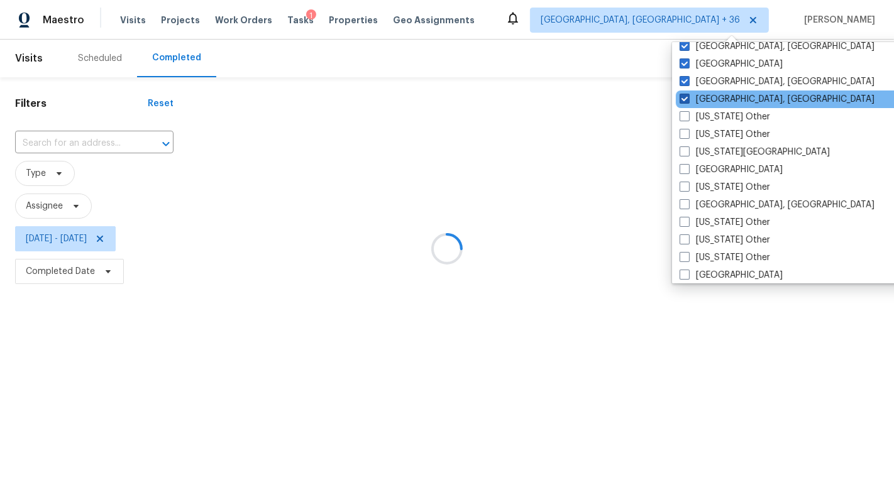
click at [726, 102] on label "Killeen, TX" at bounding box center [777, 99] width 195 height 13
click at [688, 101] on input "Killeen, TX" at bounding box center [684, 97] width 8 height 8
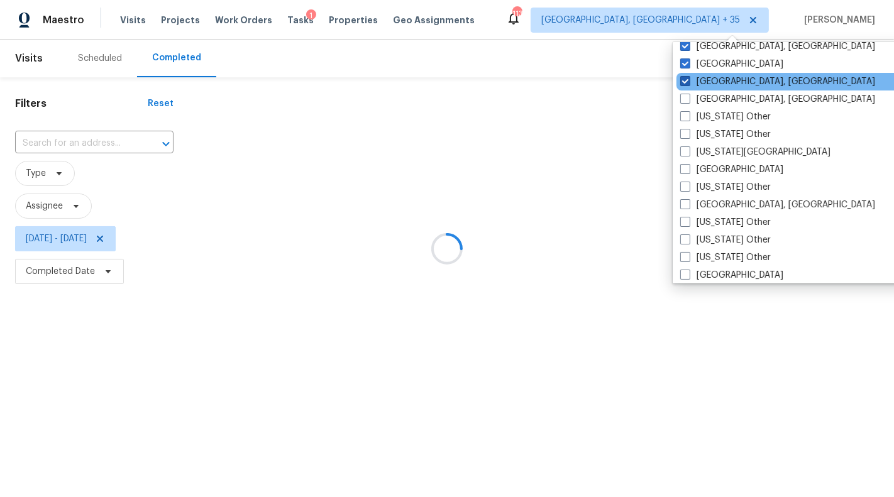
click at [725, 82] on label "Knoxville, TN" at bounding box center [777, 81] width 195 height 13
click at [689, 82] on input "Knoxville, TN" at bounding box center [684, 79] width 8 height 8
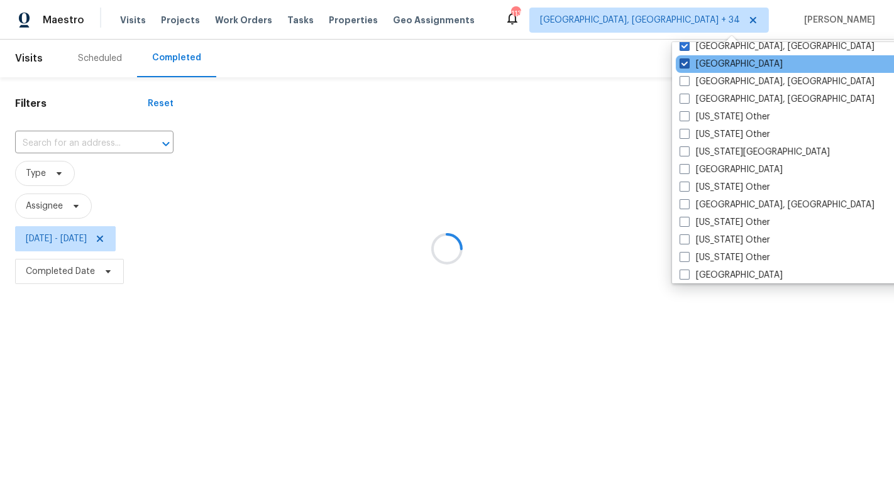
click at [721, 61] on label "Las Vegas" at bounding box center [731, 64] width 103 height 13
click at [688, 61] on input "Las Vegas" at bounding box center [684, 62] width 8 height 8
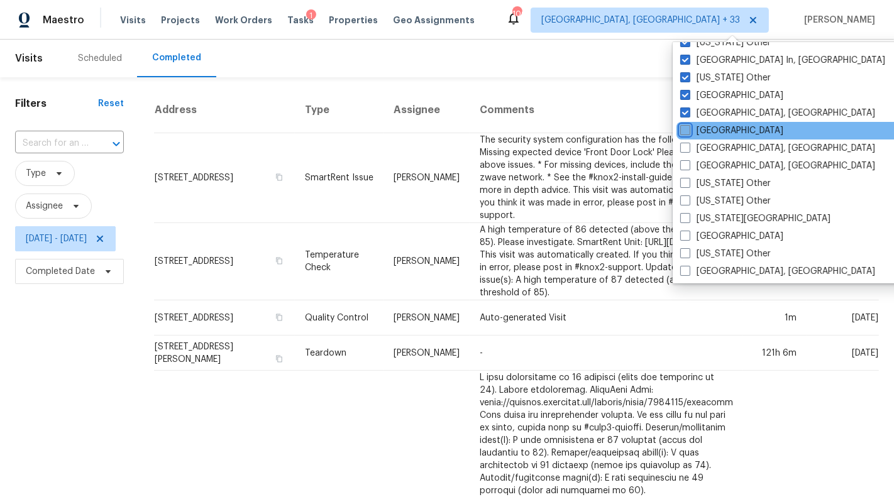
scroll to position [1114, 0]
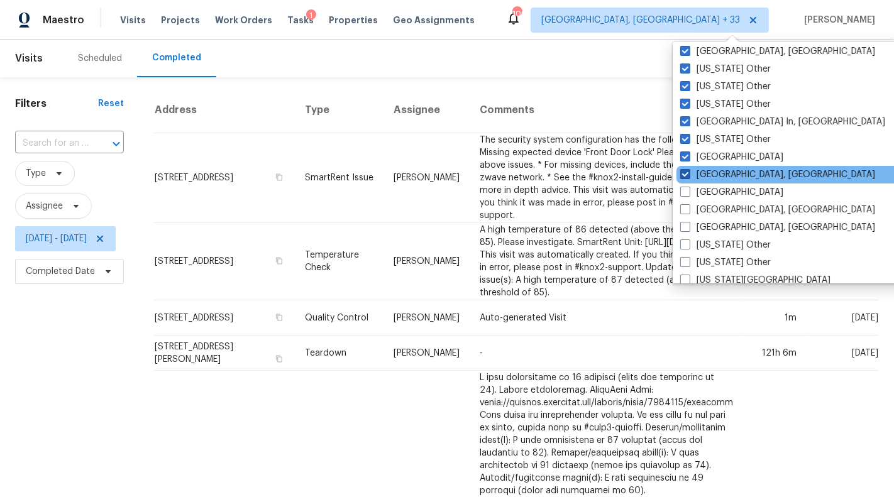
click at [728, 170] on label "Little Rock, AR" at bounding box center [777, 175] width 195 height 13
click at [689, 170] on input "Little Rock, AR" at bounding box center [684, 173] width 8 height 8
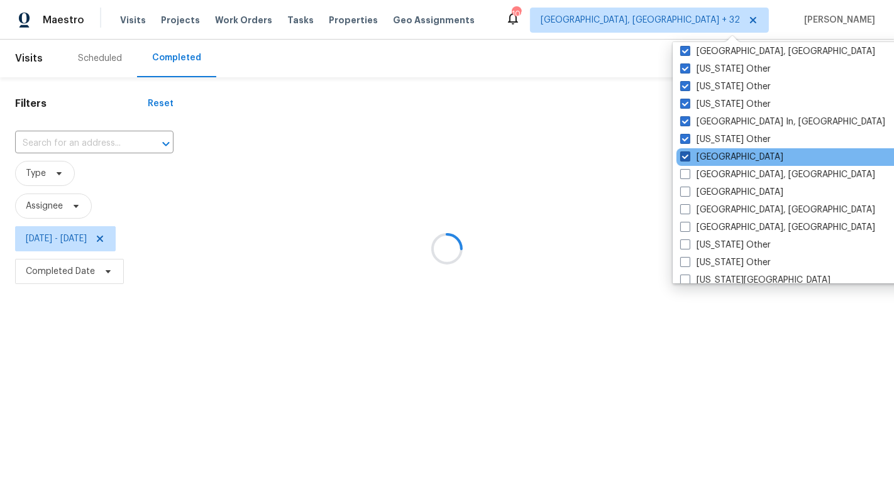
click at [726, 158] on label "Los Angeles" at bounding box center [731, 157] width 103 height 13
click at [689, 158] on input "Los Angeles" at bounding box center [684, 155] width 8 height 8
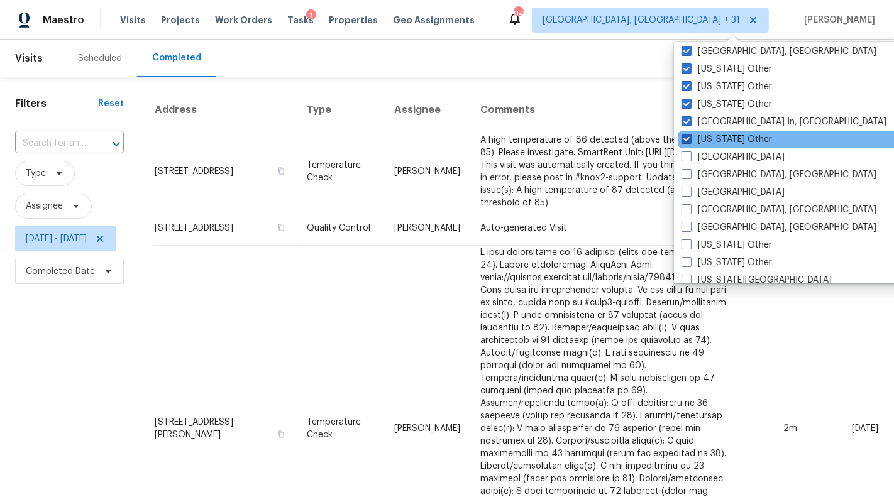
click at [726, 141] on label "Louisiana Other" at bounding box center [727, 139] width 91 height 13
click at [690, 141] on input "Louisiana Other" at bounding box center [686, 137] width 8 height 8
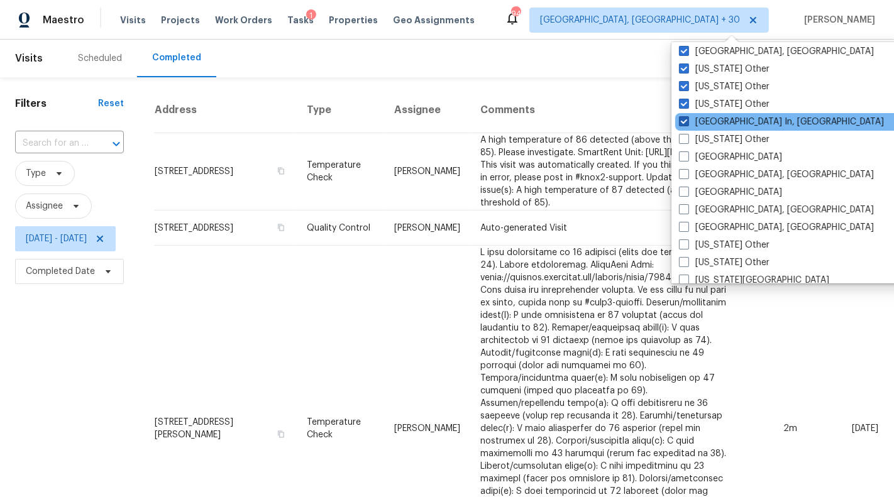
click at [724, 118] on label "Louisville In, KY" at bounding box center [781, 122] width 205 height 13
click at [687, 118] on input "Louisville In, KY" at bounding box center [683, 120] width 8 height 8
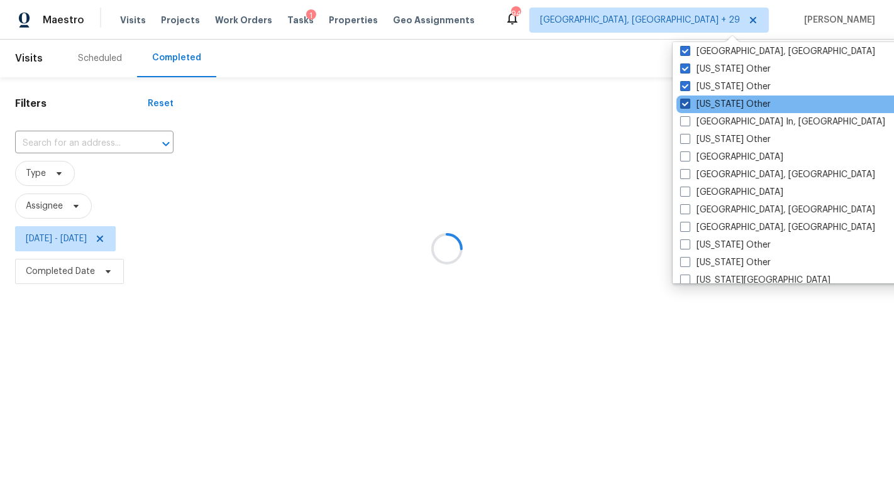
click at [721, 102] on label "Maine Other" at bounding box center [725, 104] width 91 height 13
click at [689, 102] on input "Maine Other" at bounding box center [684, 102] width 8 height 8
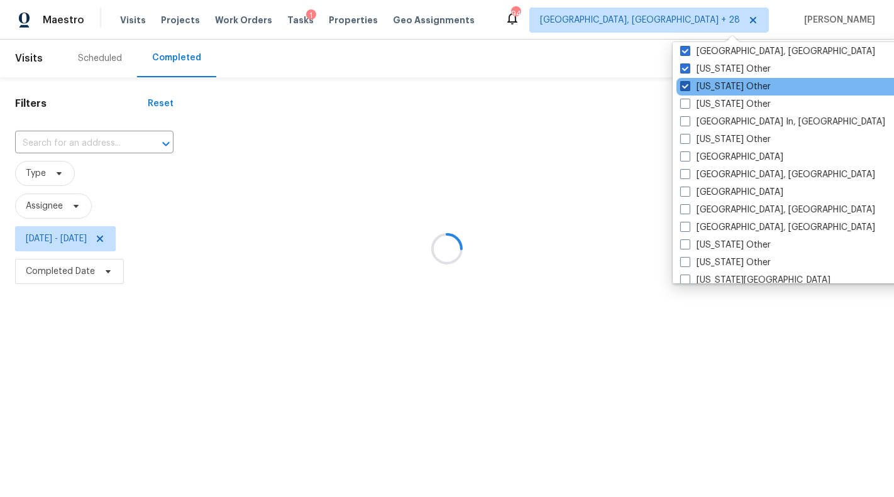
click at [721, 82] on label "Maryland Other" at bounding box center [725, 86] width 91 height 13
click at [689, 82] on input "Maryland Other" at bounding box center [684, 84] width 8 height 8
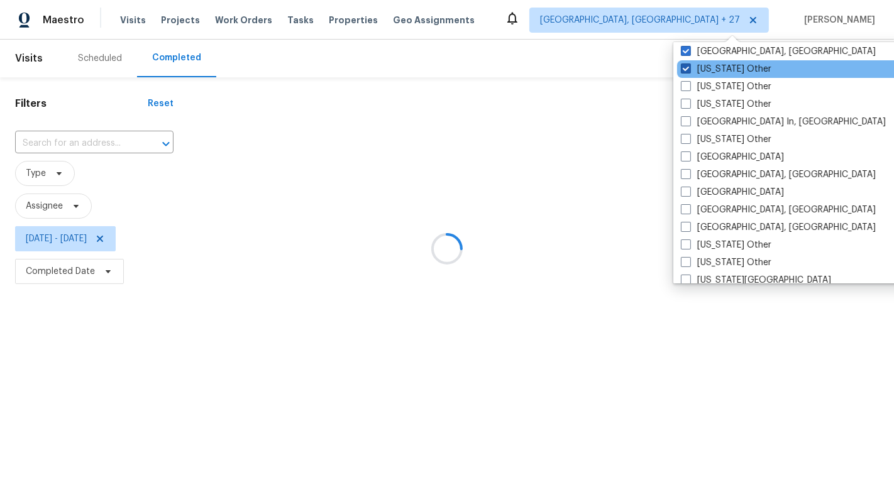
click at [721, 64] on label "Massachusetts Other" at bounding box center [726, 69] width 91 height 13
click at [689, 64] on input "Massachusetts Other" at bounding box center [685, 67] width 8 height 8
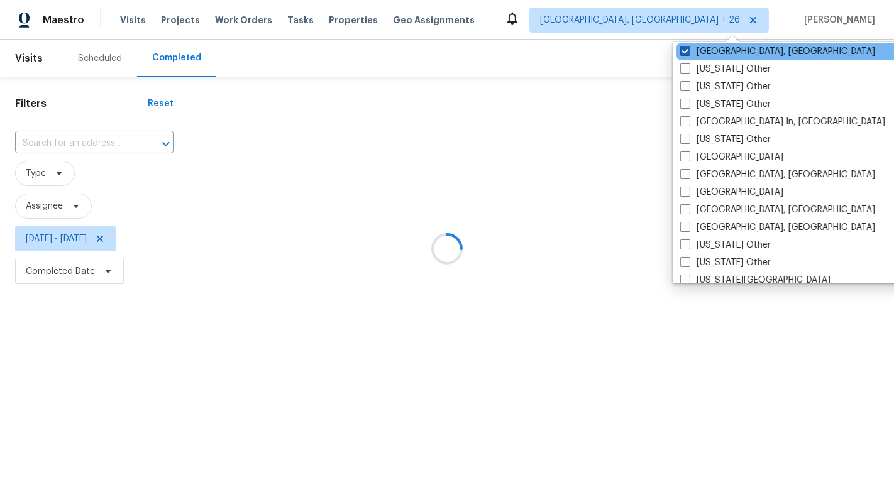
click at [721, 50] on label "Memphis, TN" at bounding box center [777, 51] width 195 height 13
click at [689, 50] on input "Memphis, TN" at bounding box center [684, 49] width 8 height 8
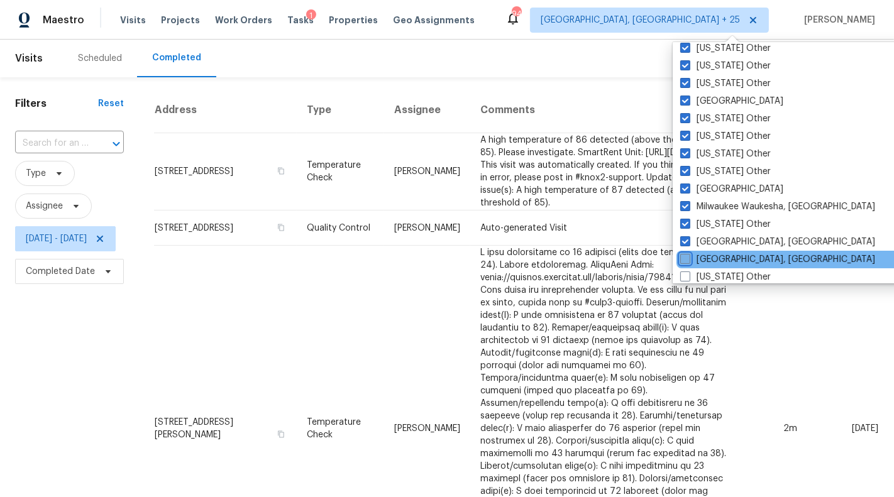
scroll to position [932, 0]
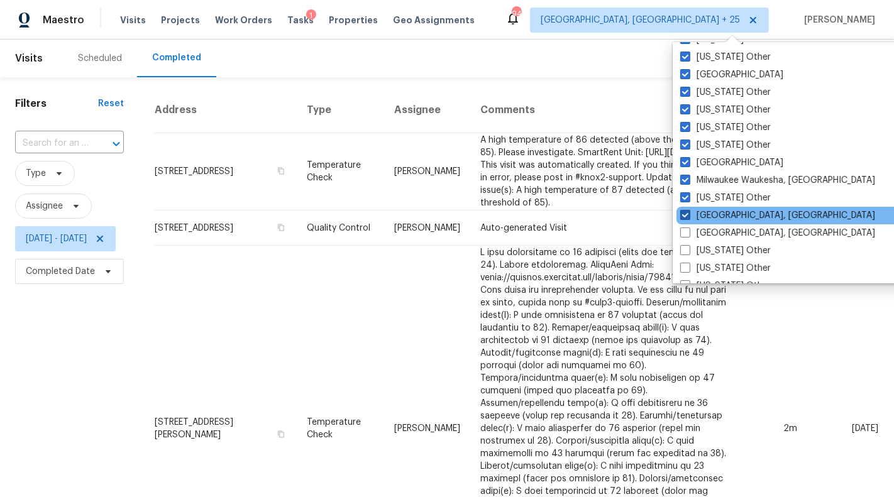
click at [721, 215] on label "Miami, FL" at bounding box center [777, 215] width 195 height 13
click at [689, 215] on input "Miami, FL" at bounding box center [684, 213] width 8 height 8
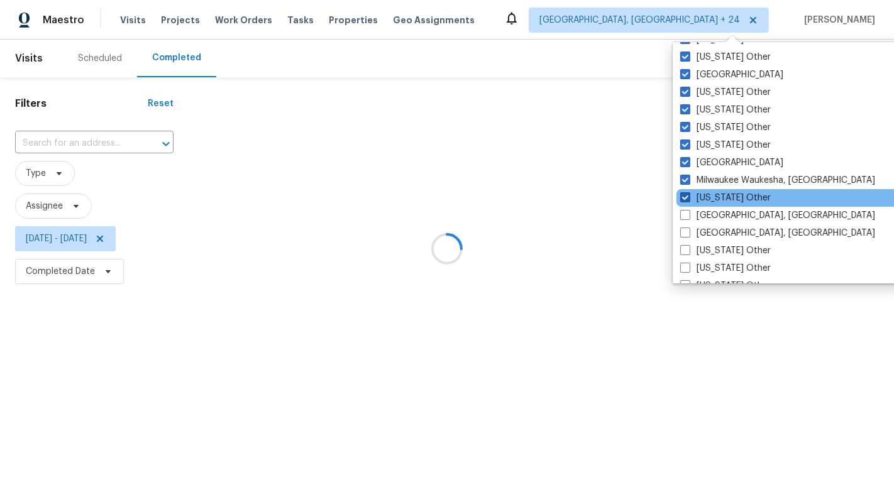
click at [722, 196] on label "Michigan Other" at bounding box center [725, 198] width 91 height 13
click at [689, 196] on input "Michigan Other" at bounding box center [684, 196] width 8 height 8
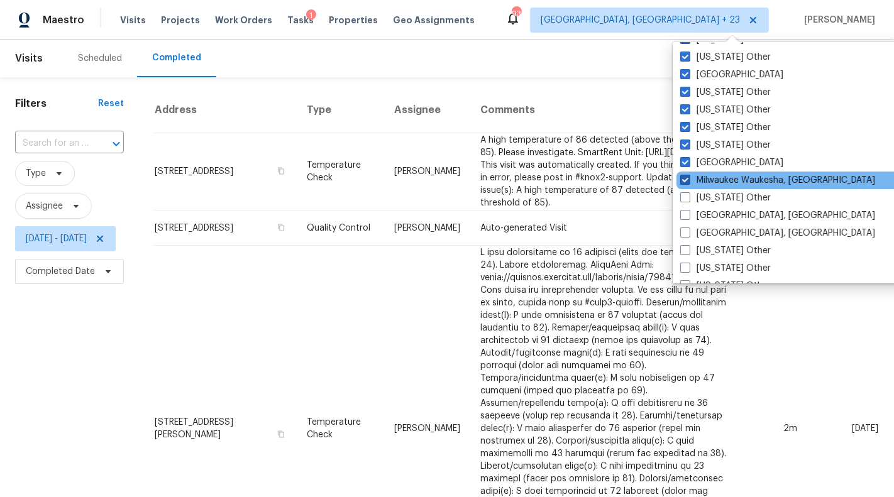
click at [722, 183] on label "Milwaukee Waukesha, WI" at bounding box center [777, 180] width 195 height 13
click at [689, 182] on input "Milwaukee Waukesha, WI" at bounding box center [684, 178] width 8 height 8
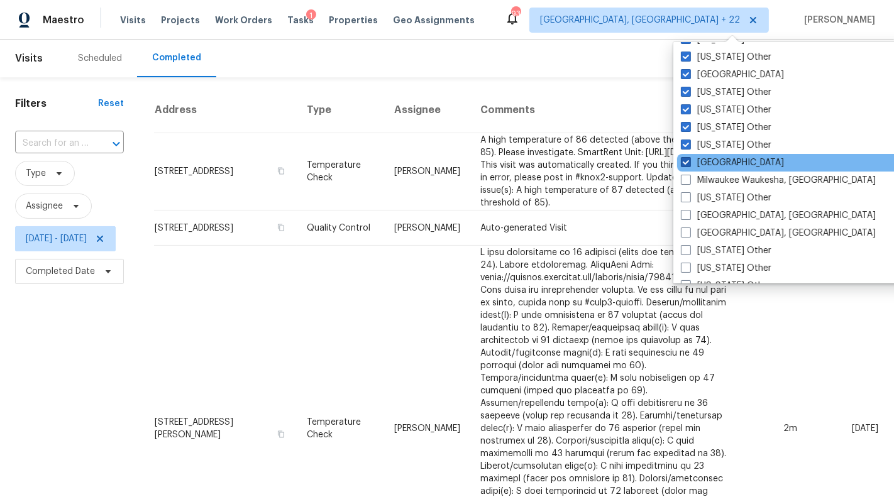
click at [721, 160] on label "Minneapolis" at bounding box center [732, 163] width 103 height 13
click at [689, 160] on input "Minneapolis" at bounding box center [685, 161] width 8 height 8
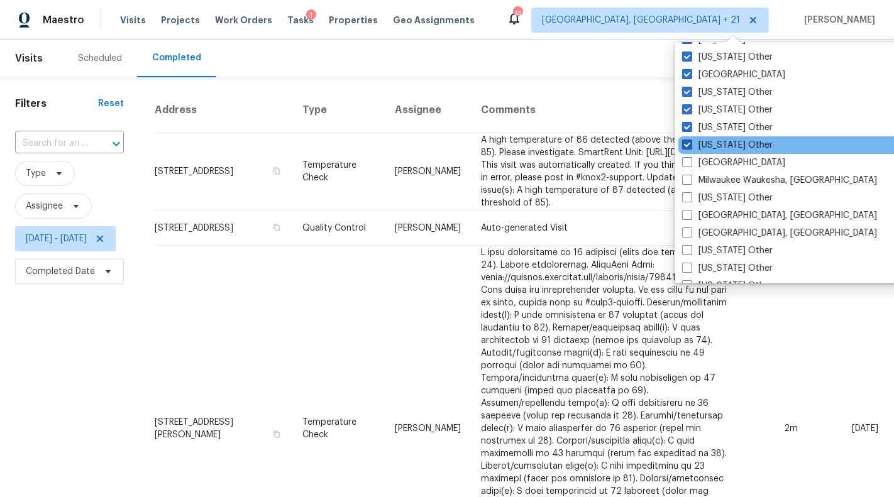
click at [721, 148] on label "Minnesota Other" at bounding box center [727, 145] width 91 height 13
click at [690, 147] on input "Minnesota Other" at bounding box center [686, 143] width 8 height 8
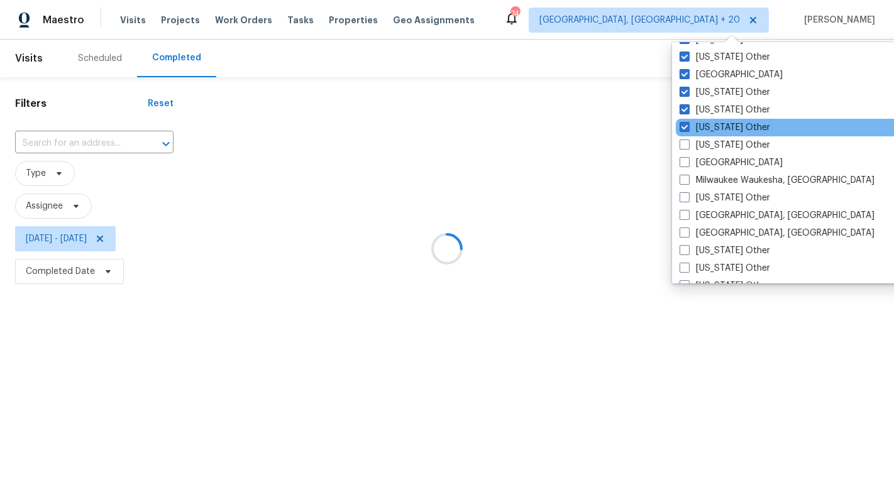
click at [721, 133] on div "Mississippi Other" at bounding box center [802, 128] width 253 height 18
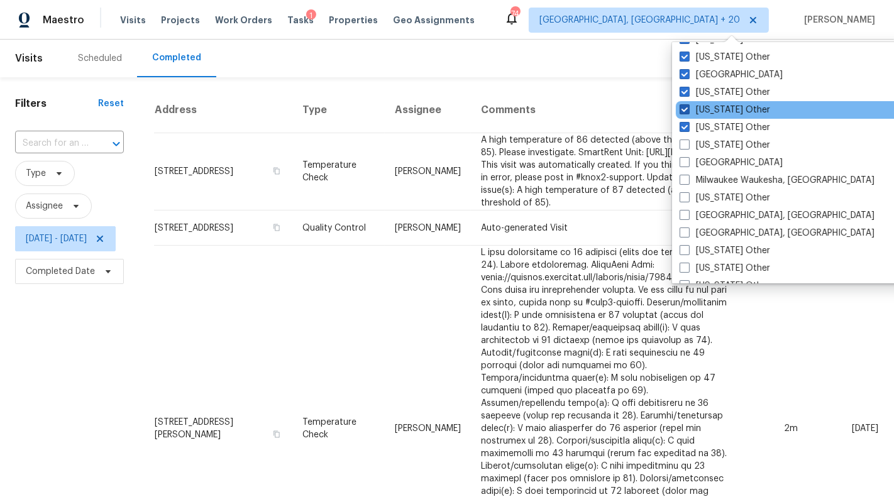
click at [717, 108] on label "Missouri Other" at bounding box center [725, 110] width 91 height 13
click at [688, 108] on input "Missouri Other" at bounding box center [684, 108] width 8 height 8
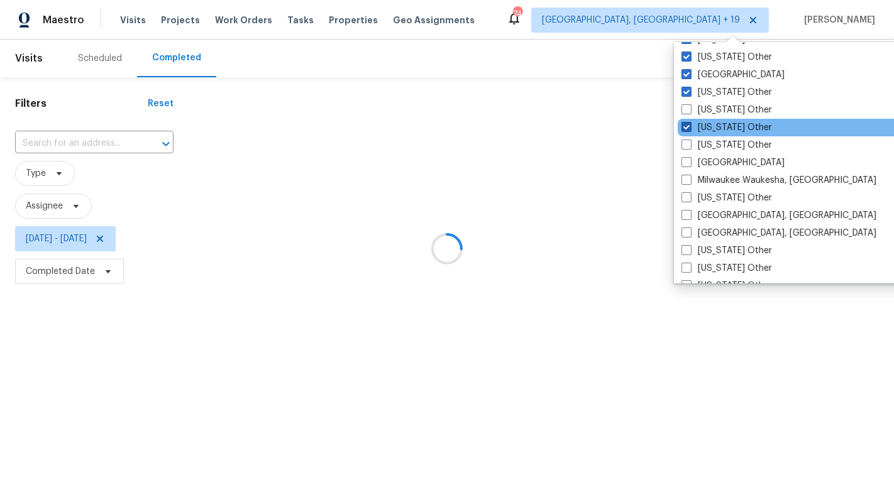
click at [717, 125] on label "Mississippi Other" at bounding box center [727, 127] width 91 height 13
click at [690, 125] on input "Mississippi Other" at bounding box center [686, 125] width 8 height 8
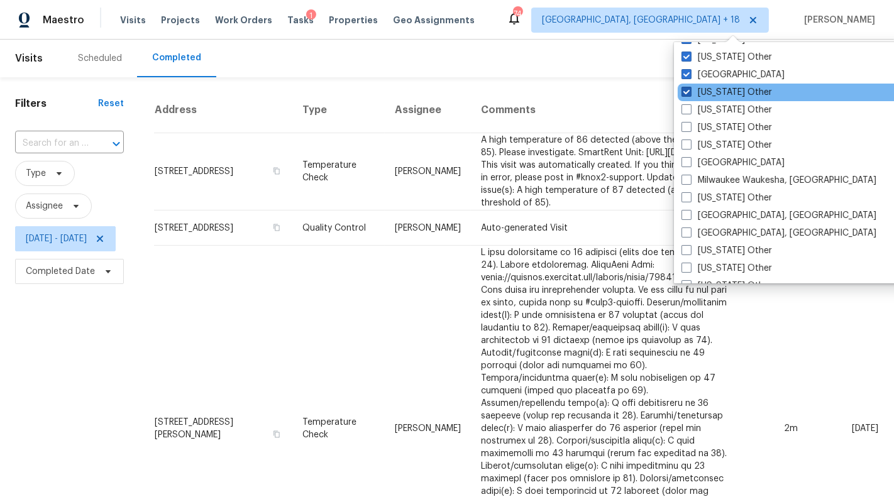
click at [714, 90] on label "Montana Other" at bounding box center [727, 92] width 91 height 13
click at [690, 90] on input "Montana Other" at bounding box center [686, 90] width 8 height 8
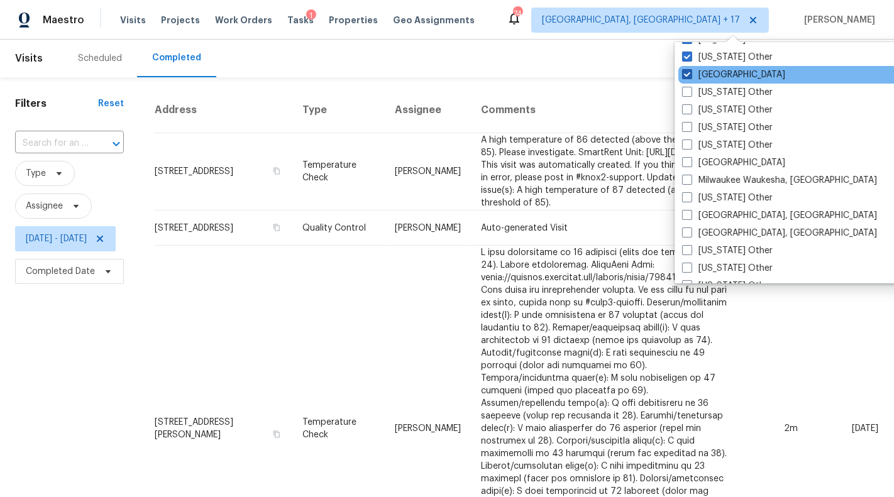
click at [712, 72] on label "Nashville" at bounding box center [733, 75] width 103 height 13
click at [690, 72] on input "Nashville" at bounding box center [686, 73] width 8 height 8
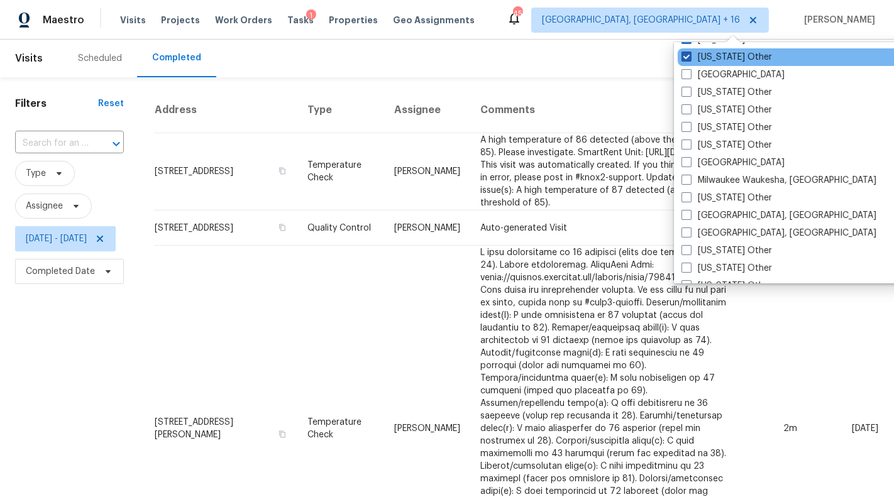
click at [714, 58] on label "Nebraska Other" at bounding box center [727, 57] width 91 height 13
click at [690, 58] on input "Nebraska Other" at bounding box center [686, 55] width 8 height 8
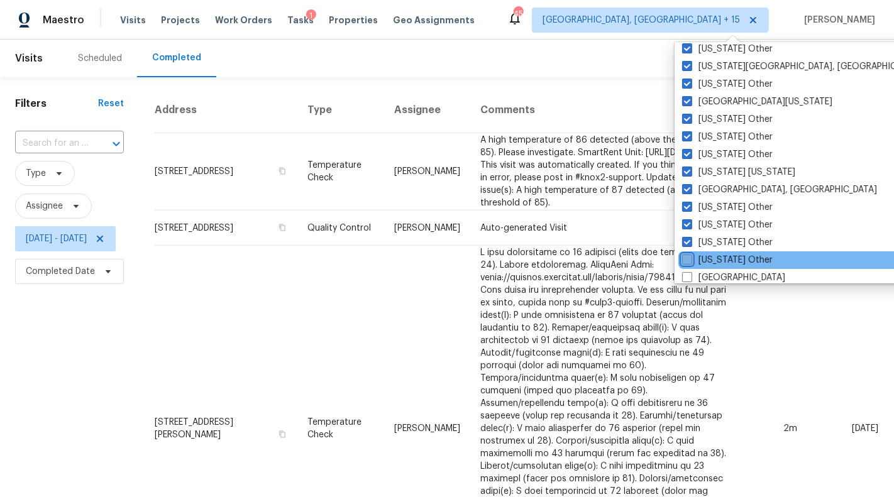
scroll to position [709, 0]
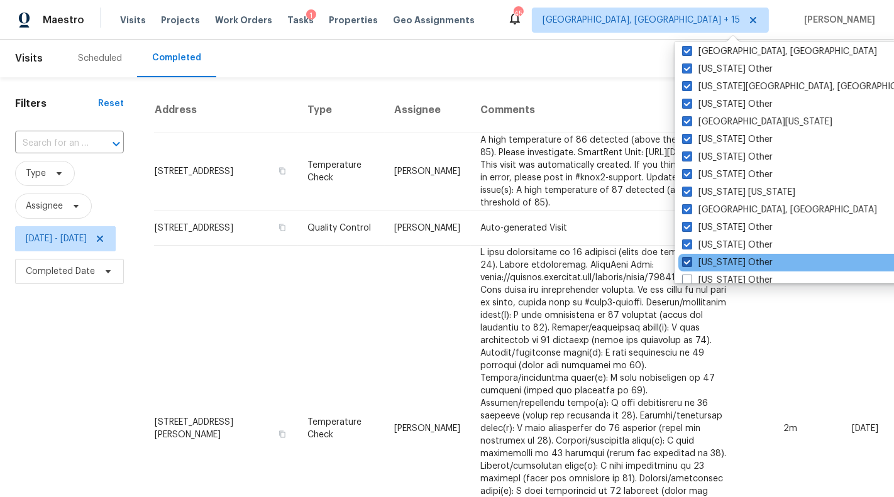
click at [726, 261] on label "Nevada Other" at bounding box center [727, 263] width 91 height 13
click at [690, 261] on input "Nevada Other" at bounding box center [686, 261] width 8 height 8
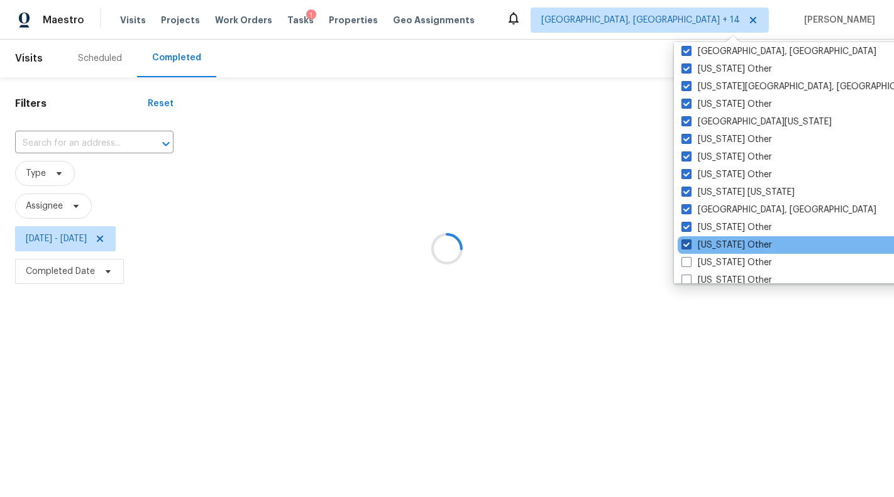
click at [726, 250] on label "New Hampshire Other" at bounding box center [727, 245] width 91 height 13
click at [690, 247] on input "New Hampshire Other" at bounding box center [686, 243] width 8 height 8
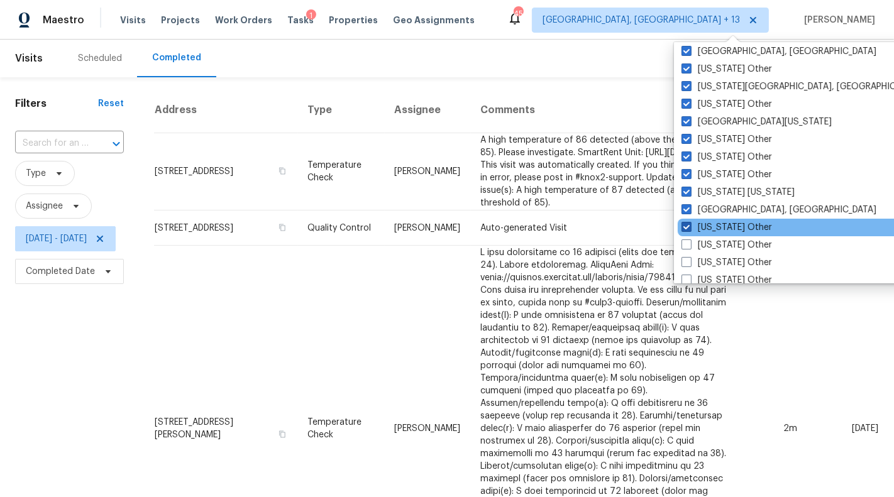
click at [725, 230] on label "New Mexico Other" at bounding box center [727, 227] width 91 height 13
click at [690, 230] on input "New Mexico Other" at bounding box center [686, 225] width 8 height 8
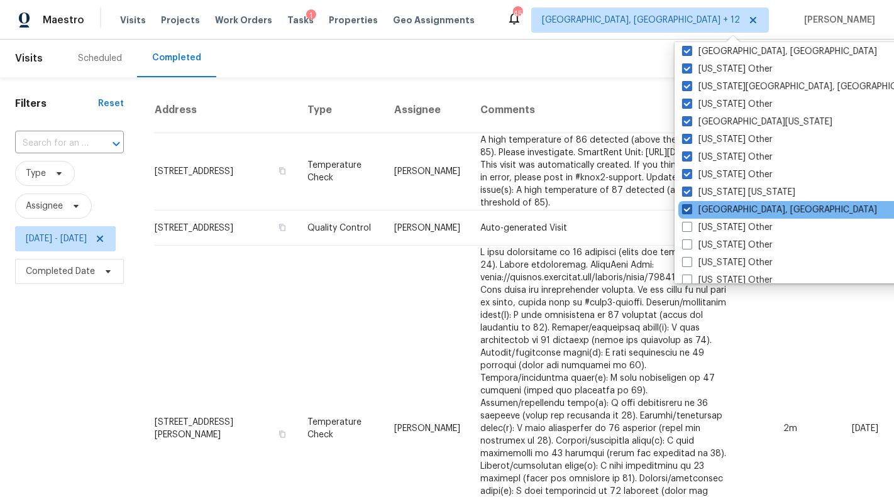
click at [723, 213] on label "New Orleans, LA" at bounding box center [779, 210] width 195 height 13
click at [690, 212] on input "New Orleans, LA" at bounding box center [686, 208] width 8 height 8
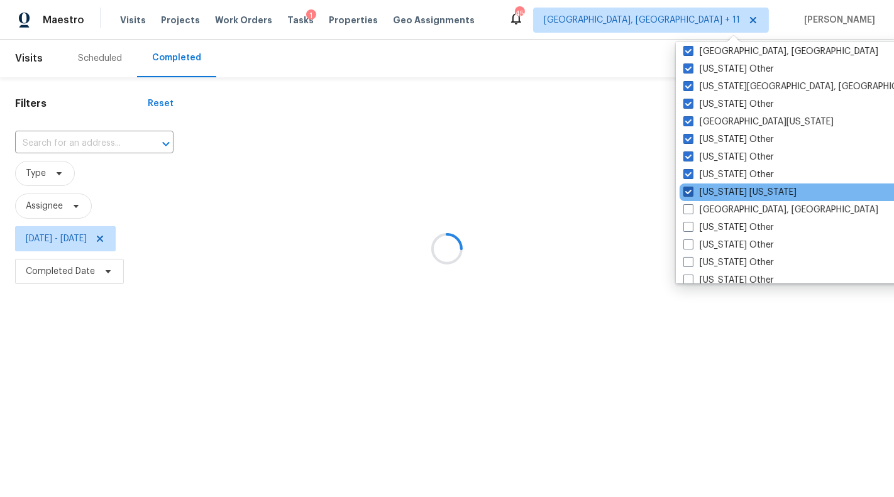
click at [720, 193] on label "New York New Jersey" at bounding box center [740, 192] width 113 height 13
click at [692, 193] on input "New York New Jersey" at bounding box center [688, 190] width 8 height 8
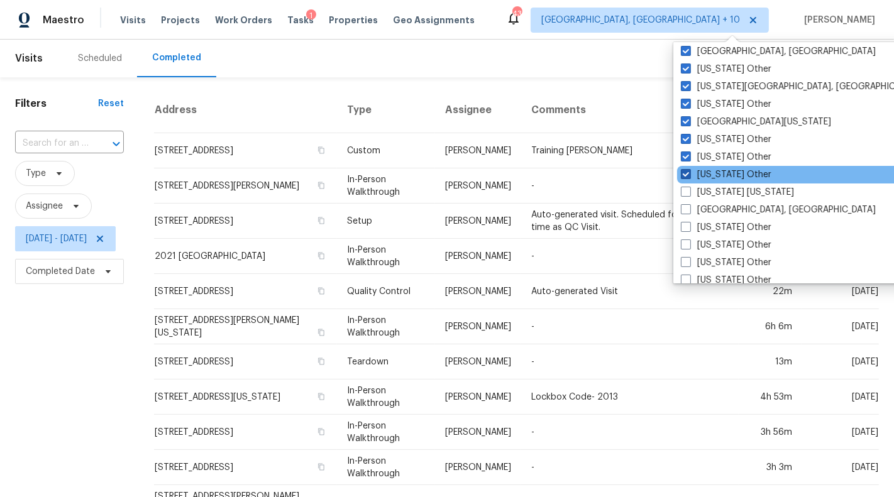
click at [716, 172] on label "New York Other" at bounding box center [726, 175] width 91 height 13
click at [689, 172] on input "New York Other" at bounding box center [685, 173] width 8 height 8
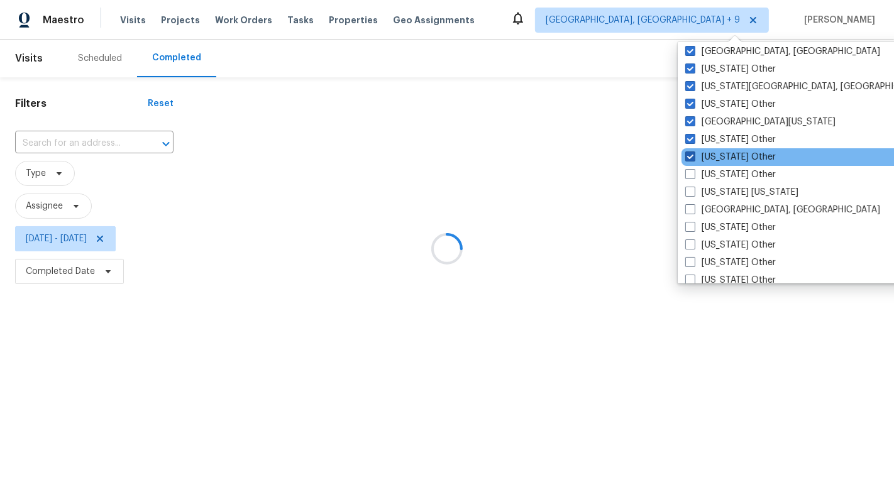
click at [716, 153] on label "North Carolina Other" at bounding box center [730, 157] width 91 height 13
click at [694, 153] on input "North Carolina Other" at bounding box center [689, 155] width 8 height 8
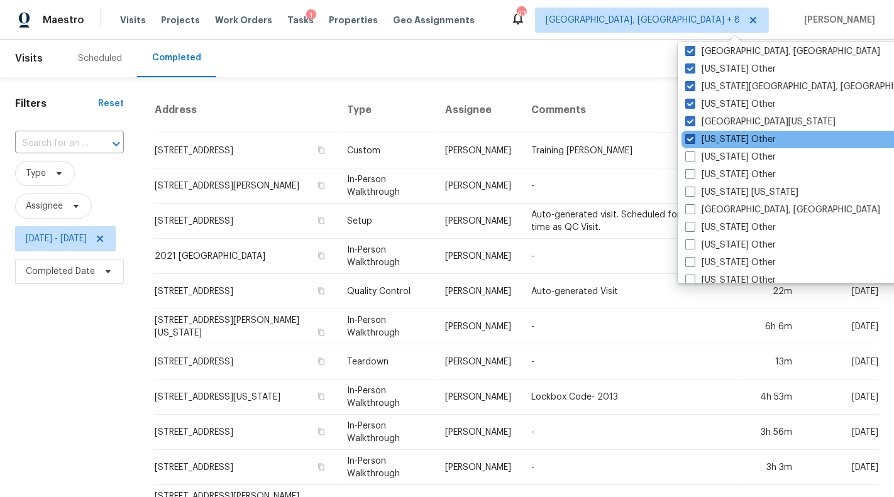
click at [715, 135] on label "North Dakota Other" at bounding box center [730, 139] width 91 height 13
click at [694, 135] on input "North Dakota Other" at bounding box center [689, 137] width 8 height 8
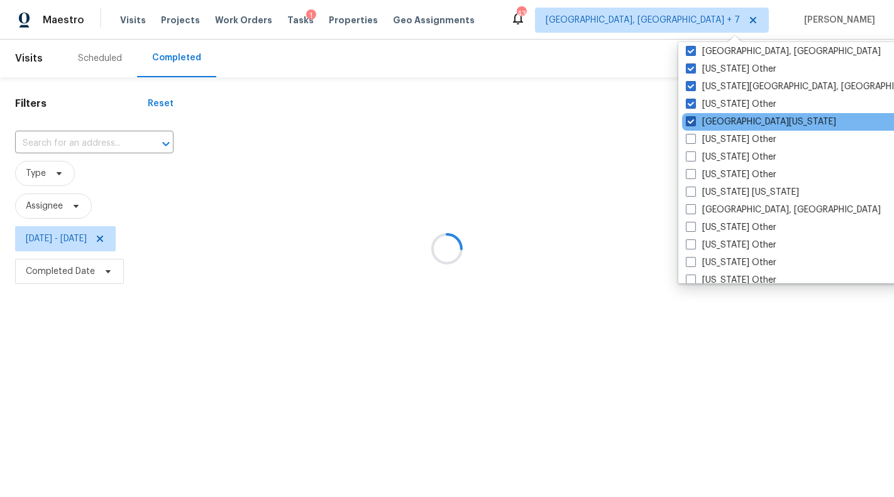
click at [715, 126] on label "Northern Colorado" at bounding box center [761, 122] width 150 height 13
click at [694, 124] on input "Northern Colorado" at bounding box center [690, 120] width 8 height 8
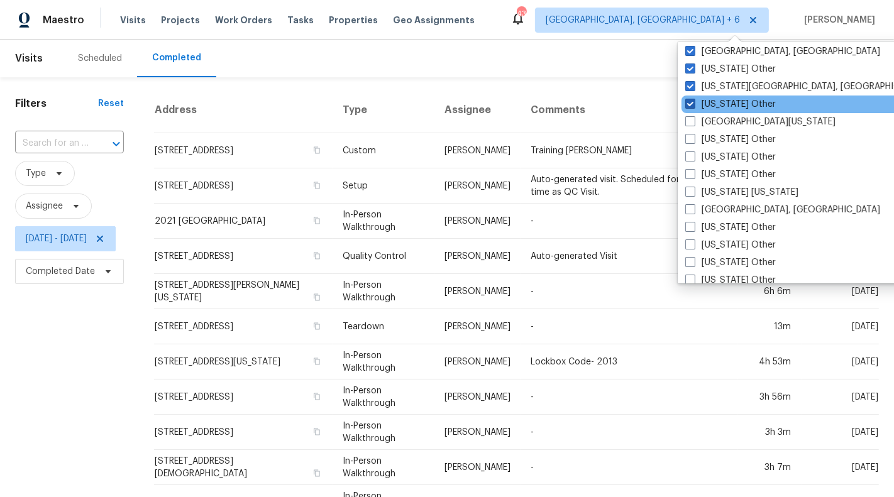
click at [714, 106] on label "Ohio Other" at bounding box center [730, 104] width 91 height 13
click at [694, 106] on input "Ohio Other" at bounding box center [689, 102] width 8 height 8
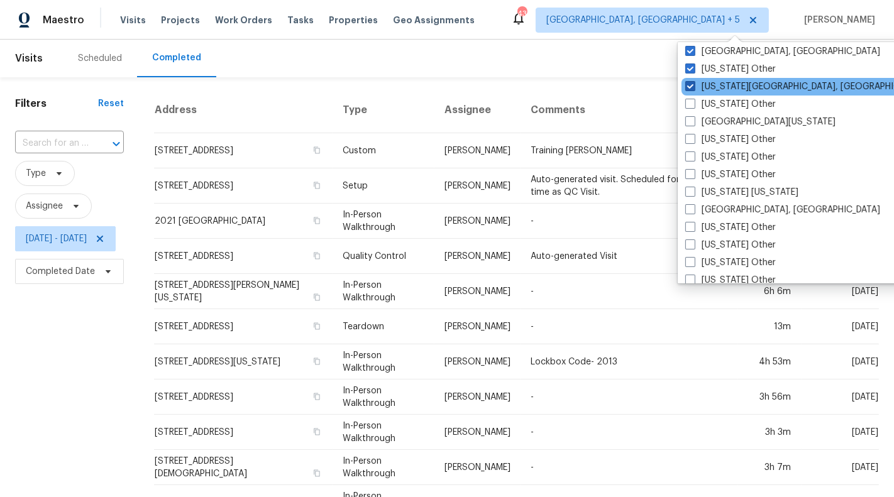
click at [714, 89] on label "Oklahoma City, OK" at bounding box center [806, 86] width 242 height 13
click at [694, 89] on input "Oklahoma City, OK" at bounding box center [689, 84] width 8 height 8
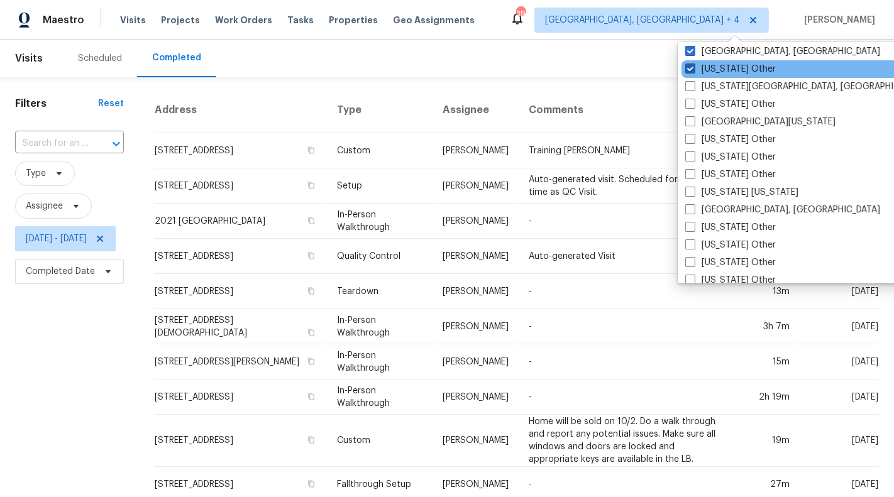
click at [715, 72] on label "Oklahoma Other" at bounding box center [730, 69] width 91 height 13
click at [694, 71] on input "Oklahoma Other" at bounding box center [689, 67] width 8 height 8
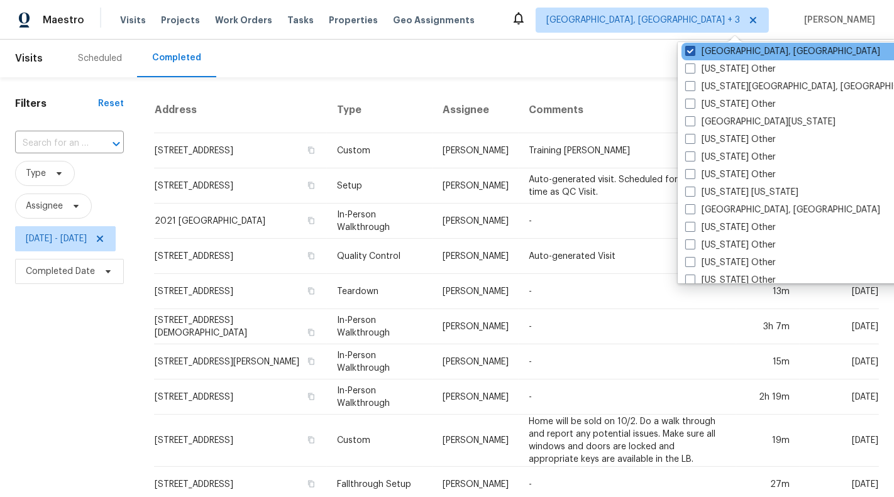
click at [715, 53] on label "Omaha, NE" at bounding box center [782, 51] width 195 height 13
click at [694, 53] on input "Omaha, NE" at bounding box center [689, 49] width 8 height 8
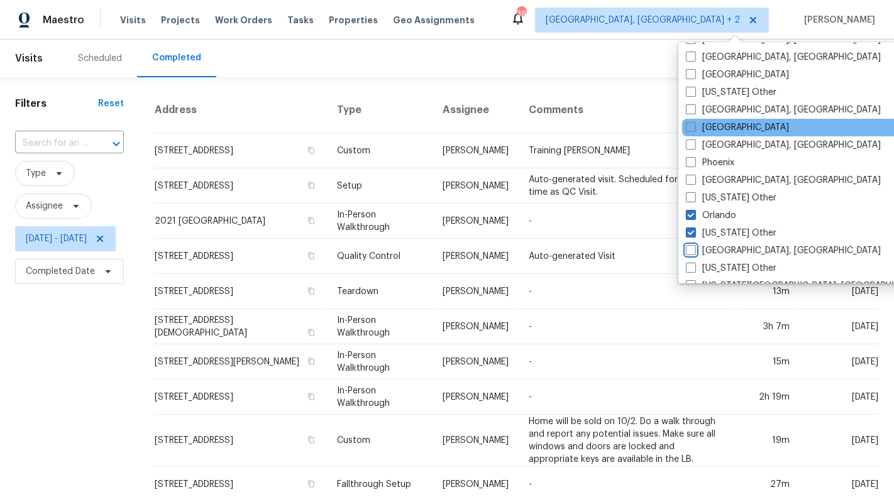
scroll to position [507, 0]
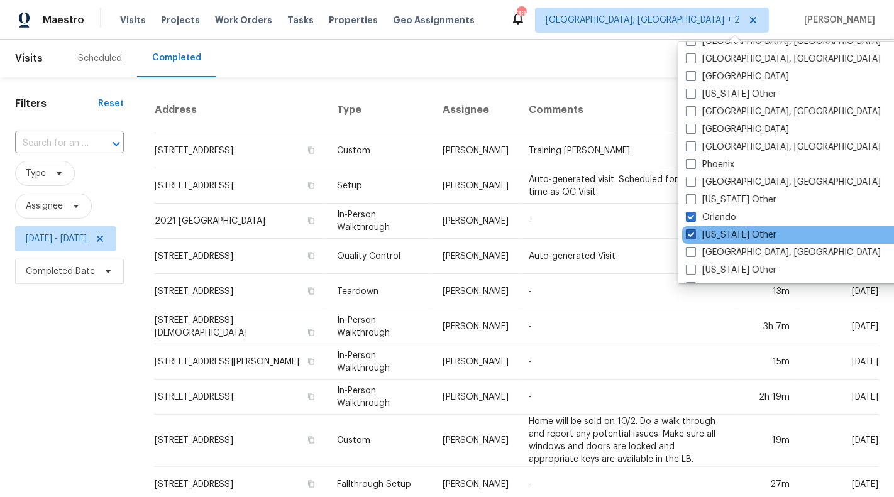
click at [730, 229] on label "Oregon Other" at bounding box center [731, 235] width 91 height 13
click at [694, 229] on input "Oregon Other" at bounding box center [690, 233] width 8 height 8
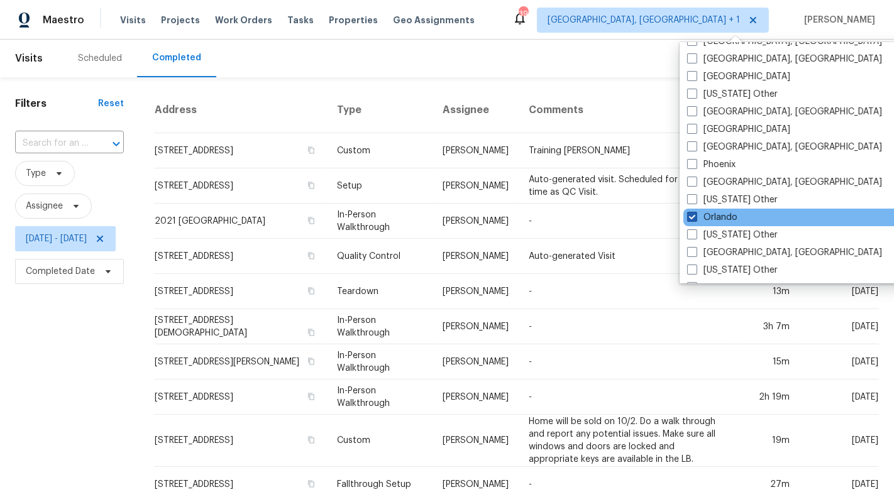
click at [728, 222] on label "Orlando" at bounding box center [712, 217] width 50 height 13
click at [695, 219] on input "Orlando" at bounding box center [691, 215] width 8 height 8
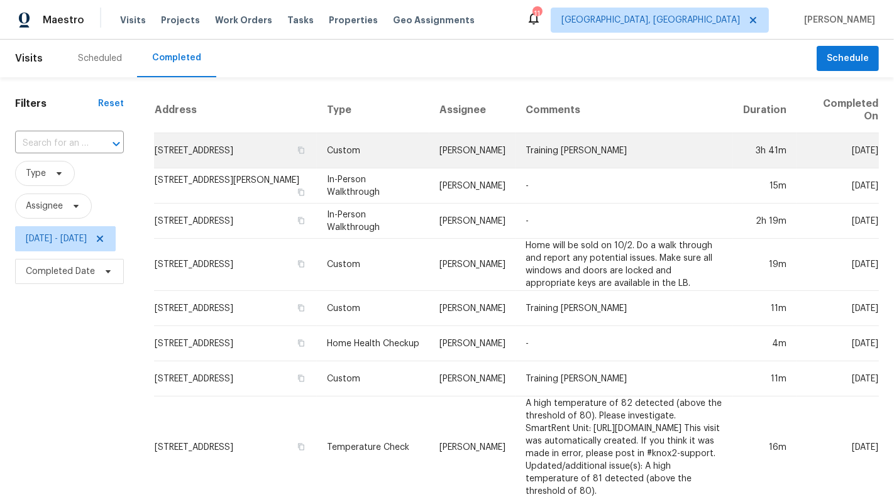
drag, startPoint x: 394, startPoint y: 143, endPoint x: 434, endPoint y: 157, distance: 42.8
click at [434, 157] on td "[PERSON_NAME]" at bounding box center [472, 150] width 86 height 35
drag, startPoint x: 392, startPoint y: 142, endPoint x: 435, endPoint y: 162, distance: 47.6
click at [435, 162] on td "[PERSON_NAME]" at bounding box center [472, 150] width 86 height 35
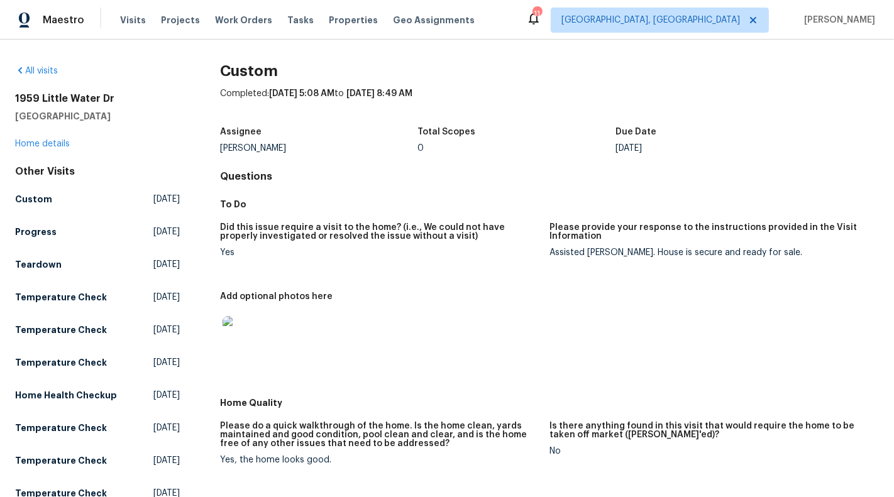
click at [231, 146] on div "[PERSON_NAME]" at bounding box center [318, 148] width 197 height 9
copy div "[PERSON_NAME]"
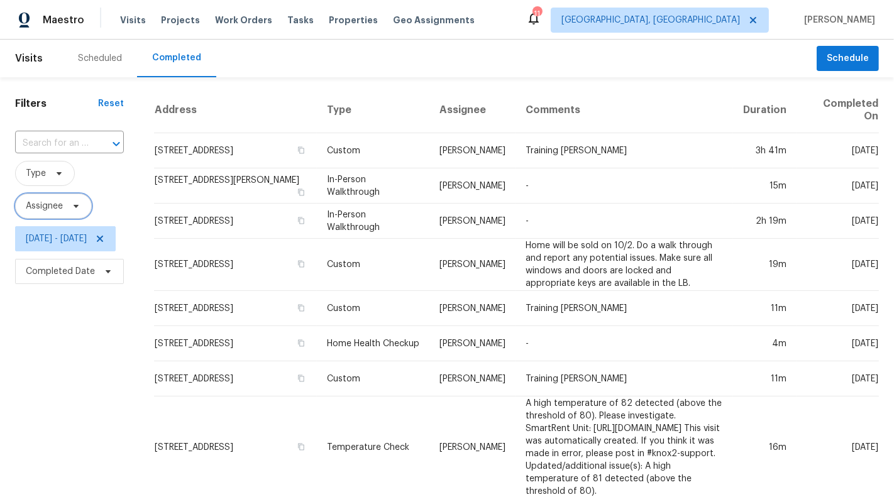
click at [74, 206] on icon at bounding box center [76, 206] width 5 height 3
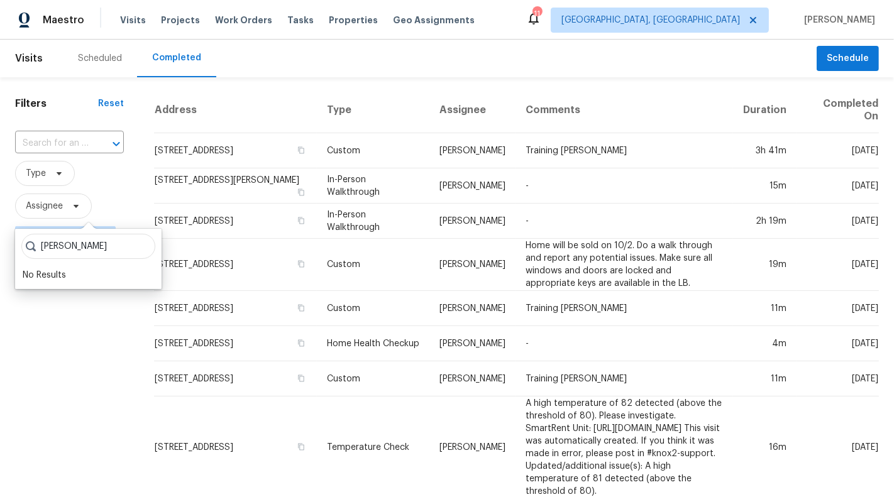
type input "[PERSON_NAME]"
click at [719, 23] on span "[GEOGRAPHIC_DATA], [GEOGRAPHIC_DATA]" at bounding box center [651, 20] width 179 height 13
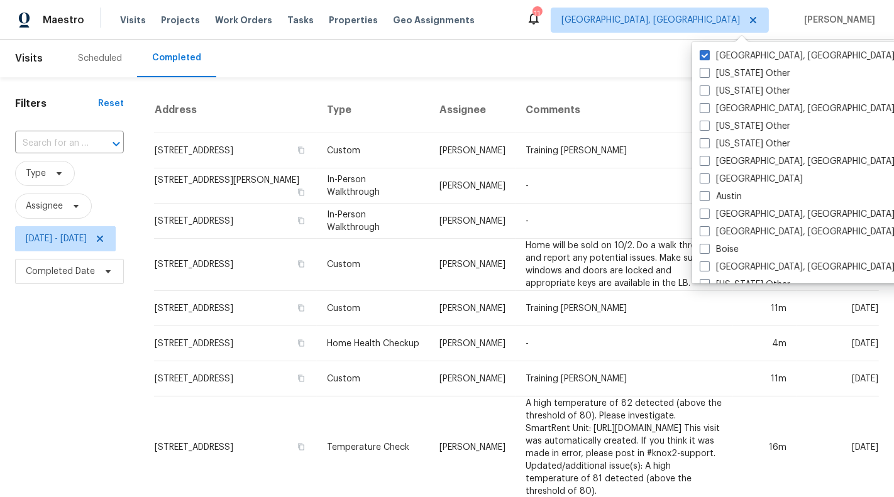
click at [607, 60] on div "Scheduled Completed" at bounding box center [440, 59] width 754 height 38
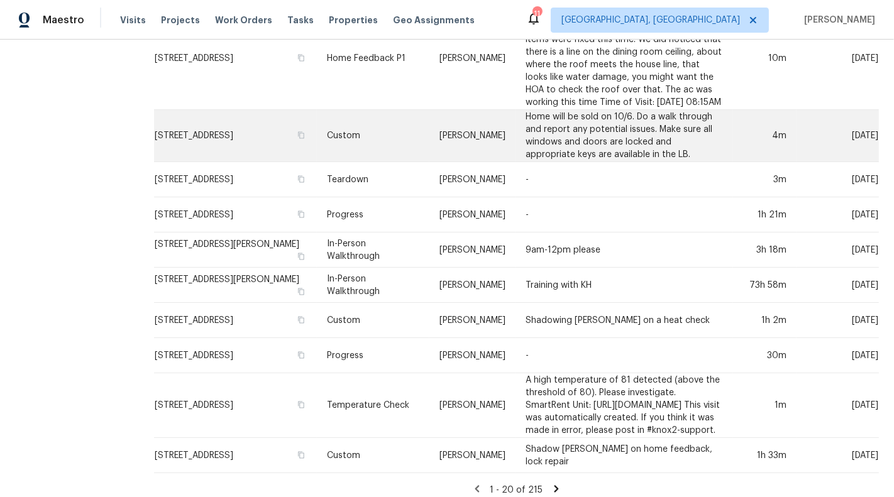
scroll to position [564, 0]
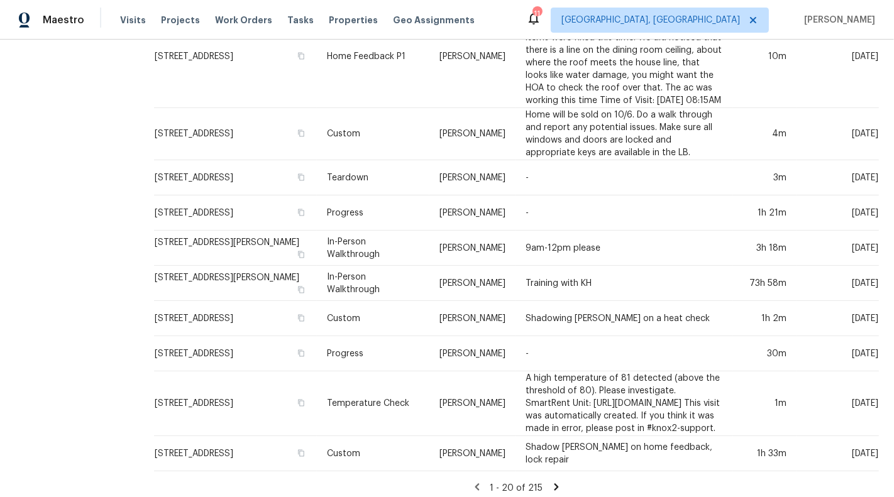
click at [558, 484] on icon at bounding box center [556, 487] width 4 height 7
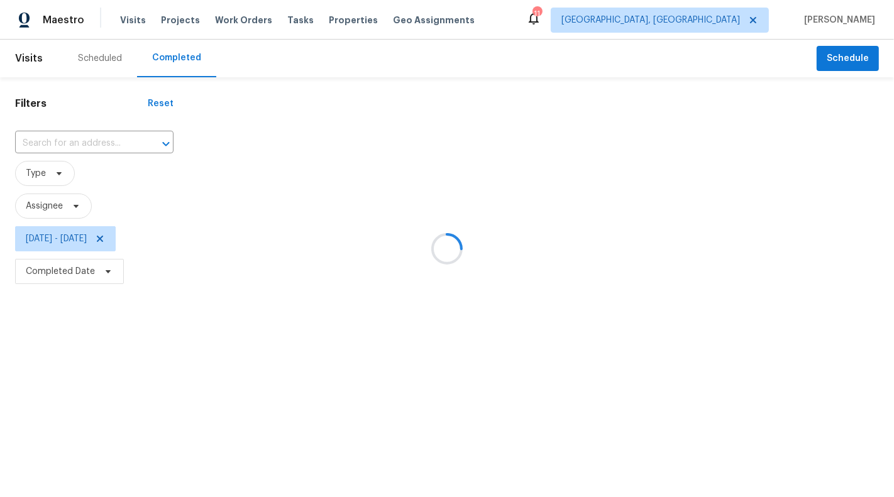
scroll to position [0, 0]
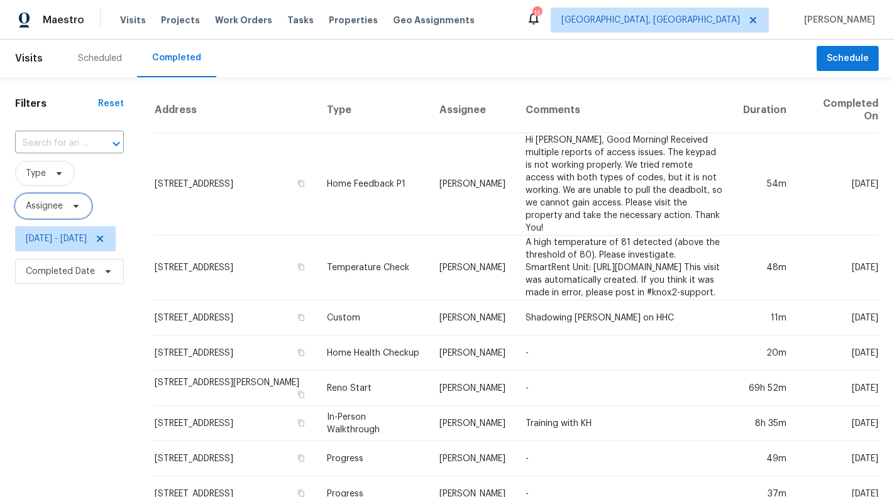
click at [55, 206] on span "Assignee" at bounding box center [44, 206] width 37 height 13
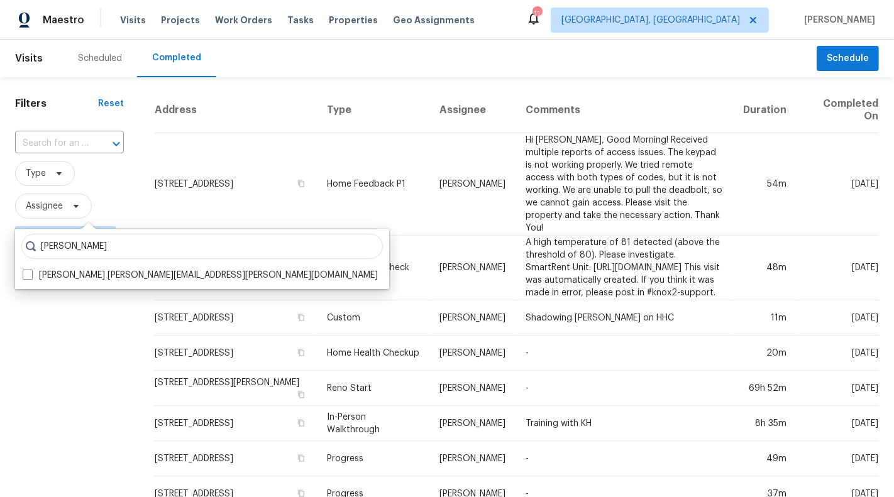
type input "dennis neu"
